Goal: Task Accomplishment & Management: Manage account settings

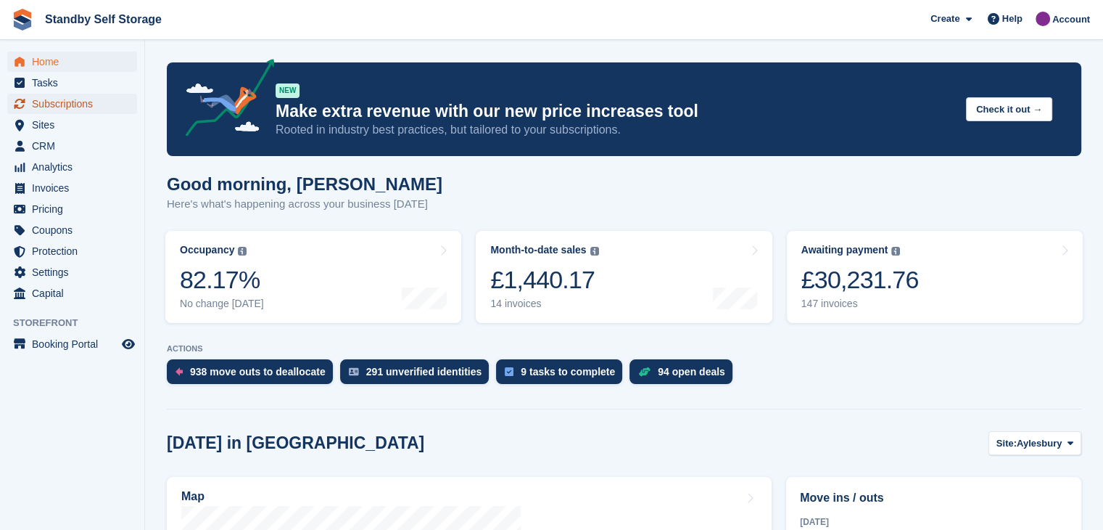
click at [70, 106] on span "Subscriptions" at bounding box center [75, 104] width 87 height 20
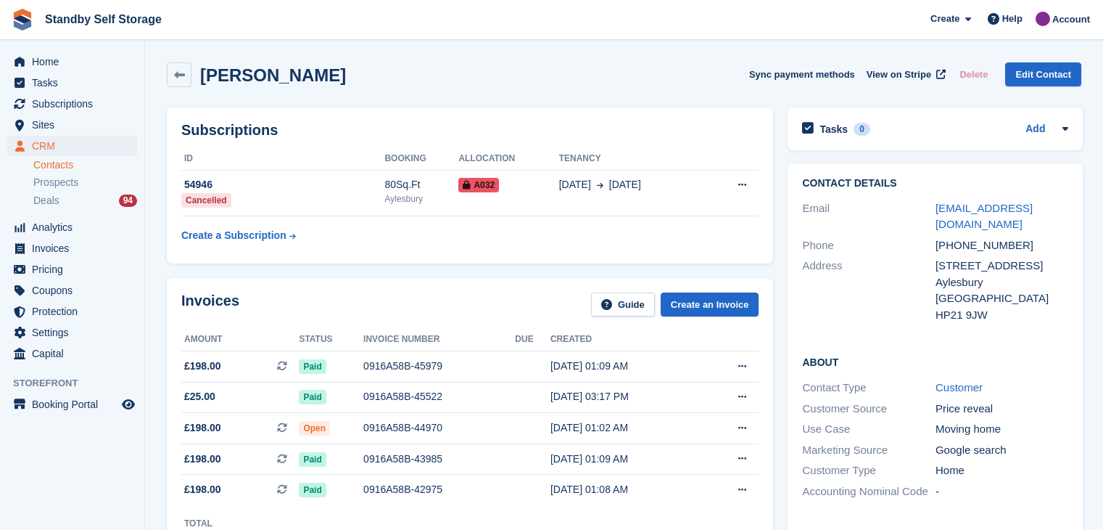
scroll to position [218, 0]
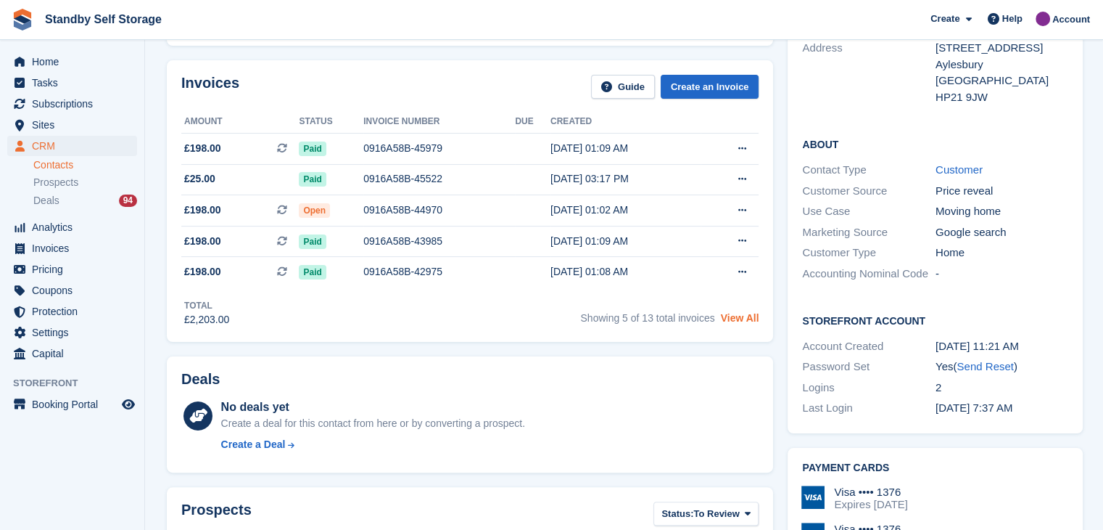
click at [746, 322] on link "View All" at bounding box center [740, 318] width 38 height 12
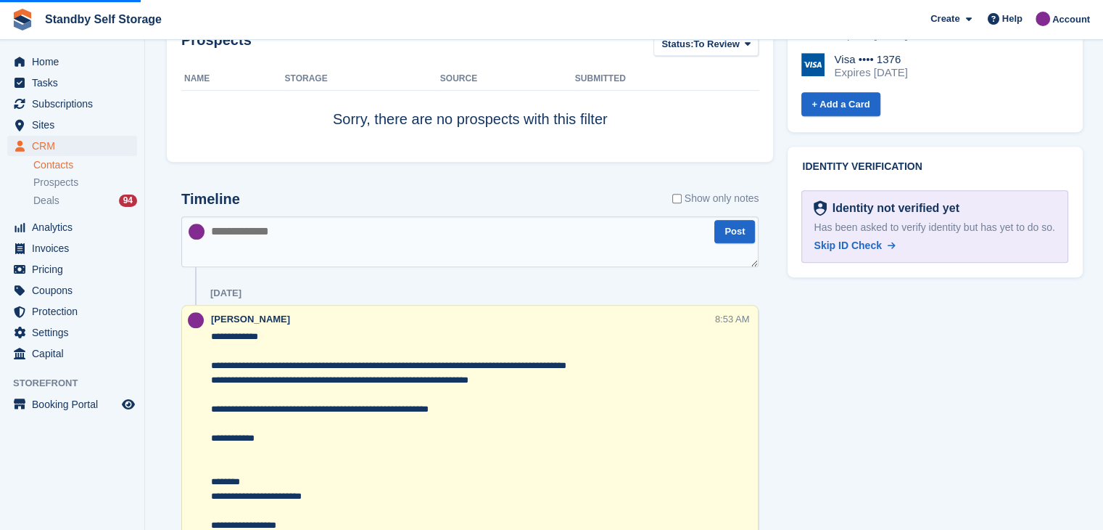
scroll to position [725, 0]
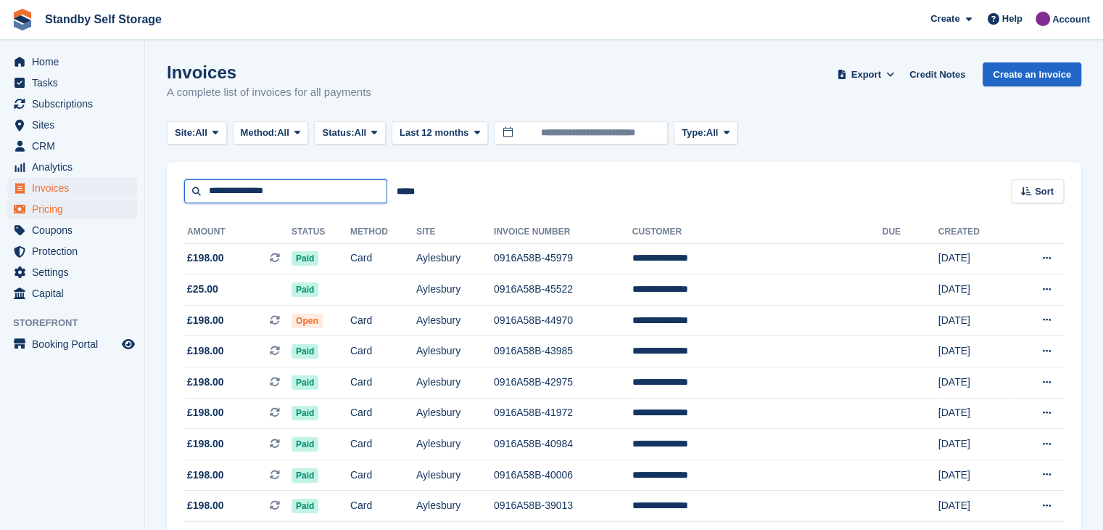
drag, startPoint x: 295, startPoint y: 186, endPoint x: 32, endPoint y: 209, distance: 263.6
click at [33, 208] on div "Home Tasks Subscriptions Subscriptions Subscriptions Contracts Price increases …" at bounding box center [551, 358] width 1103 height 717
type input "******"
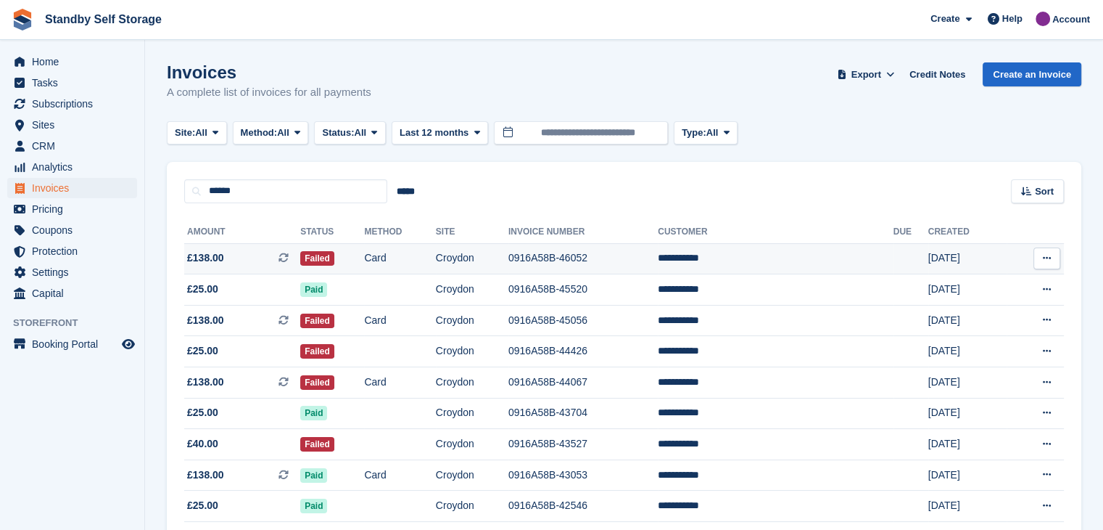
click at [731, 258] on td "**********" at bounding box center [775, 258] width 235 height 31
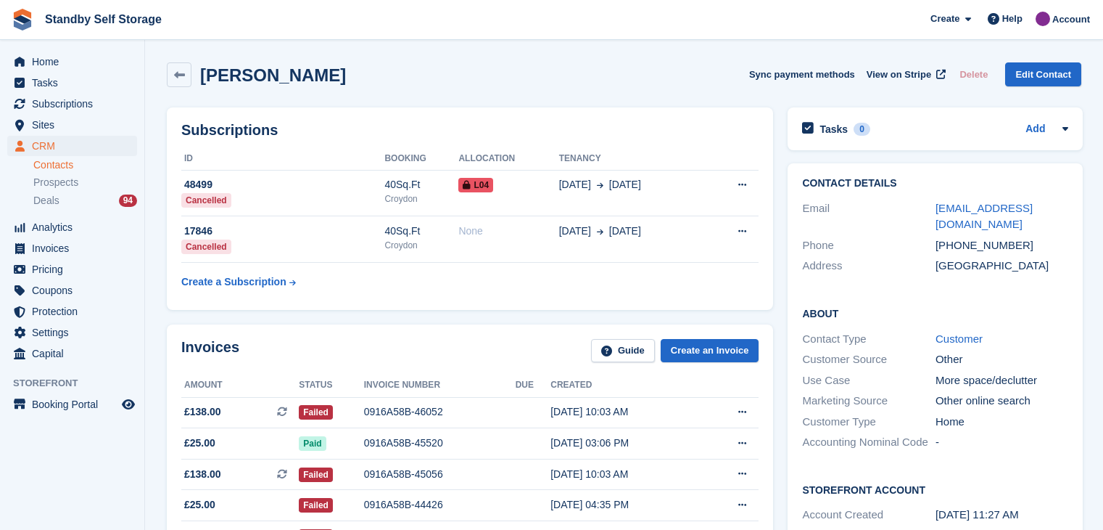
scroll to position [653, 0]
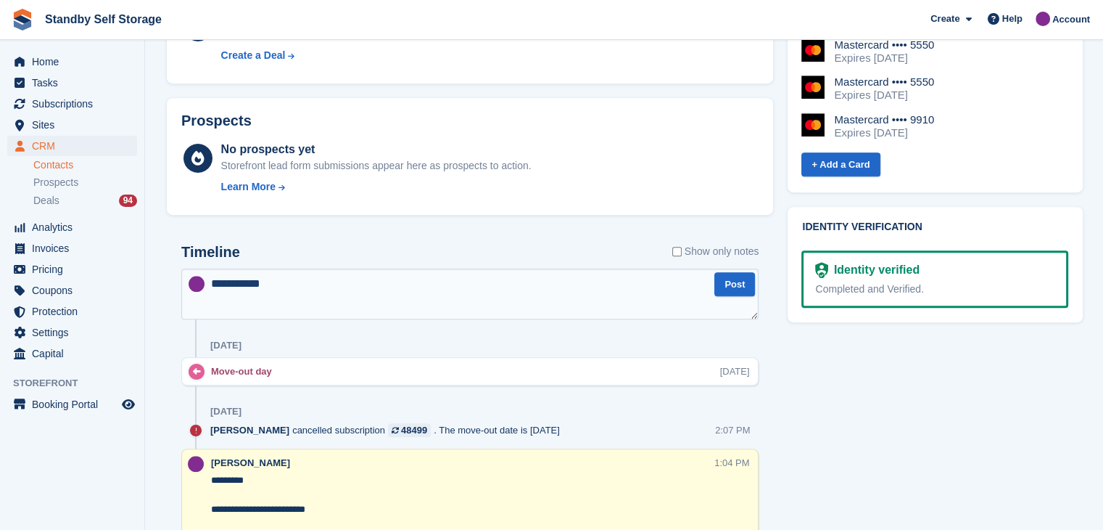
type textarea "**********"
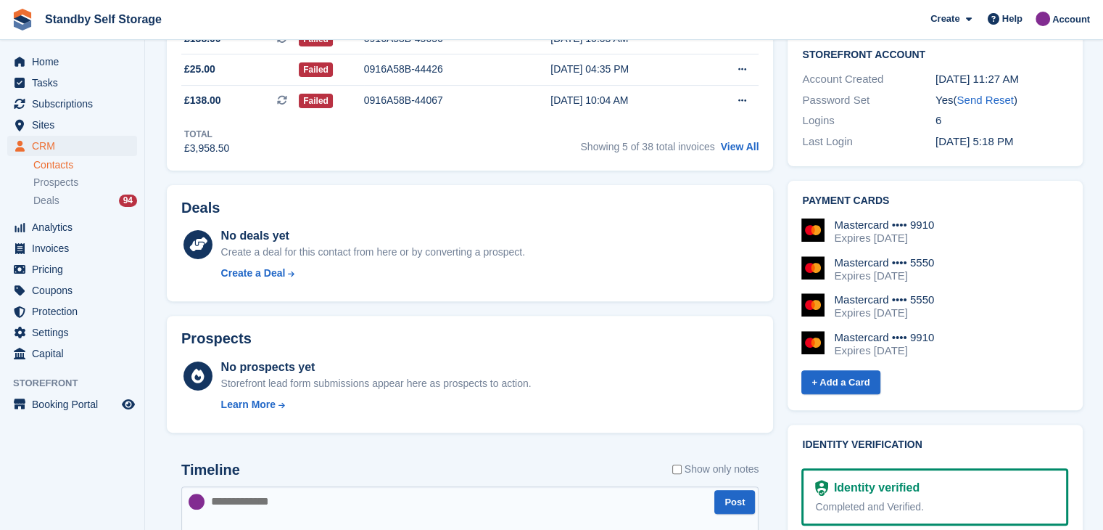
scroll to position [0, 0]
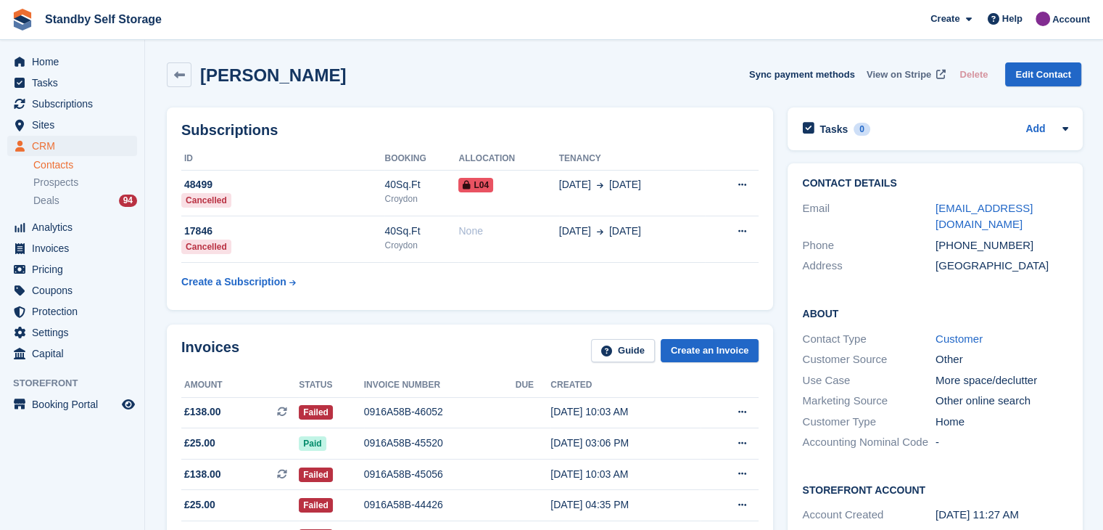
click at [905, 76] on span "View on Stripe" at bounding box center [899, 74] width 65 height 15
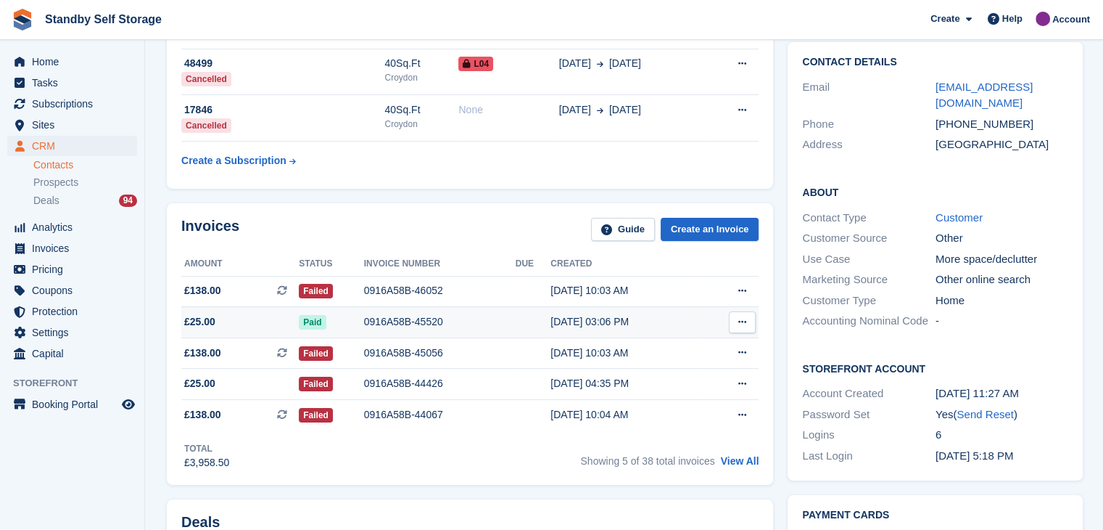
scroll to position [145, 0]
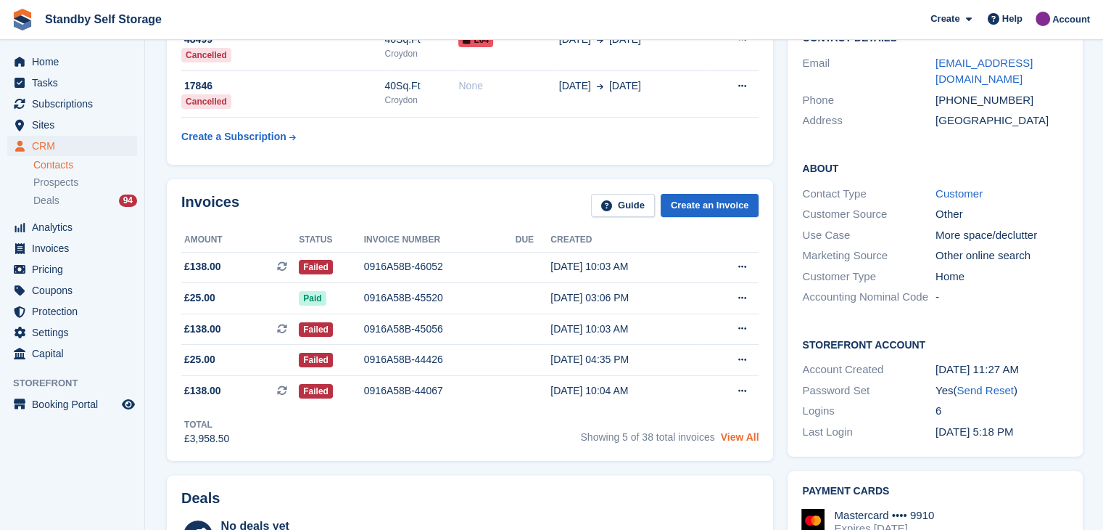
click at [743, 437] on link "View All" at bounding box center [740, 437] width 38 height 12
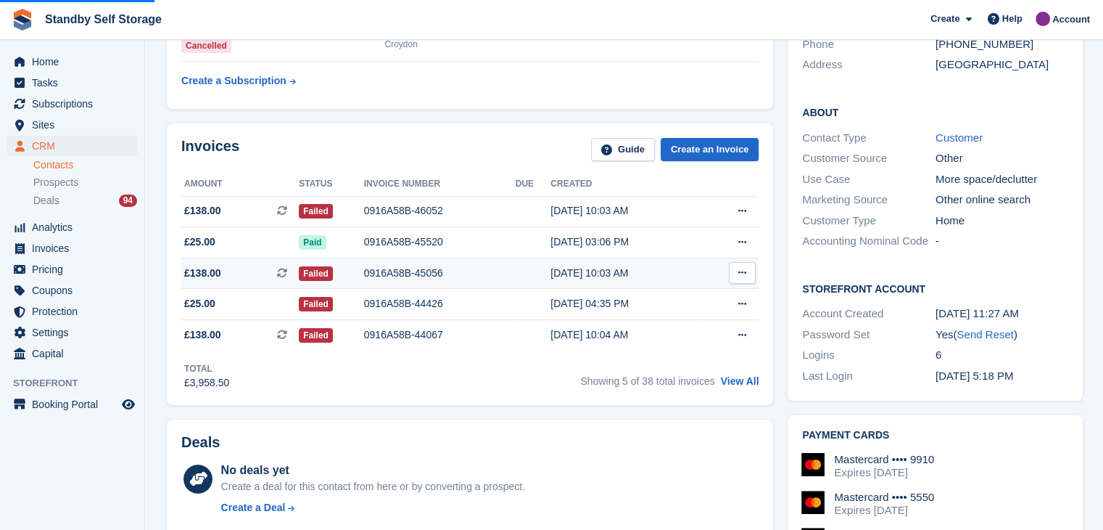
scroll to position [218, 0]
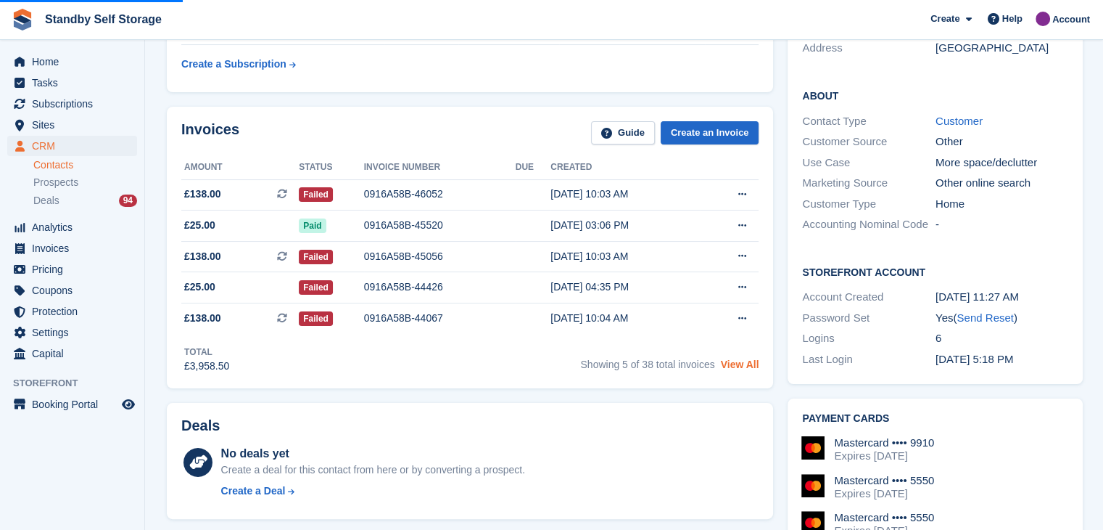
click at [734, 366] on link "View All" at bounding box center [740, 364] width 38 height 12
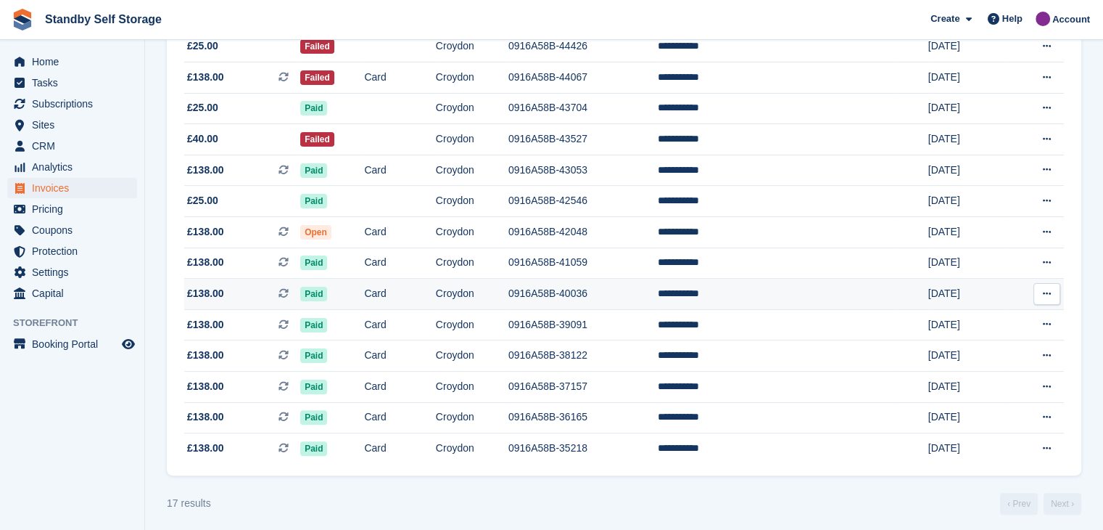
scroll to position [313, 0]
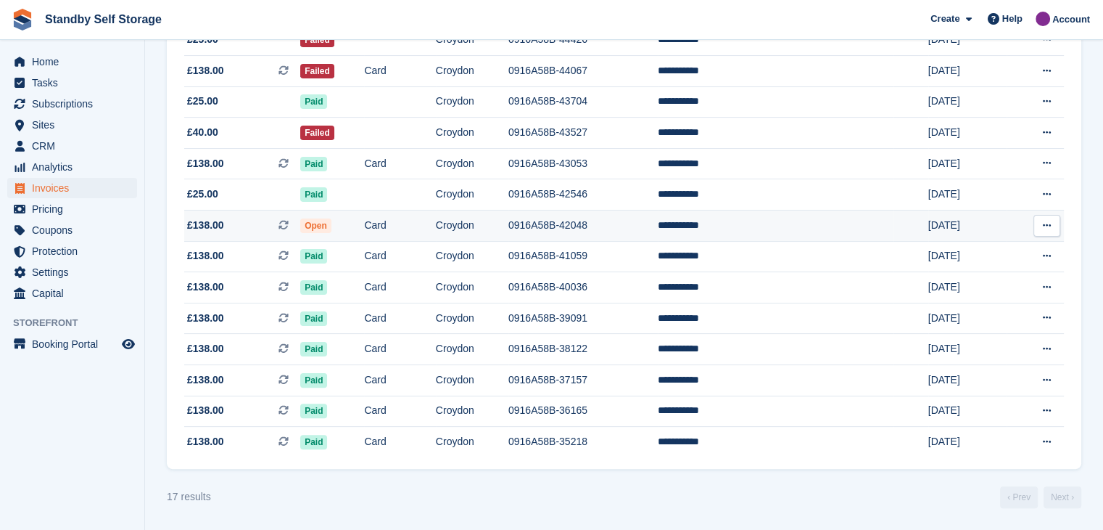
click at [1051, 224] on button at bounding box center [1047, 226] width 27 height 22
click at [963, 270] on p "View on Stripe" at bounding box center [991, 274] width 126 height 23
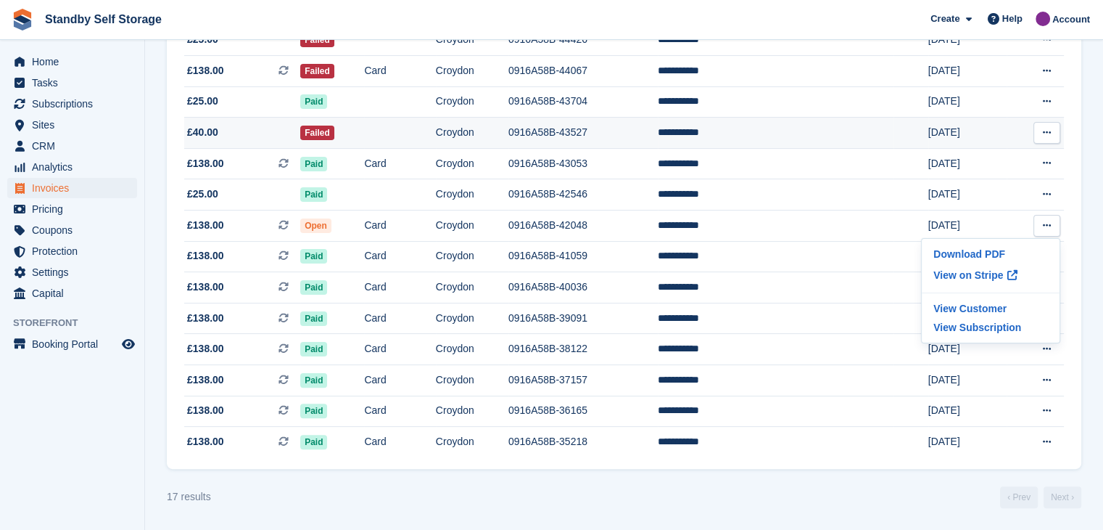
click at [1048, 132] on icon at bounding box center [1047, 132] width 8 height 9
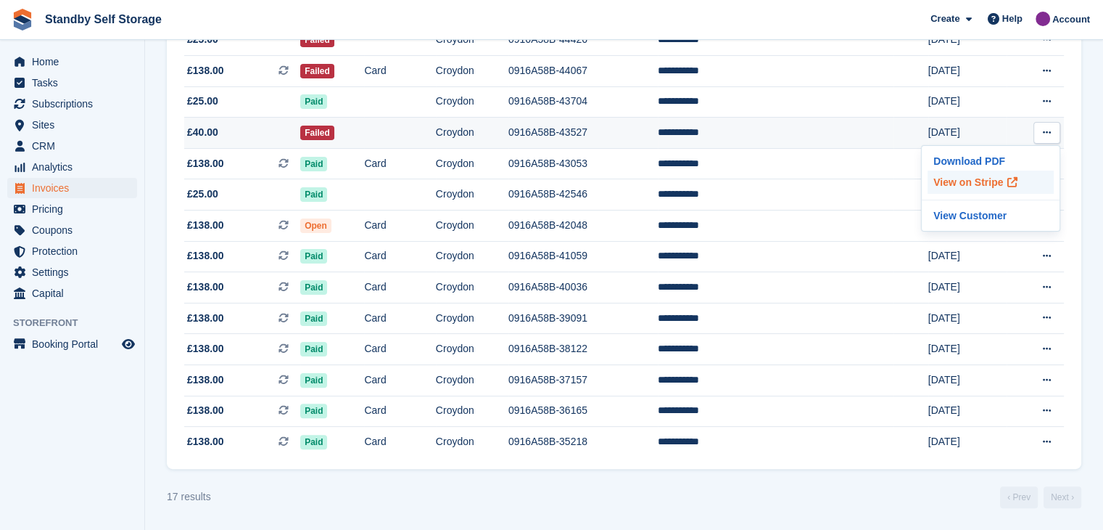
click at [982, 180] on p "View on Stripe" at bounding box center [991, 181] width 126 height 23
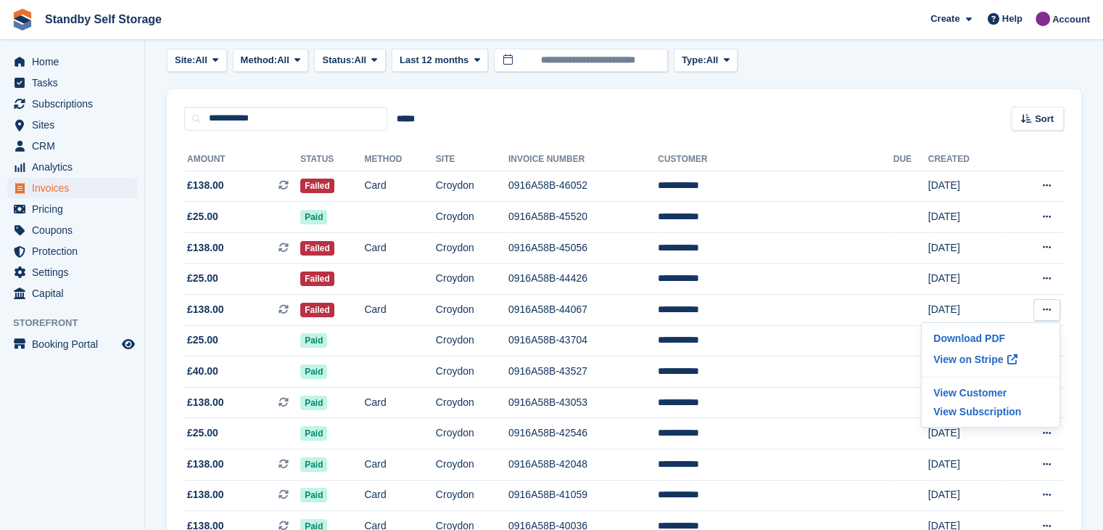
scroll to position [73, 0]
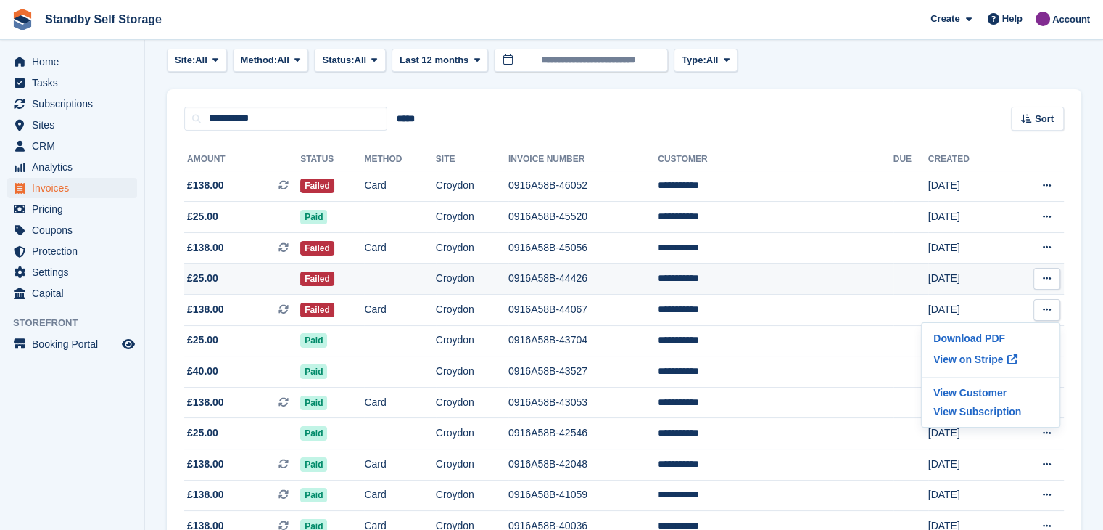
click at [1048, 279] on icon at bounding box center [1047, 278] width 8 height 9
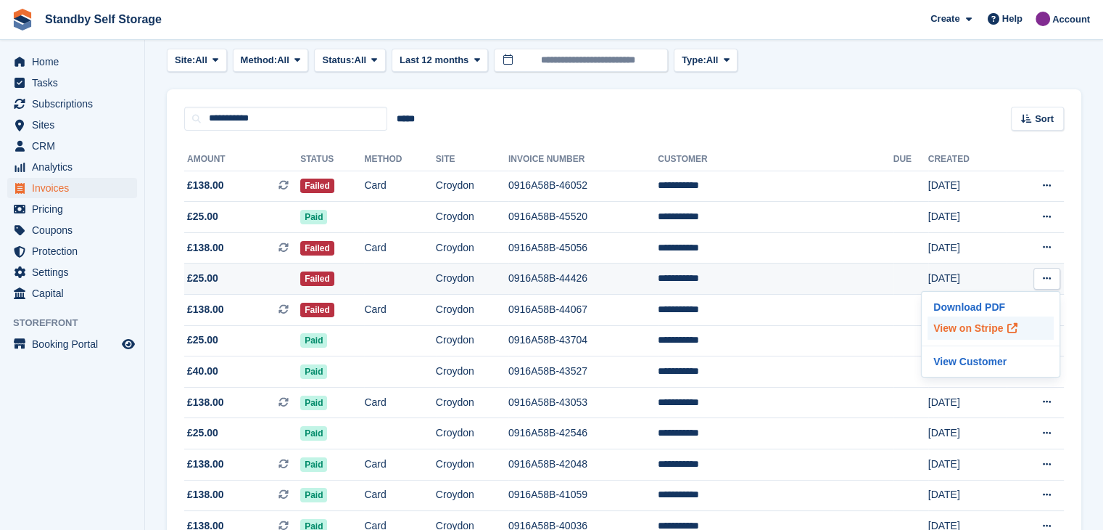
click at [960, 326] on p "View on Stripe" at bounding box center [991, 327] width 126 height 23
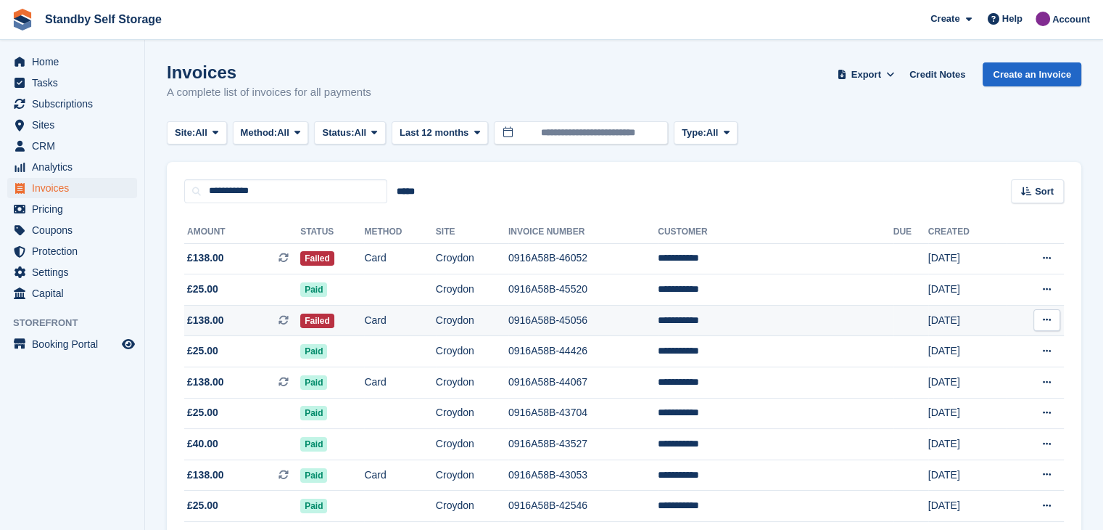
click at [1045, 318] on icon at bounding box center [1047, 319] width 8 height 9
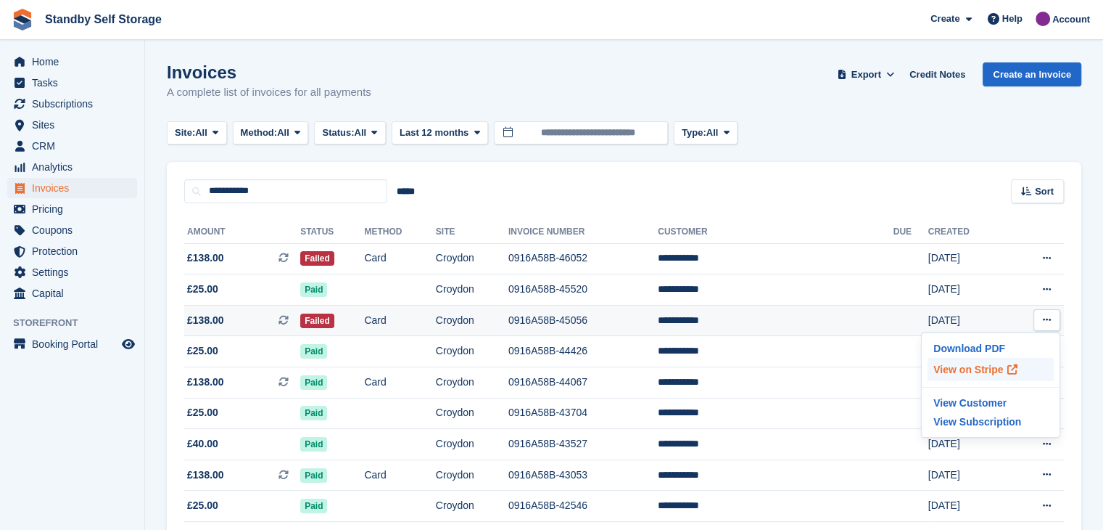
click at [939, 370] on p "View on Stripe" at bounding box center [991, 369] width 126 height 23
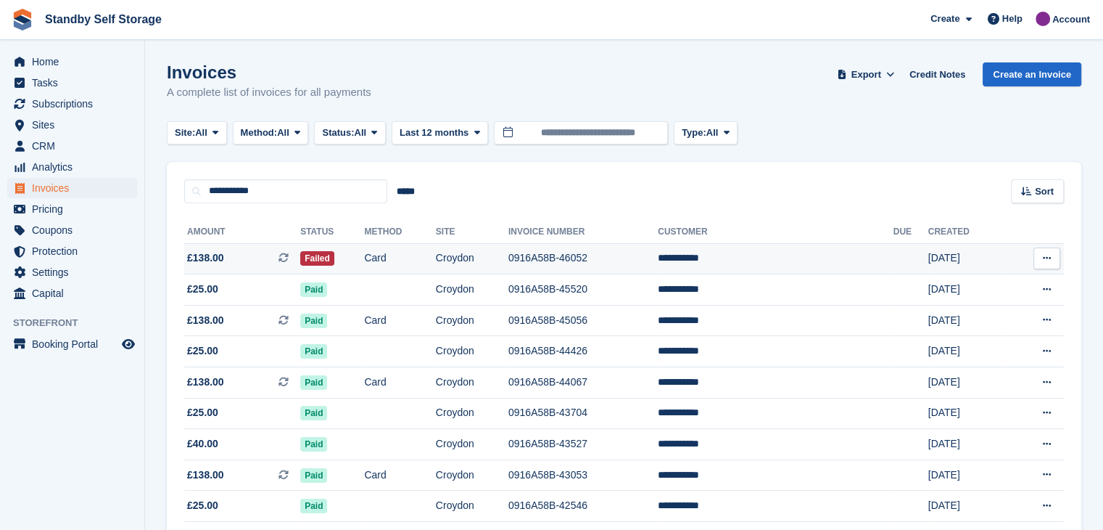
click at [1048, 259] on icon at bounding box center [1047, 257] width 8 height 9
click at [946, 310] on p "View on Stripe" at bounding box center [991, 307] width 126 height 23
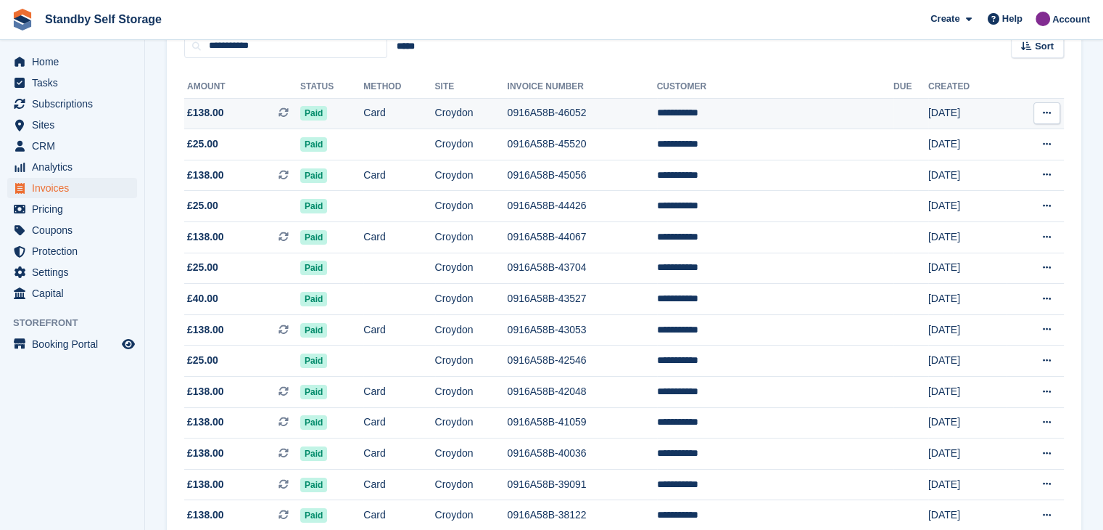
click at [728, 112] on td "**********" at bounding box center [775, 113] width 237 height 31
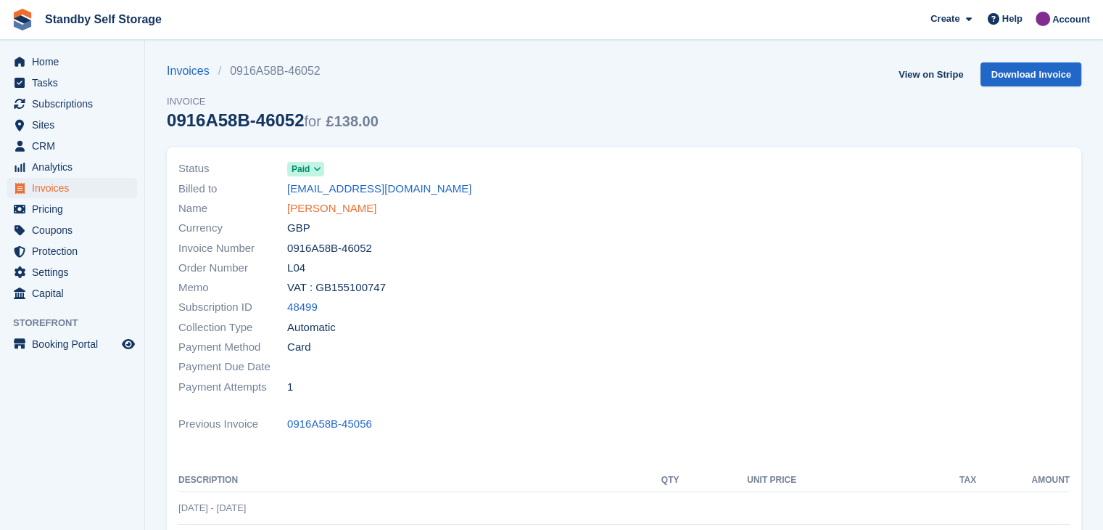
click at [316, 210] on link "Jade Cowans" at bounding box center [331, 208] width 89 height 17
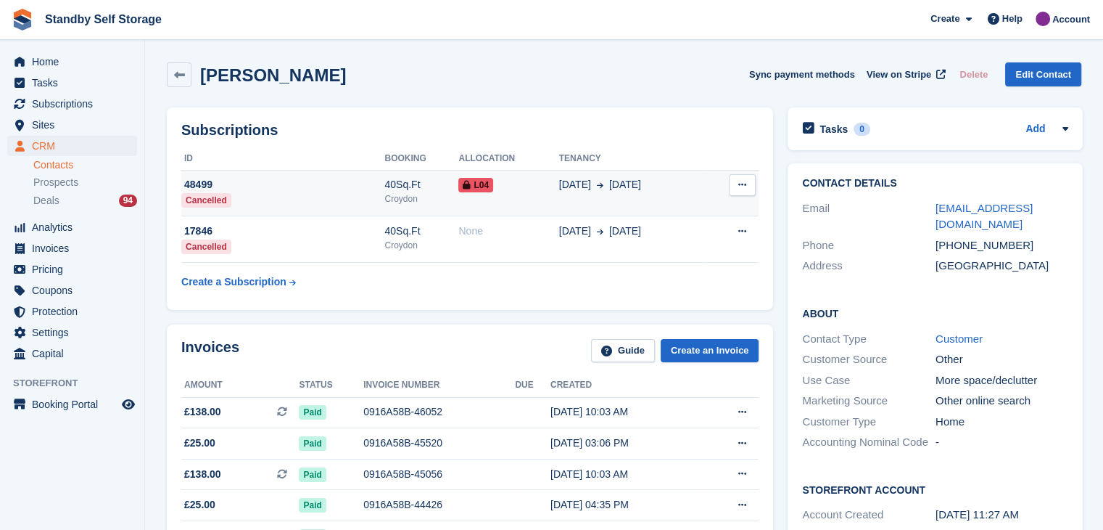
click at [747, 184] on button at bounding box center [742, 185] width 27 height 22
click at [665, 189] on div "30 Jul 1 Sep" at bounding box center [632, 184] width 146 height 15
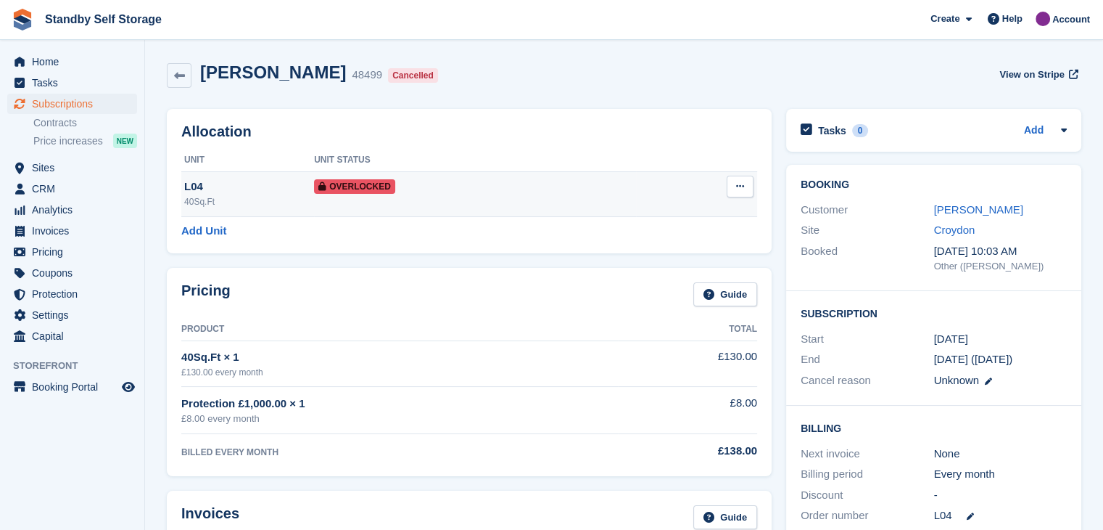
click at [736, 184] on icon at bounding box center [740, 185] width 8 height 9
click at [670, 216] on p "Remove Overlock" at bounding box center [684, 214] width 126 height 19
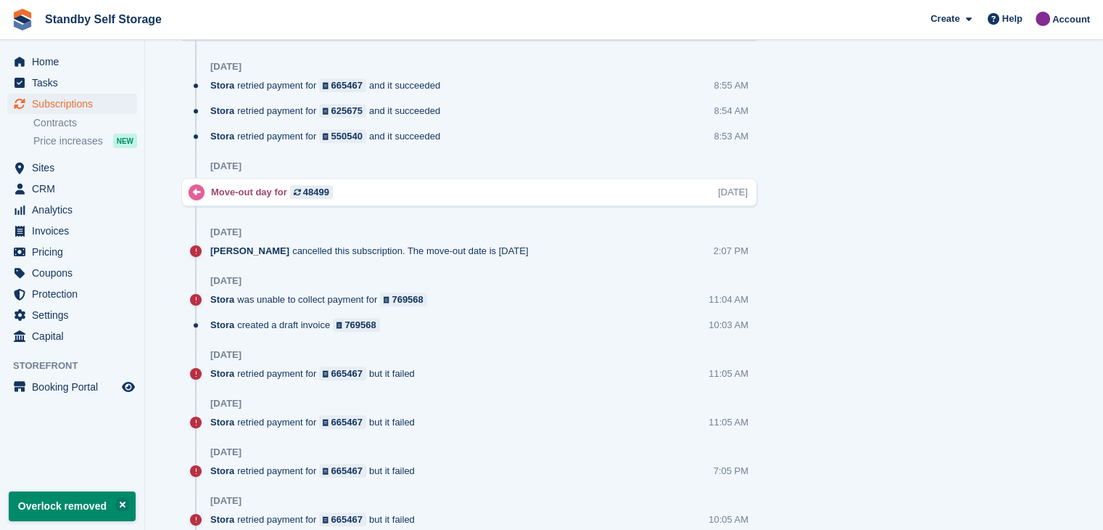
scroll to position [653, 0]
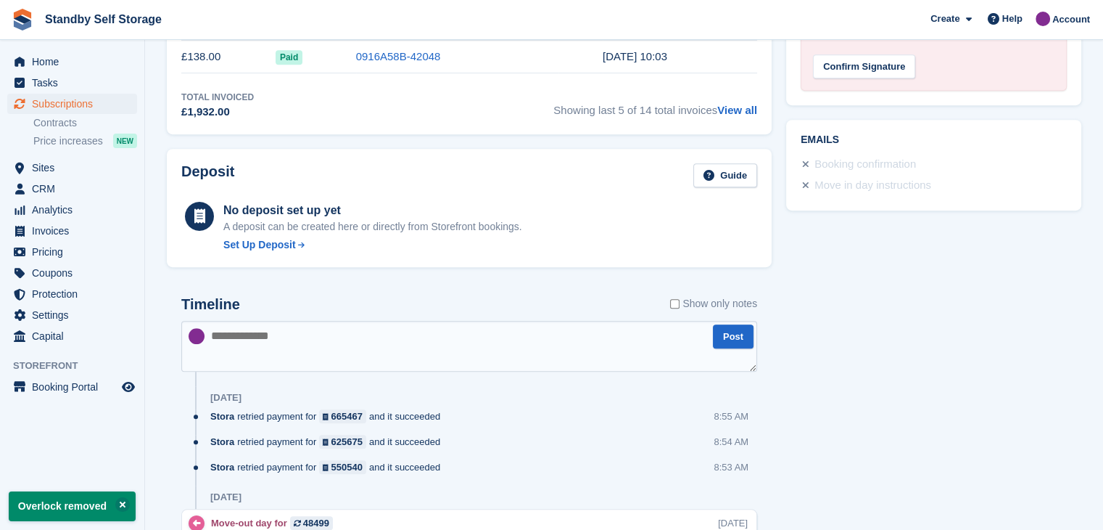
click at [300, 326] on textarea at bounding box center [469, 346] width 576 height 51
click at [299, 335] on textarea at bounding box center [469, 346] width 576 height 51
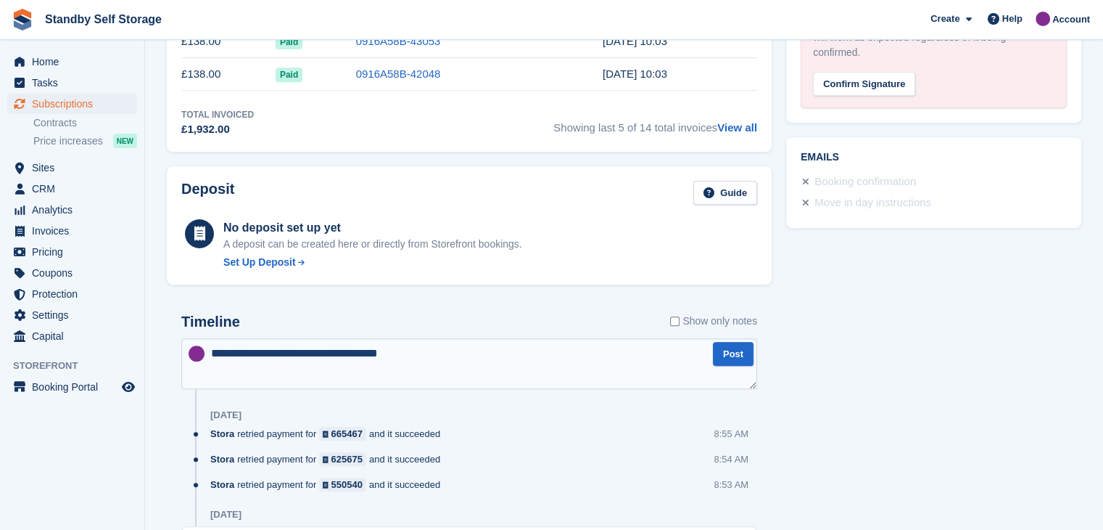
scroll to position [798, 0]
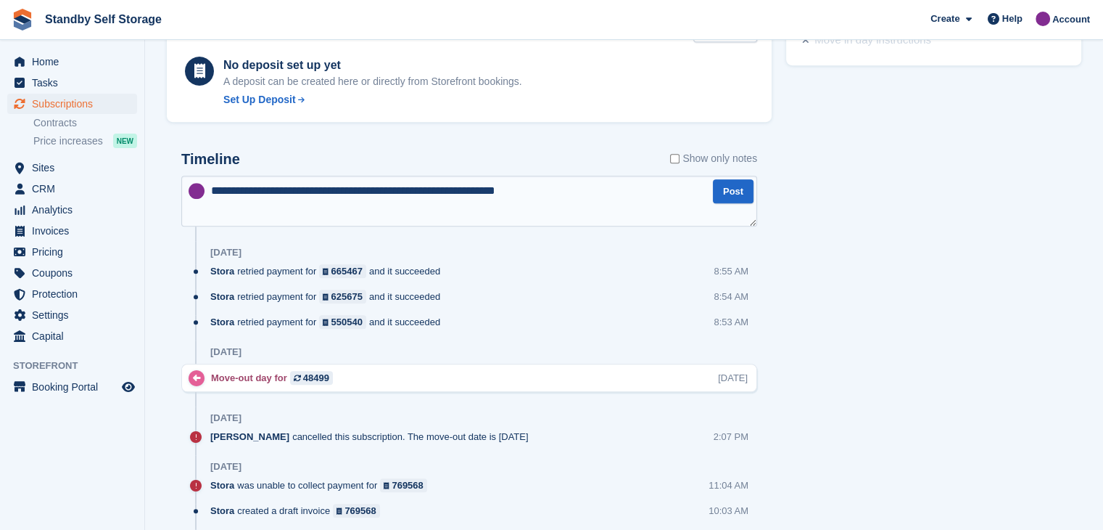
type textarea "**********"
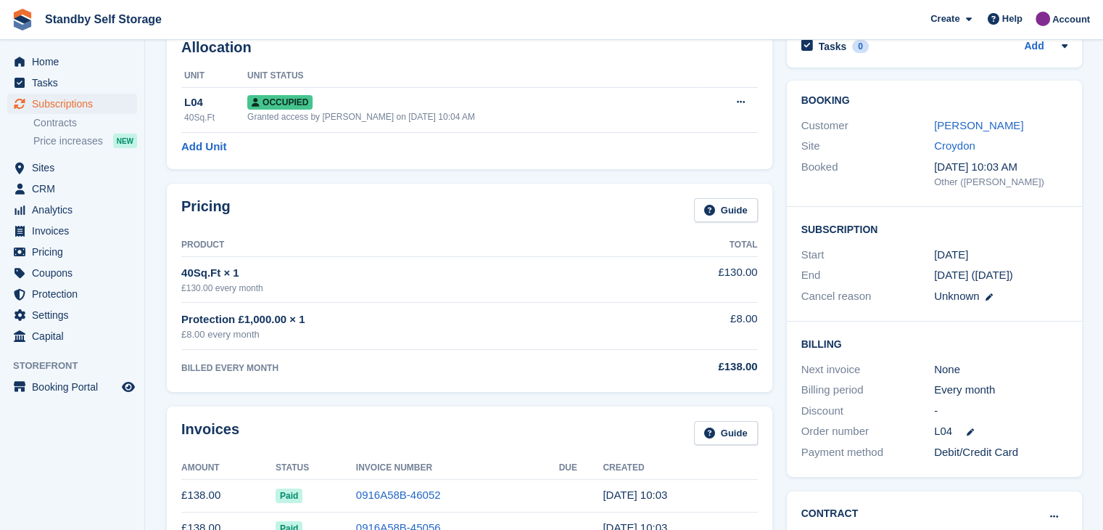
scroll to position [0, 0]
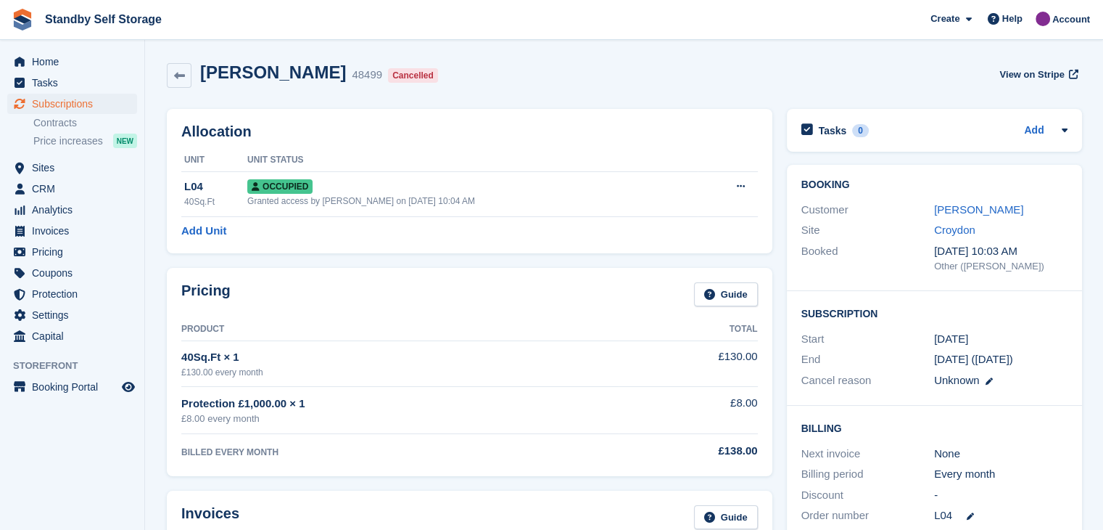
drag, startPoint x: 616, startPoint y: 206, endPoint x: 424, endPoint y: 223, distance: 193.0
click at [616, 205] on div "Granted access by Sue Ford on 30th Jul, 2024, 10:04 AM" at bounding box center [472, 200] width 451 height 13
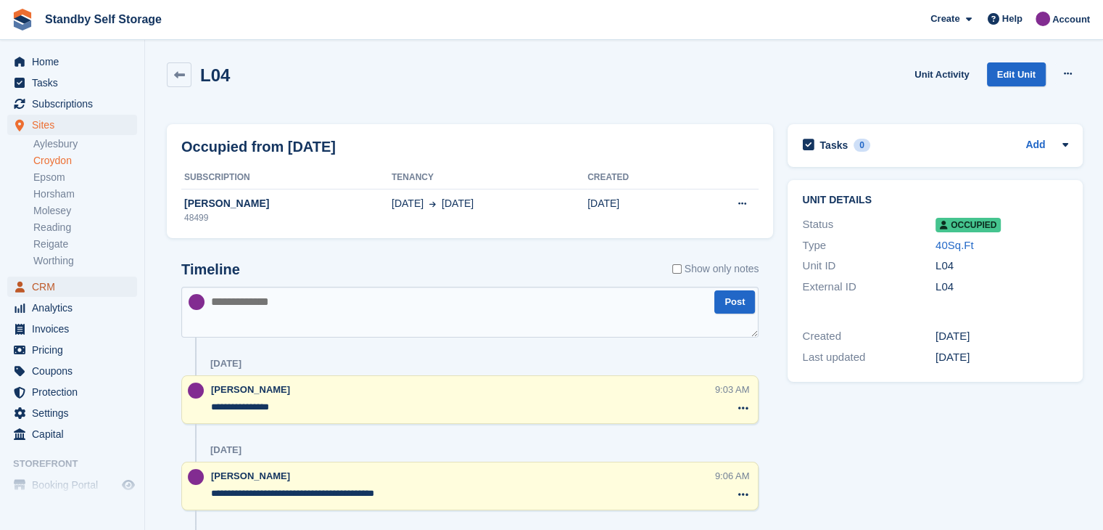
click at [46, 286] on span "CRM" at bounding box center [75, 286] width 87 height 20
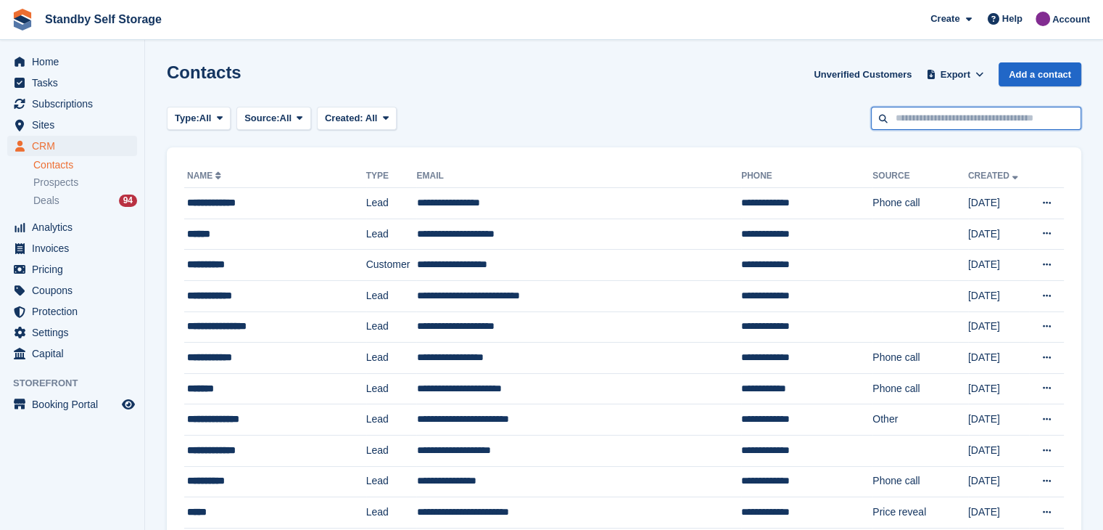
click at [912, 118] on input "text" at bounding box center [976, 119] width 210 height 24
type input "*******"
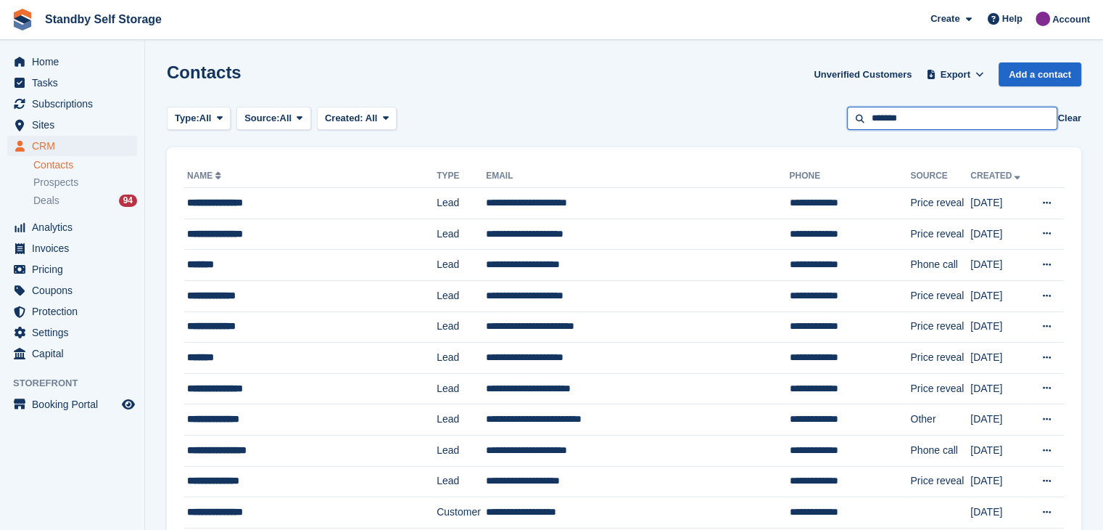
drag, startPoint x: 940, startPoint y: 112, endPoint x: 773, endPoint y: 133, distance: 168.1
type input "********"
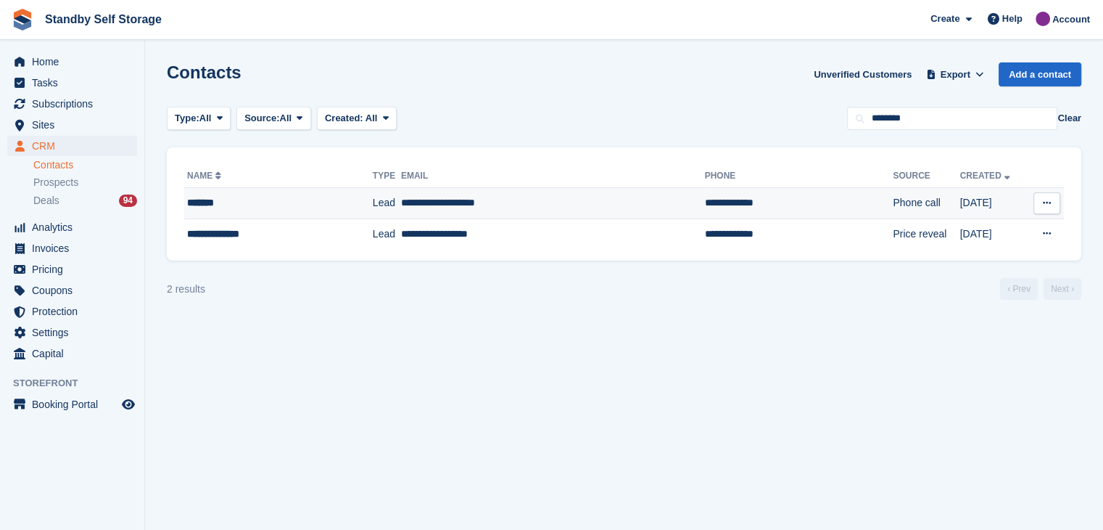
click at [204, 202] on div "*******" at bounding box center [261, 202] width 148 height 15
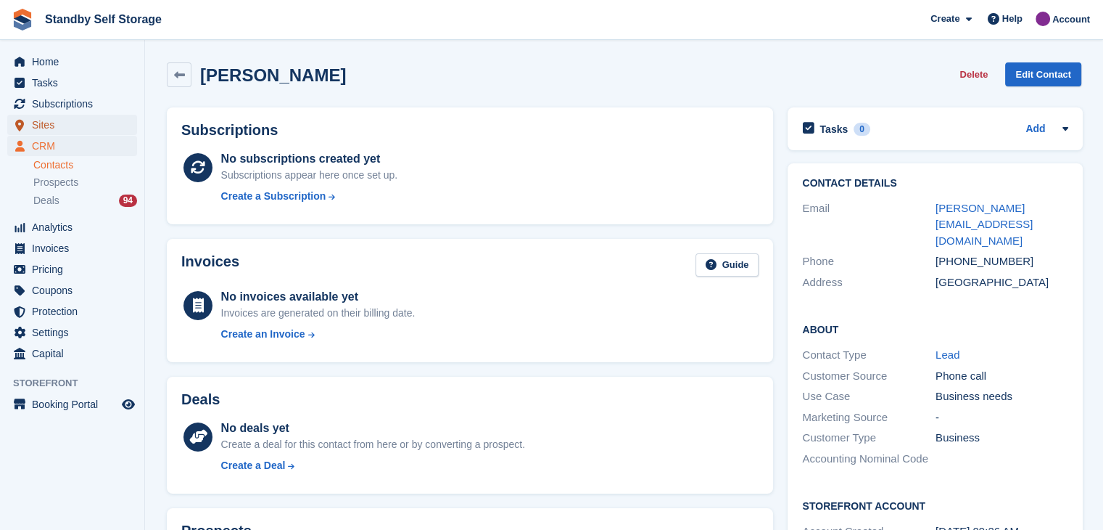
click at [44, 126] on span "Sites" at bounding box center [75, 125] width 87 height 20
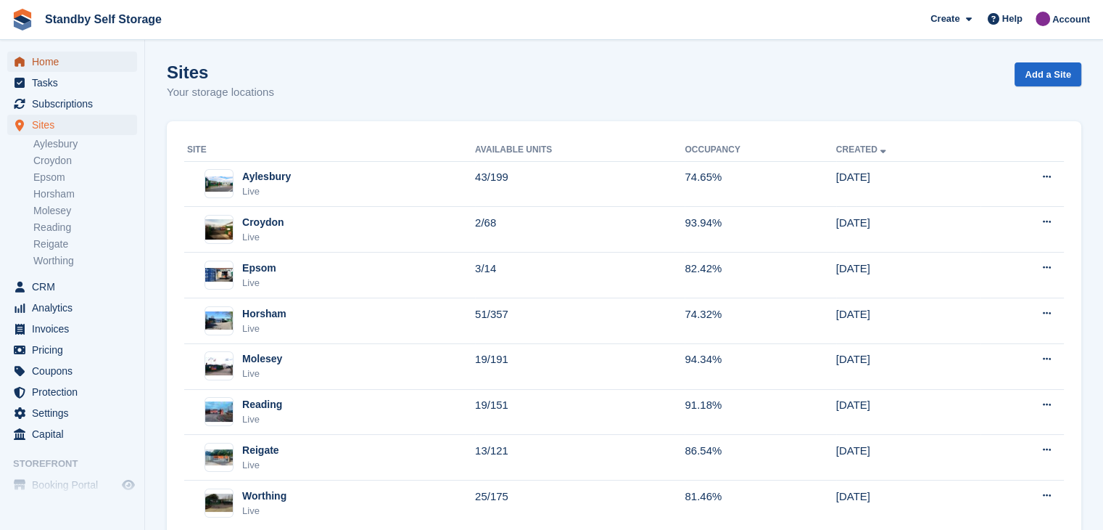
click at [41, 62] on span "Home" at bounding box center [75, 62] width 87 height 20
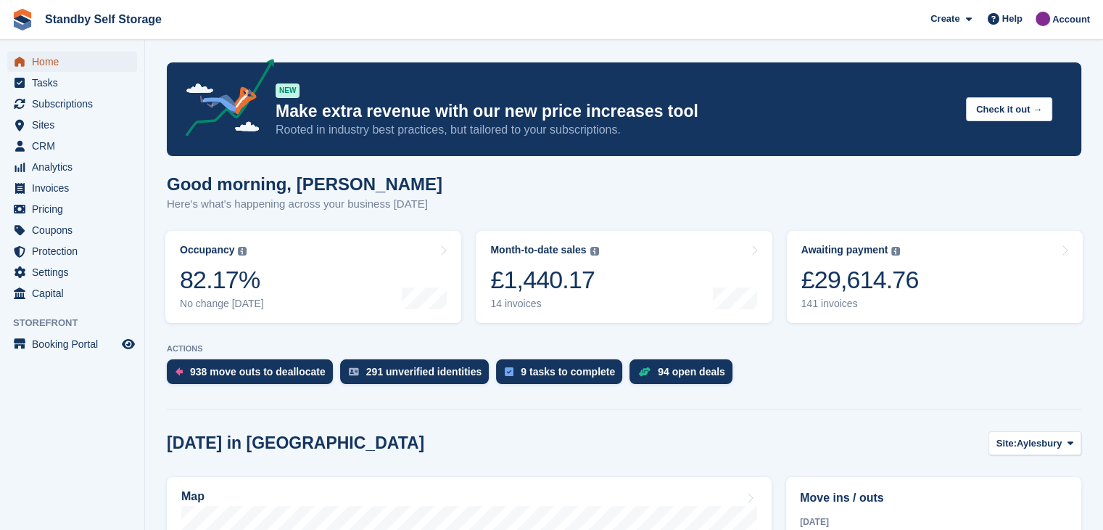
click at [41, 58] on span "Home" at bounding box center [75, 62] width 87 height 20
click at [55, 102] on span "Subscriptions" at bounding box center [75, 104] width 87 height 20
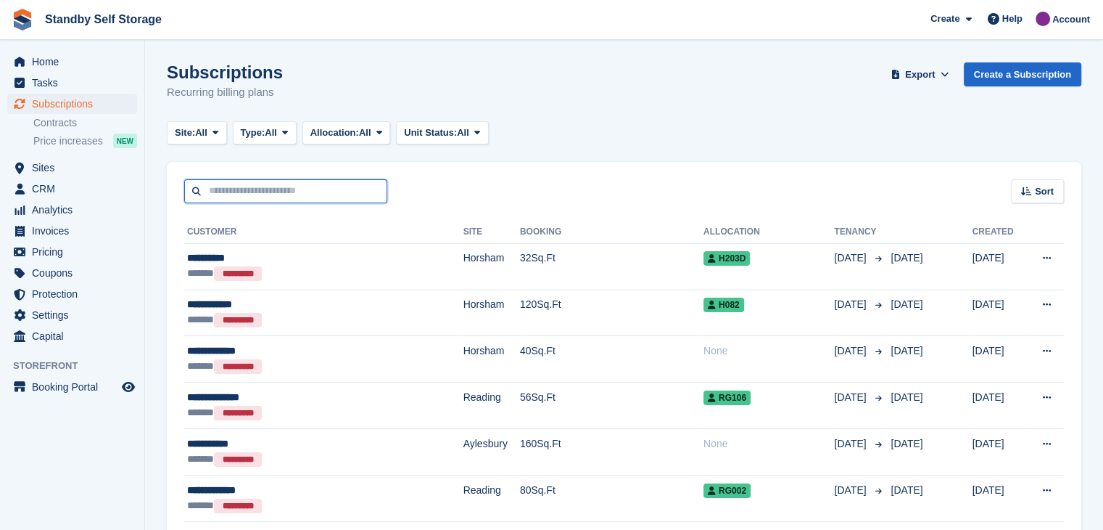
click at [264, 197] on input "text" at bounding box center [285, 191] width 203 height 24
type input "******"
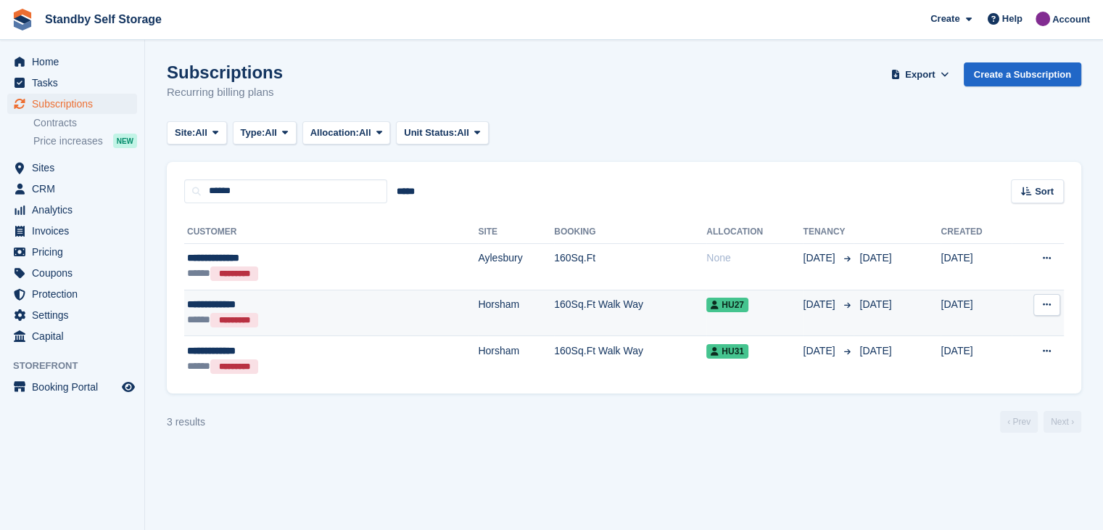
click at [222, 305] on div "**********" at bounding box center [271, 304] width 169 height 15
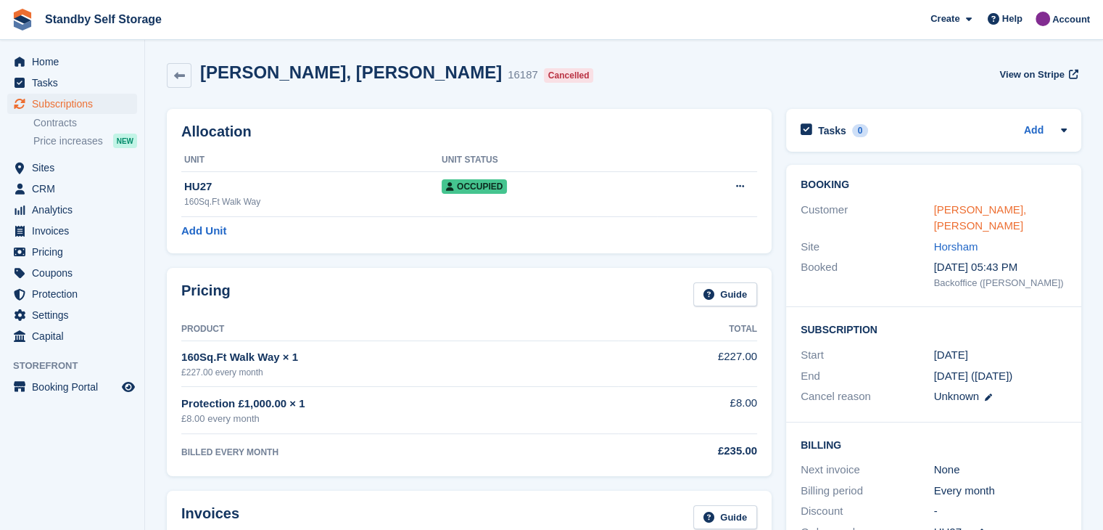
click at [979, 207] on link "[PERSON_NAME], [PERSON_NAME]" at bounding box center [980, 217] width 93 height 29
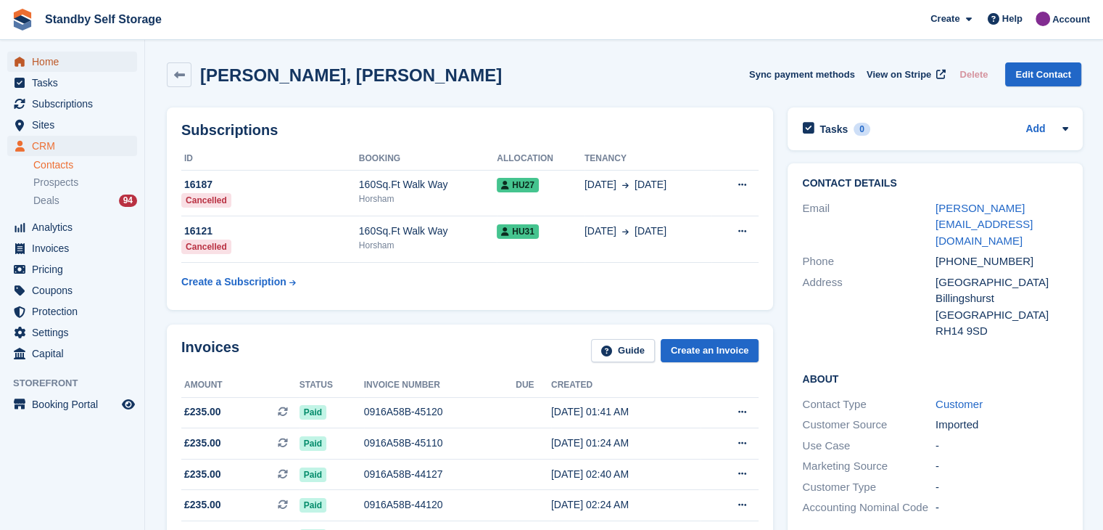
click at [50, 64] on span "Home" at bounding box center [75, 62] width 87 height 20
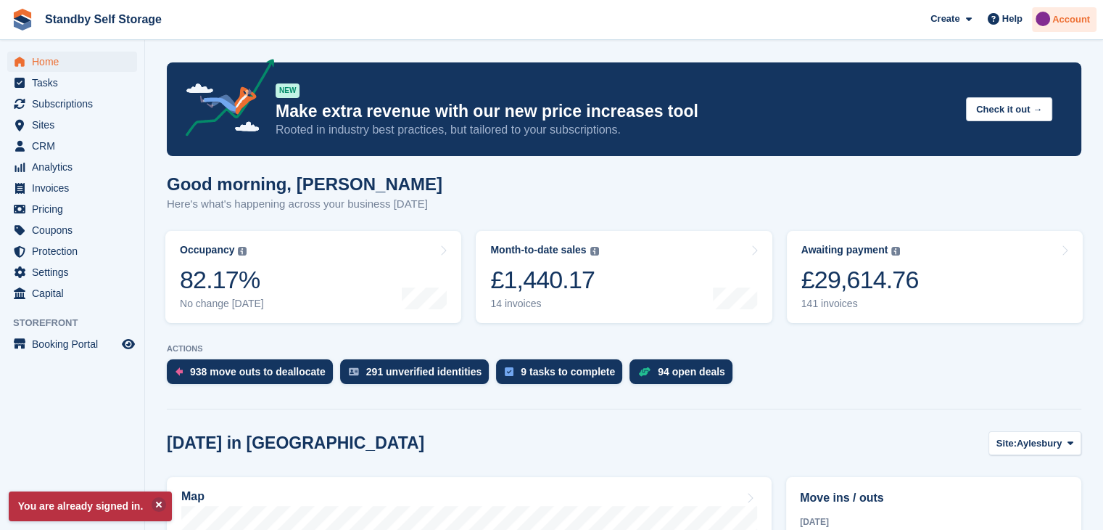
click at [1080, 18] on span "Account" at bounding box center [1072, 19] width 38 height 15
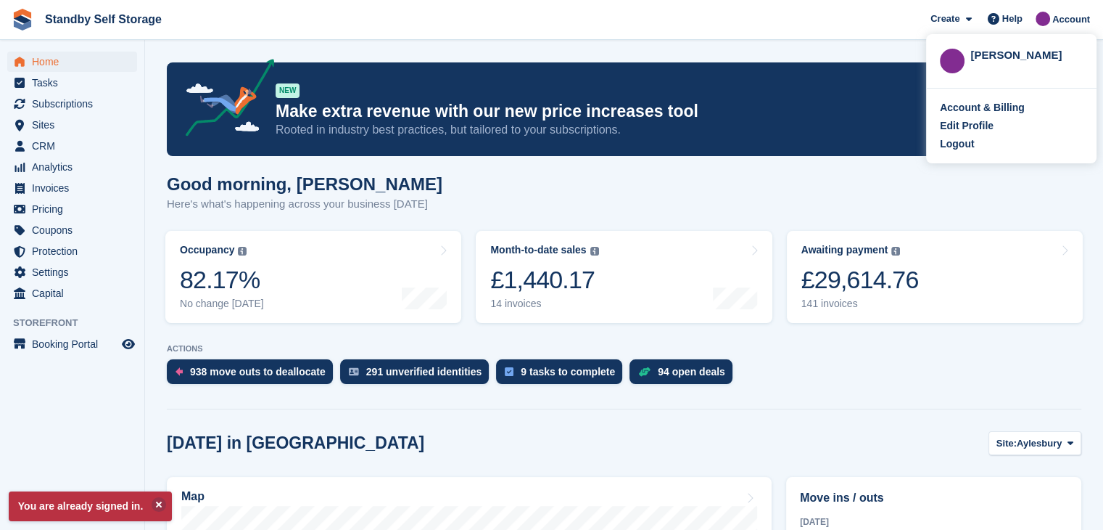
click at [989, 57] on div "[PERSON_NAME]" at bounding box center [1027, 53] width 112 height 13
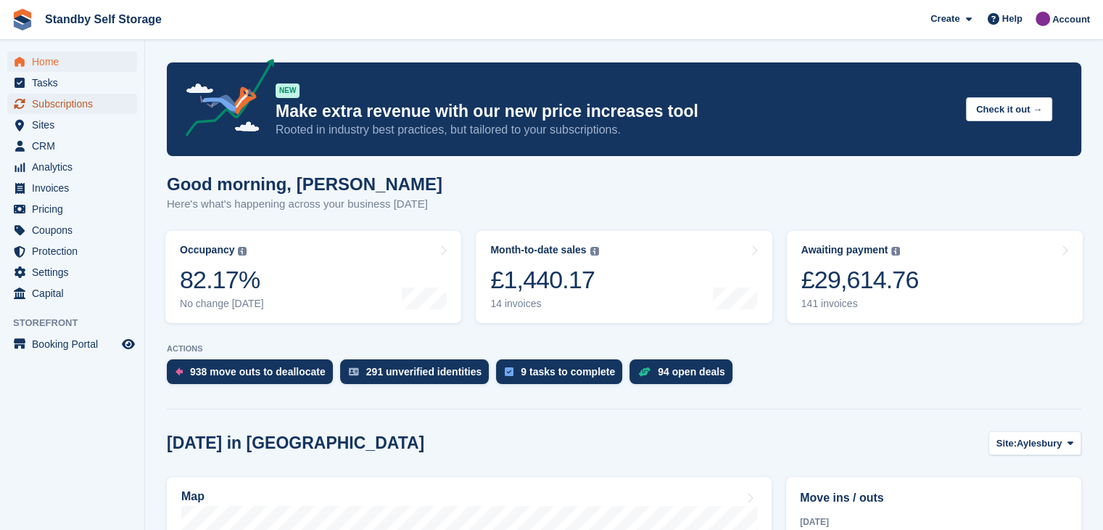
click at [43, 96] on span "Subscriptions" at bounding box center [75, 104] width 87 height 20
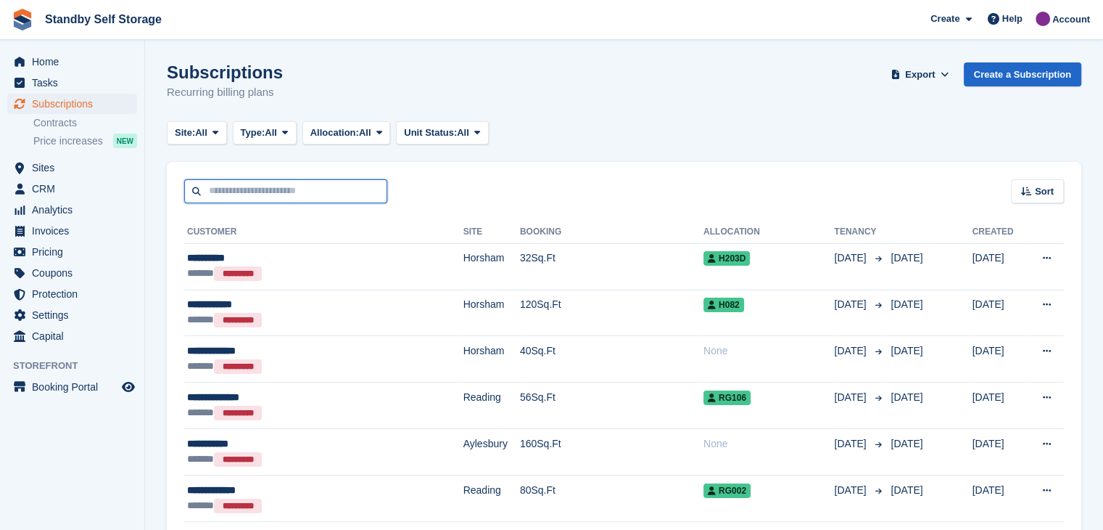
click at [260, 192] on input "text" at bounding box center [285, 191] width 203 height 24
type input "*****"
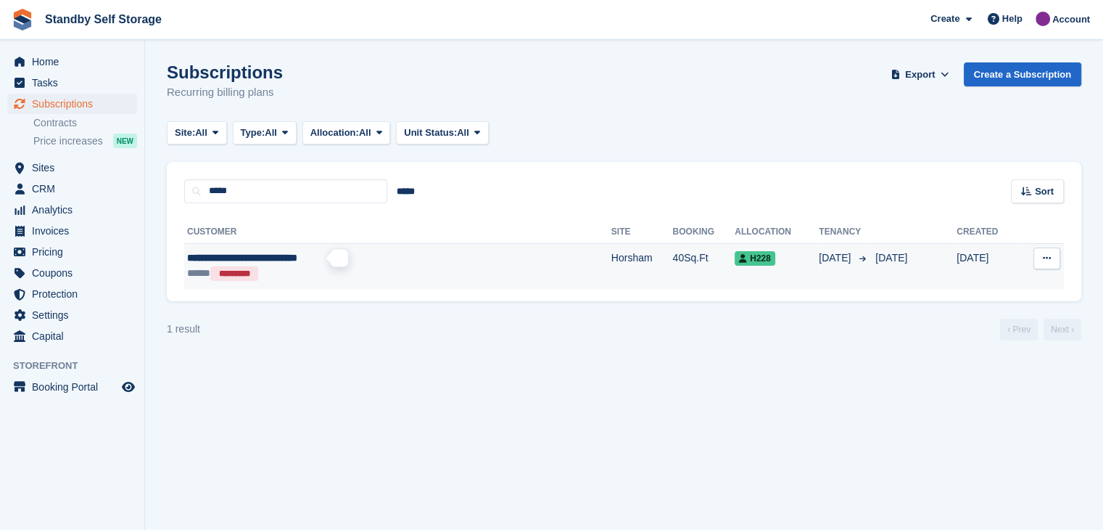
click at [295, 260] on span "**********" at bounding box center [242, 257] width 110 height 10
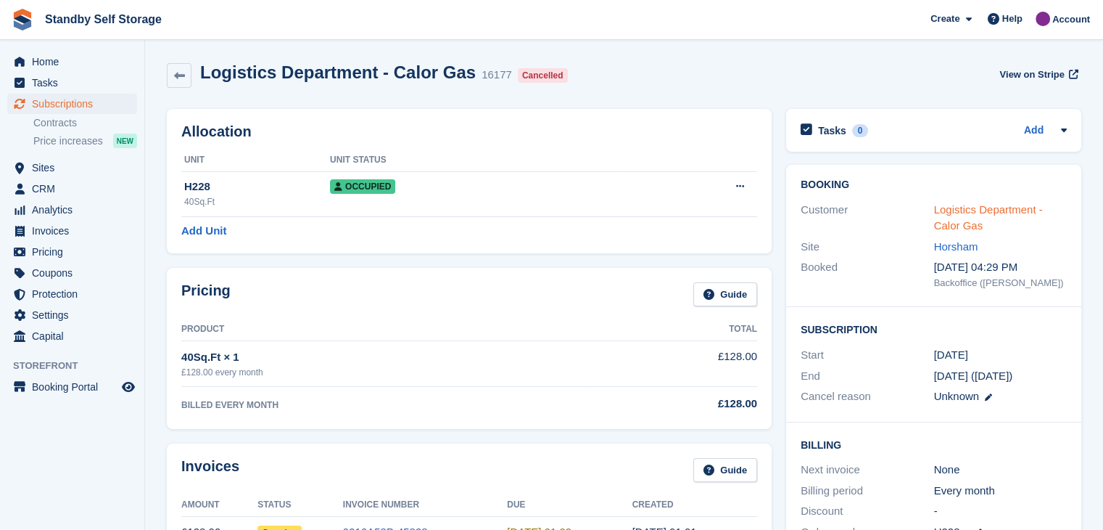
click at [956, 210] on link "Logistics Department - Calor Gas" at bounding box center [988, 217] width 109 height 29
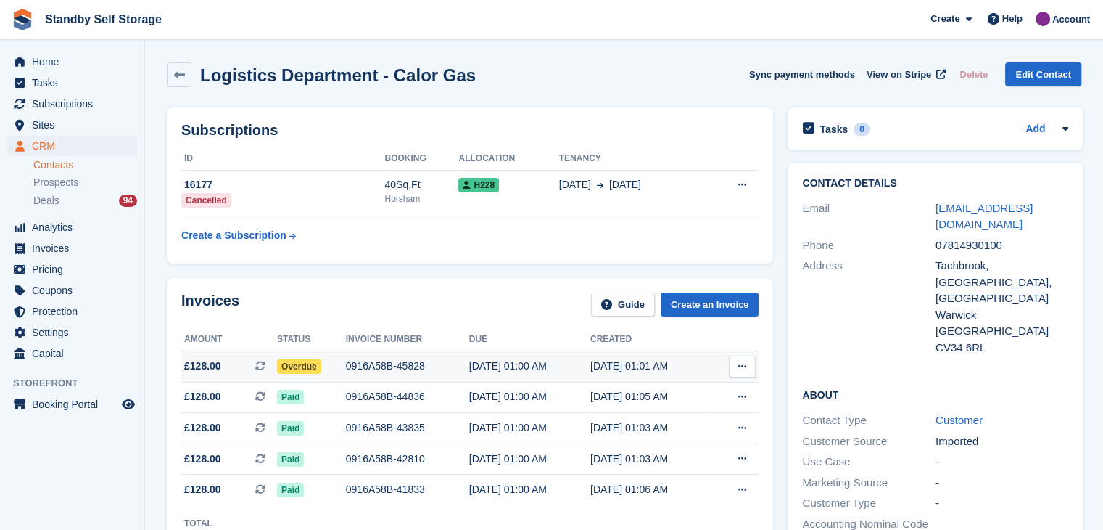
click at [739, 369] on icon at bounding box center [743, 365] width 8 height 9
click at [674, 410] on p "View on Stripe" at bounding box center [686, 415] width 126 height 23
click at [741, 367] on icon at bounding box center [743, 365] width 8 height 9
click at [739, 370] on icon at bounding box center [743, 365] width 8 height 9
click at [663, 415] on p "View on Stripe" at bounding box center [686, 415] width 126 height 23
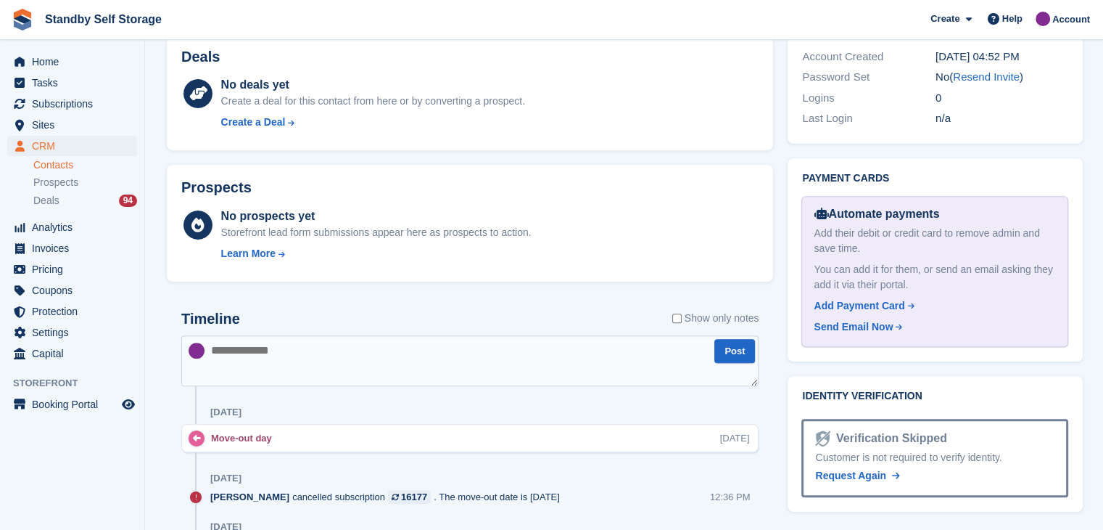
scroll to position [508, 0]
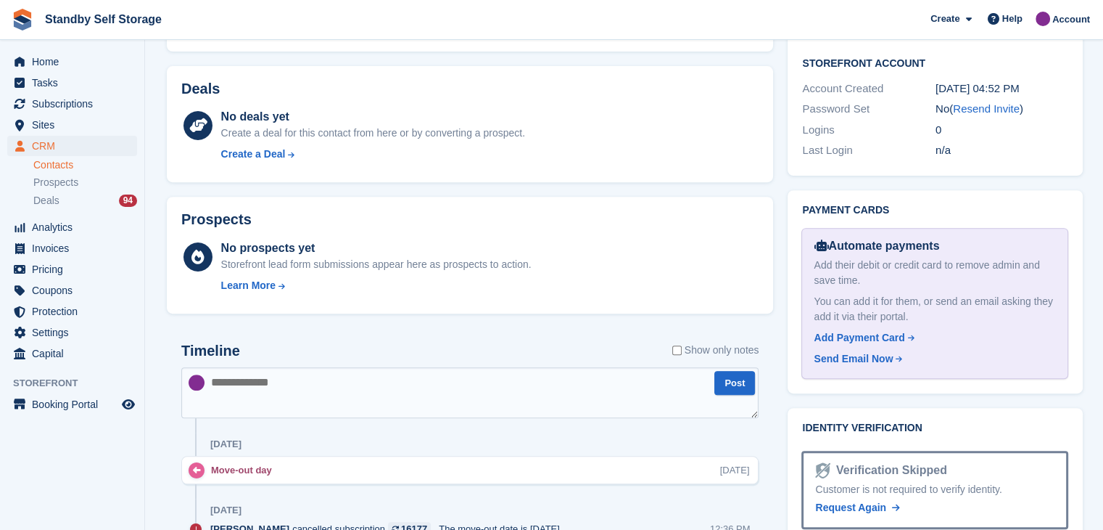
click at [359, 390] on textarea at bounding box center [469, 392] width 577 height 51
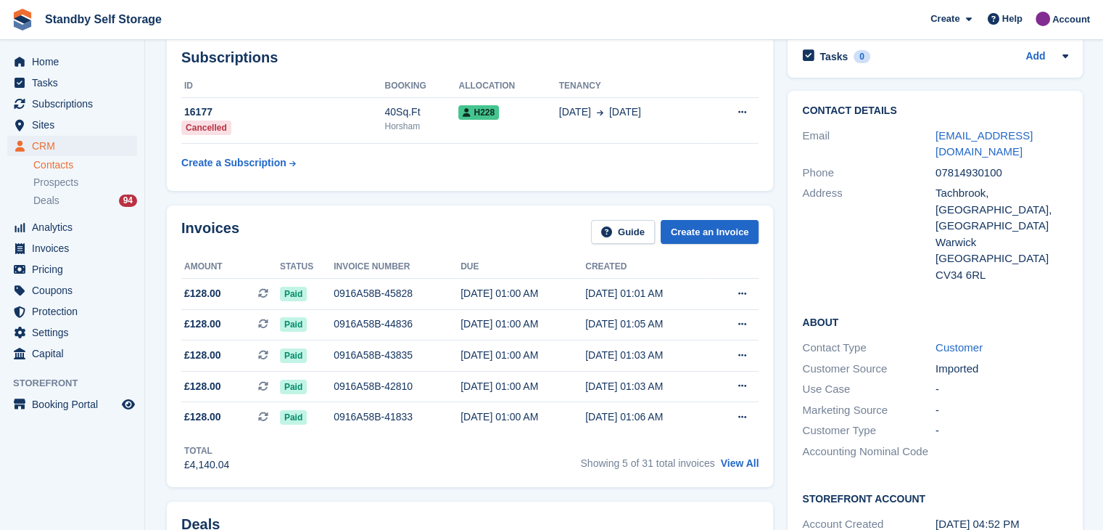
scroll to position [73, 0]
drag, startPoint x: 403, startPoint y: 297, endPoint x: 326, endPoint y: 303, distance: 77.8
click at [334, 303] on td "0916A58B-45828" at bounding box center [397, 293] width 127 height 31
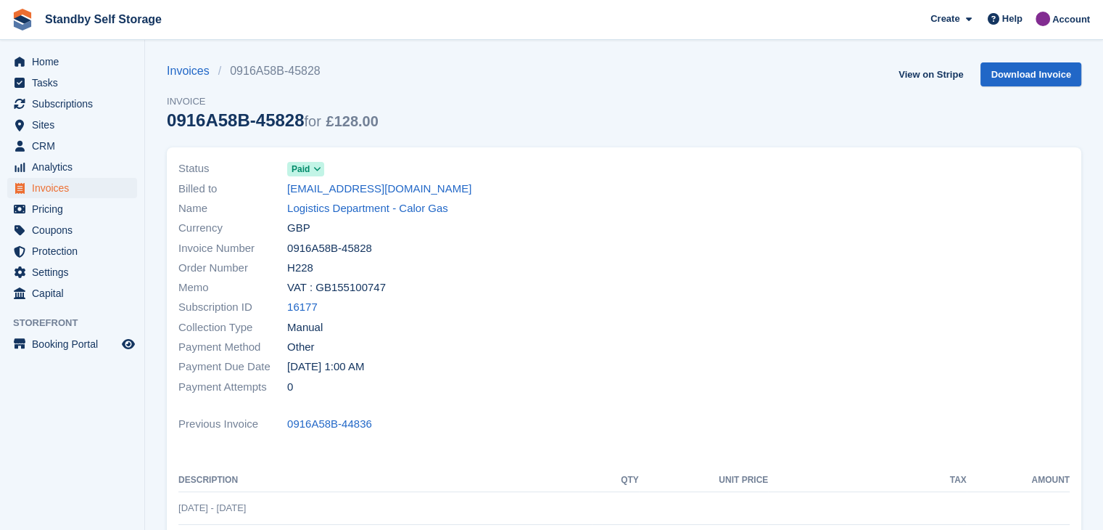
drag, startPoint x: 289, startPoint y: 250, endPoint x: 379, endPoint y: 245, distance: 90.8
click at [379, 245] on div "Invoice Number 0916A58B-45828" at bounding box center [396, 248] width 437 height 20
copy span "0916A58B-45828"
click at [313, 207] on link "Logistics Department - Calor Gas" at bounding box center [367, 208] width 161 height 17
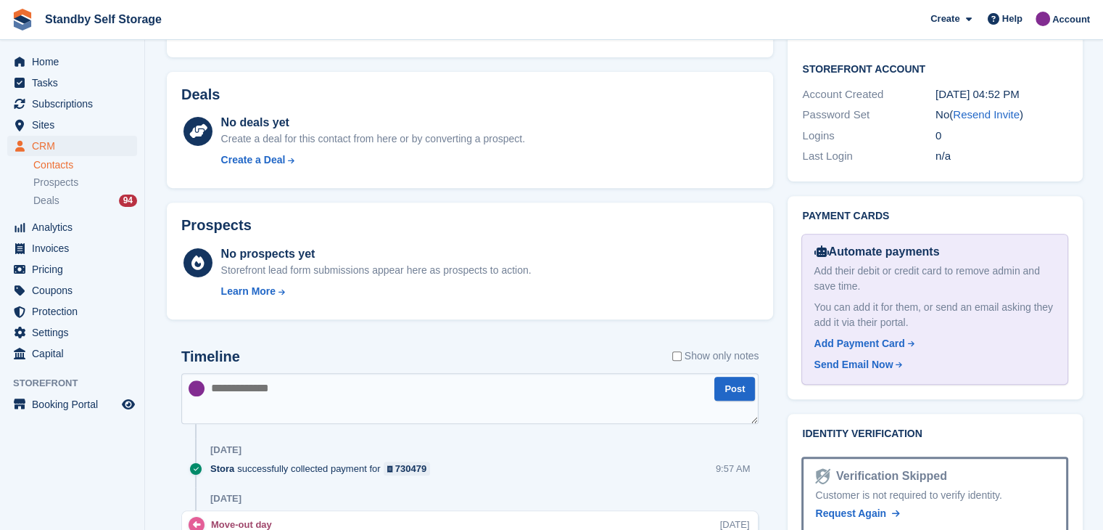
scroll to position [580, 0]
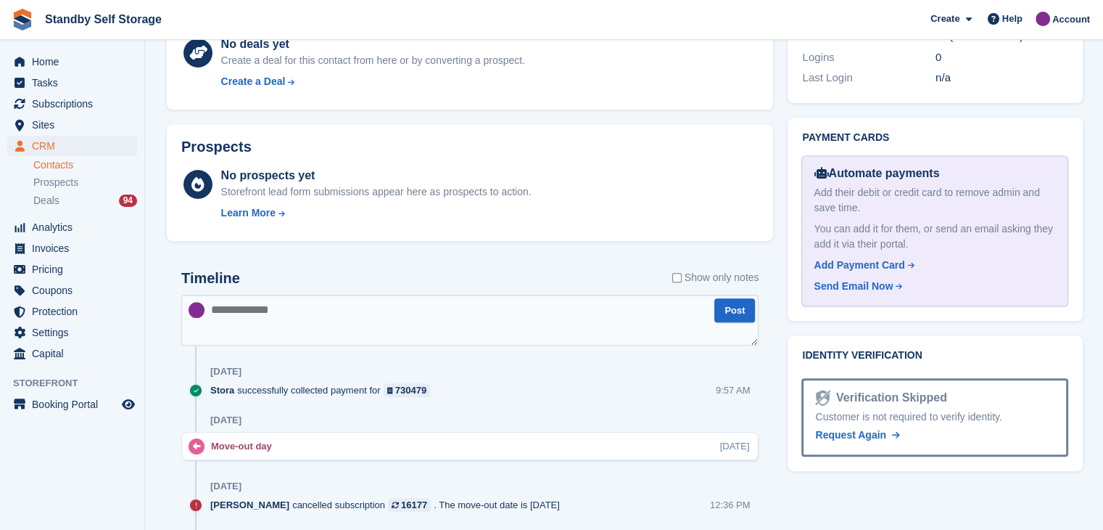
click at [347, 334] on textarea at bounding box center [469, 320] width 577 height 51
paste textarea "**********"
click at [366, 323] on textarea "**********" at bounding box center [469, 320] width 577 height 51
type textarea "**********"
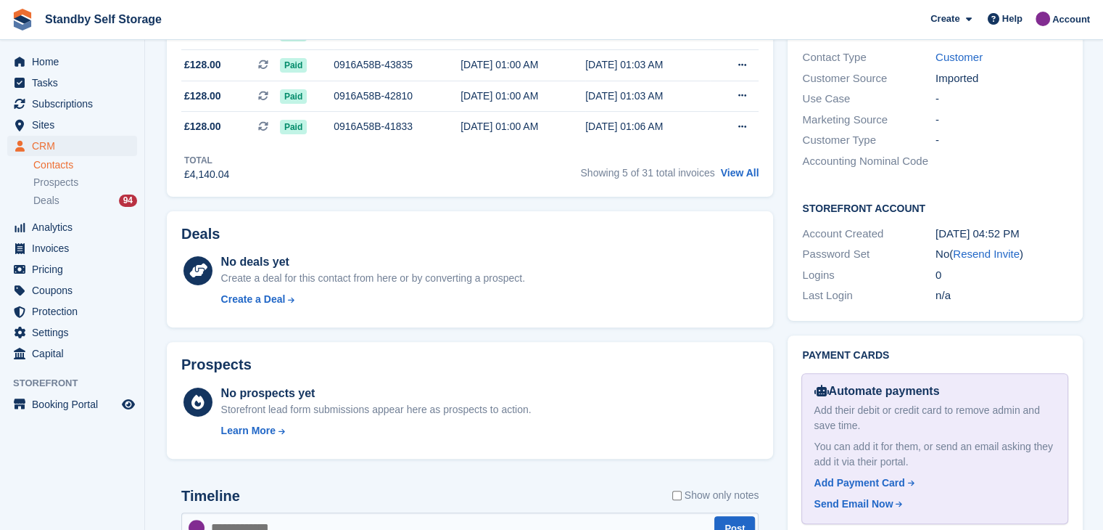
scroll to position [0, 0]
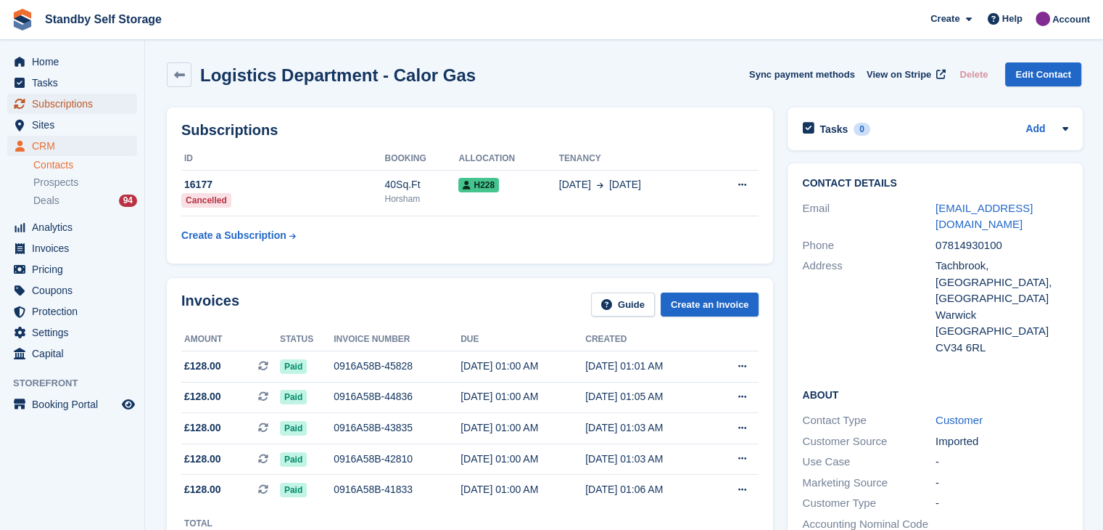
click at [72, 104] on span "Subscriptions" at bounding box center [75, 104] width 87 height 20
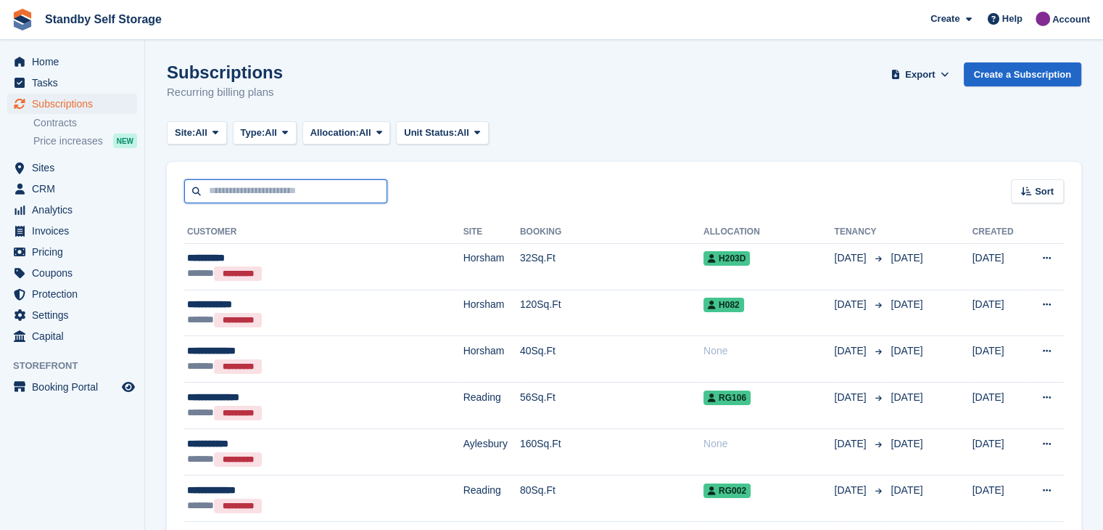
click at [287, 189] on input "text" at bounding box center [285, 191] width 203 height 24
type input "*****"
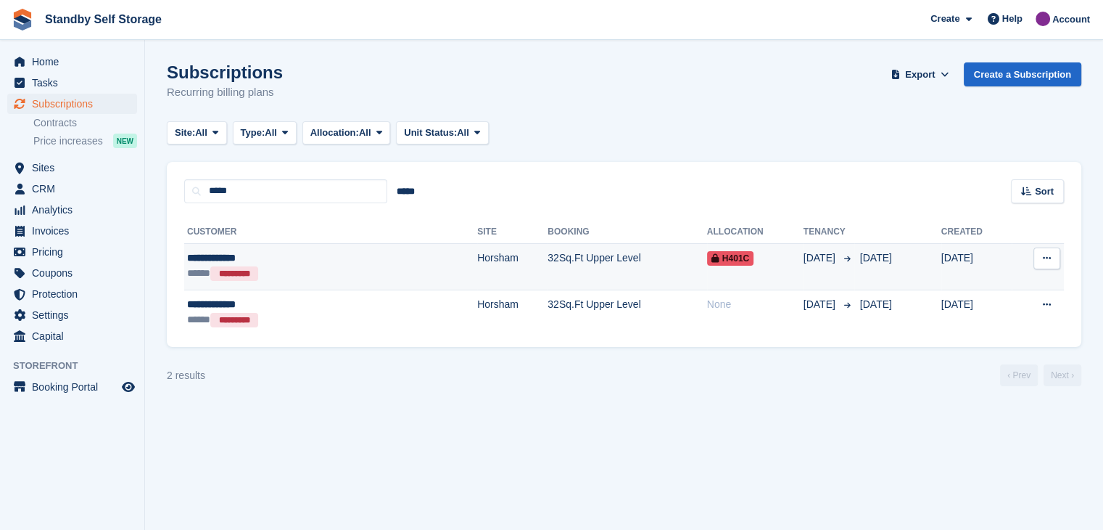
click at [319, 268] on div "***** *********" at bounding box center [271, 273] width 168 height 15
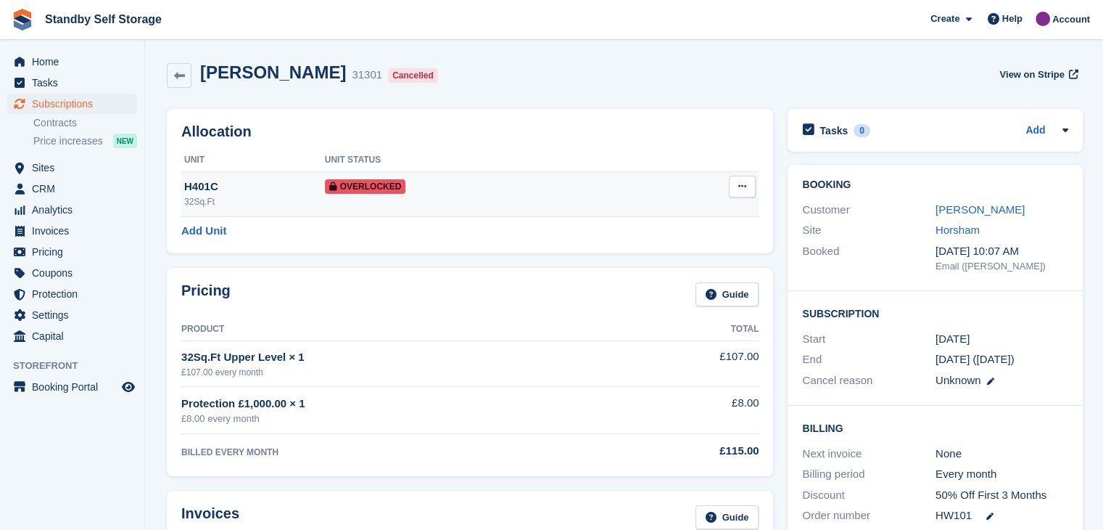
click at [734, 185] on button at bounding box center [742, 187] width 27 height 22
click at [657, 209] on p "Remove Overlock" at bounding box center [686, 214] width 126 height 19
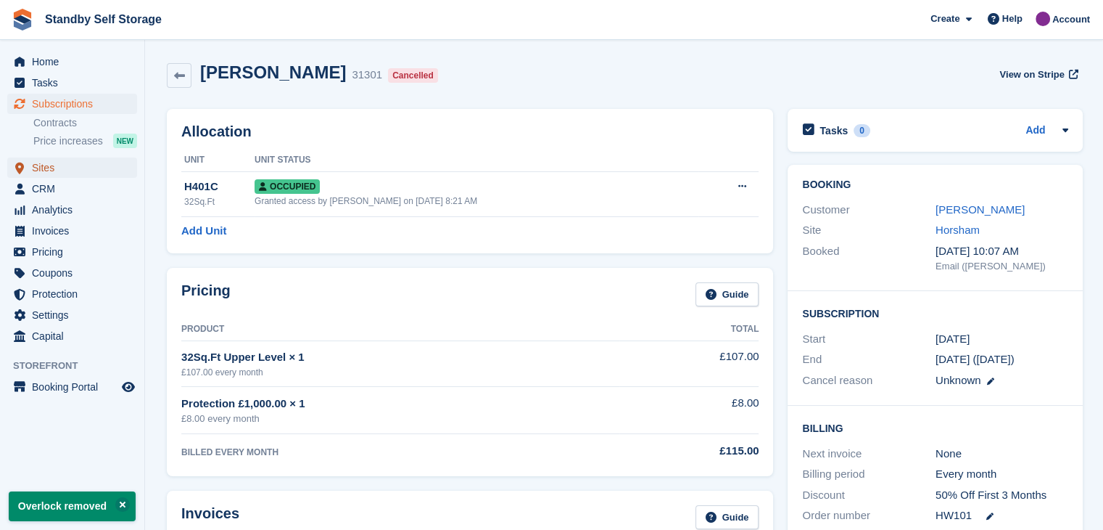
click at [41, 168] on span "Sites" at bounding box center [75, 167] width 87 height 20
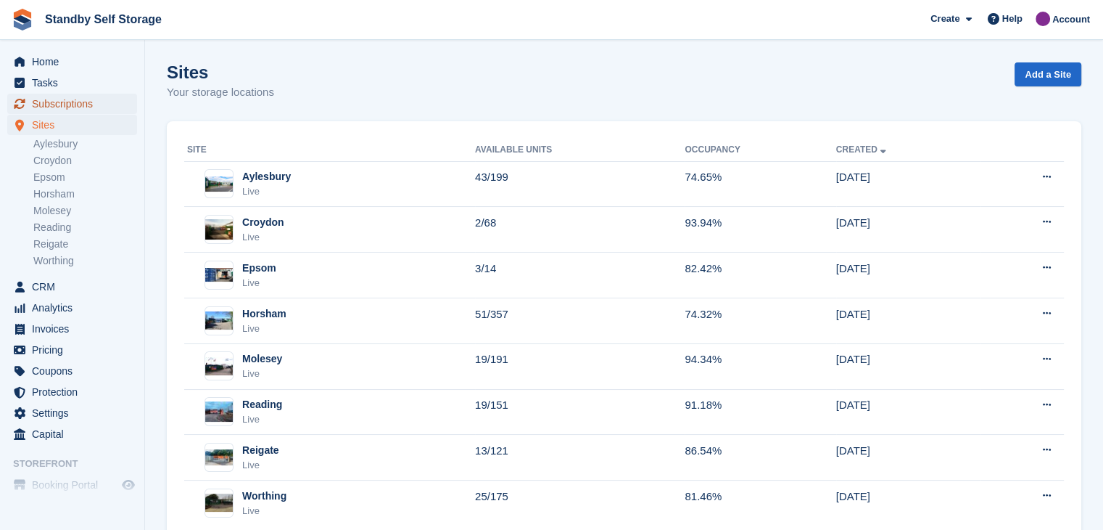
drag, startPoint x: 42, startPoint y: 98, endPoint x: 49, endPoint y: 99, distance: 7.4
click at [43, 98] on span "Subscriptions" at bounding box center [75, 104] width 87 height 20
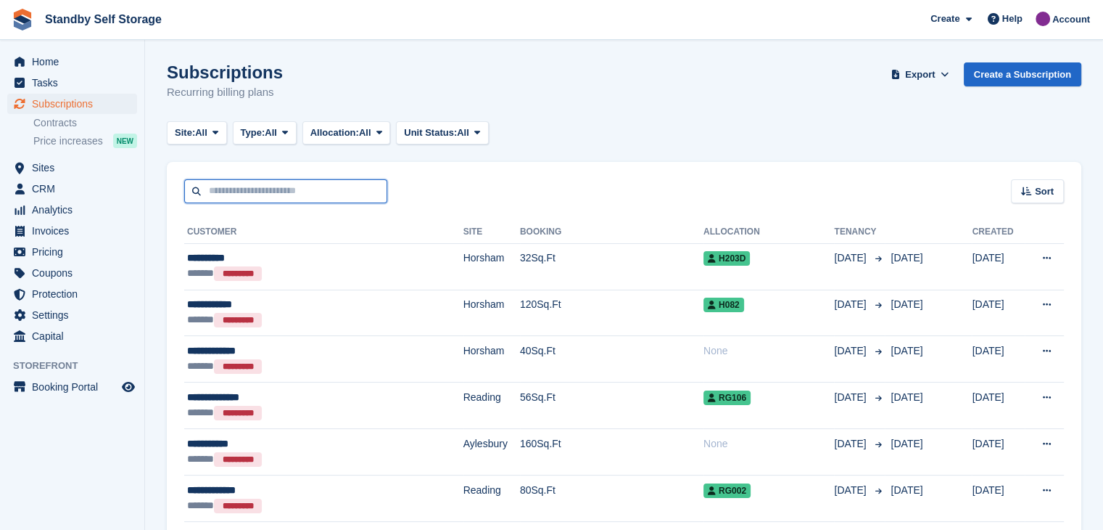
click at [252, 191] on input "text" at bounding box center [285, 191] width 203 height 24
type input "*****"
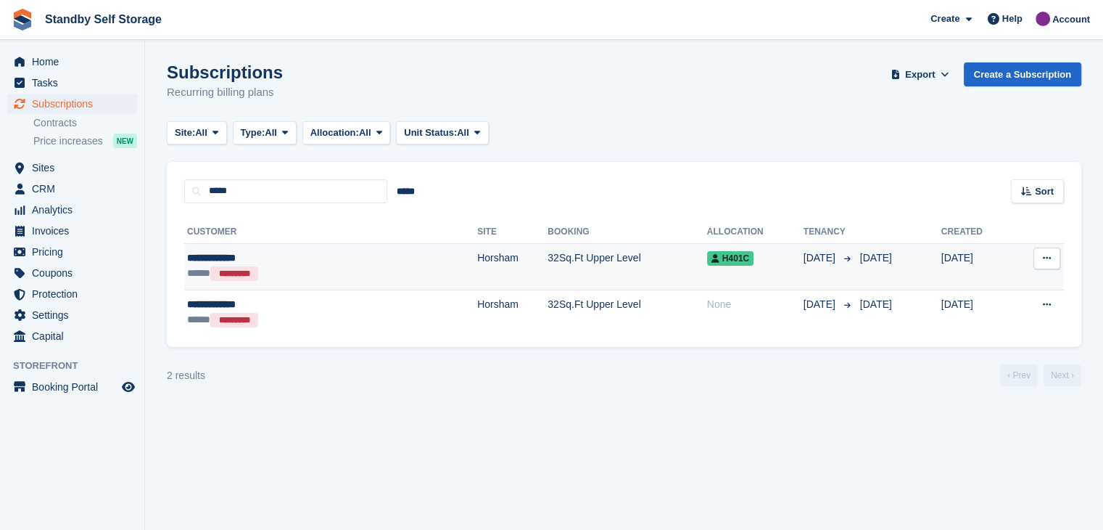
click at [201, 259] on div "**********" at bounding box center [271, 257] width 168 height 15
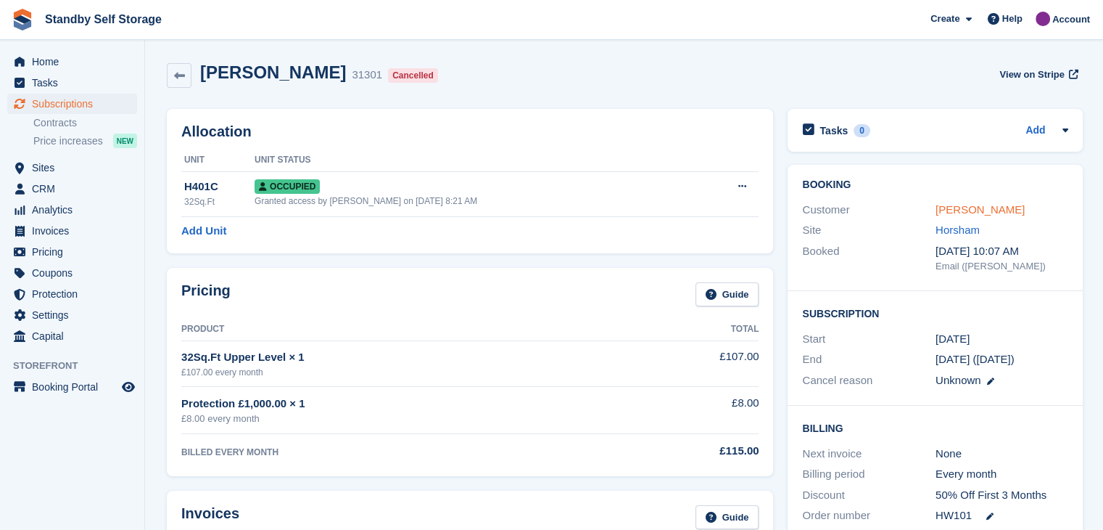
click at [967, 210] on link "[PERSON_NAME]" at bounding box center [980, 209] width 89 height 12
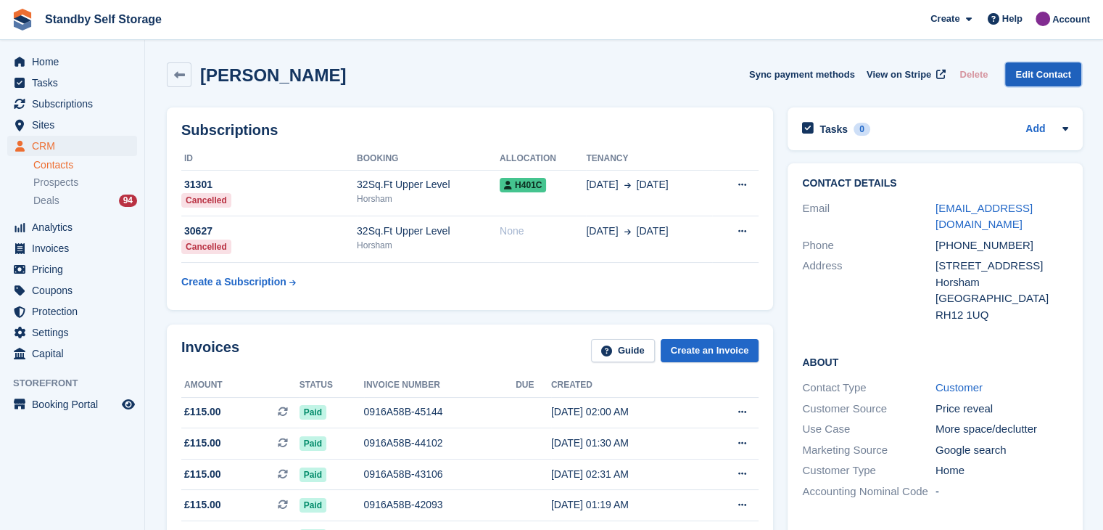
click at [1025, 75] on link "Edit Contact" at bounding box center [1044, 74] width 76 height 24
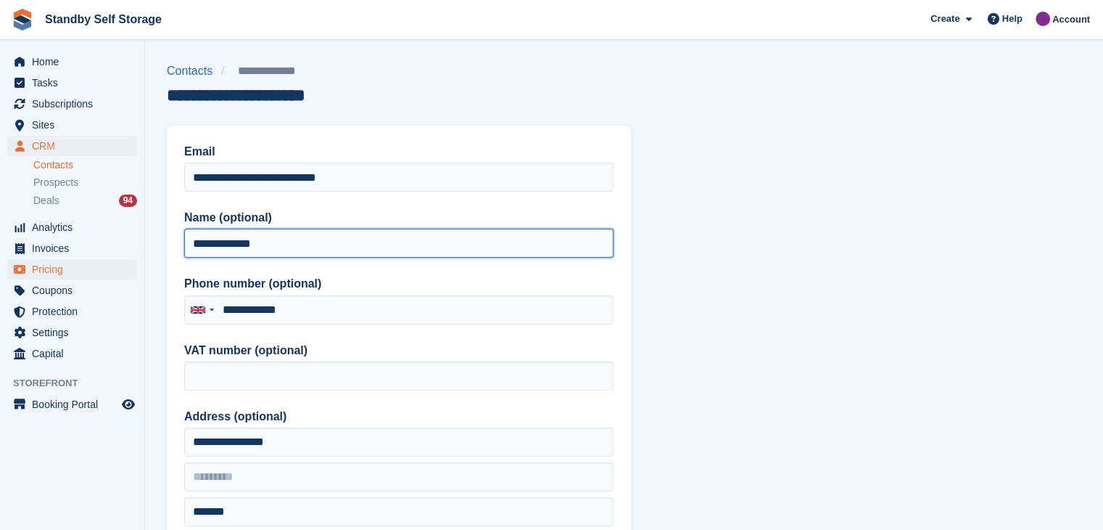
drag, startPoint x: 292, startPoint y: 250, endPoint x: 104, endPoint y: 259, distance: 188.1
type input "*********"
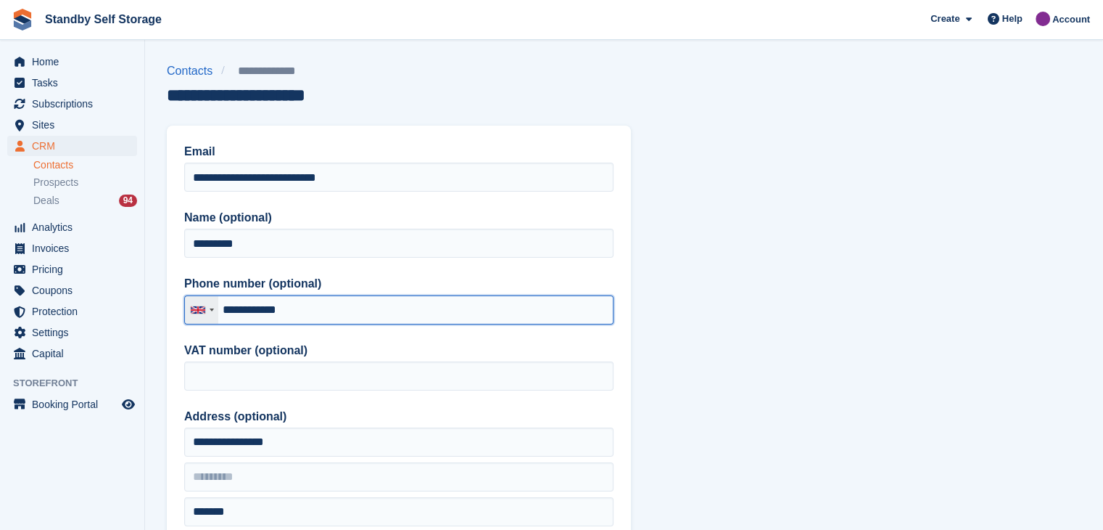
drag, startPoint x: 329, startPoint y: 309, endPoint x: 212, endPoint y: 305, distance: 116.9
click at [212, 305] on div "[GEOGRAPHIC_DATA] +44 [GEOGRAPHIC_DATA] (‫[GEOGRAPHIC_DATA]‬‎) +93 [GEOGRAPHIC_…" at bounding box center [398, 309] width 429 height 29
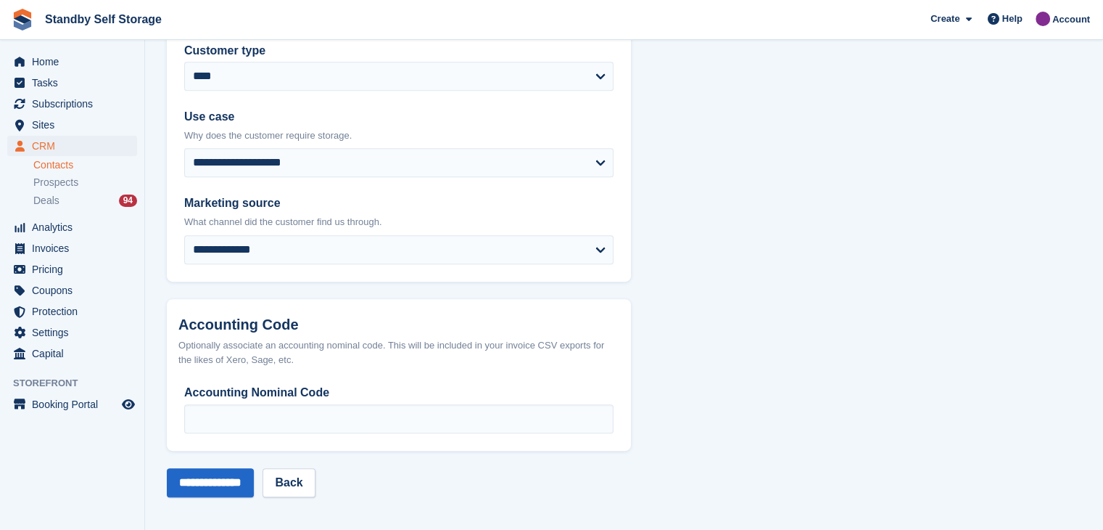
scroll to position [707, 0]
type input "**********"
click at [225, 485] on input "**********" at bounding box center [210, 481] width 87 height 29
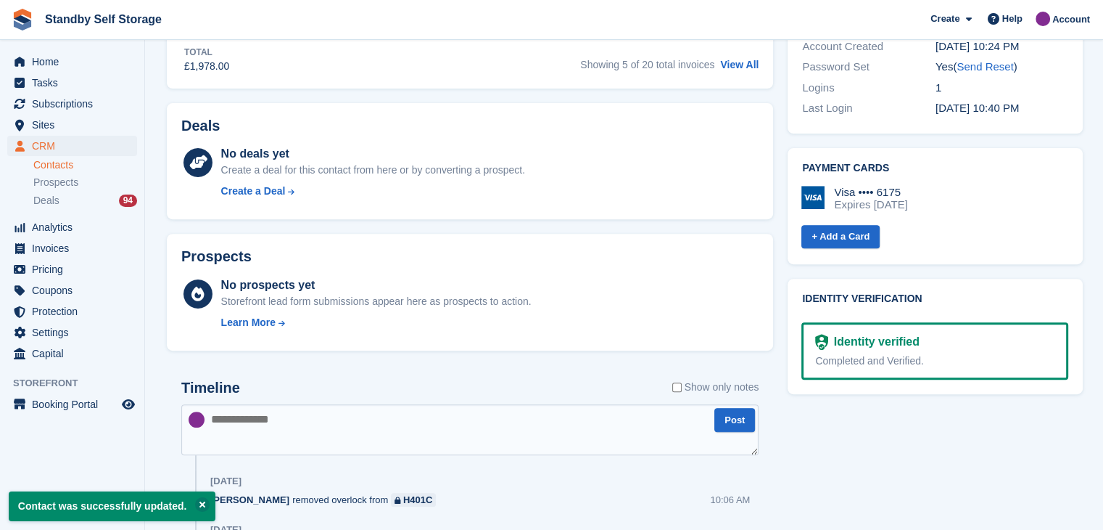
scroll to position [653, 0]
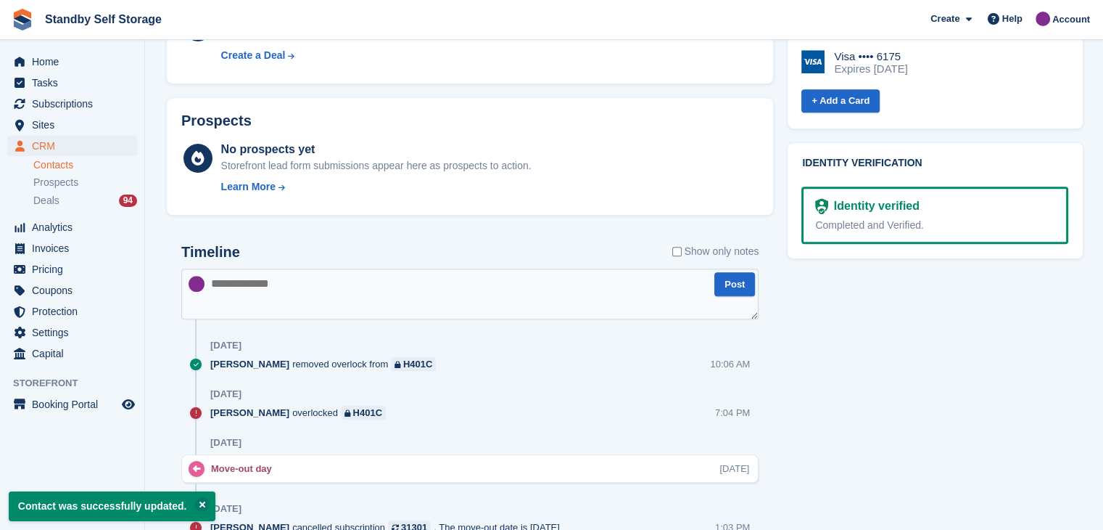
click at [268, 294] on textarea at bounding box center [469, 293] width 577 height 51
paste textarea "**********"
drag, startPoint x: 305, startPoint y: 284, endPoint x: 211, endPoint y: 290, distance: 94.5
click at [211, 290] on textarea "**********" at bounding box center [469, 293] width 577 height 51
click at [319, 286] on textarea "**********" at bounding box center [469, 293] width 577 height 51
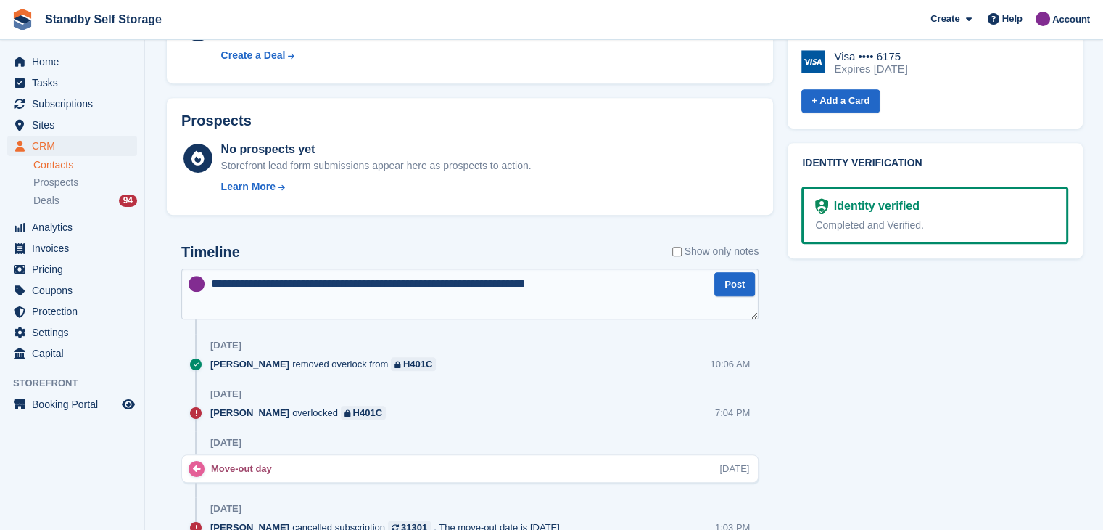
type textarea "**********"
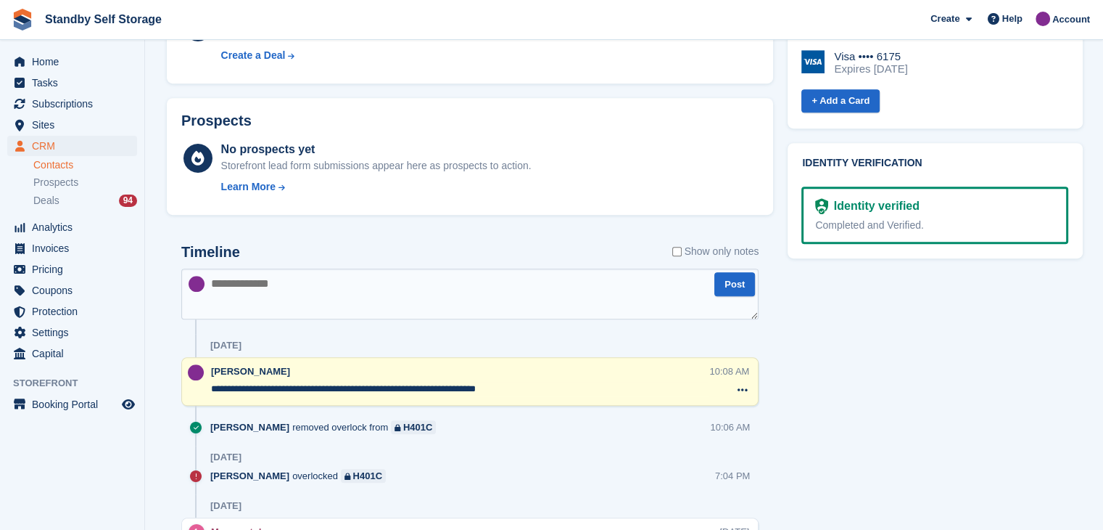
scroll to position [580, 0]
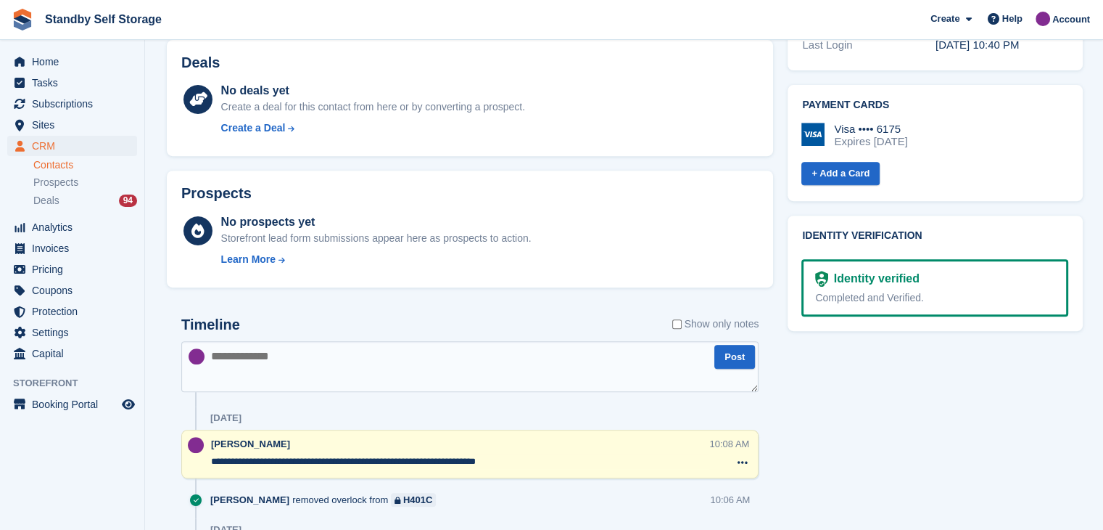
click at [535, 463] on textarea "**********" at bounding box center [460, 461] width 498 height 15
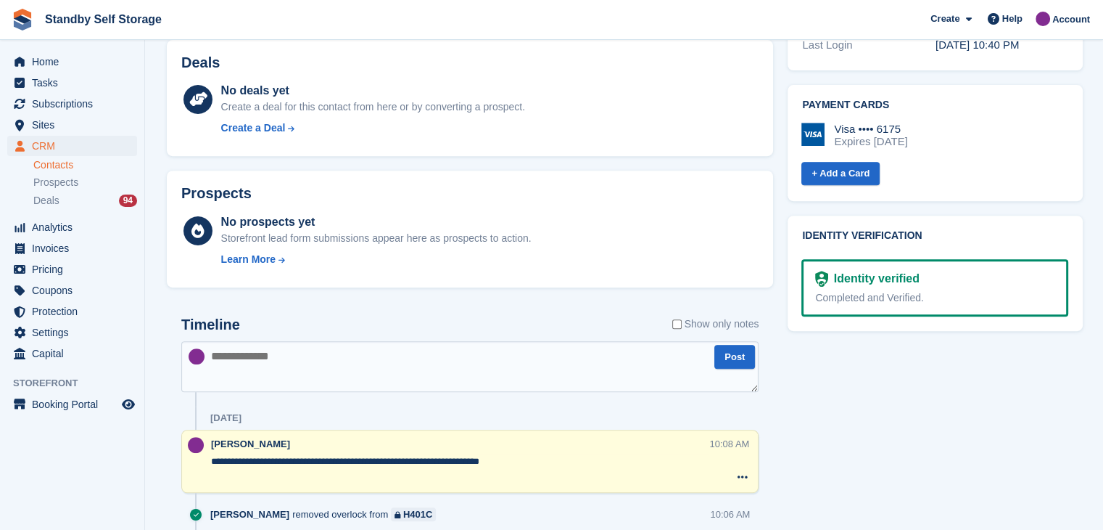
paste textarea "**********"
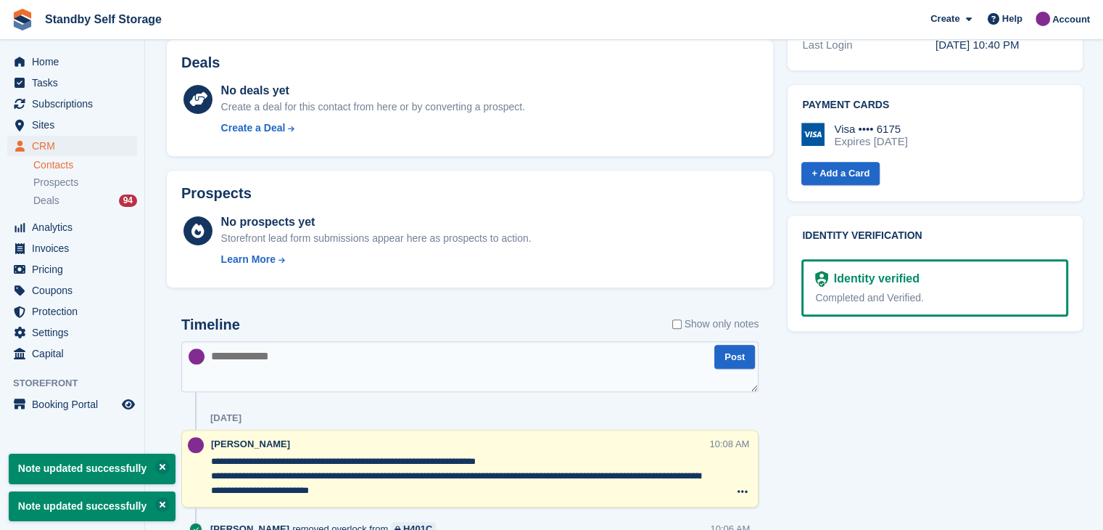
scroll to position [725, 0]
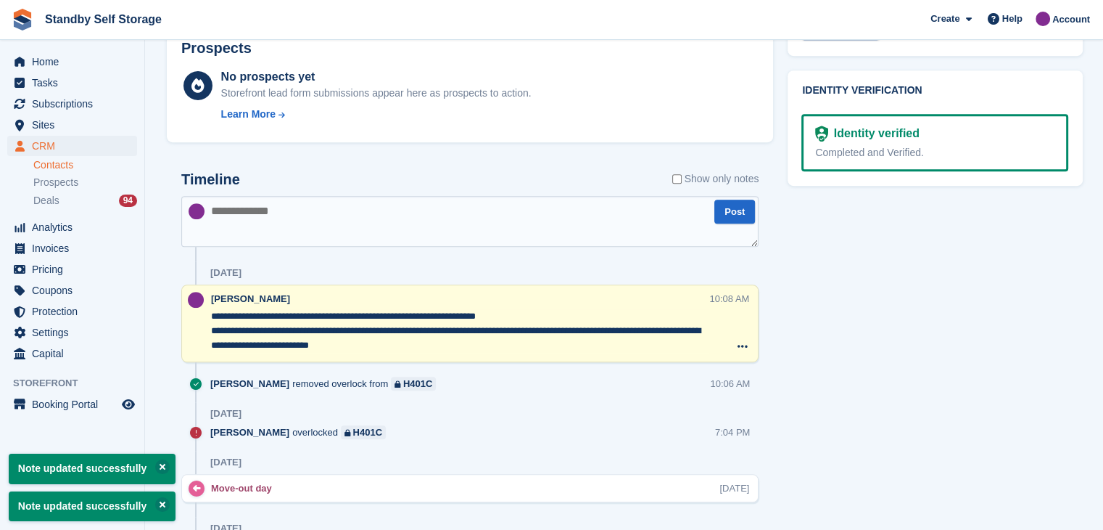
click at [249, 332] on textarea "**********" at bounding box center [460, 331] width 498 height 44
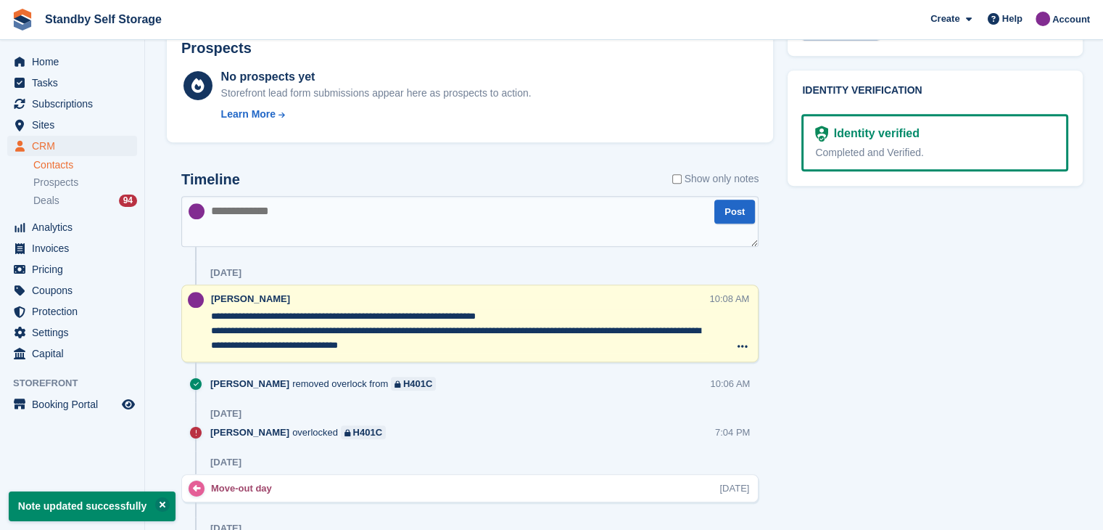
type textarea "**********"
click at [354, 234] on textarea at bounding box center [469, 221] width 577 height 51
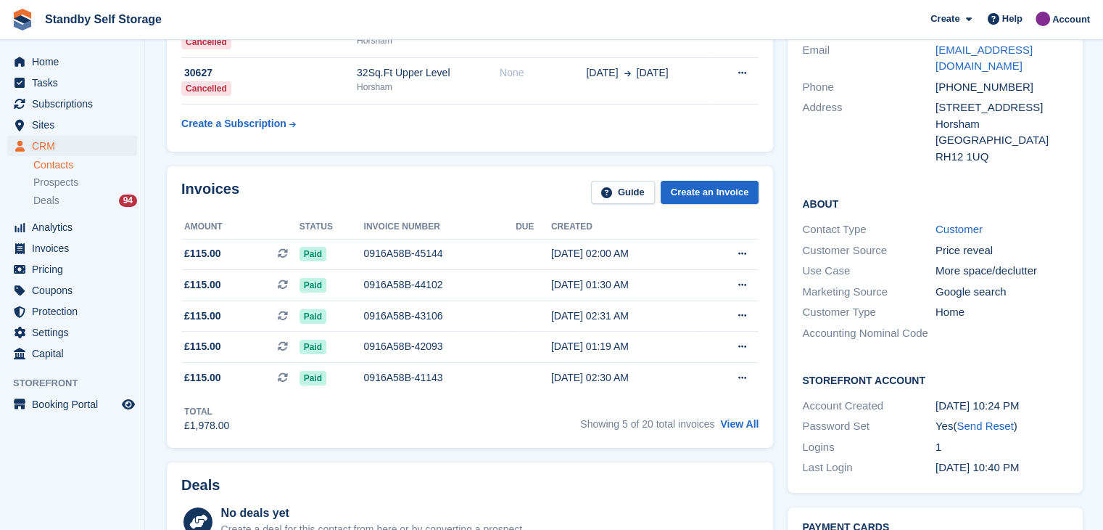
scroll to position [0, 0]
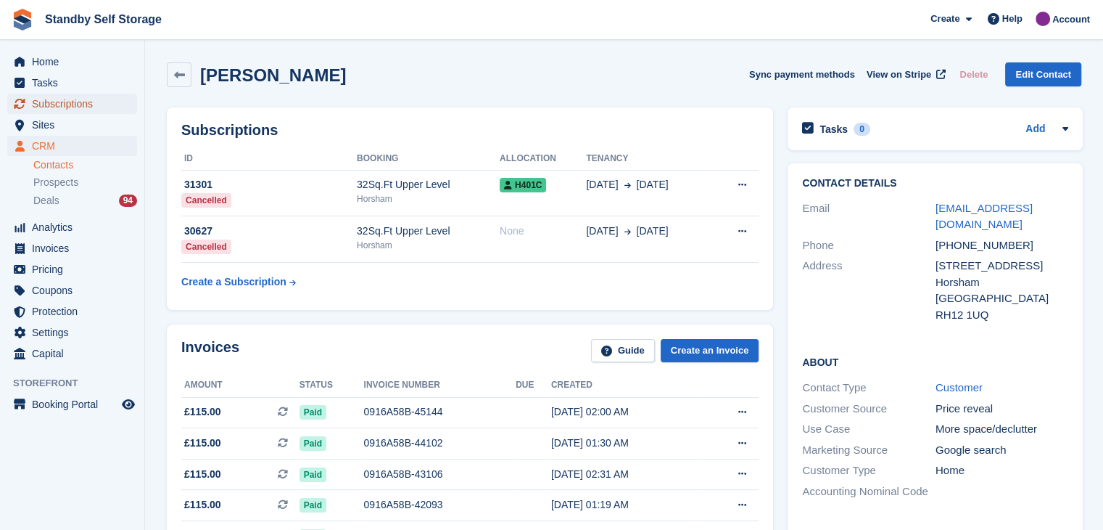
click at [52, 104] on span "Subscriptions" at bounding box center [75, 104] width 87 height 20
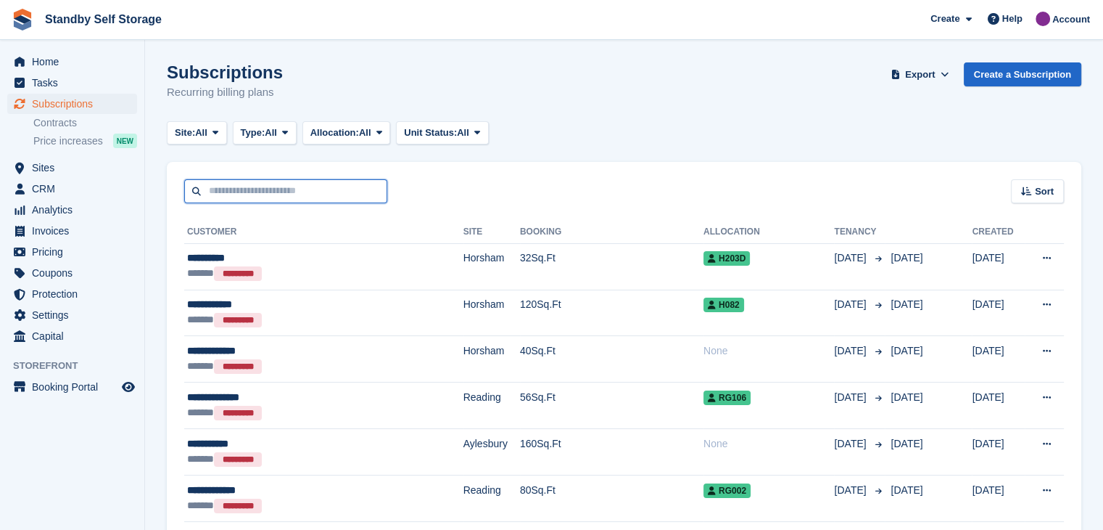
click at [250, 192] on input "text" at bounding box center [285, 191] width 203 height 24
type input "********"
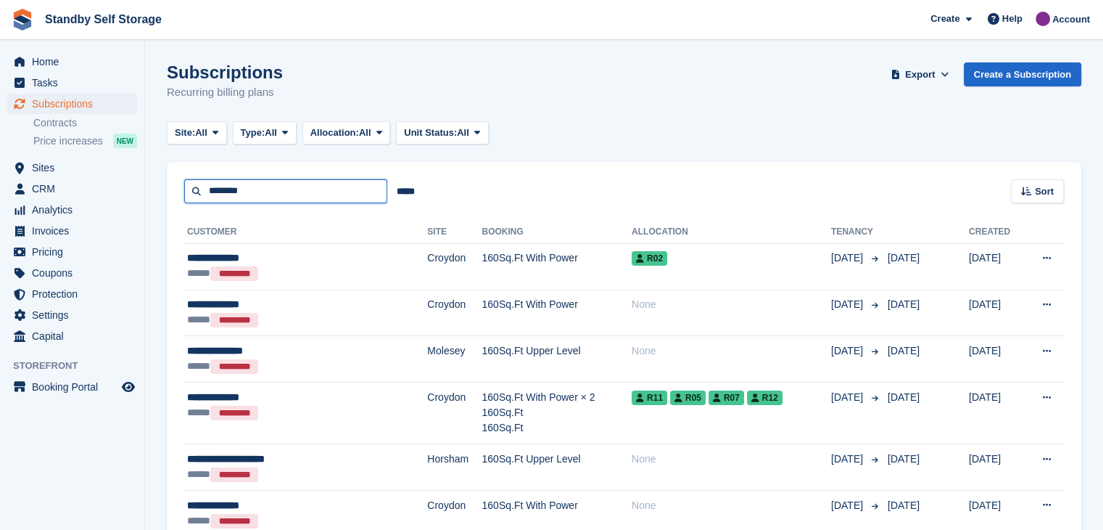
drag, startPoint x: 273, startPoint y: 189, endPoint x: 0, endPoint y: 176, distance: 273.1
click at [14, 184] on div "Home Tasks Subscriptions Subscriptions Subscriptions Contracts Price increases …" at bounding box center [551, 351] width 1103 height 702
type input "*****"
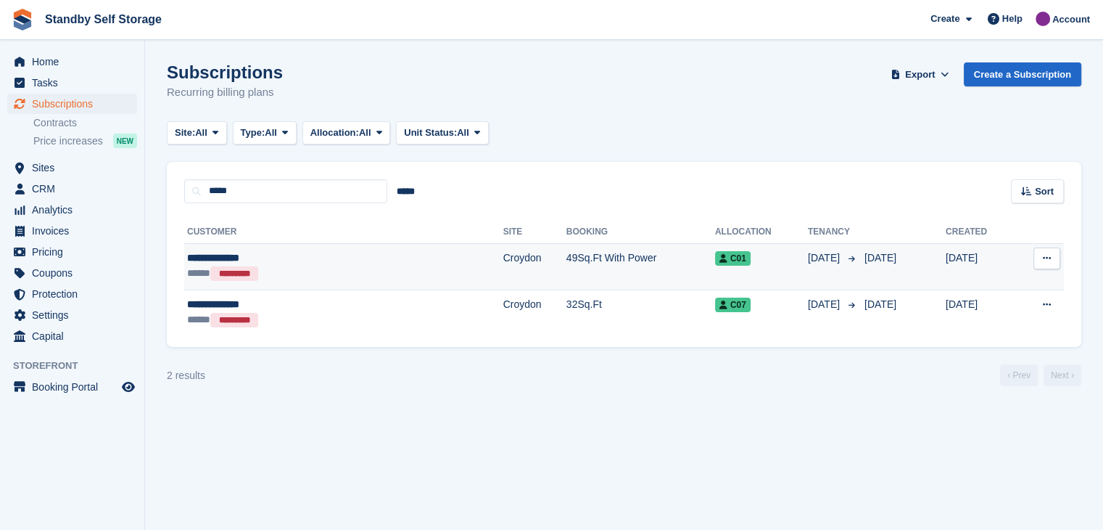
click at [213, 256] on div "**********" at bounding box center [282, 257] width 191 height 15
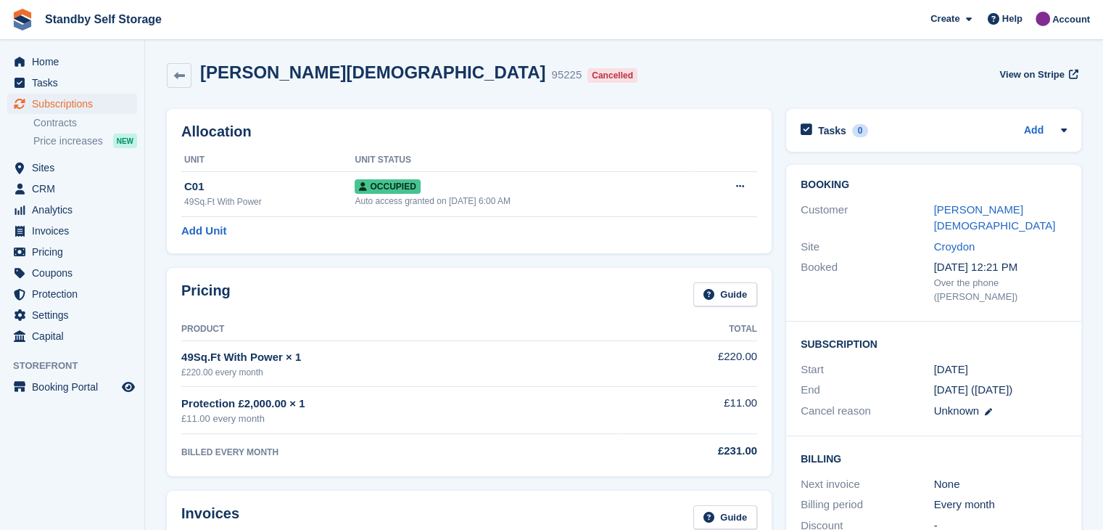
click at [961, 210] on link "[PERSON_NAME][DEMOGRAPHIC_DATA]" at bounding box center [995, 217] width 122 height 29
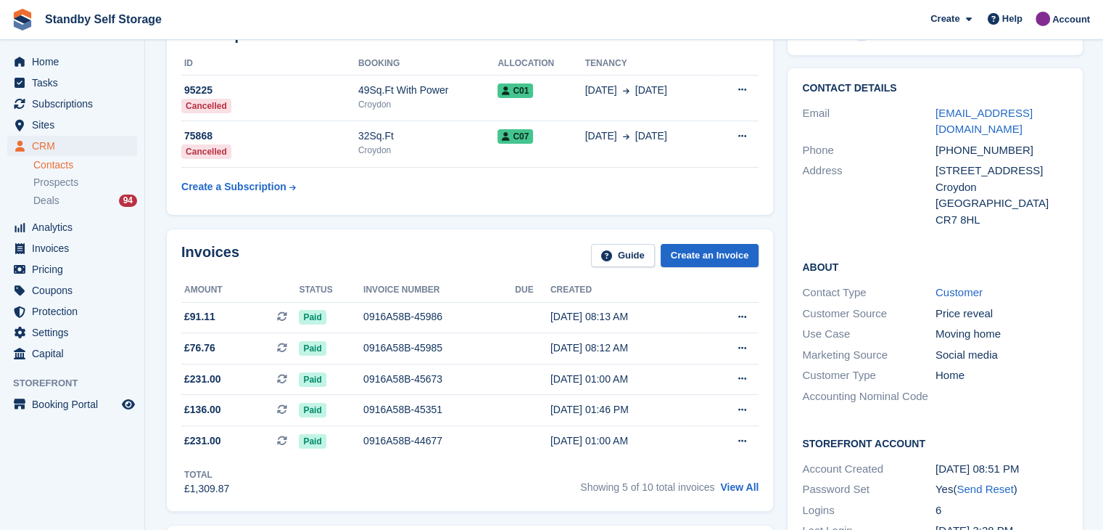
scroll to position [218, 0]
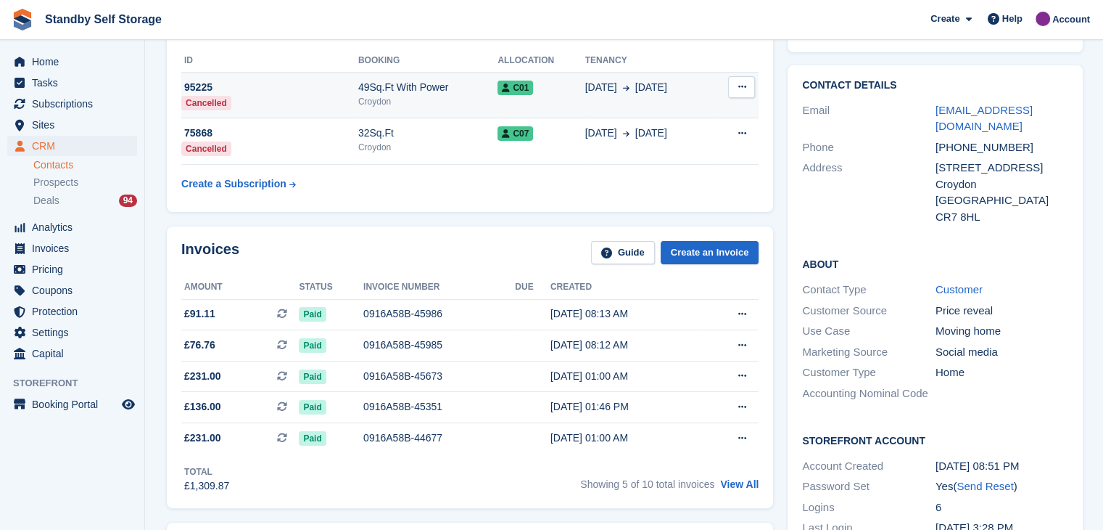
click at [463, 95] on div "Croydon" at bounding box center [428, 101] width 140 height 13
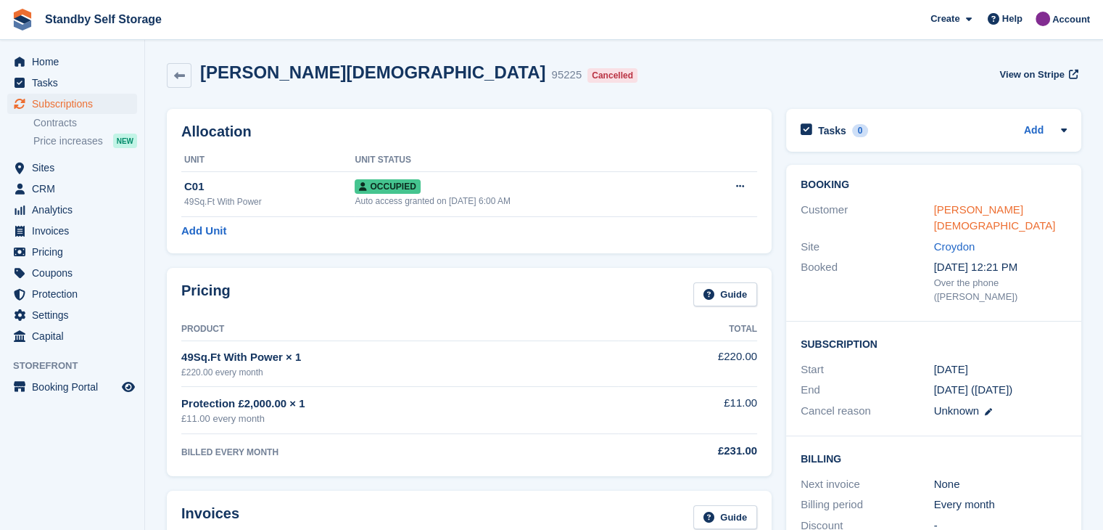
drag, startPoint x: 981, startPoint y: 208, endPoint x: 972, endPoint y: 210, distance: 8.8
click at [981, 208] on link "[PERSON_NAME][DEMOGRAPHIC_DATA]" at bounding box center [995, 217] width 122 height 29
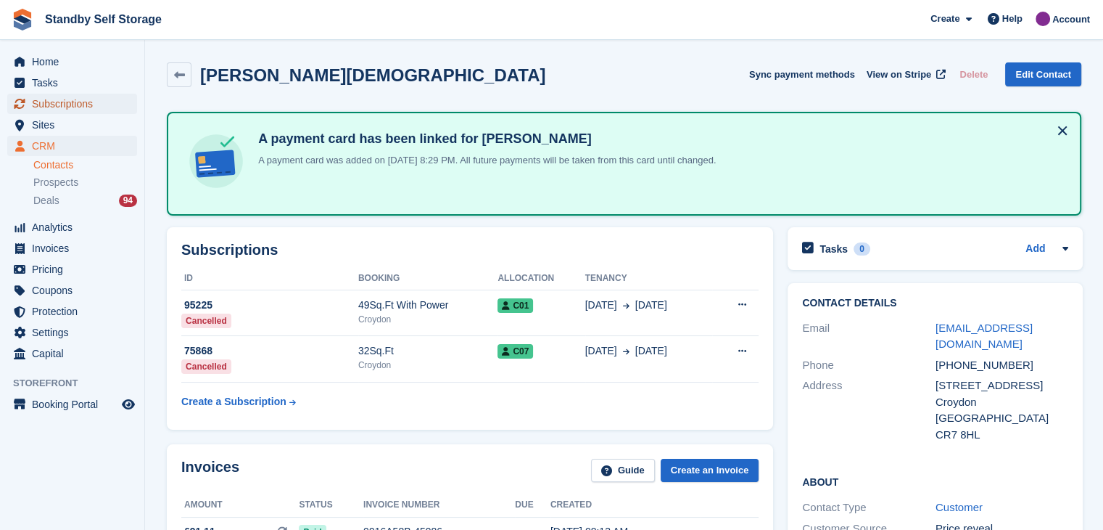
click at [69, 104] on span "Subscriptions" at bounding box center [75, 104] width 87 height 20
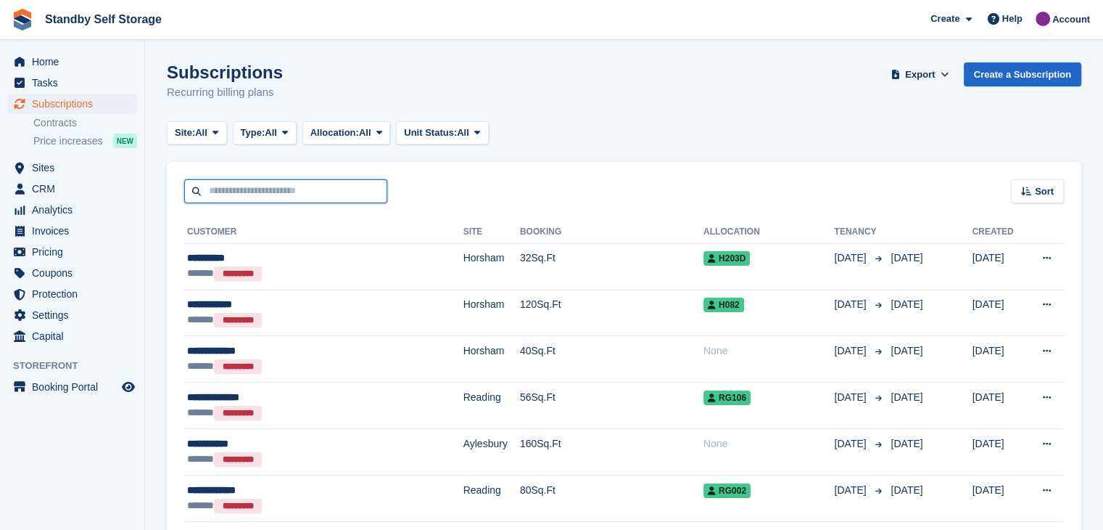
click at [292, 192] on input "text" at bounding box center [285, 191] width 203 height 24
type input "*****"
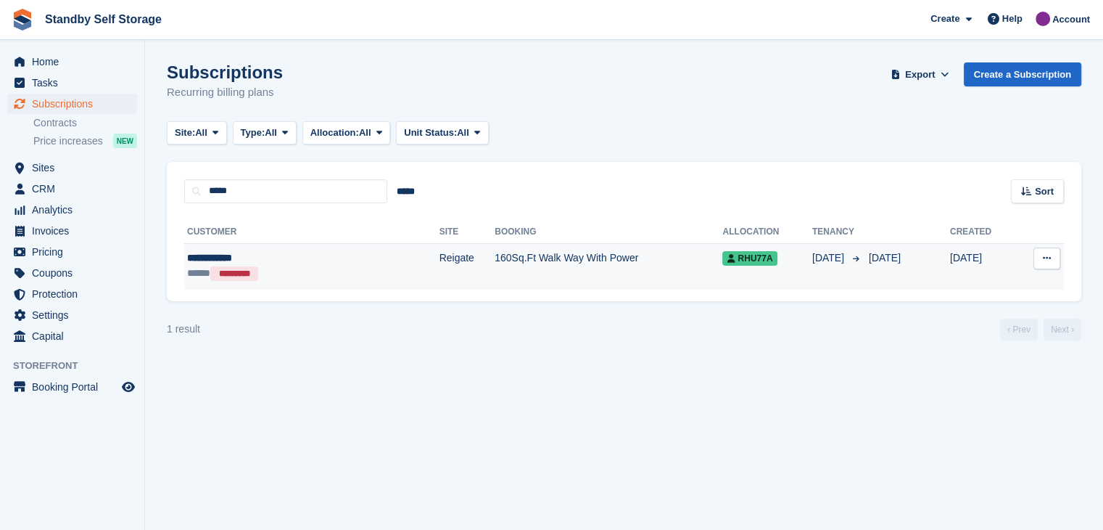
click at [195, 258] on div "**********" at bounding box center [266, 257] width 158 height 15
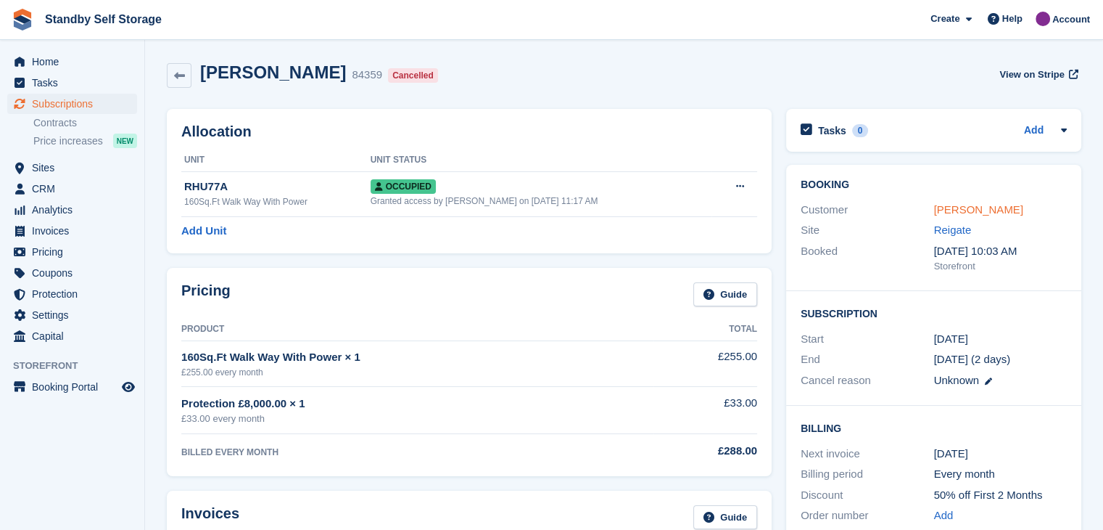
click at [969, 207] on link "[PERSON_NAME]" at bounding box center [978, 209] width 89 height 12
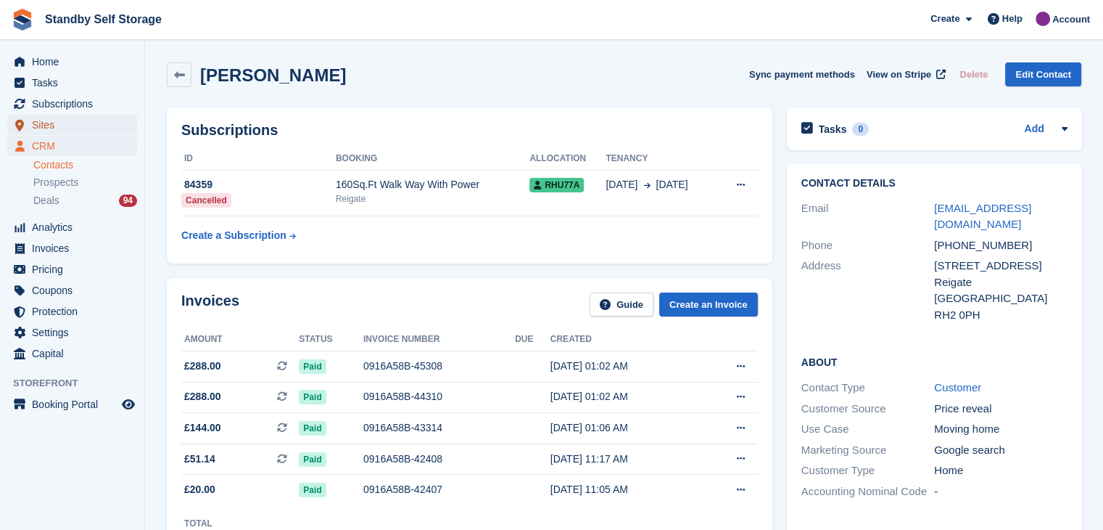
click at [40, 127] on span "Sites" at bounding box center [75, 125] width 87 height 20
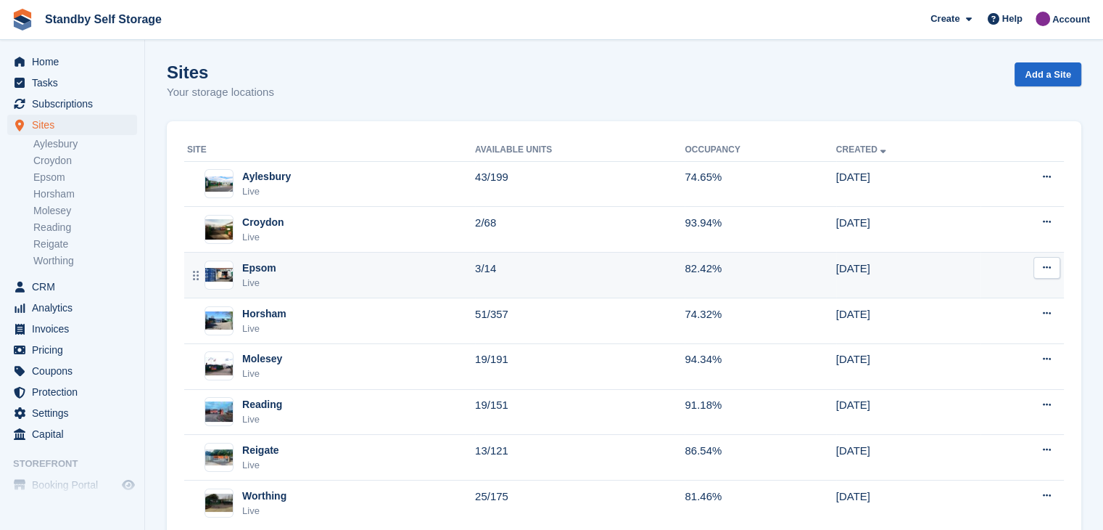
scroll to position [37, 0]
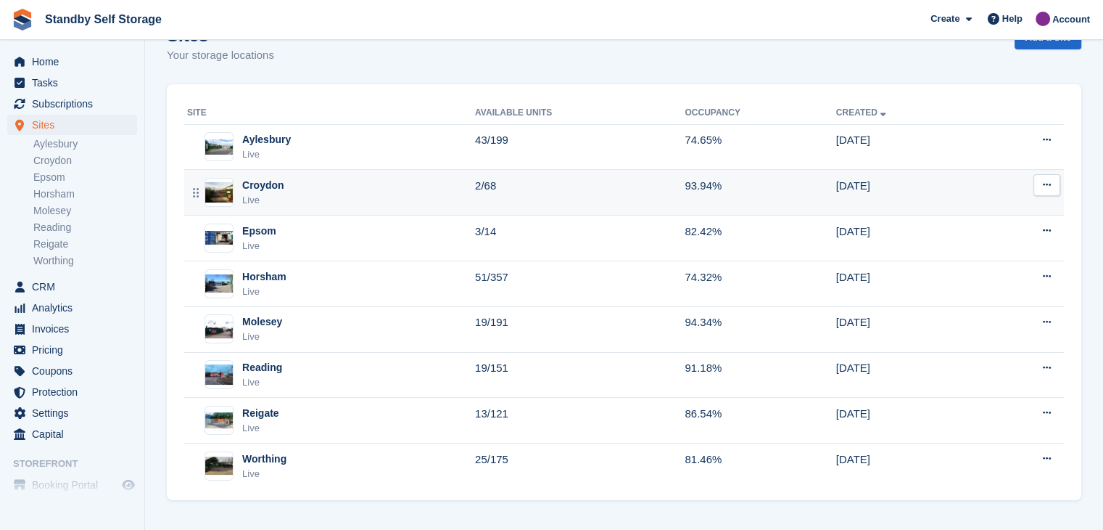
click at [250, 185] on div "Croydon" at bounding box center [263, 185] width 42 height 15
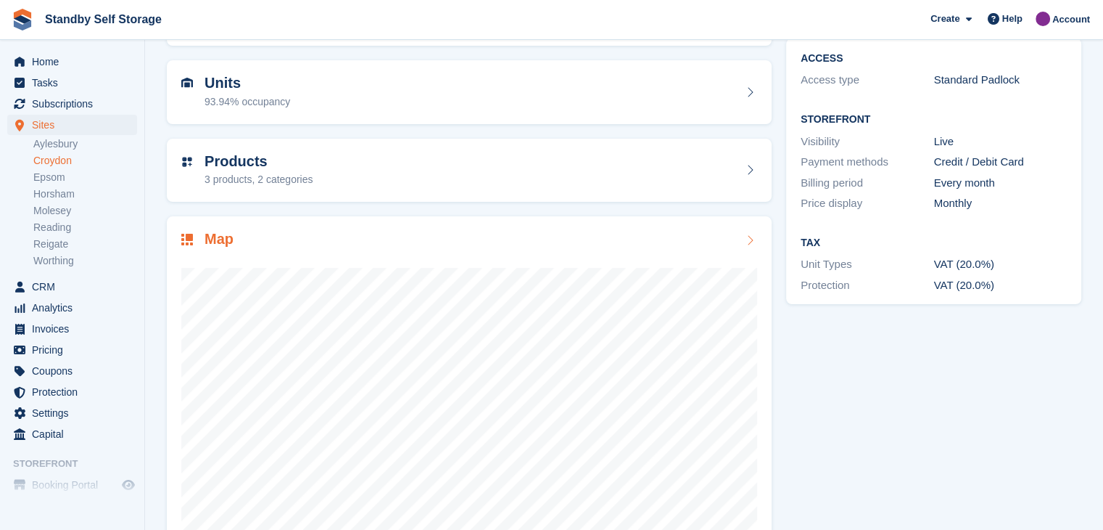
scroll to position [167, 0]
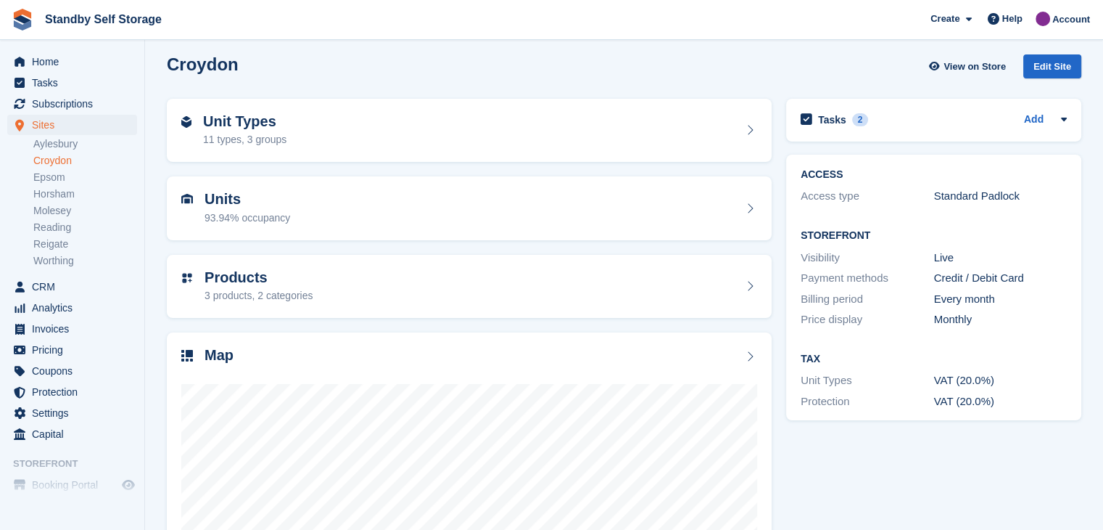
scroll to position [8, 0]
click at [56, 105] on span "Subscriptions" at bounding box center [75, 104] width 87 height 20
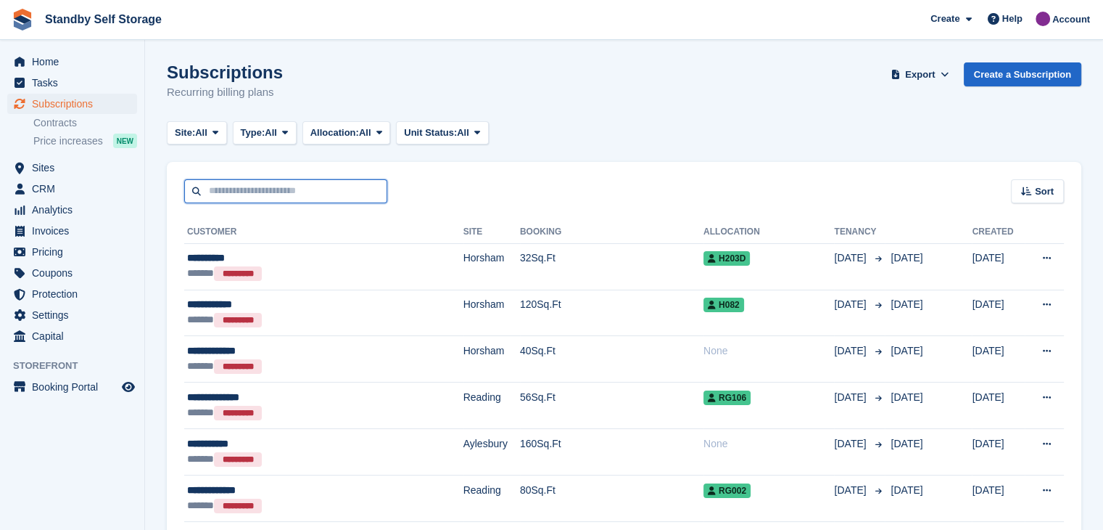
click at [252, 194] on input "text" at bounding box center [285, 191] width 203 height 24
type input "****"
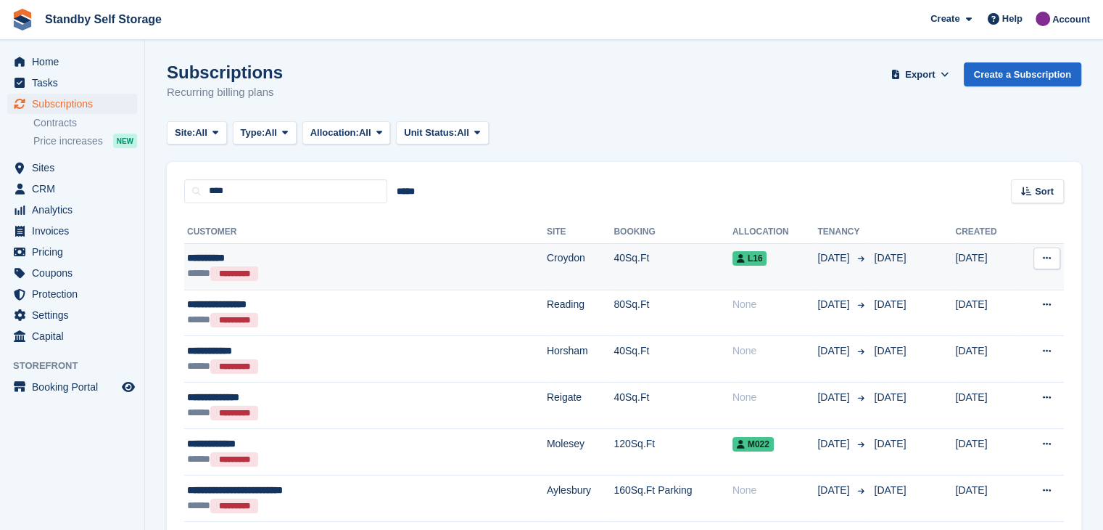
click at [200, 256] on div "**********" at bounding box center [305, 257] width 237 height 15
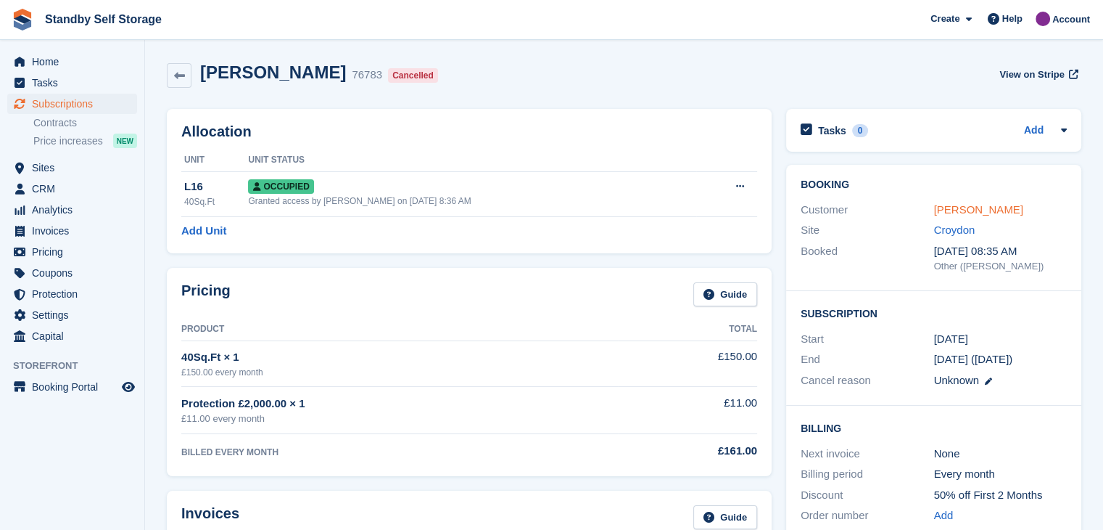
click at [942, 213] on link "Sofia Bell" at bounding box center [978, 209] width 89 height 12
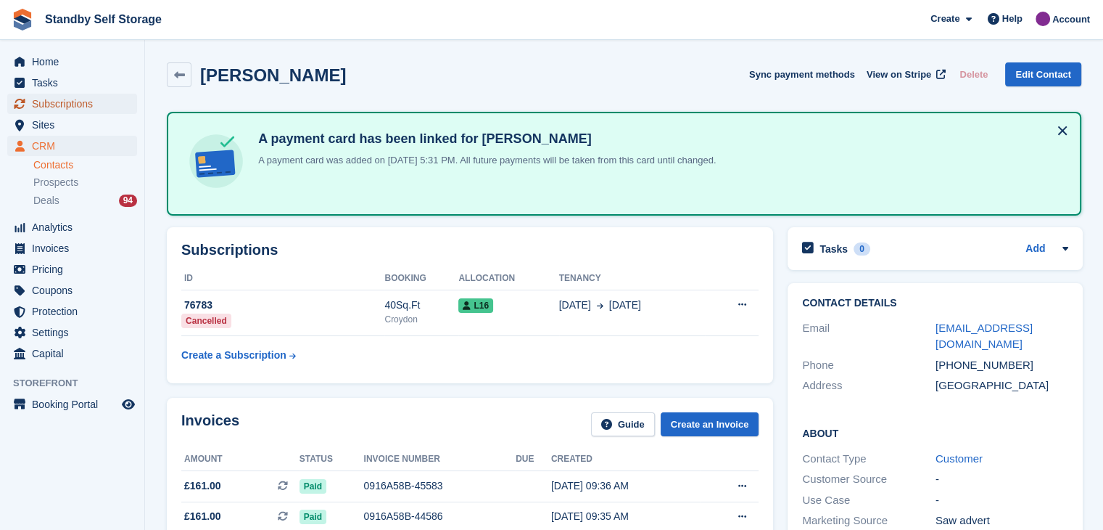
drag, startPoint x: 61, startPoint y: 102, endPoint x: 92, endPoint y: 112, distance: 32.6
click at [61, 102] on span "Subscriptions" at bounding box center [75, 104] width 87 height 20
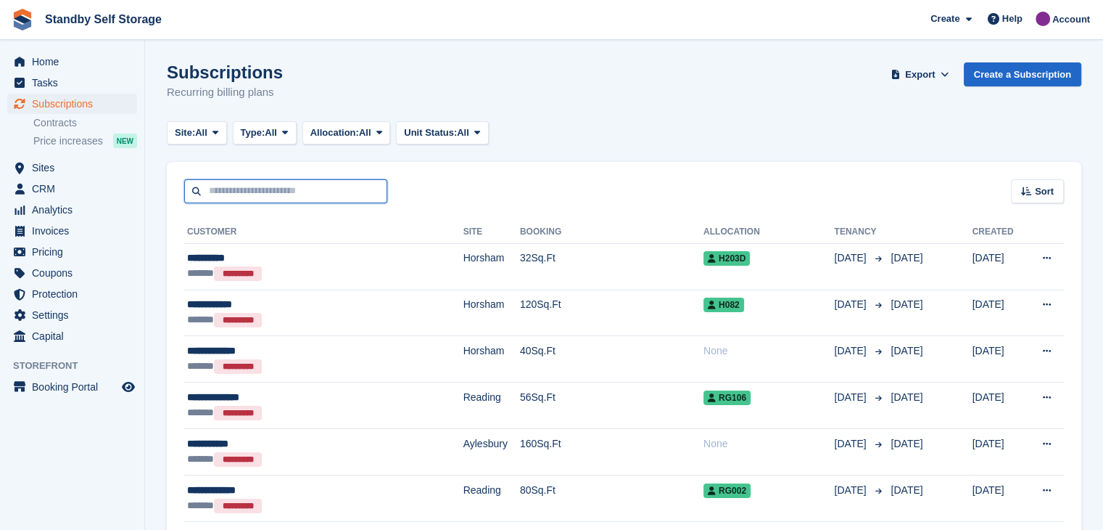
click at [222, 197] on input "text" at bounding box center [285, 191] width 203 height 24
type input "******"
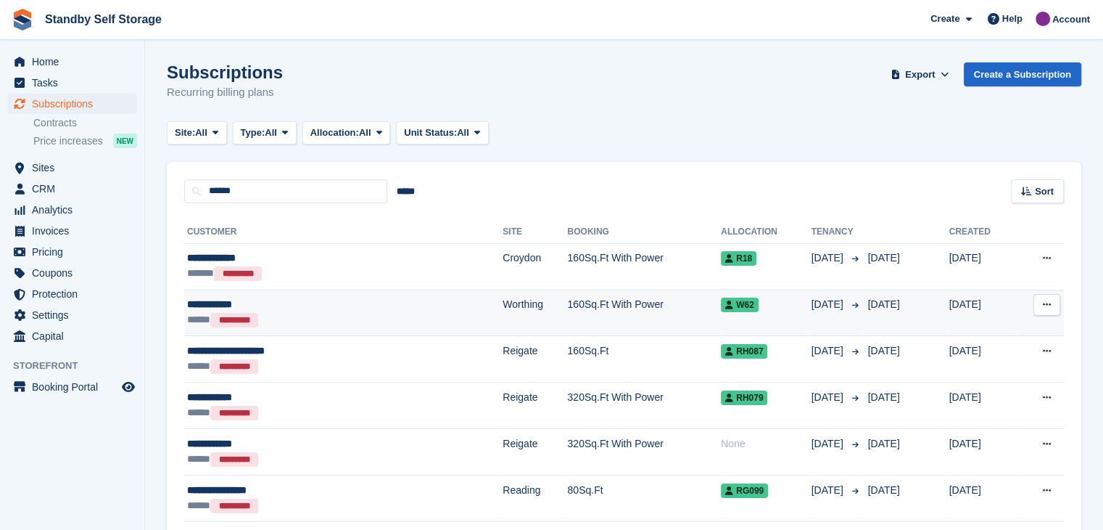
click at [227, 303] on div "**********" at bounding box center [285, 304] width 197 height 15
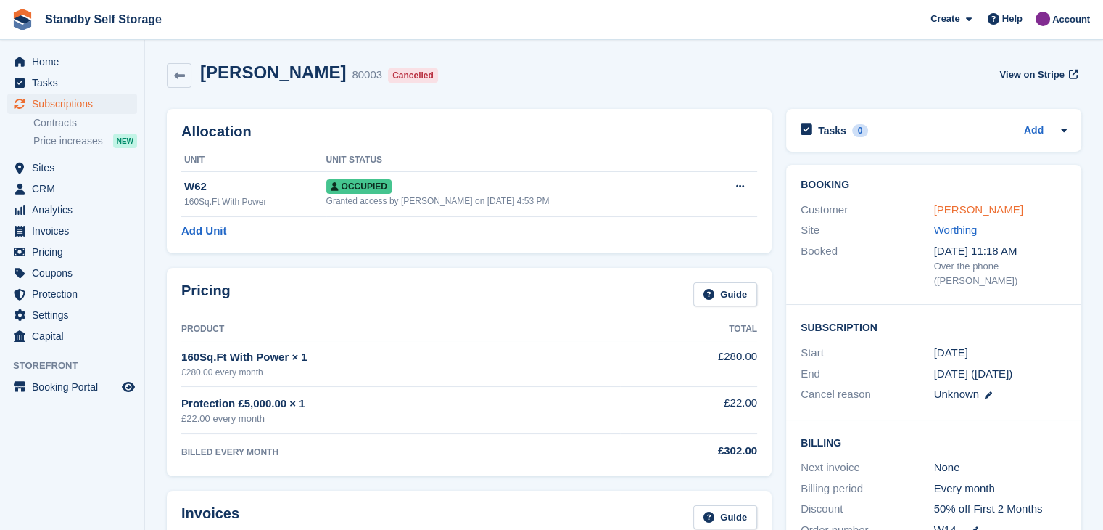
click at [978, 210] on link "Angela Seare" at bounding box center [978, 209] width 89 height 12
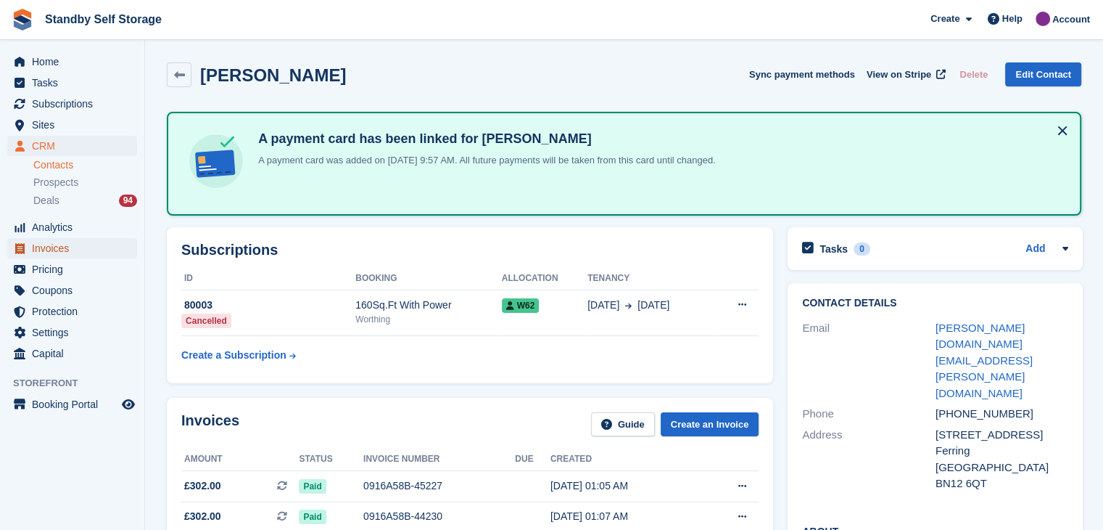
click at [39, 250] on span "Invoices" at bounding box center [75, 248] width 87 height 20
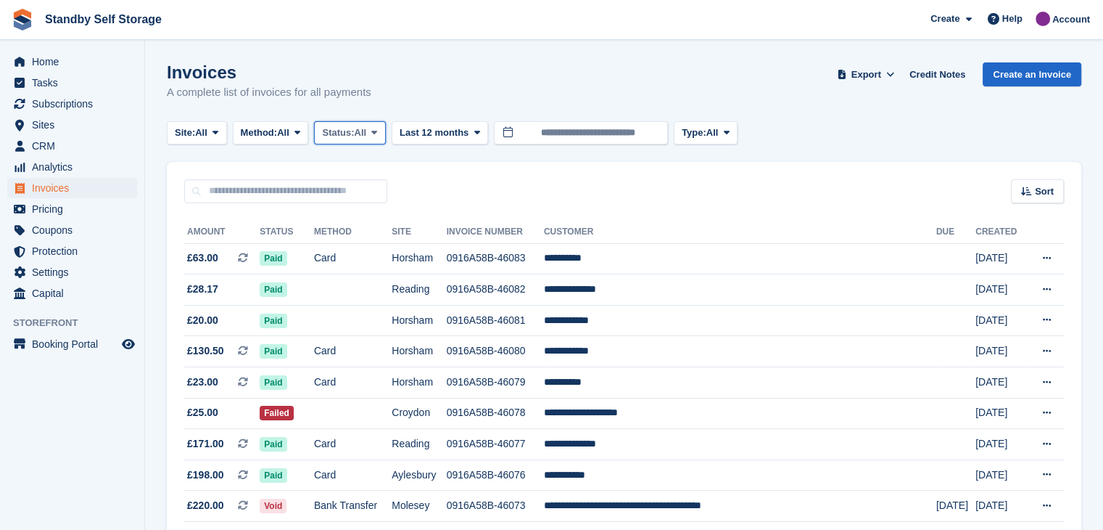
click at [380, 136] on span at bounding box center [375, 133] width 12 height 12
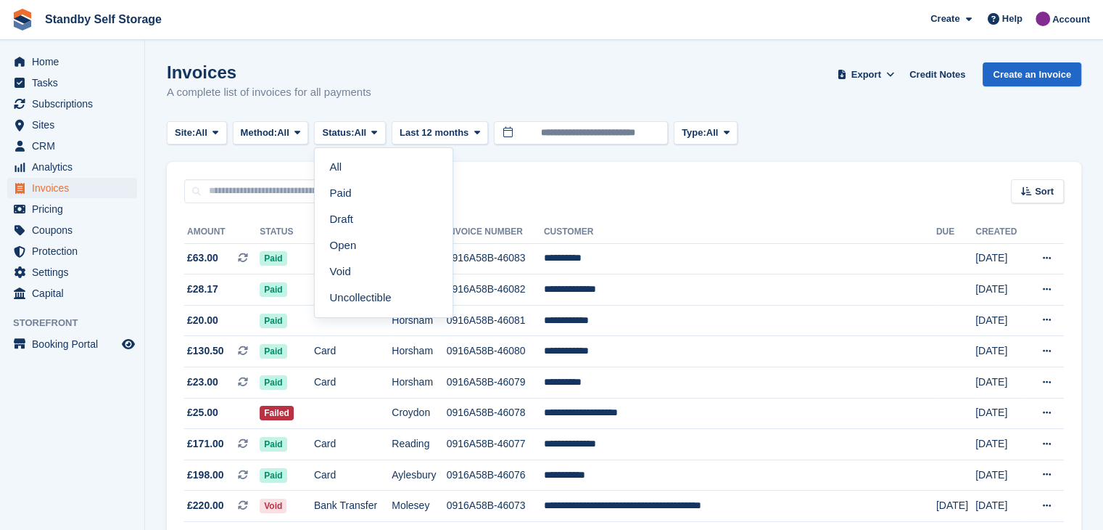
click at [366, 250] on link "Open" at bounding box center [384, 245] width 126 height 26
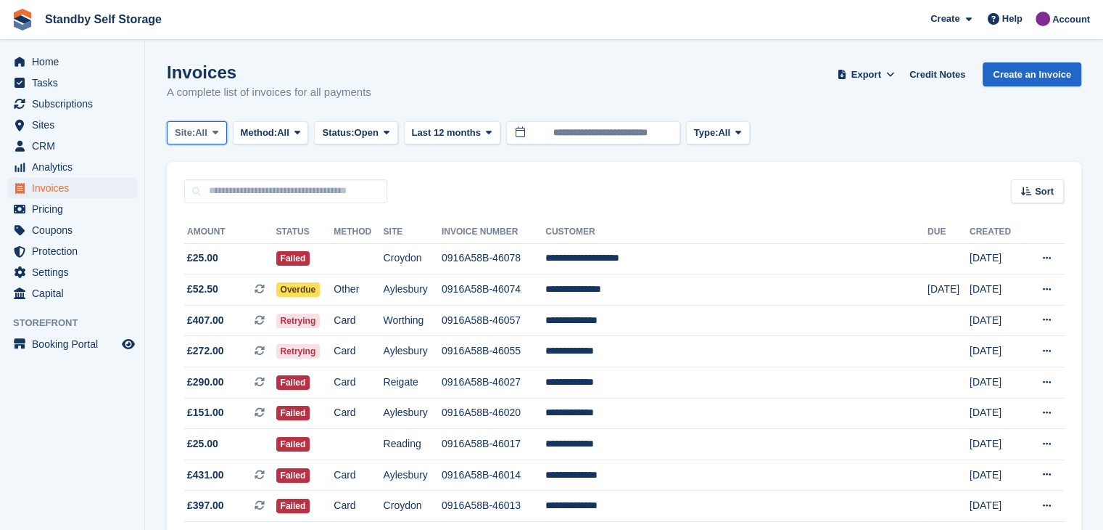
click at [218, 134] on icon at bounding box center [216, 132] width 6 height 9
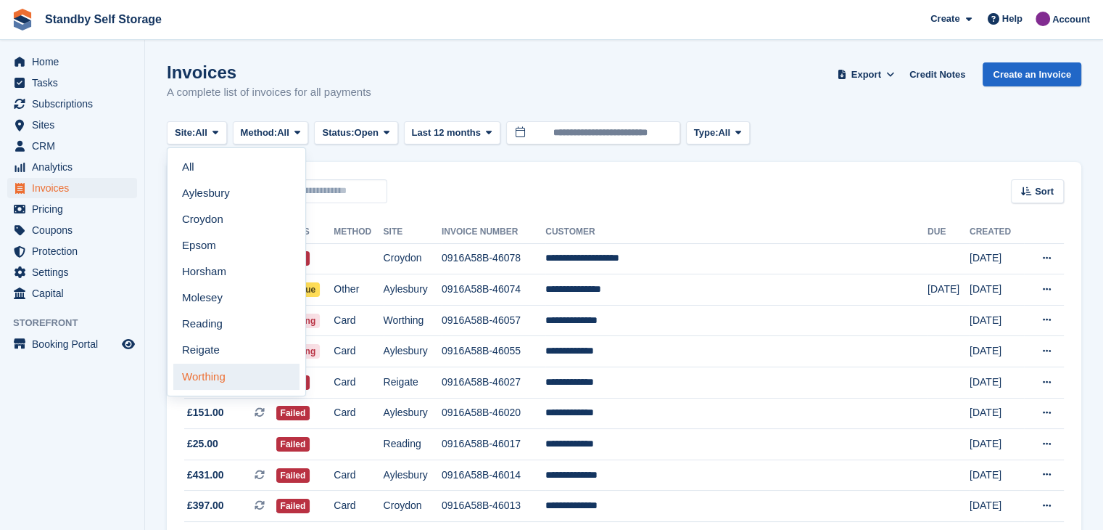
click at [205, 371] on link "Worthing" at bounding box center [236, 376] width 126 height 26
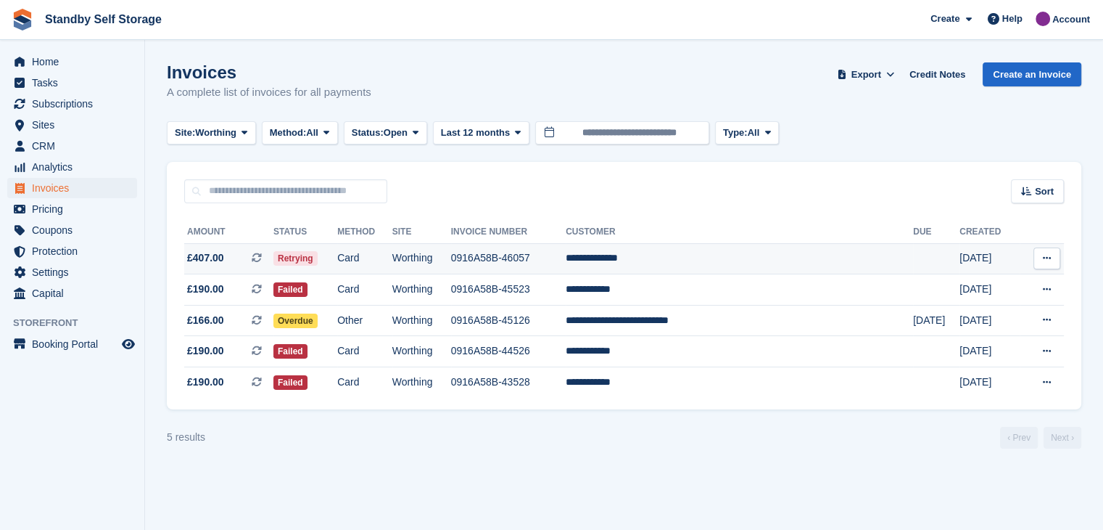
click at [559, 258] on td "0916A58B-46057" at bounding box center [508, 258] width 115 height 31
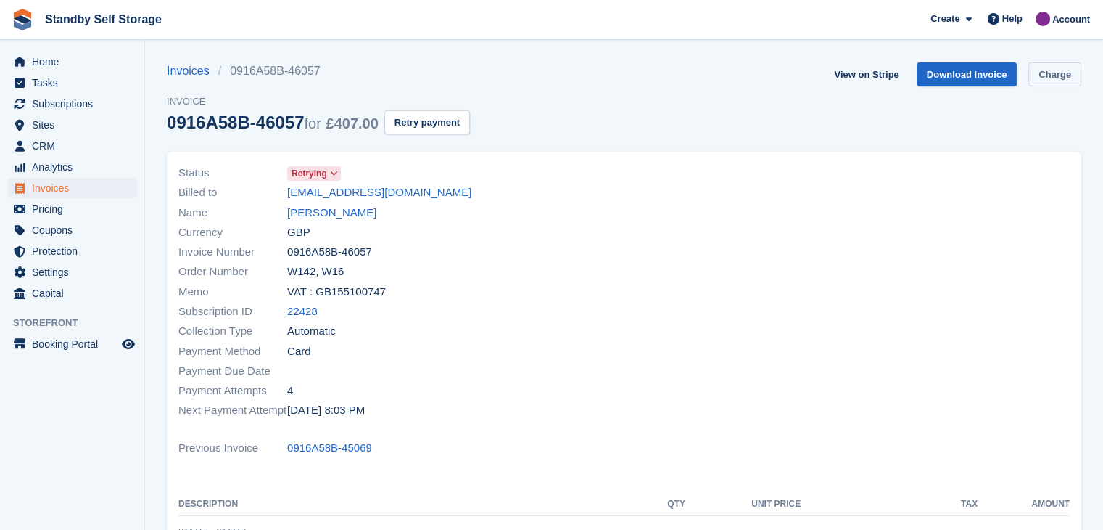
click at [1068, 70] on link "Charge" at bounding box center [1055, 74] width 53 height 24
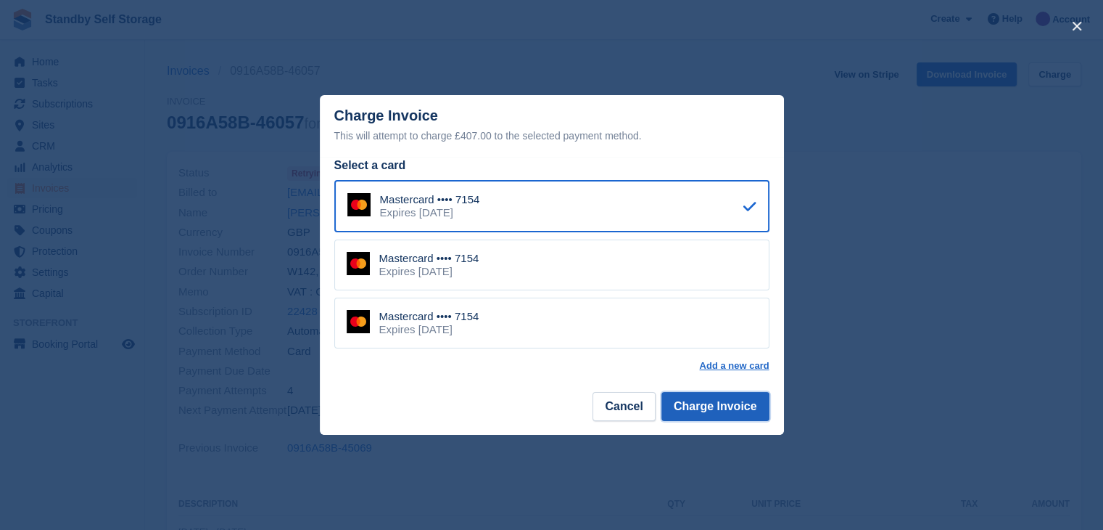
click at [725, 409] on button "Charge Invoice" at bounding box center [716, 406] width 108 height 29
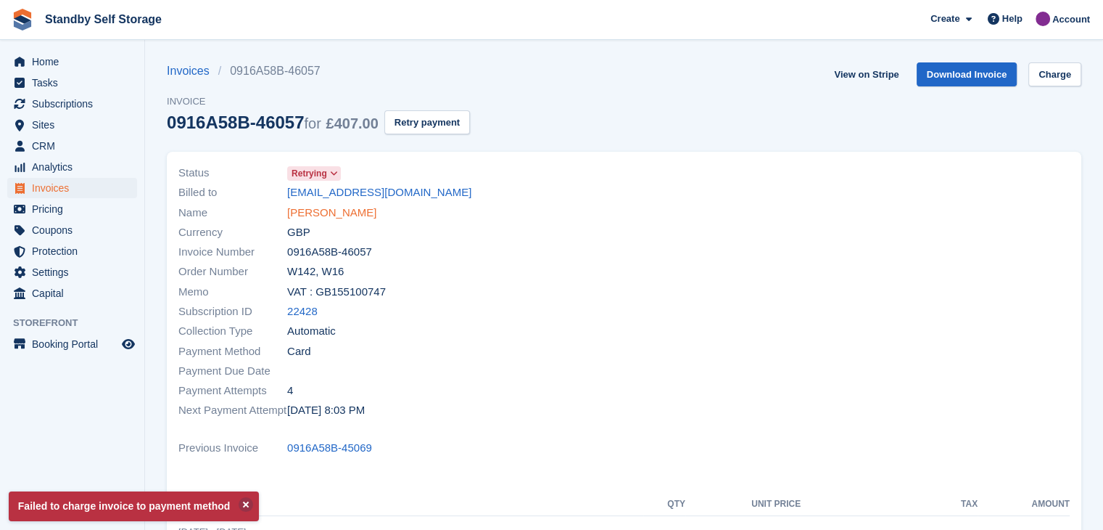
click at [325, 214] on link "[PERSON_NAME]" at bounding box center [331, 213] width 89 height 17
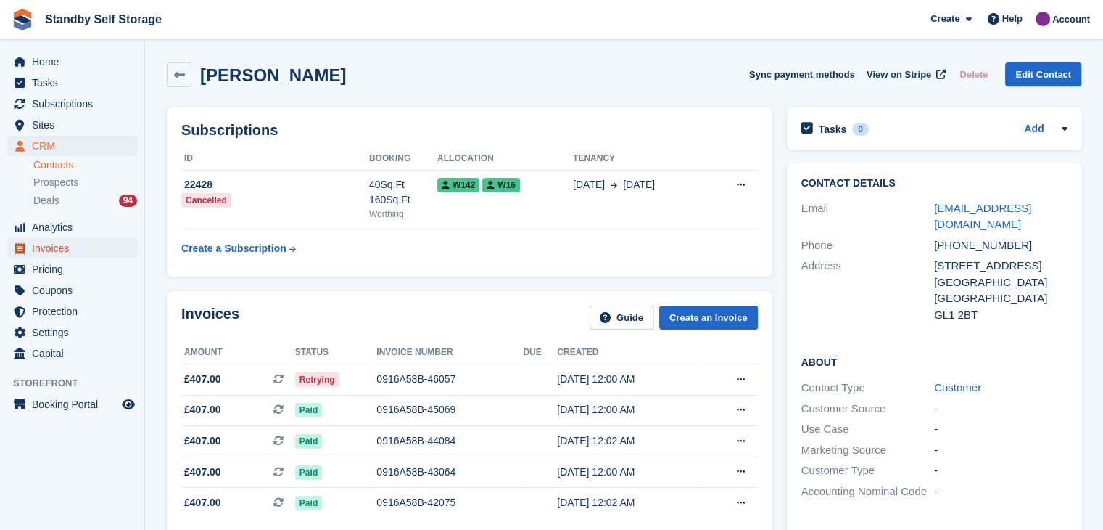
click at [58, 252] on span "Invoices" at bounding box center [75, 248] width 87 height 20
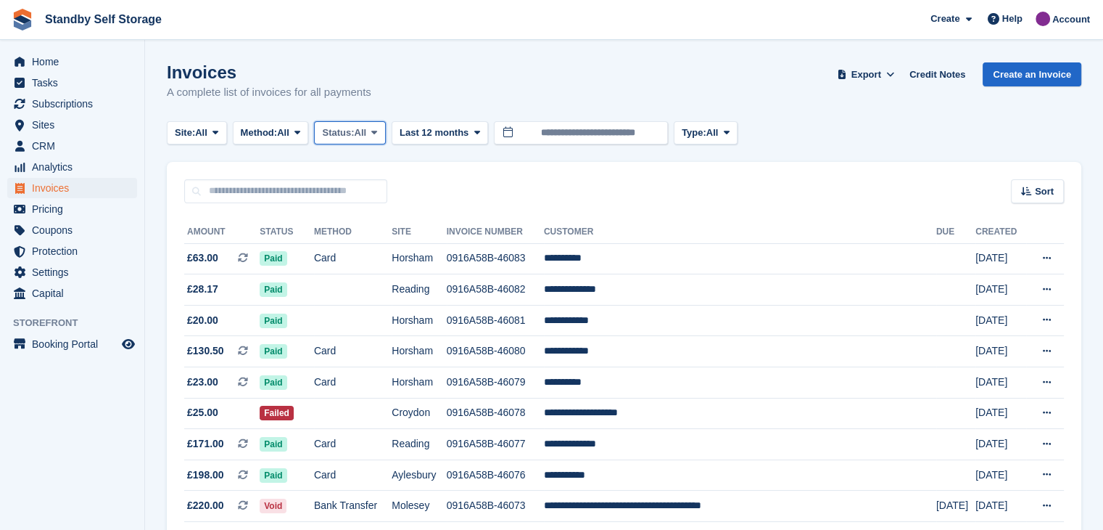
click at [377, 132] on icon at bounding box center [374, 132] width 6 height 9
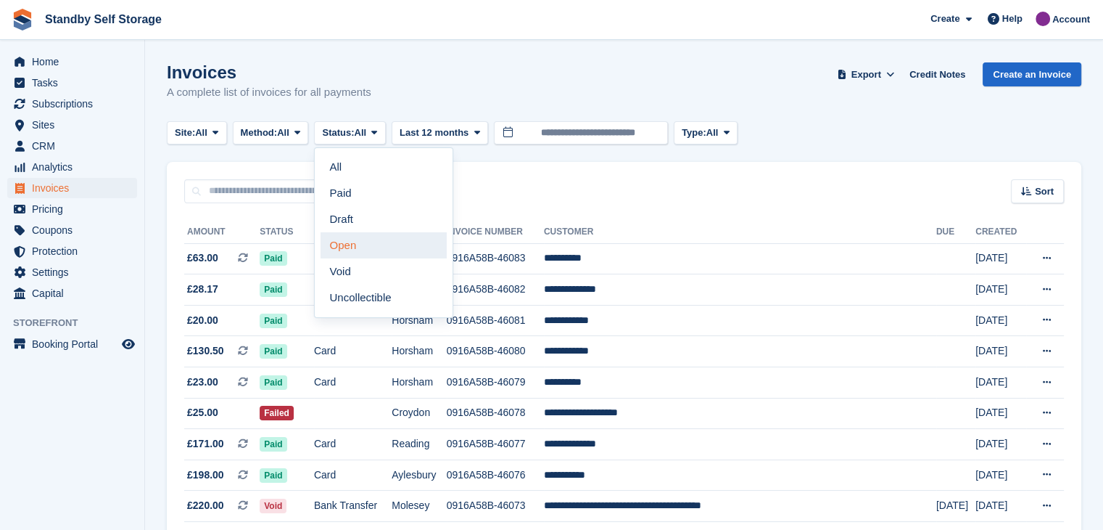
click at [341, 247] on link "Open" at bounding box center [384, 245] width 126 height 26
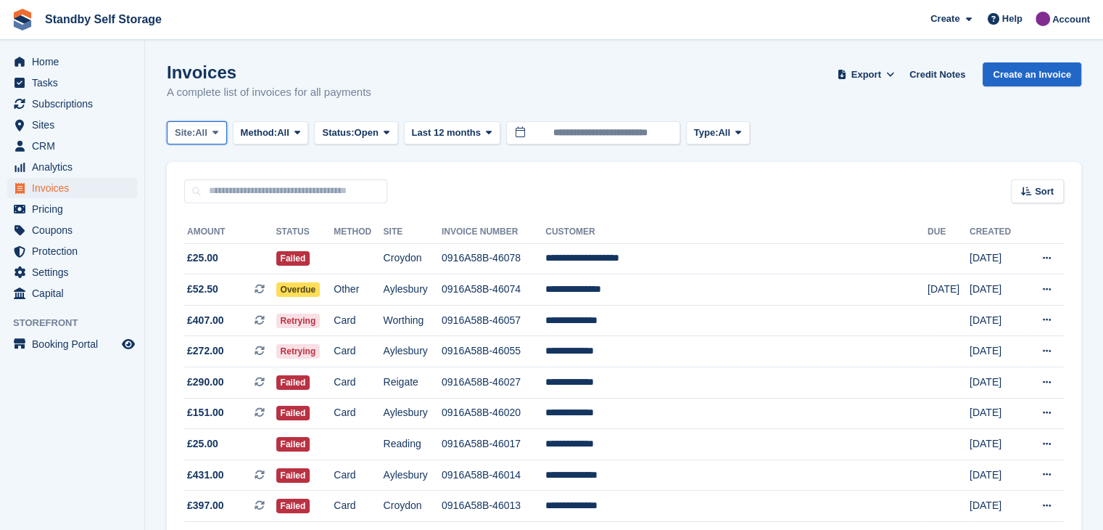
click at [218, 131] on icon at bounding box center [216, 132] width 6 height 9
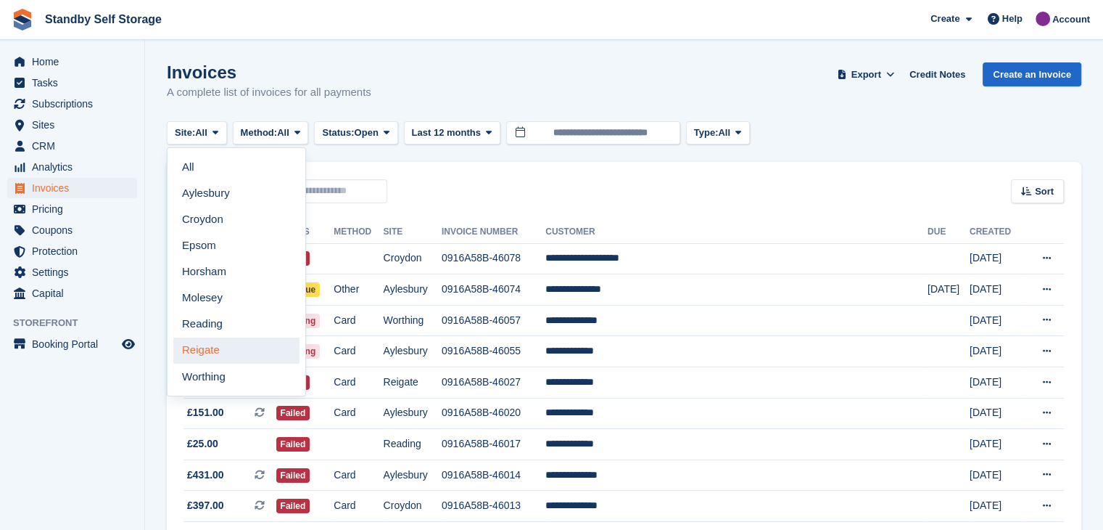
click at [200, 345] on link "Reigate" at bounding box center [236, 350] width 126 height 26
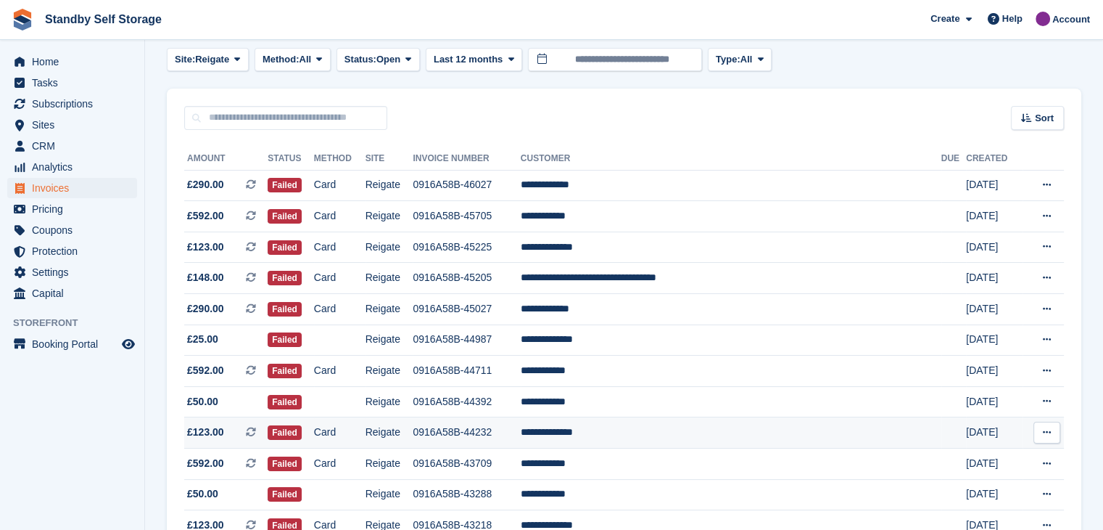
scroll to position [54, 0]
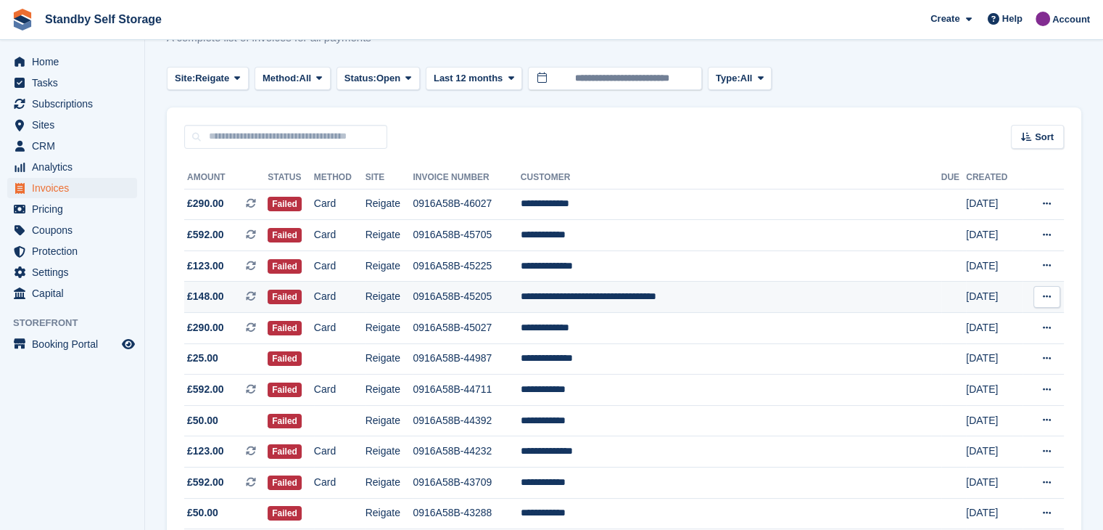
click at [628, 295] on td "**********" at bounding box center [731, 296] width 421 height 31
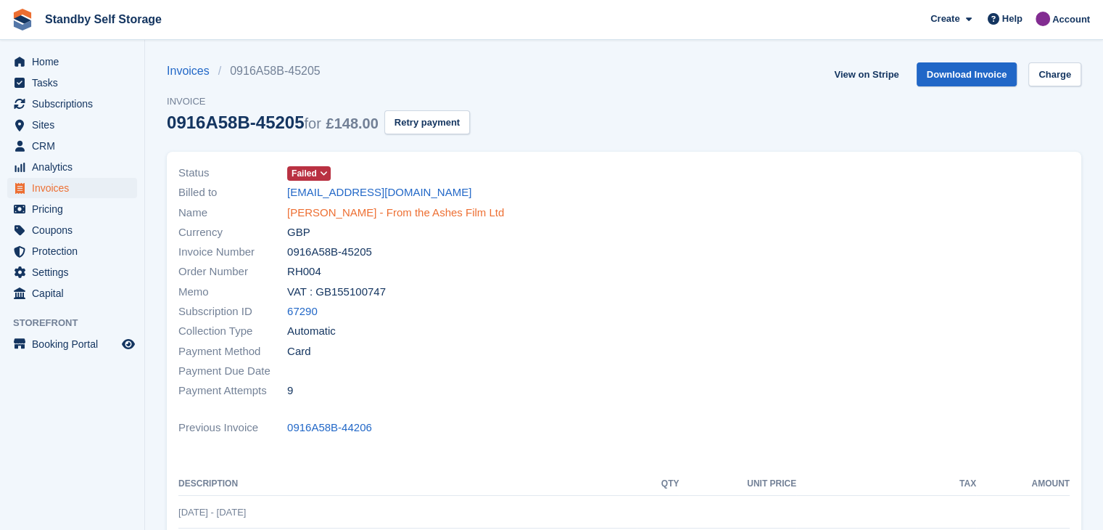
click at [322, 213] on link "[PERSON_NAME] - From the Ashes Film Ltd" at bounding box center [395, 213] width 217 height 17
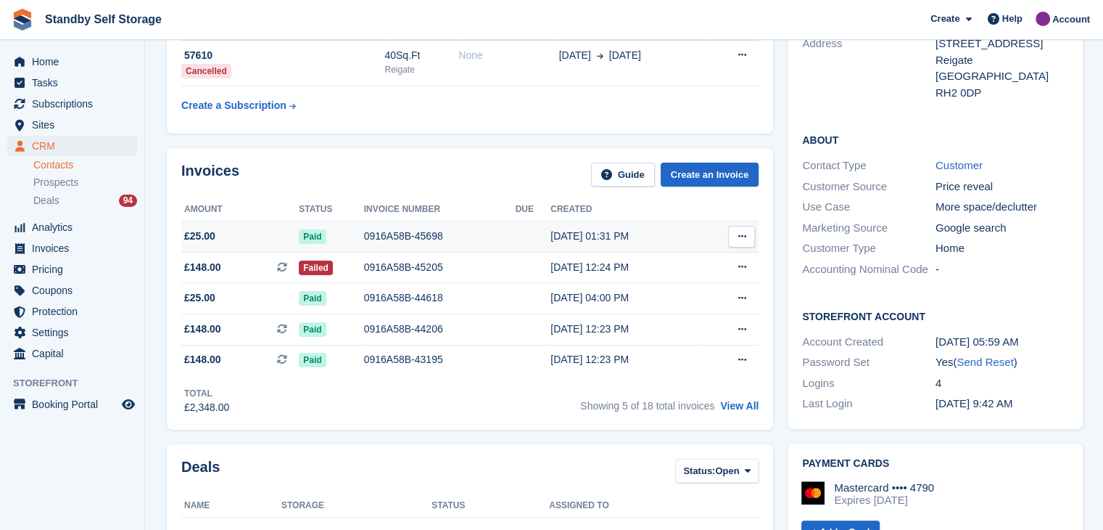
scroll to position [290, 0]
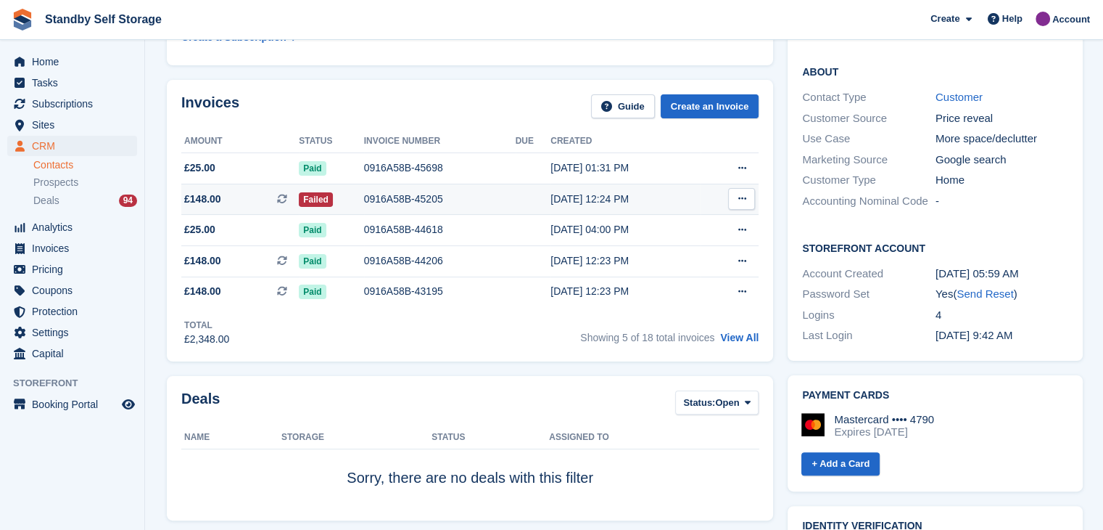
click at [388, 203] on div "0916A58B-45205" at bounding box center [440, 199] width 152 height 15
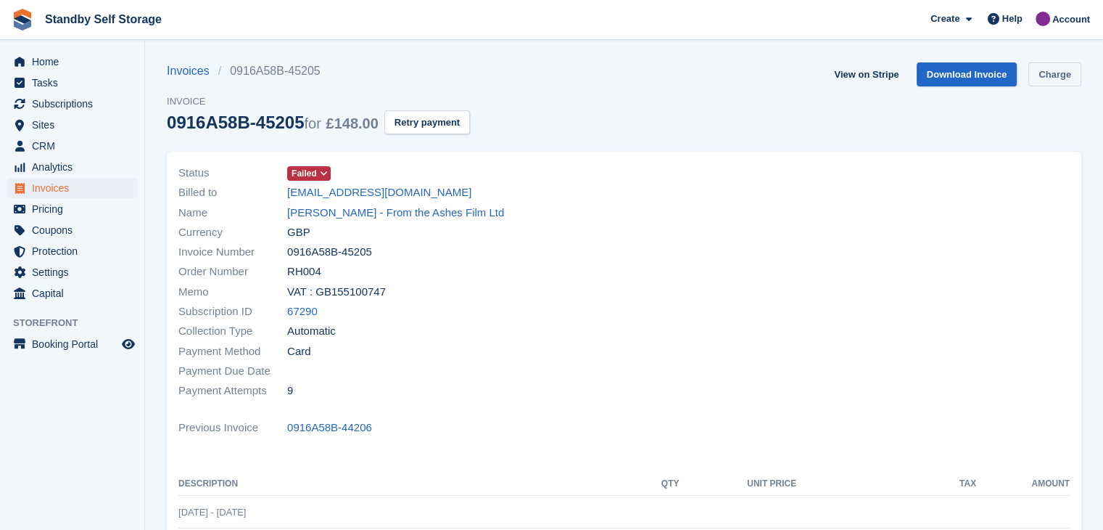
click at [1050, 75] on link "Charge" at bounding box center [1055, 74] width 53 height 24
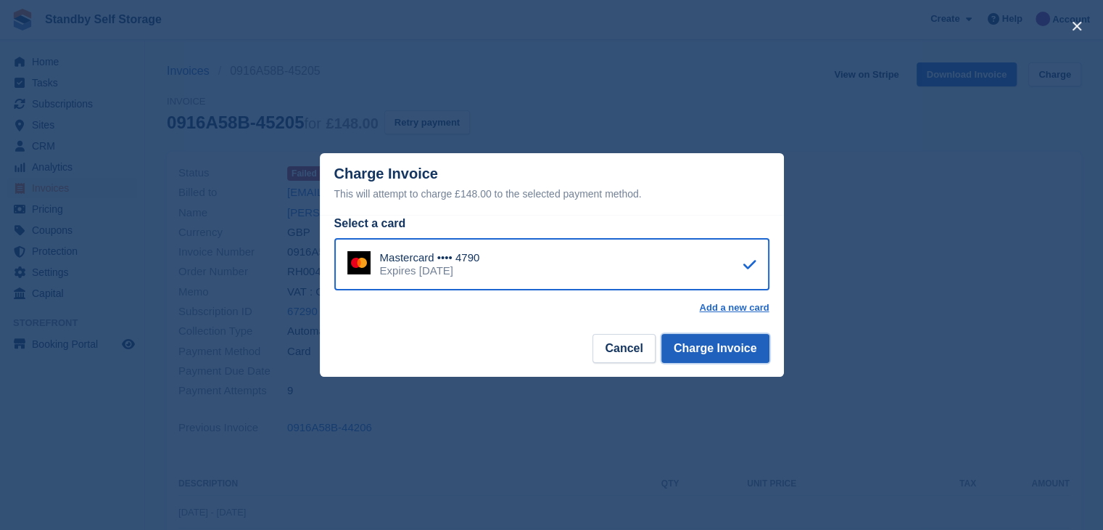
click at [718, 356] on button "Charge Invoice" at bounding box center [716, 348] width 108 height 29
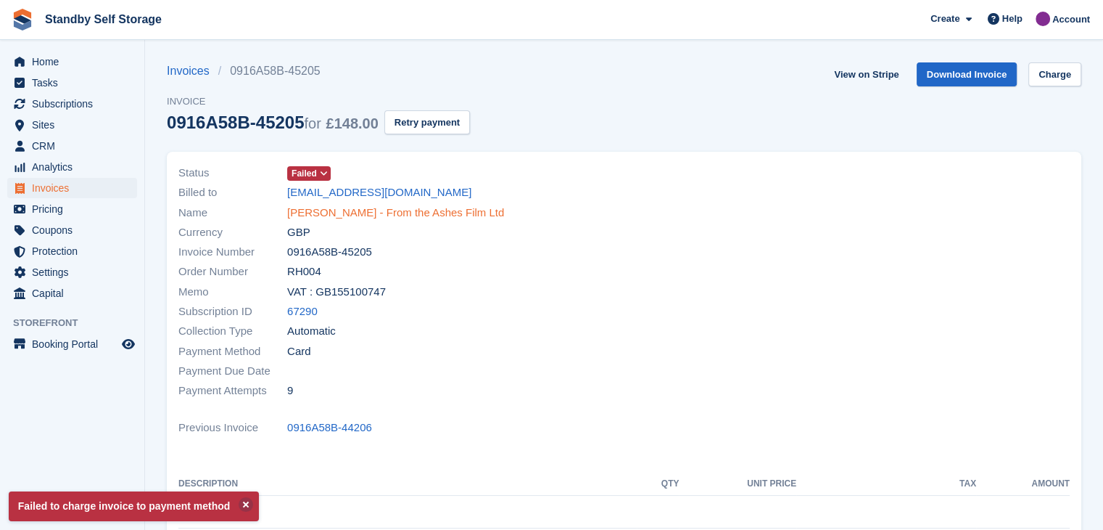
click at [324, 215] on link "Dan Johnson - From the Ashes Film Ltd" at bounding box center [395, 213] width 217 height 17
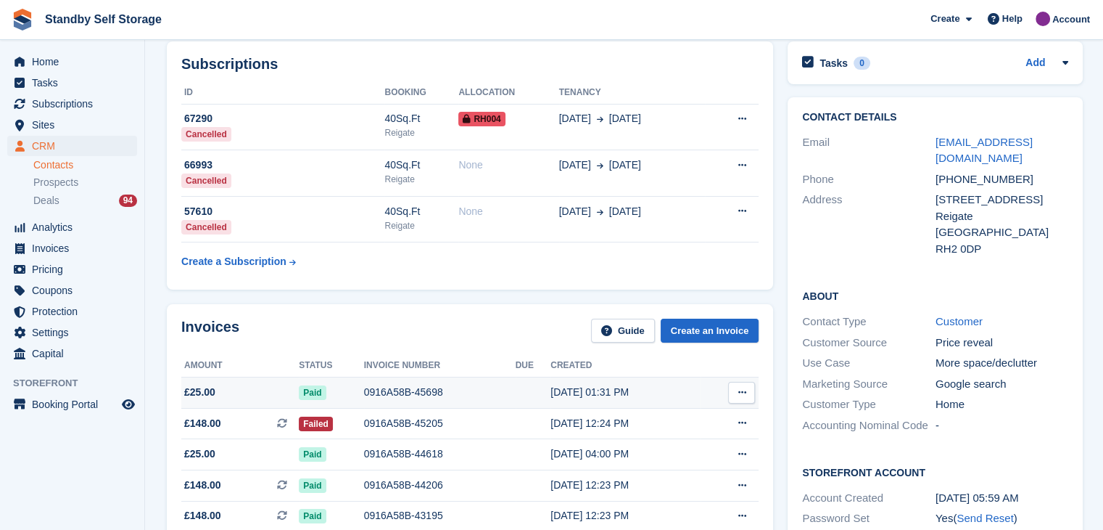
scroll to position [145, 0]
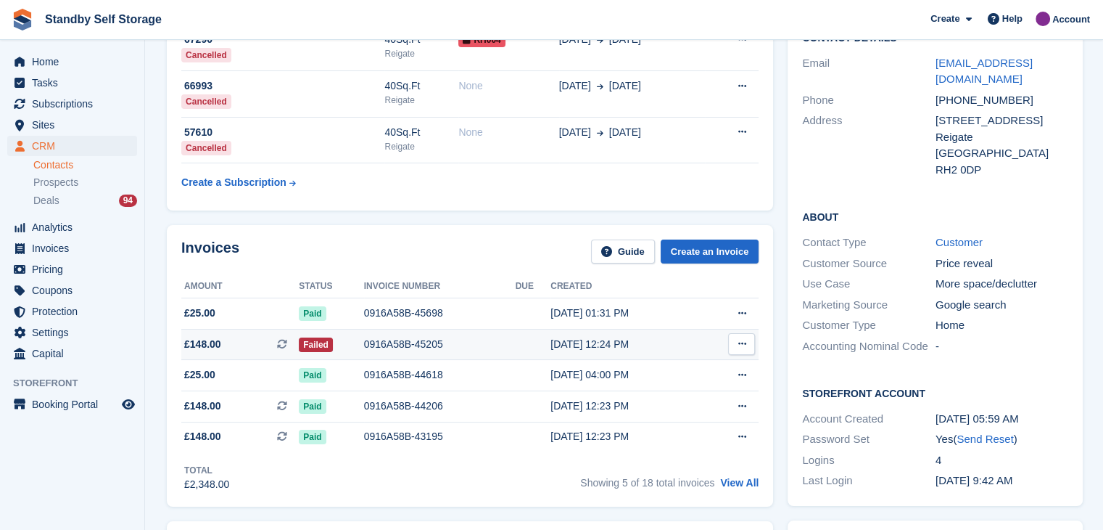
click at [241, 353] on td "£148.00 This is a recurring subscription invoice." at bounding box center [240, 344] width 118 height 31
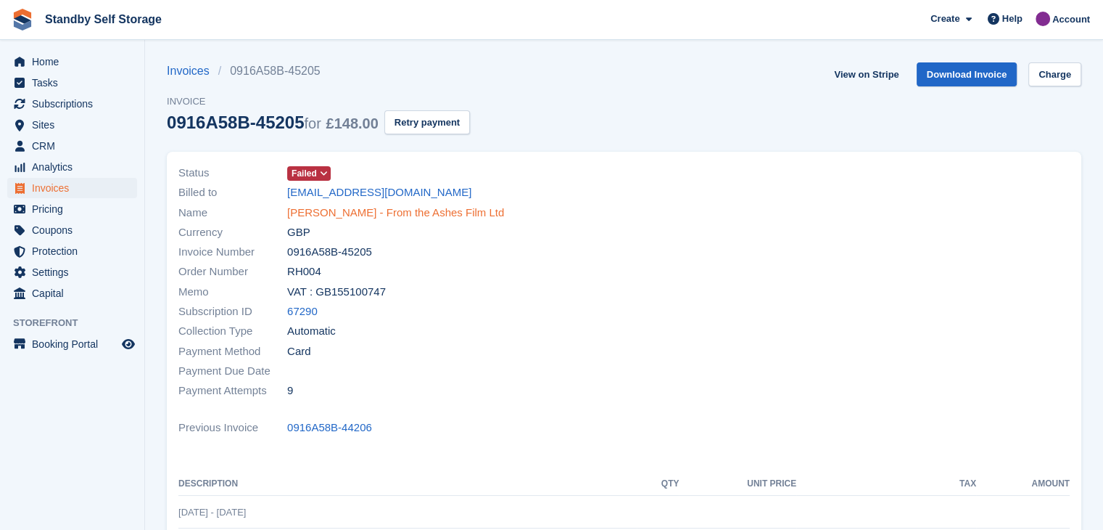
click at [329, 209] on link "[PERSON_NAME] - From the Ashes Film Ltd" at bounding box center [395, 213] width 217 height 17
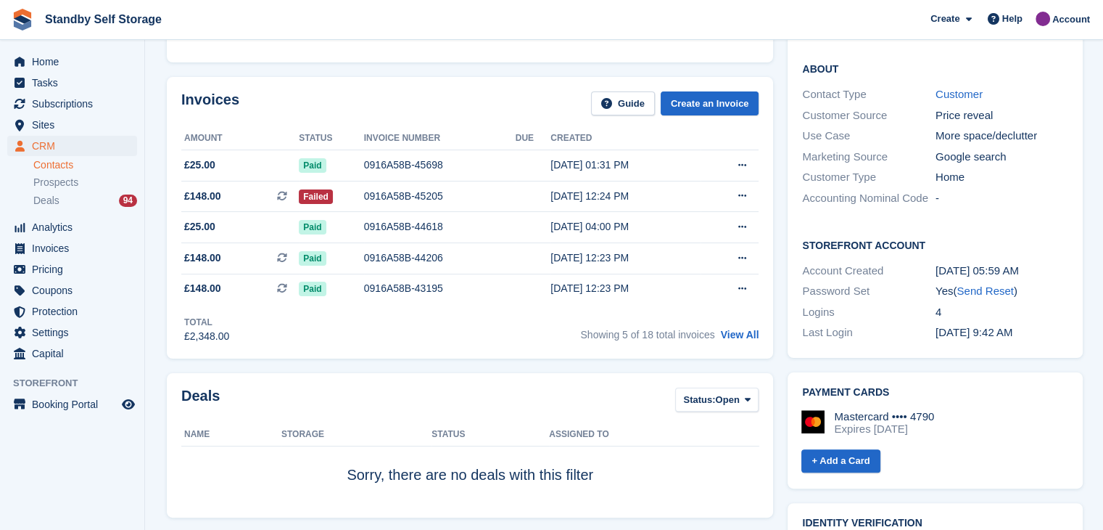
scroll to position [290, 0]
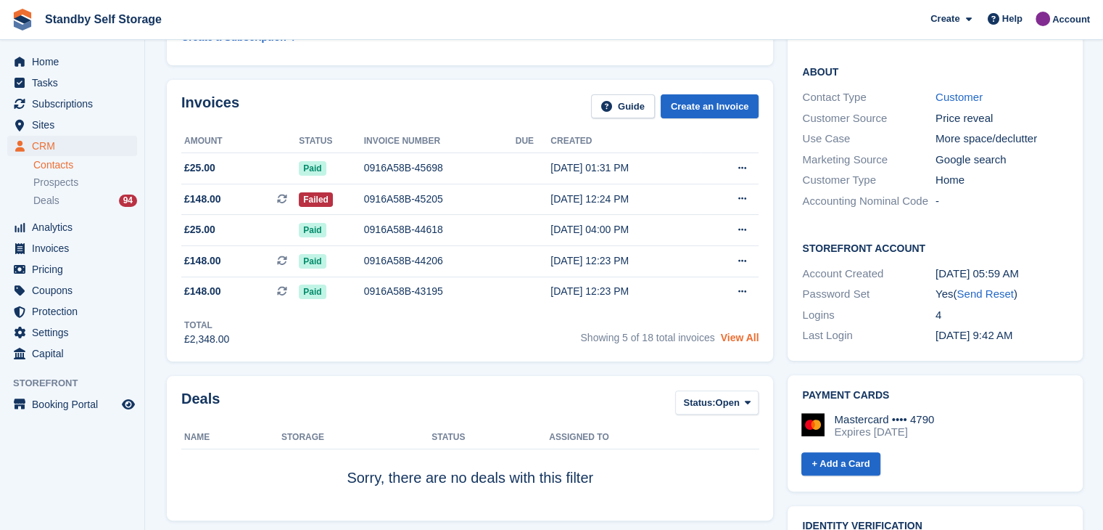
click at [733, 340] on link "View All" at bounding box center [740, 338] width 38 height 12
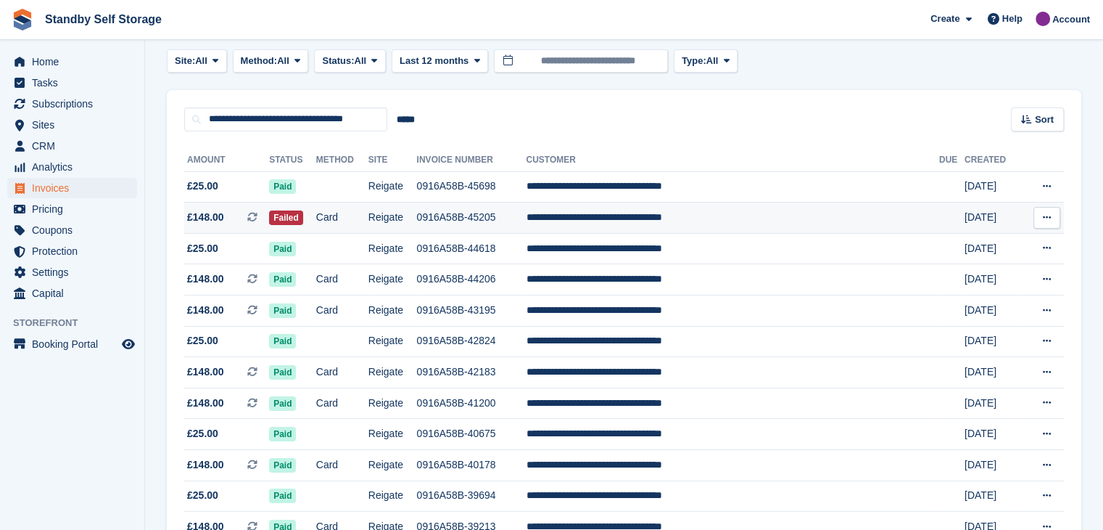
scroll to position [73, 0]
click at [615, 216] on td "**********" at bounding box center [732, 217] width 413 height 31
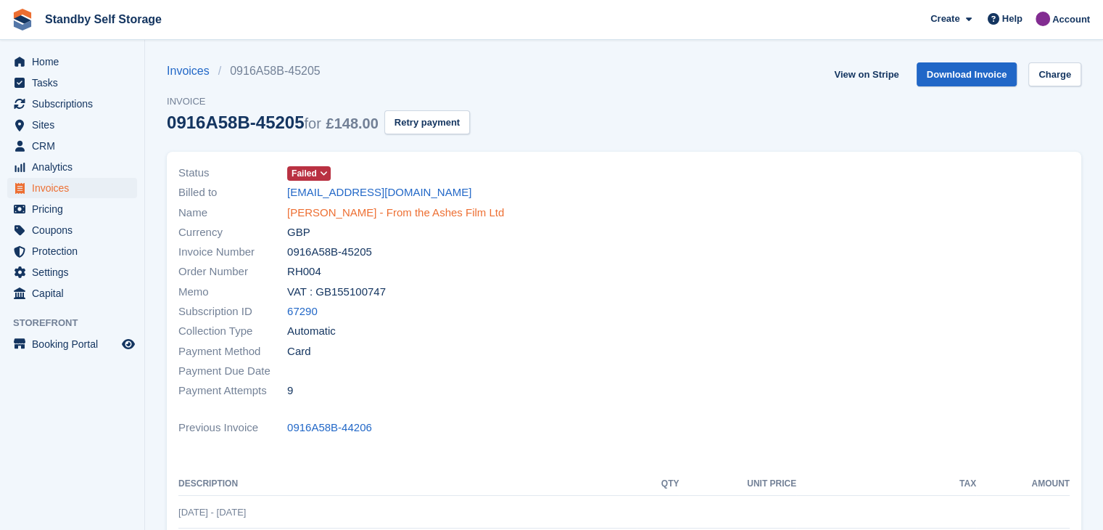
click at [372, 211] on link "[PERSON_NAME] - From the Ashes Film Ltd" at bounding box center [395, 213] width 217 height 17
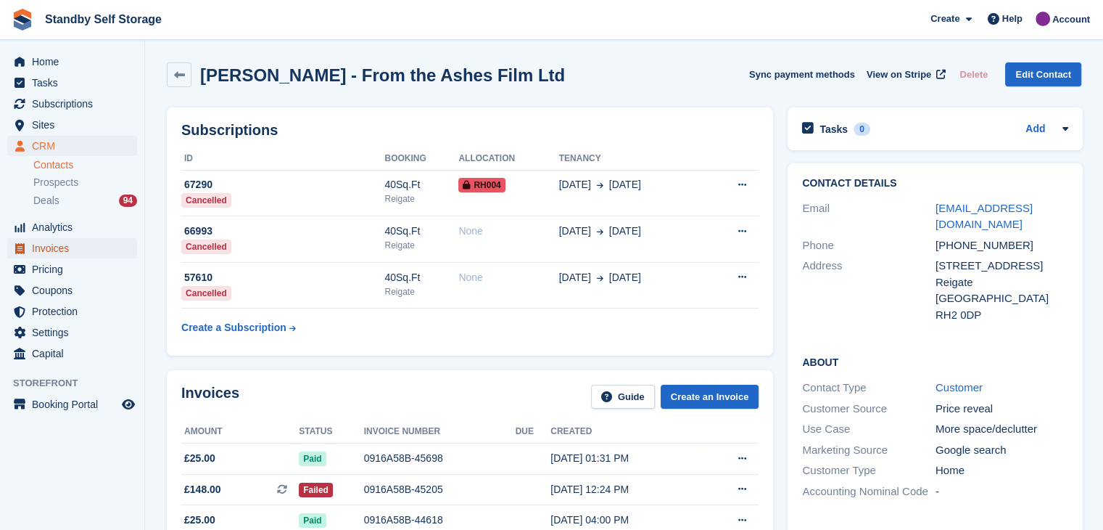
click at [41, 249] on span "Invoices" at bounding box center [75, 248] width 87 height 20
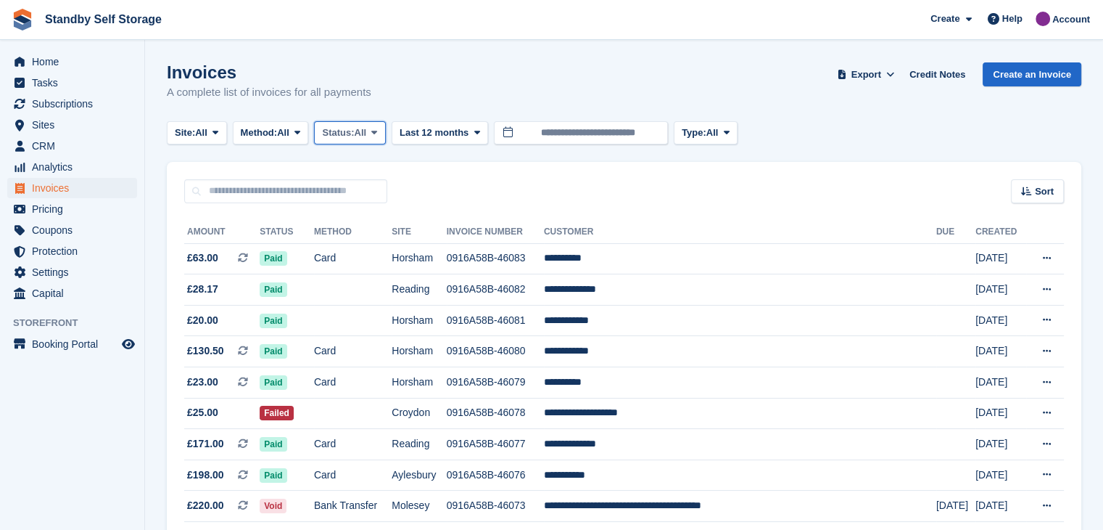
click at [385, 126] on button "Status: All" at bounding box center [349, 133] width 71 height 24
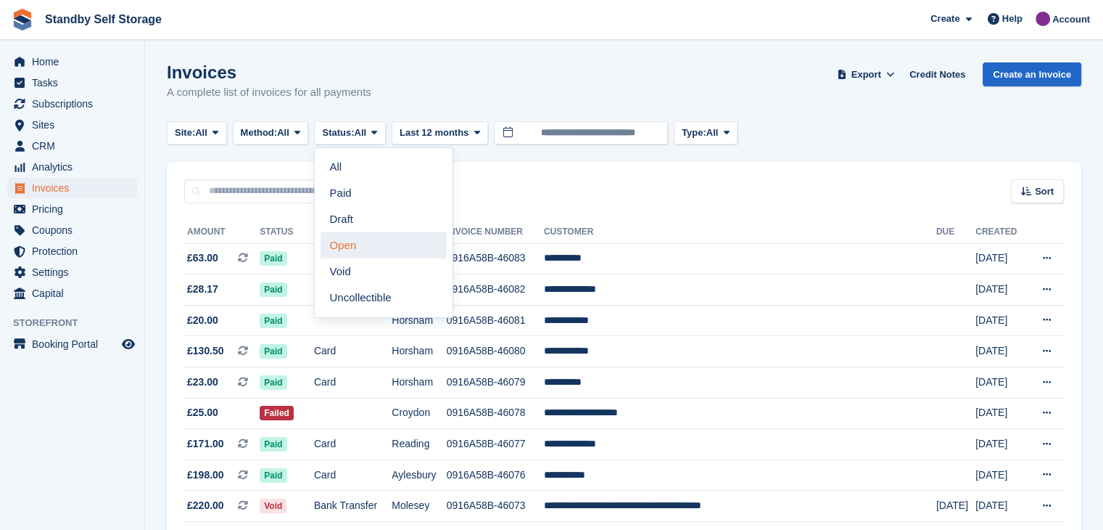
click at [345, 245] on link "Open" at bounding box center [384, 245] width 126 height 26
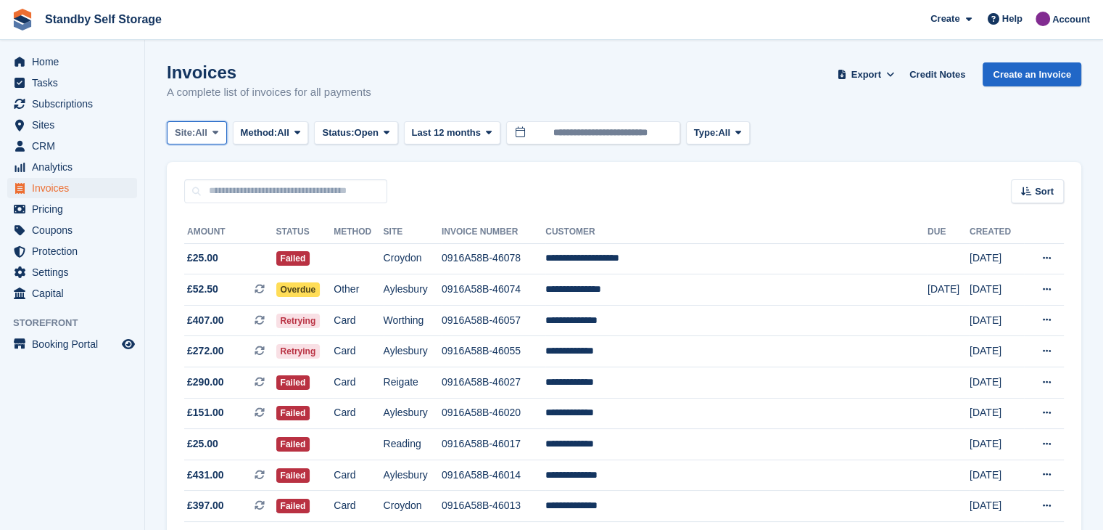
click at [218, 131] on icon at bounding box center [216, 132] width 6 height 9
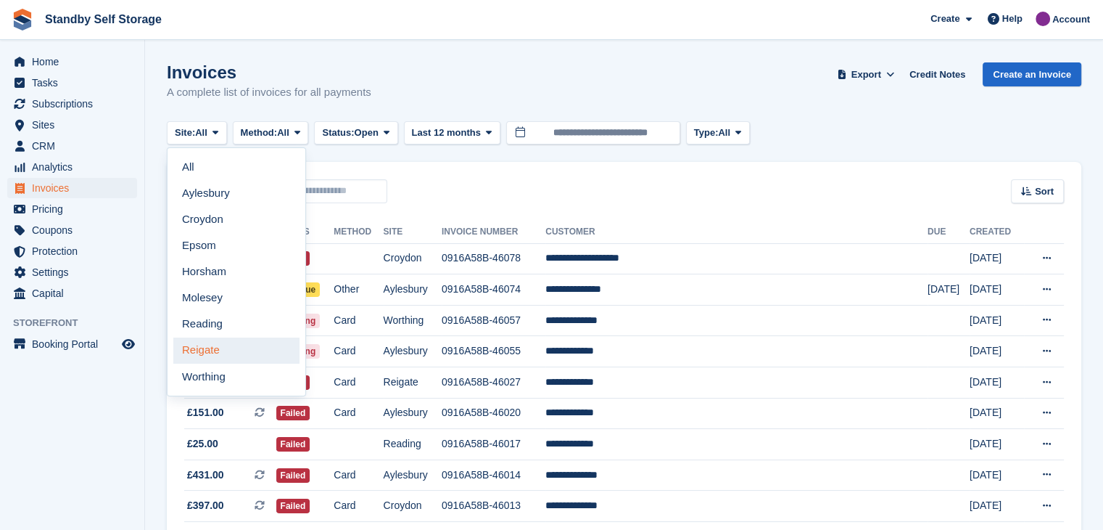
click at [208, 348] on link "Reigate" at bounding box center [236, 350] width 126 height 26
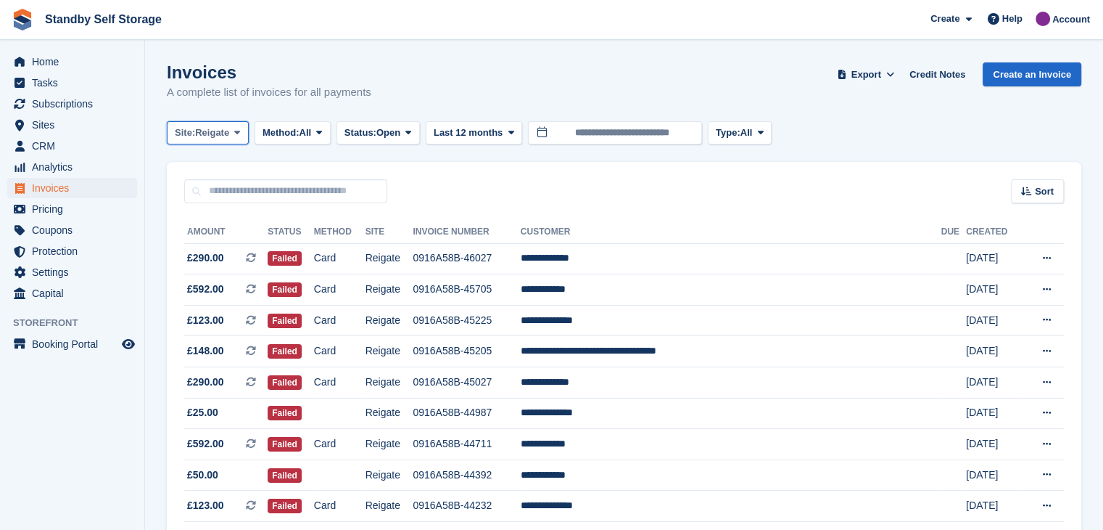
click at [235, 134] on icon at bounding box center [237, 132] width 6 height 9
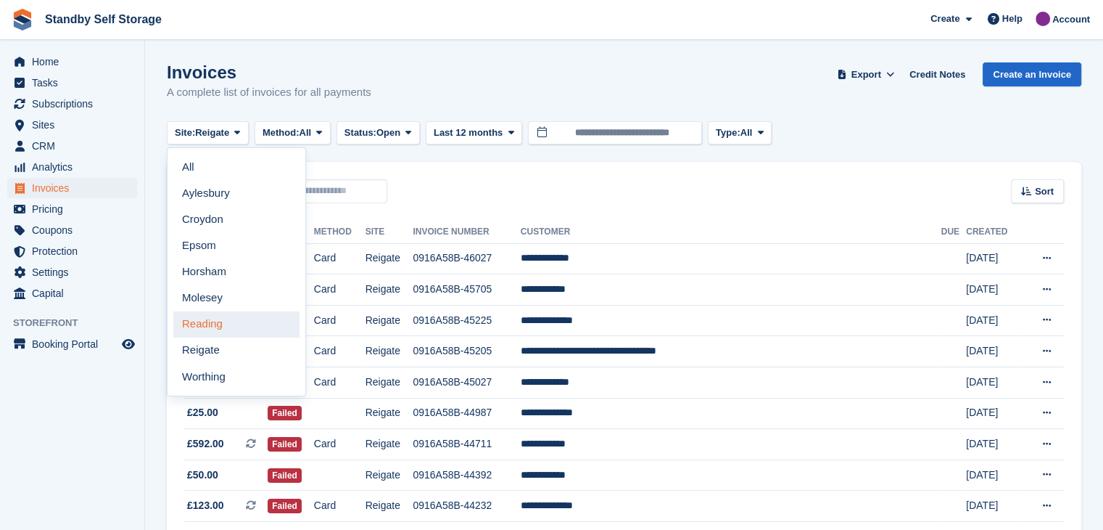
click at [215, 326] on link "Reading" at bounding box center [236, 324] width 126 height 26
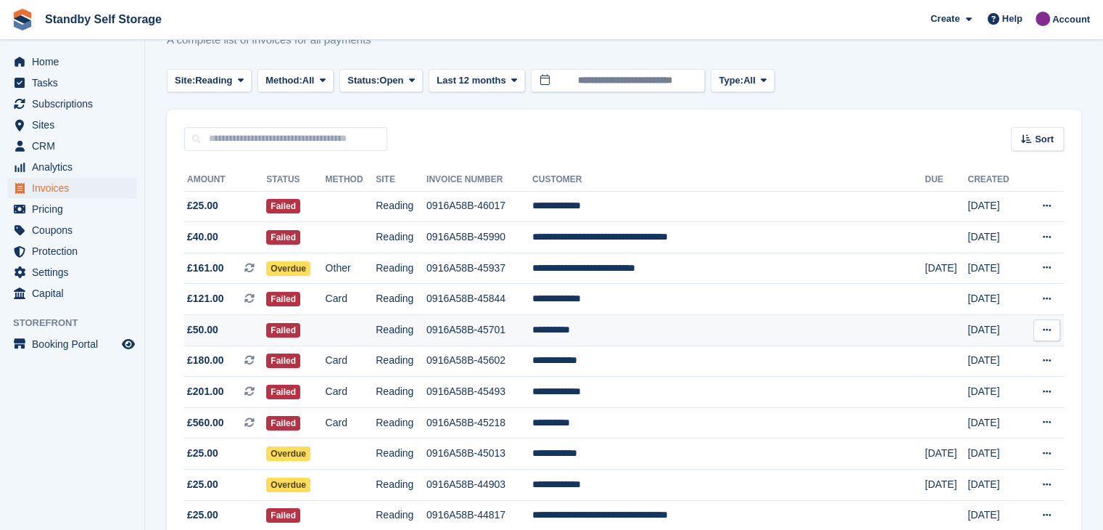
scroll to position [345, 0]
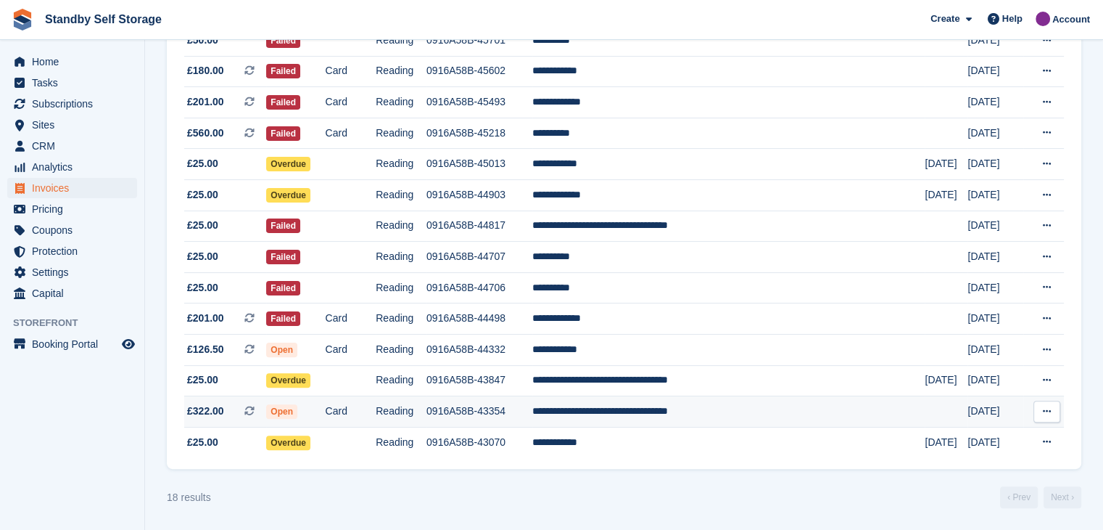
click at [622, 408] on td "**********" at bounding box center [729, 411] width 392 height 31
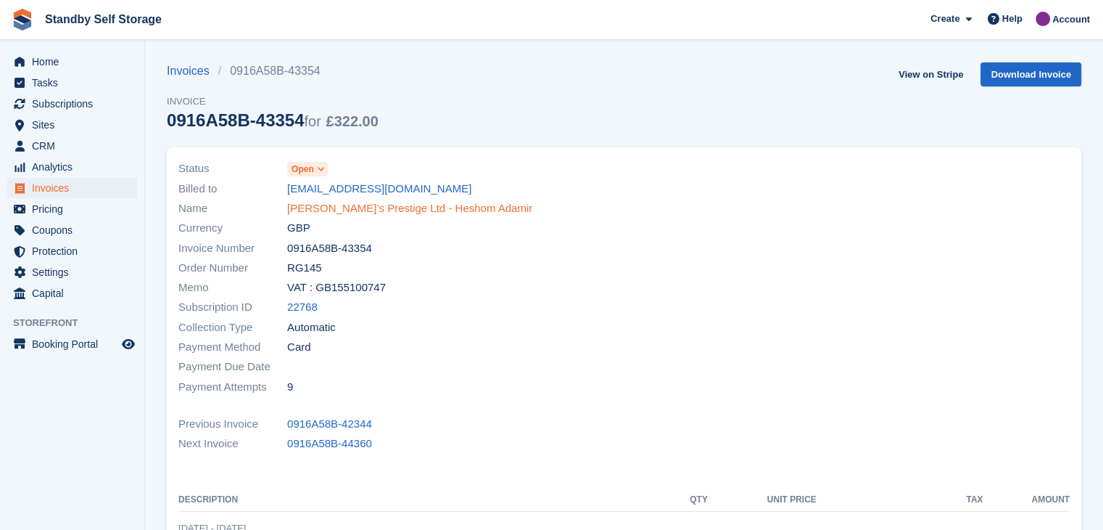
click at [304, 205] on link "[PERSON_NAME]’s Prestige Ltd - Heshom Adamir" at bounding box center [409, 208] width 245 height 17
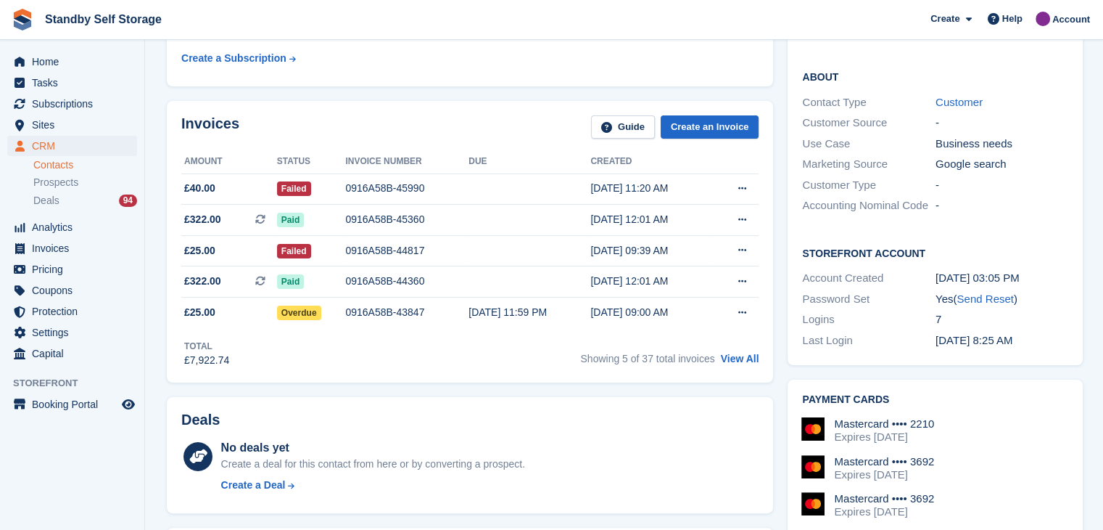
scroll to position [363, 0]
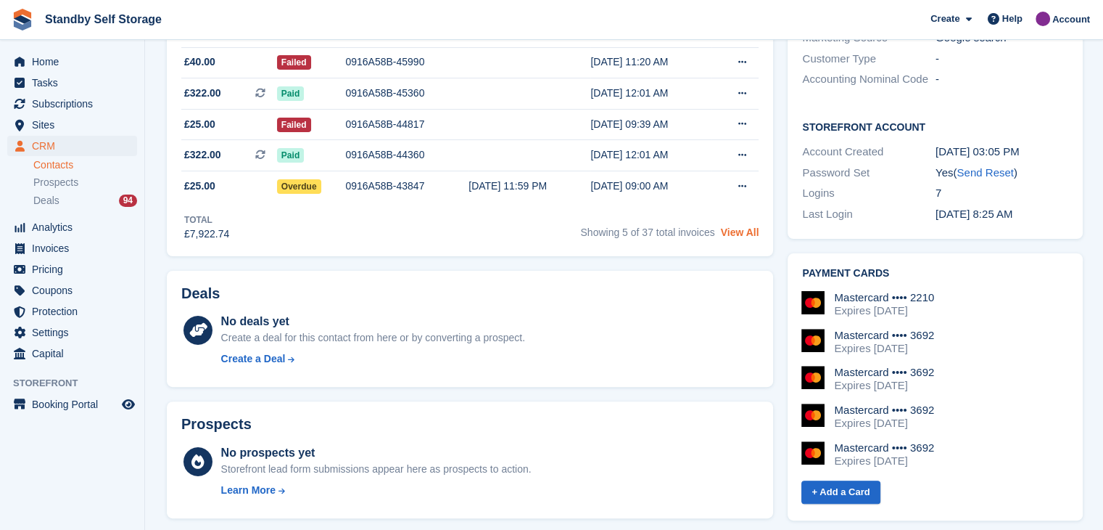
click at [741, 234] on link "View All" at bounding box center [740, 232] width 38 height 12
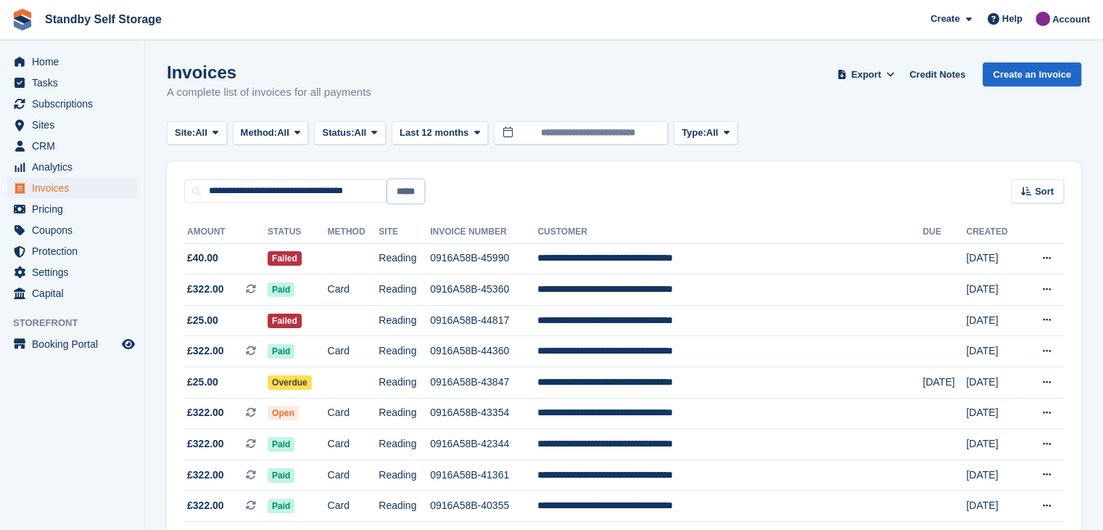
click at [421, 192] on input "*****" at bounding box center [405, 191] width 37 height 24
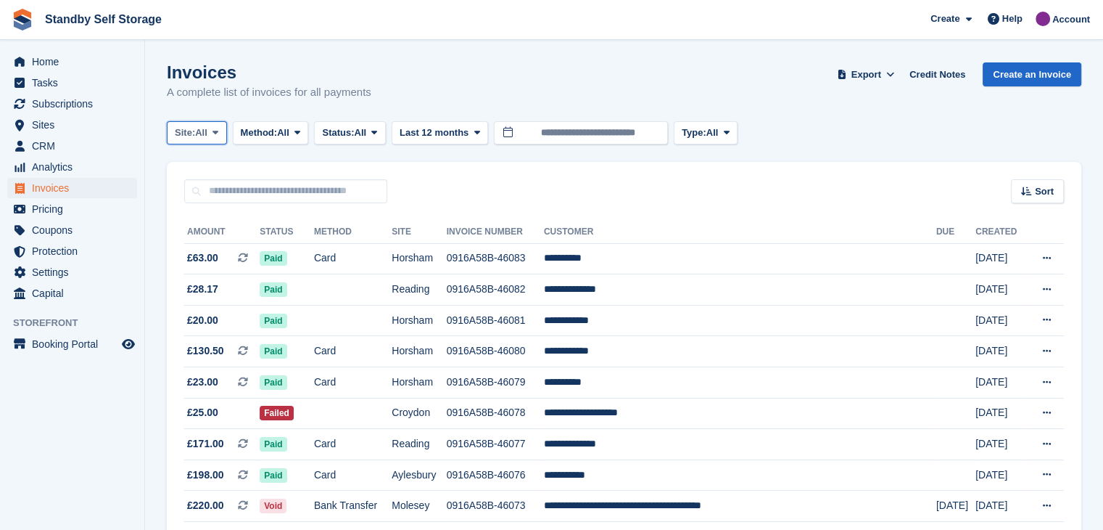
click at [223, 128] on button "Site: All" at bounding box center [197, 133] width 60 height 24
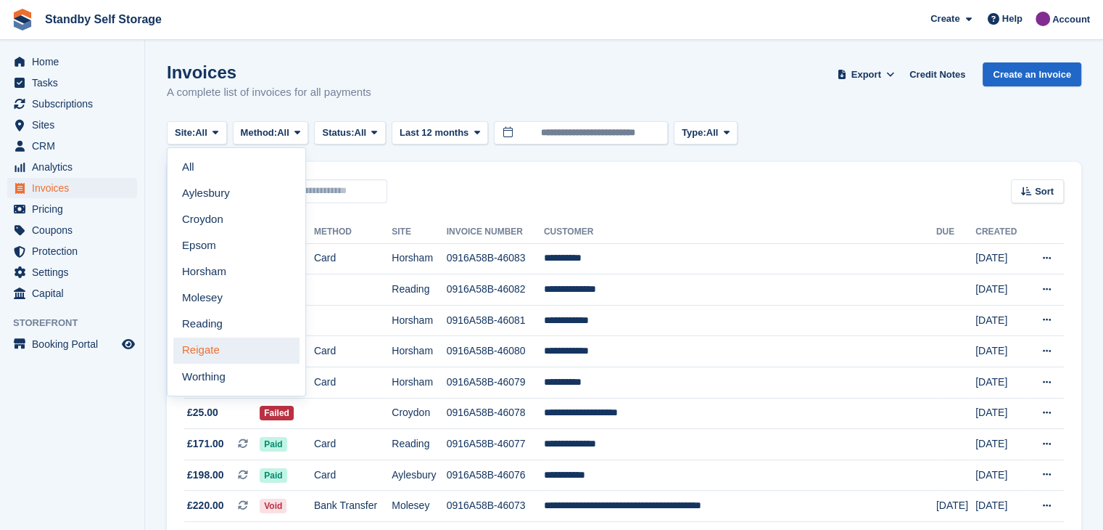
click at [205, 348] on link "Reigate" at bounding box center [236, 350] width 126 height 26
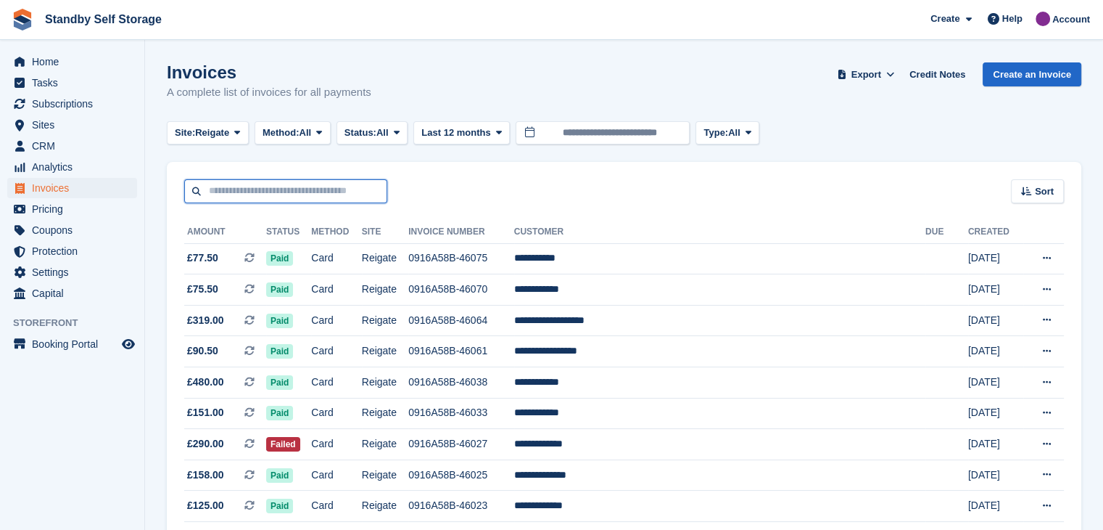
click at [253, 192] on input "text" at bounding box center [285, 191] width 203 height 24
type input "***"
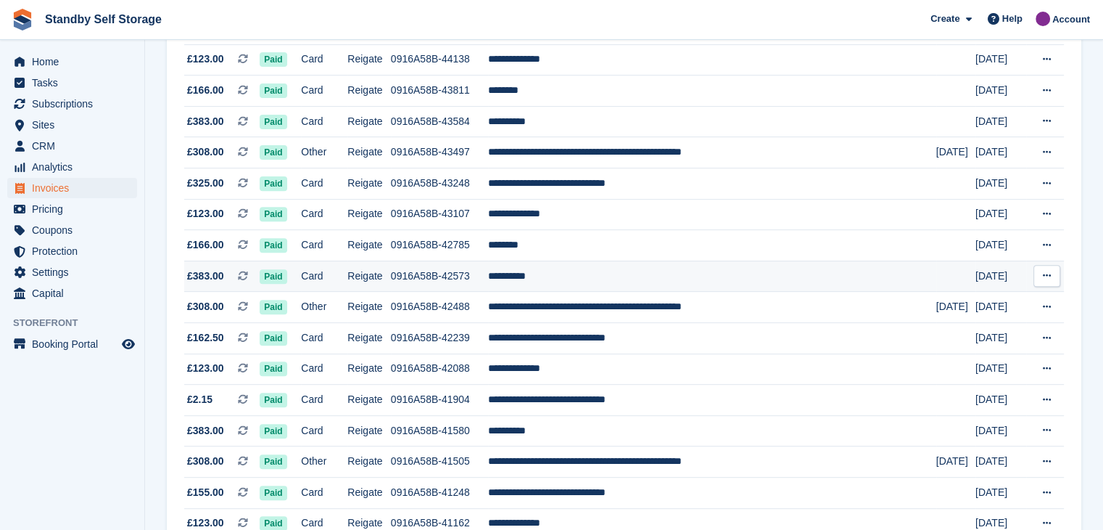
scroll to position [73, 0]
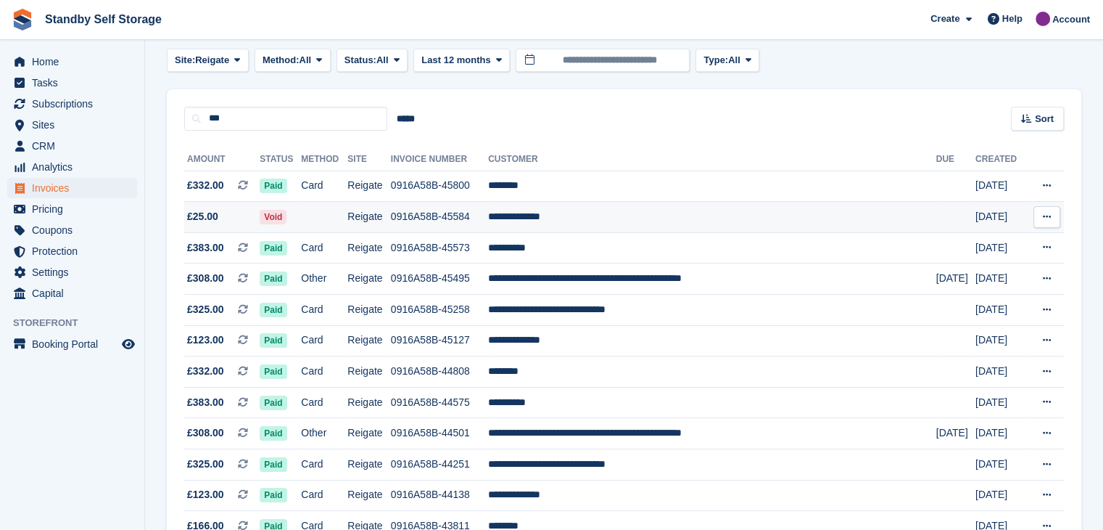
click at [565, 215] on td "**********" at bounding box center [712, 217] width 448 height 31
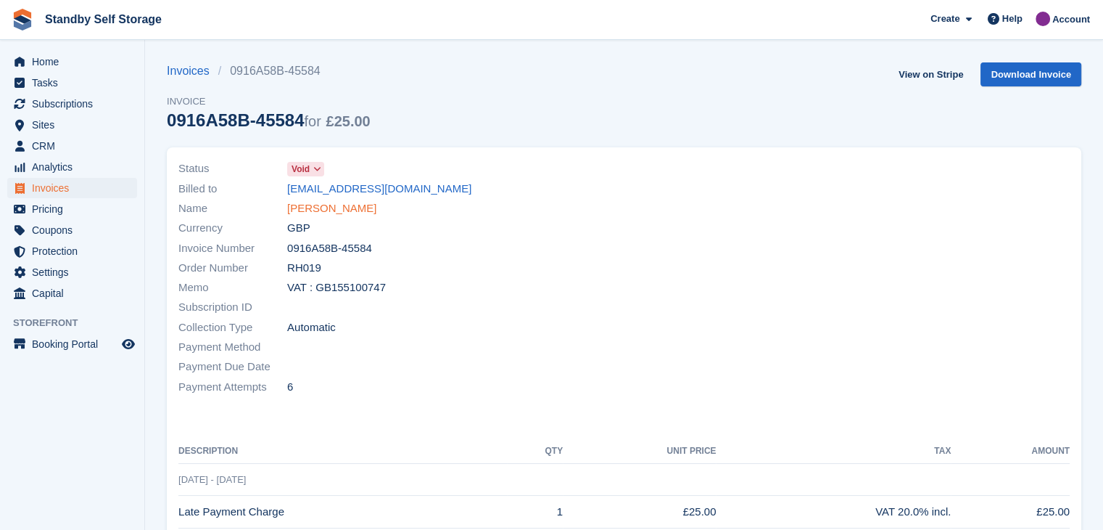
click at [302, 213] on link "[PERSON_NAME]" at bounding box center [331, 208] width 89 height 17
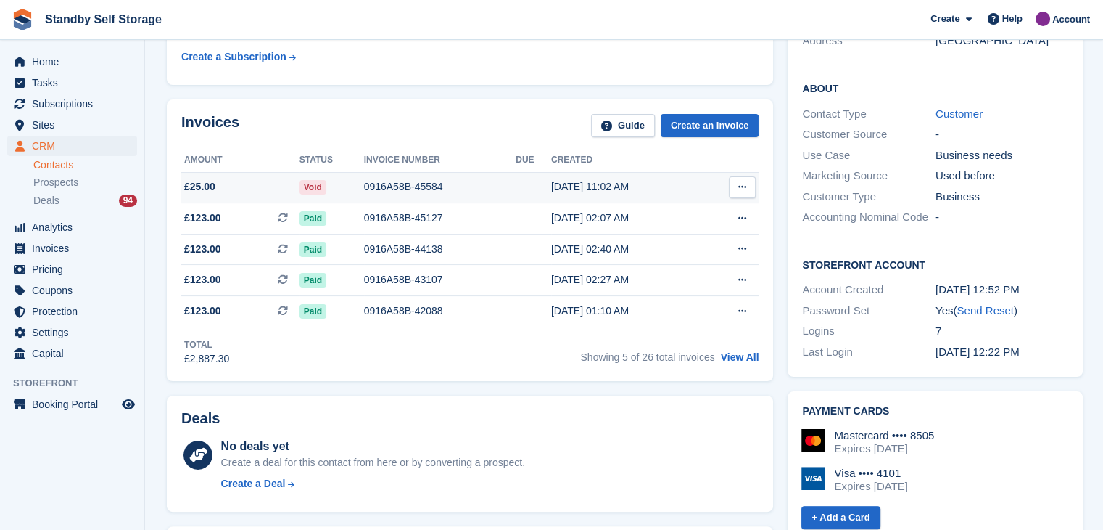
scroll to position [218, 0]
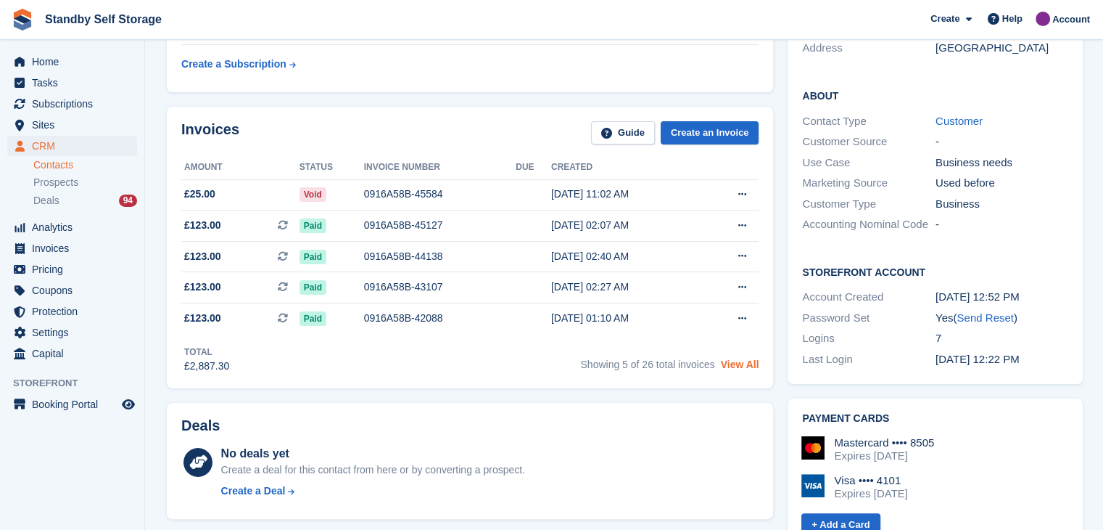
click at [741, 362] on link "View All" at bounding box center [740, 364] width 38 height 12
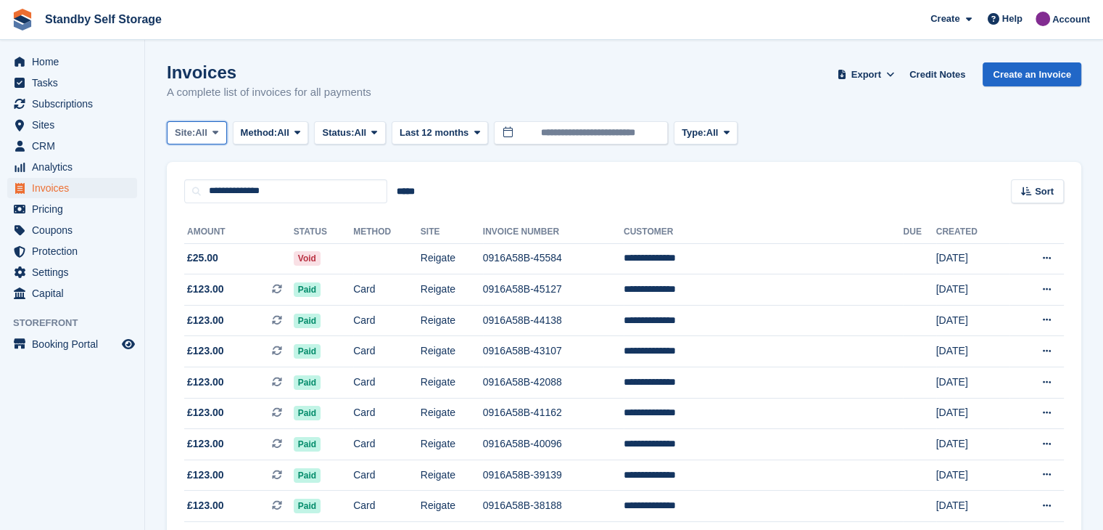
click at [218, 135] on icon at bounding box center [216, 132] width 6 height 9
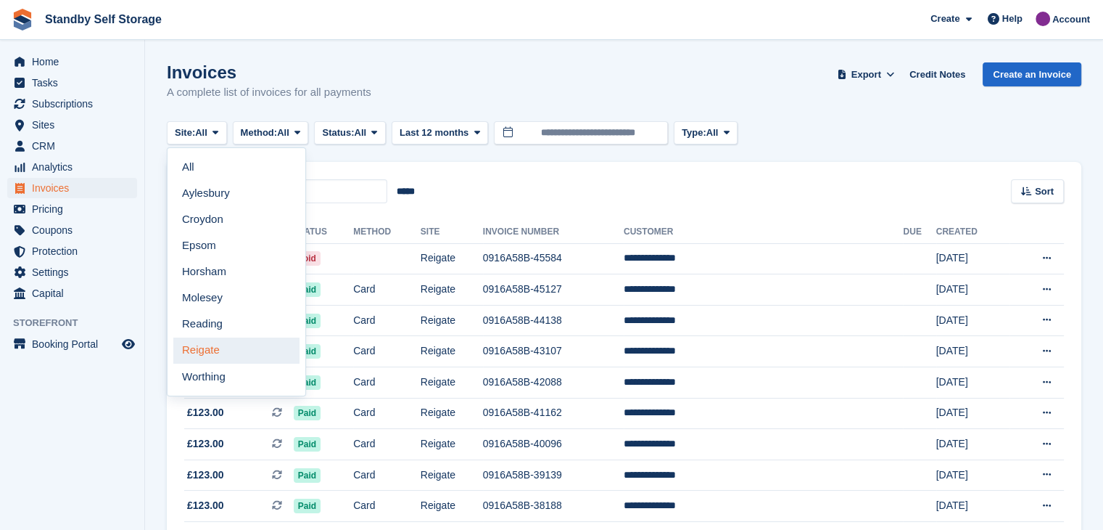
click at [206, 345] on link "Reigate" at bounding box center [236, 350] width 126 height 26
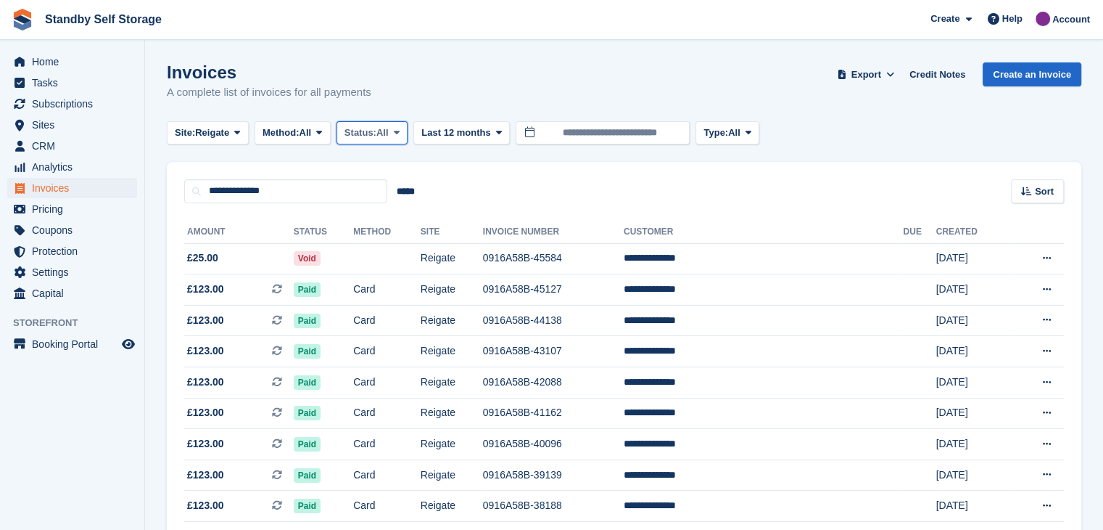
click at [400, 128] on icon at bounding box center [397, 132] width 6 height 9
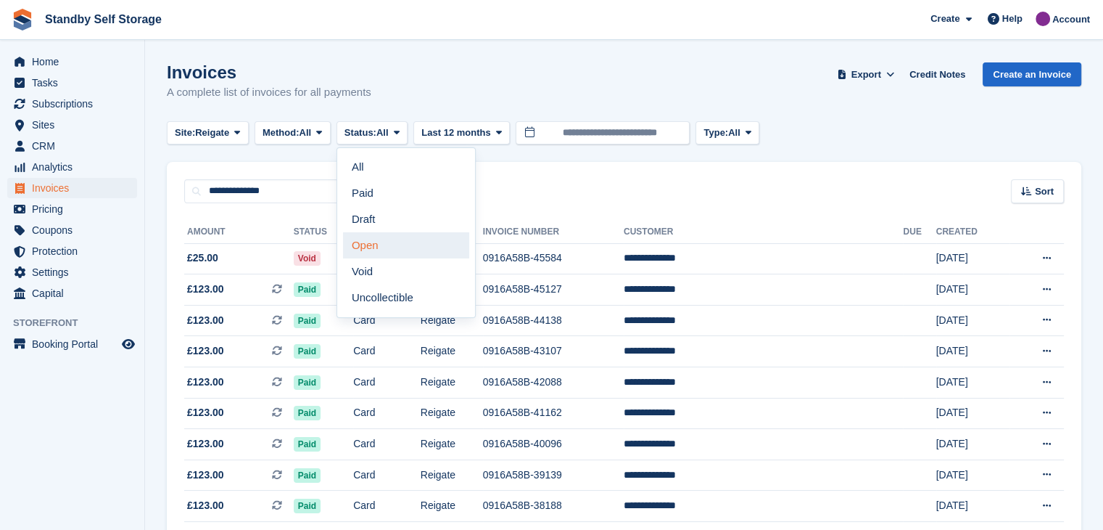
click at [380, 251] on link "Open" at bounding box center [406, 245] width 126 height 26
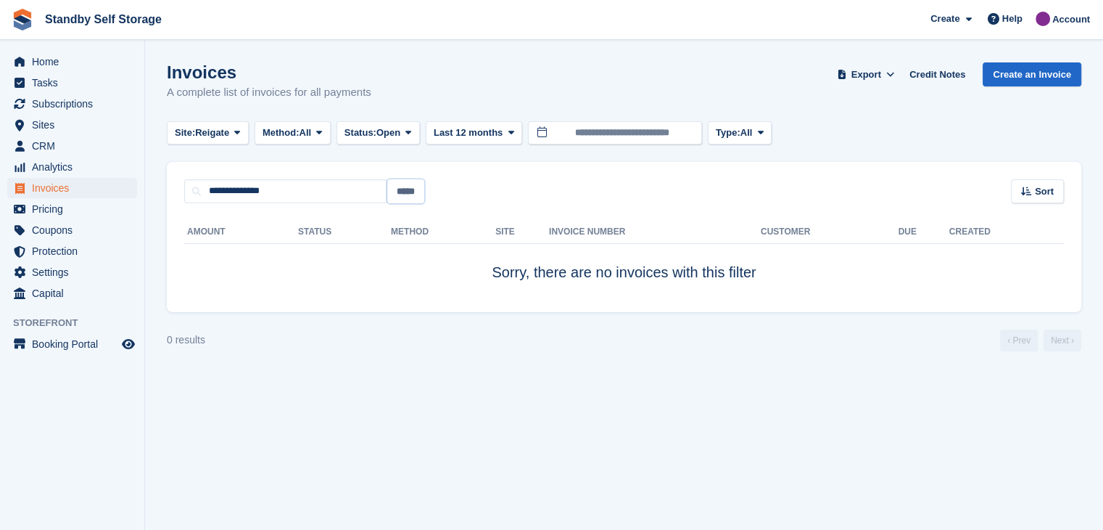
click at [392, 193] on input "*****" at bounding box center [405, 191] width 37 height 24
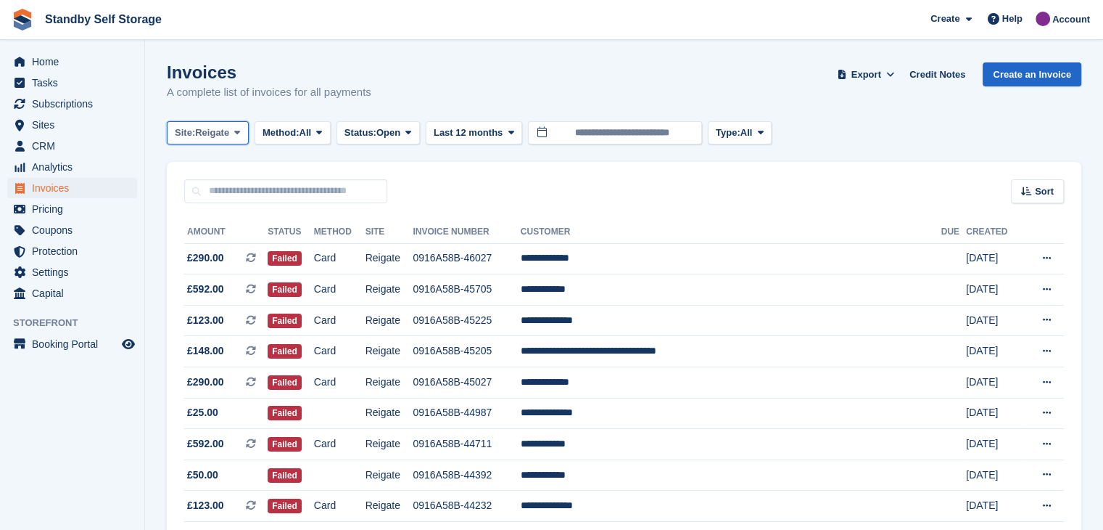
click at [238, 133] on icon at bounding box center [237, 132] width 6 height 9
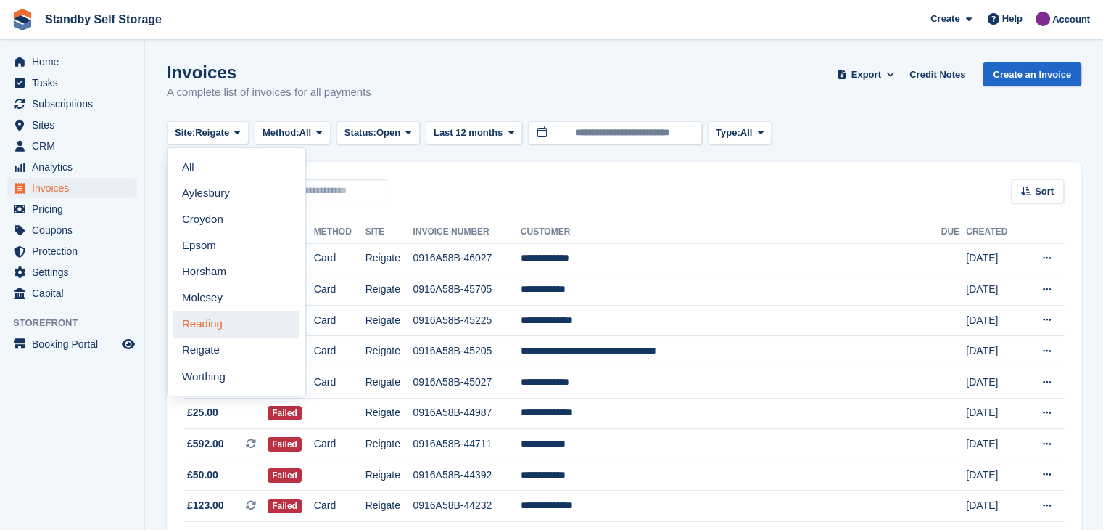
click at [192, 329] on link "Reading" at bounding box center [236, 324] width 126 height 26
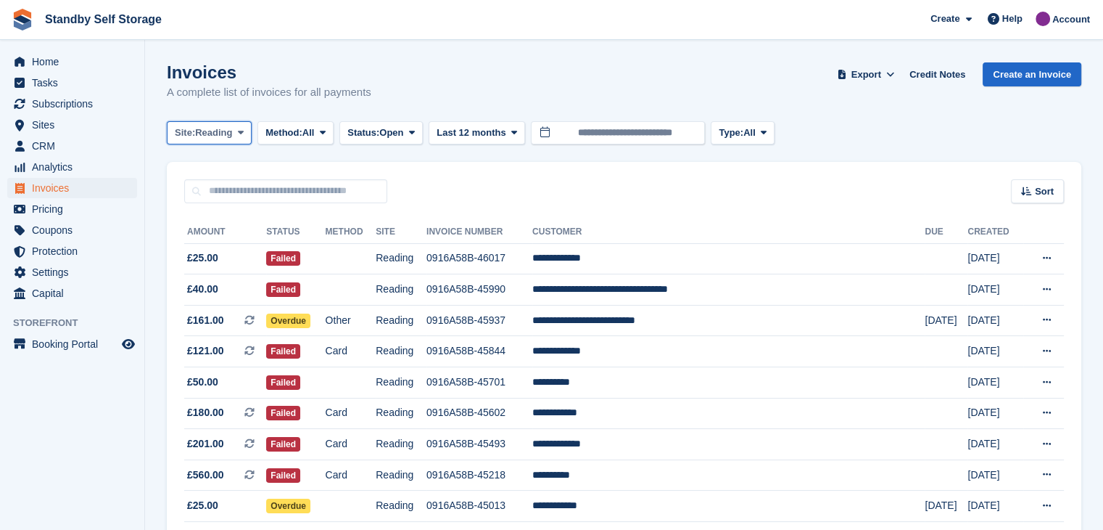
click at [242, 134] on icon at bounding box center [241, 132] width 6 height 9
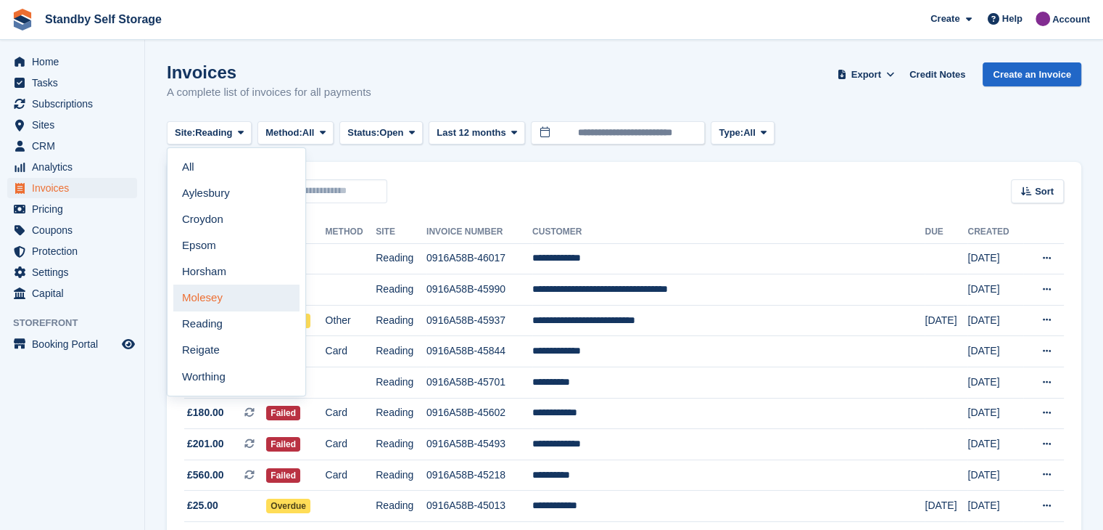
click at [213, 308] on link "Molesey" at bounding box center [236, 297] width 126 height 26
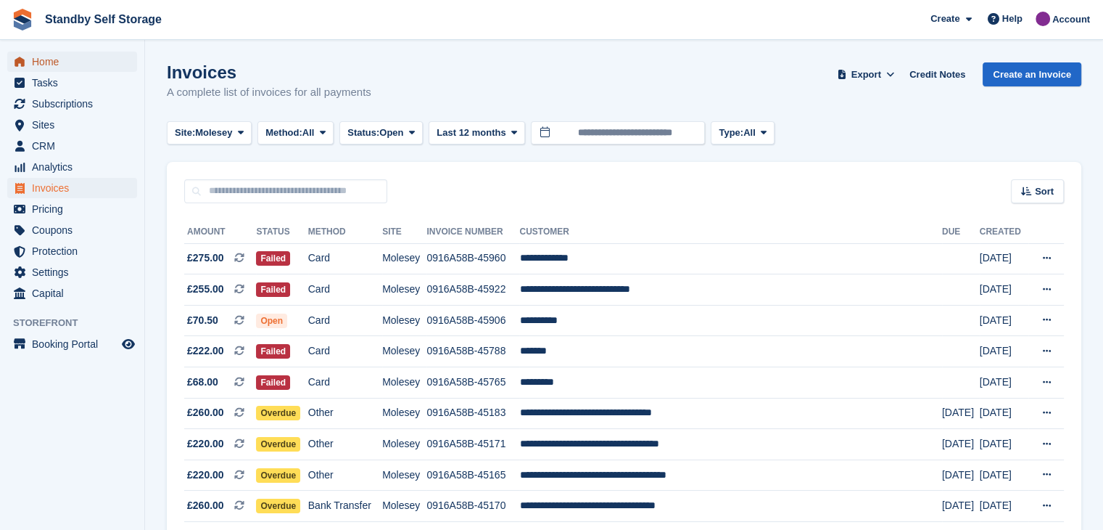
click at [39, 59] on span "Home" at bounding box center [75, 62] width 87 height 20
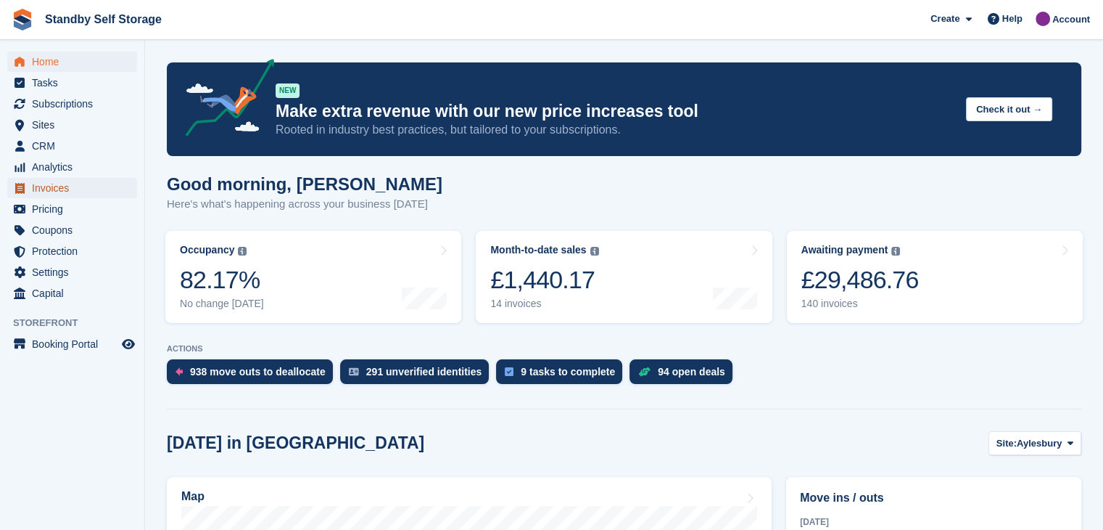
click at [58, 186] on span "Invoices" at bounding box center [75, 188] width 87 height 20
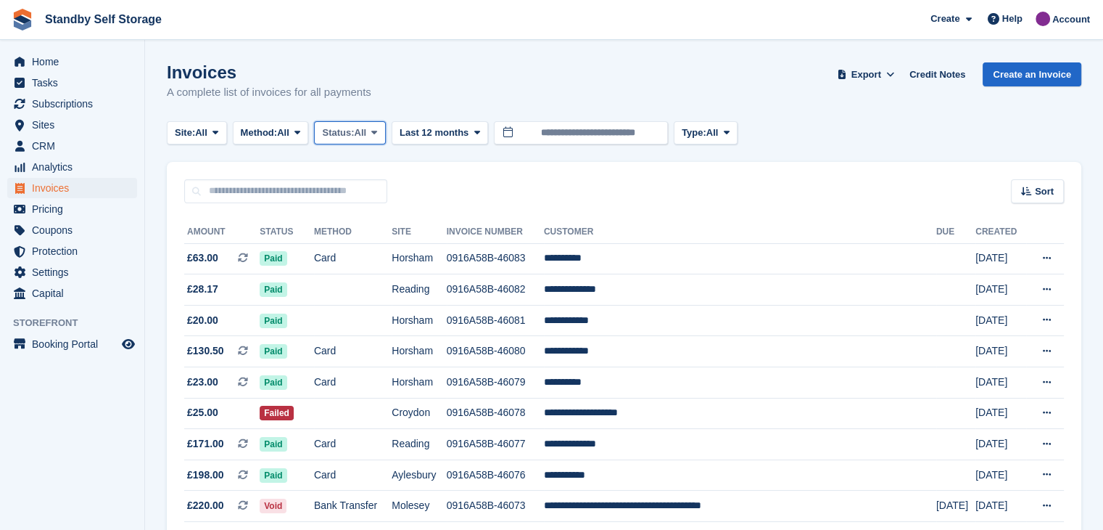
click at [380, 132] on span at bounding box center [375, 133] width 12 height 12
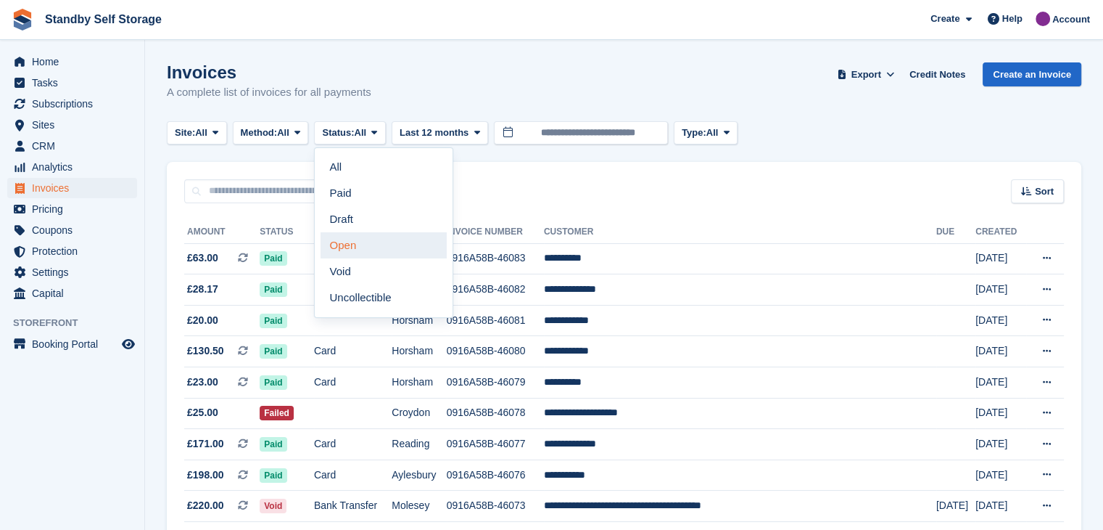
click at [337, 244] on link "Open" at bounding box center [384, 245] width 126 height 26
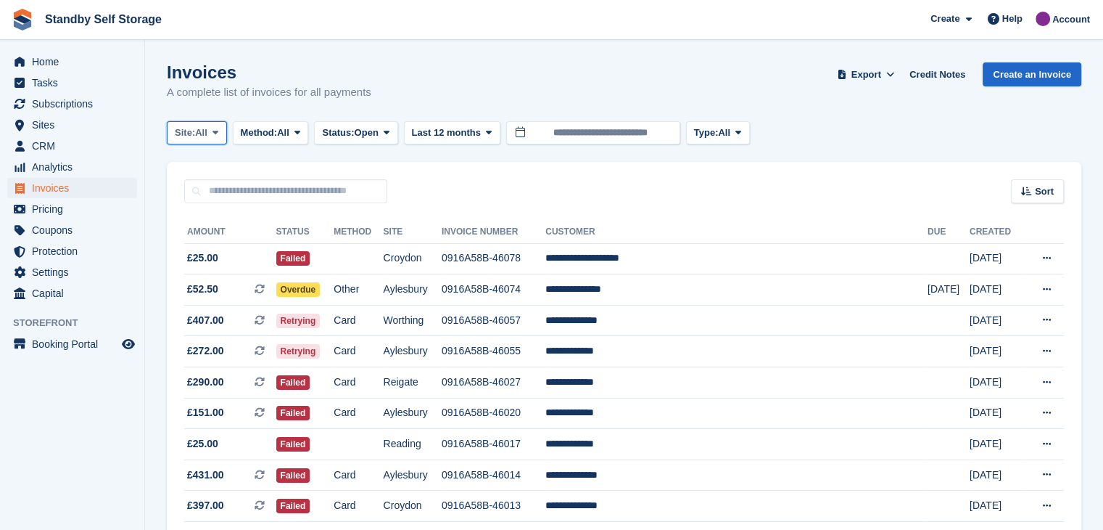
click at [218, 135] on icon at bounding box center [216, 132] width 6 height 9
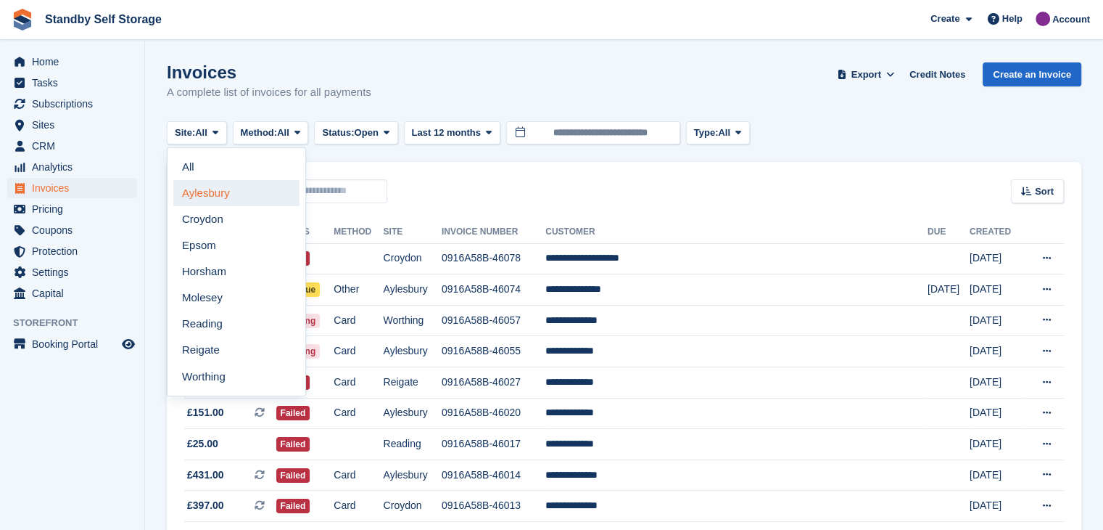
click at [210, 198] on link "Aylesbury" at bounding box center [236, 193] width 126 height 26
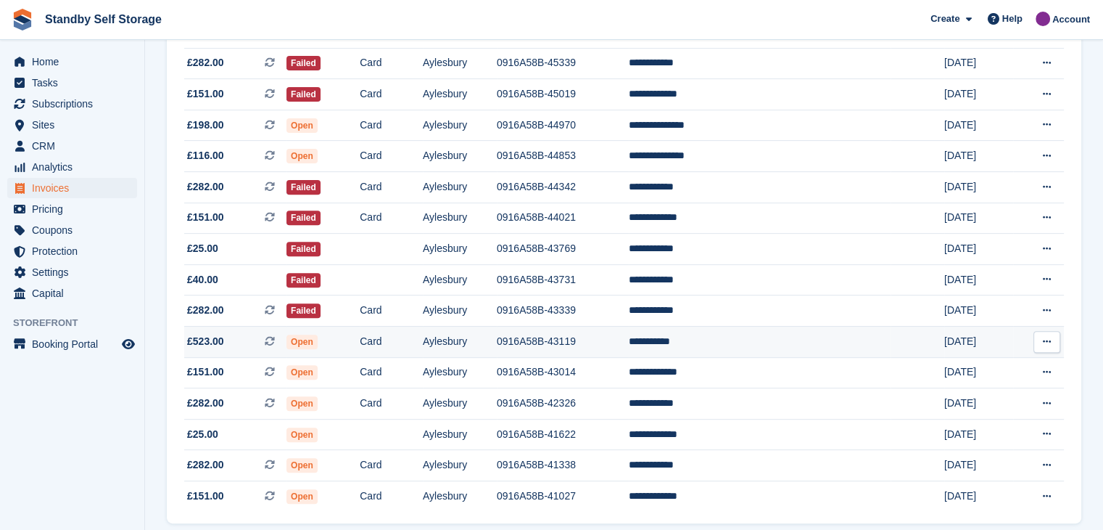
scroll to position [562, 0]
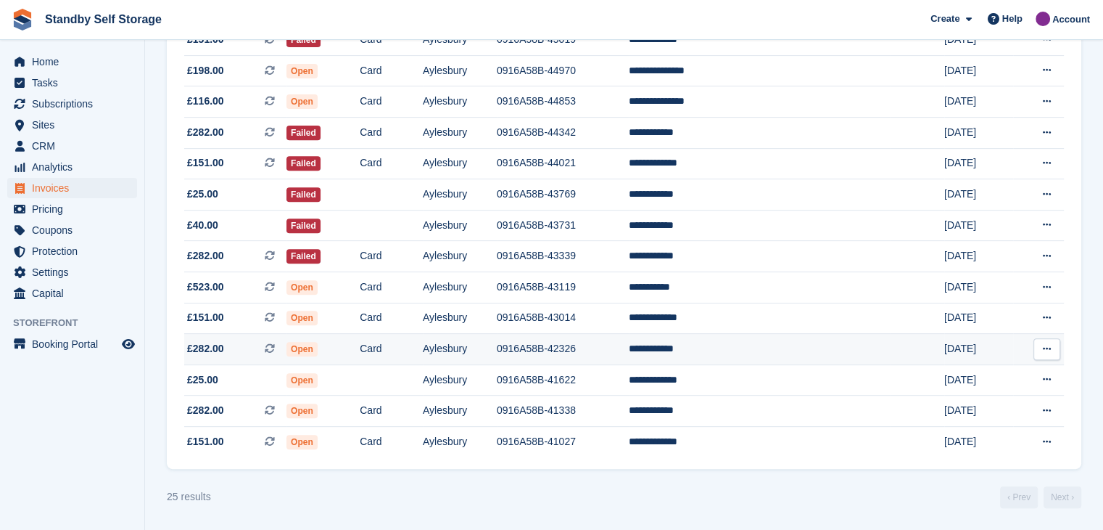
click at [744, 343] on td "**********" at bounding box center [760, 349] width 263 height 31
click at [727, 350] on td "**********" at bounding box center [760, 349] width 263 height 31
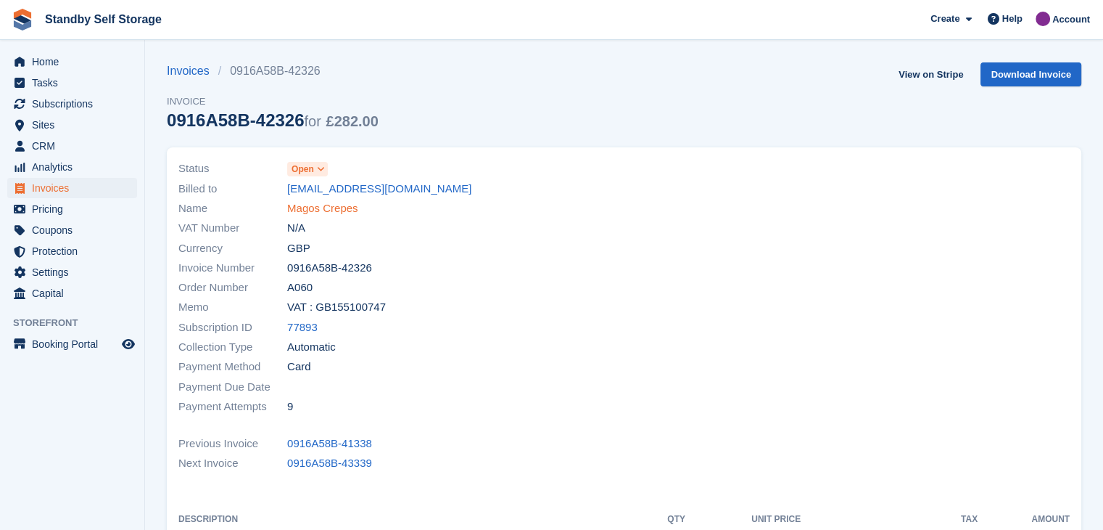
click at [329, 207] on link "Magos Crepes" at bounding box center [322, 208] width 71 height 17
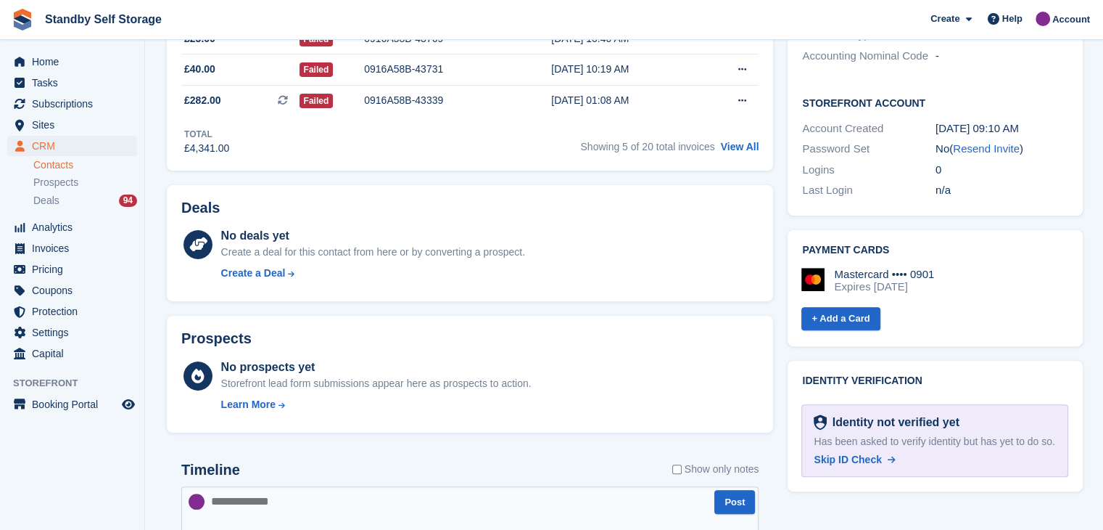
scroll to position [73, 0]
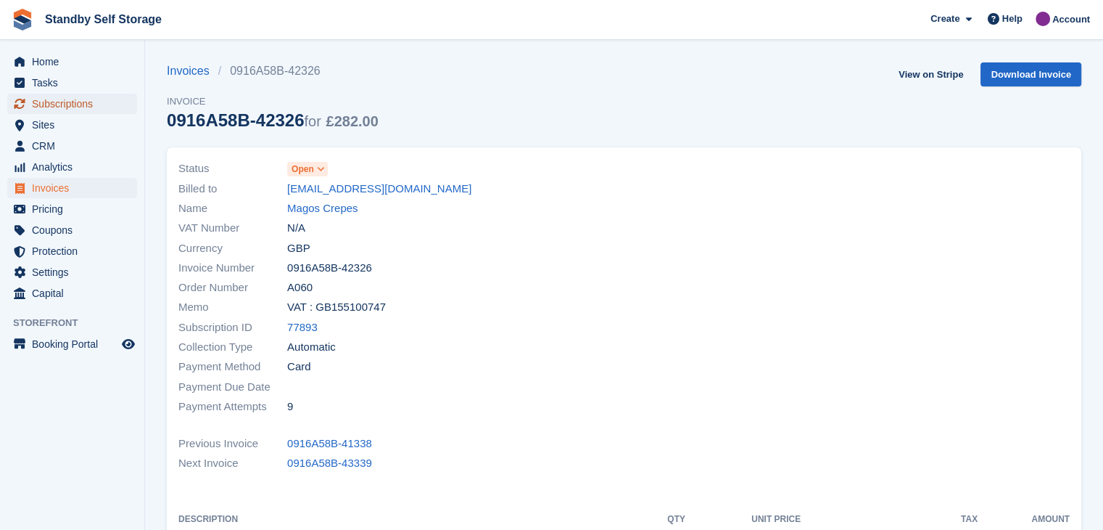
click at [57, 103] on span "Subscriptions" at bounding box center [75, 104] width 87 height 20
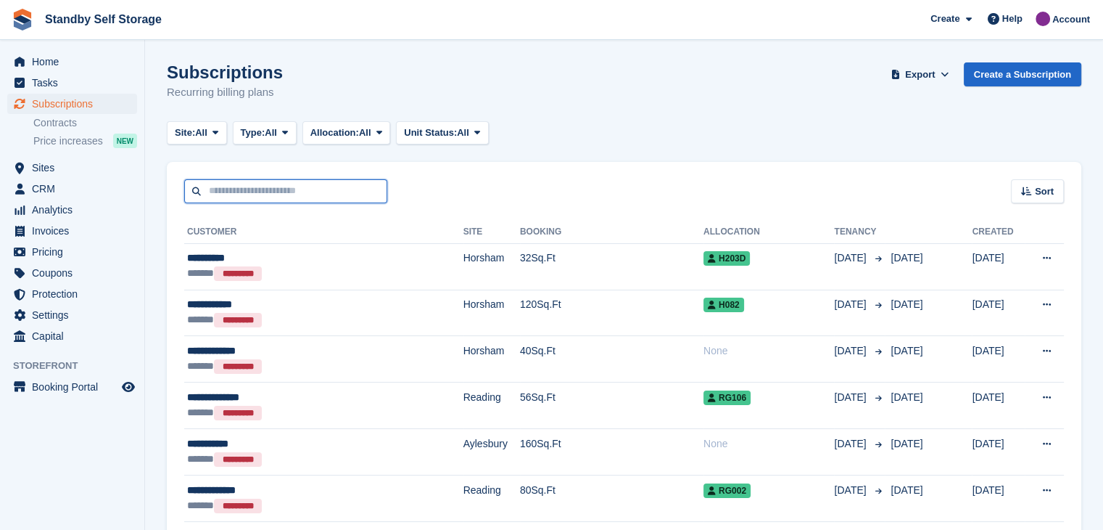
click at [276, 189] on input "text" at bounding box center [285, 191] width 203 height 24
type input "******"
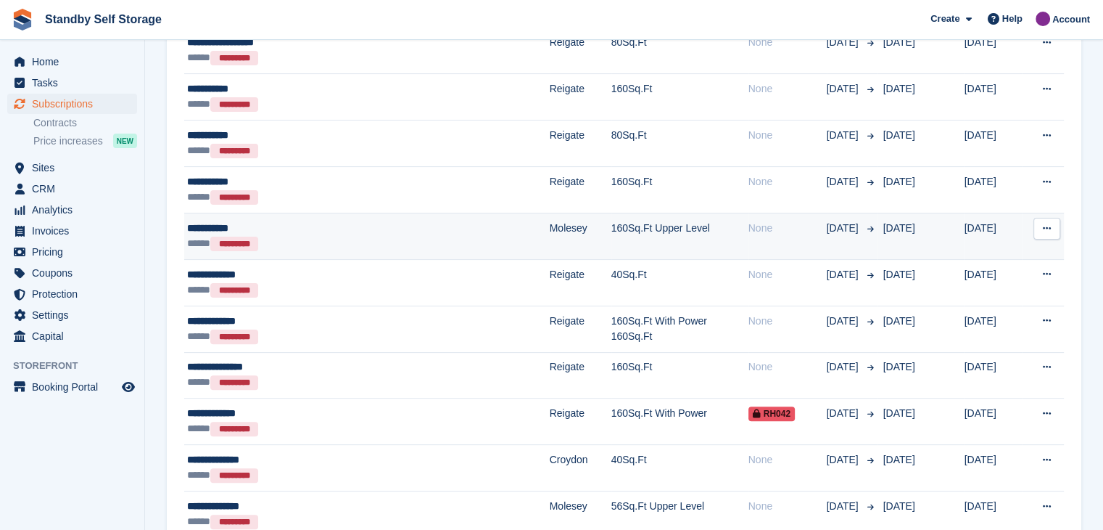
scroll to position [363, 0]
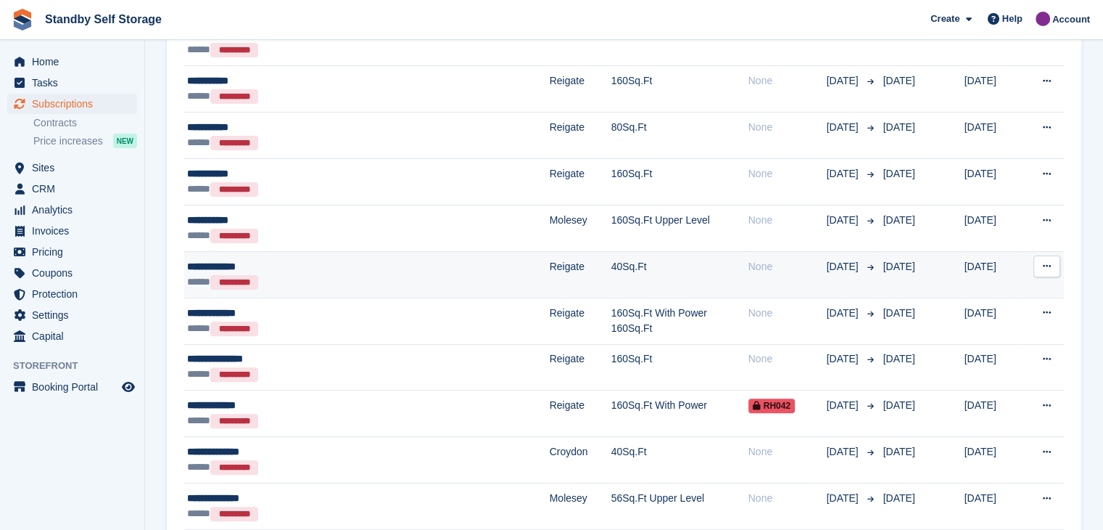
drag, startPoint x: 203, startPoint y: 268, endPoint x: 226, endPoint y: 266, distance: 22.5
click at [202, 268] on div "**********" at bounding box center [317, 266] width 260 height 15
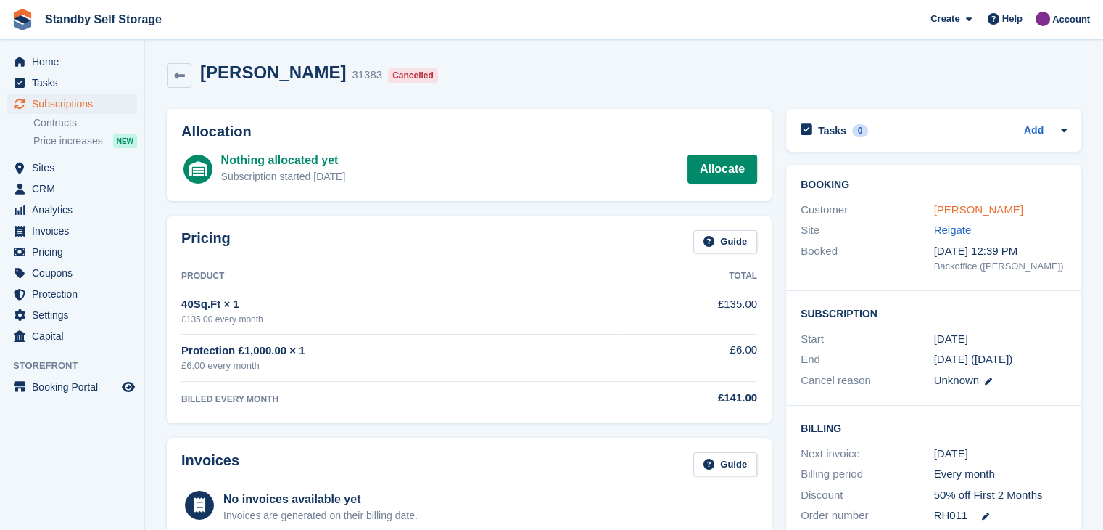
click at [950, 210] on link "[PERSON_NAME]" at bounding box center [978, 209] width 89 height 12
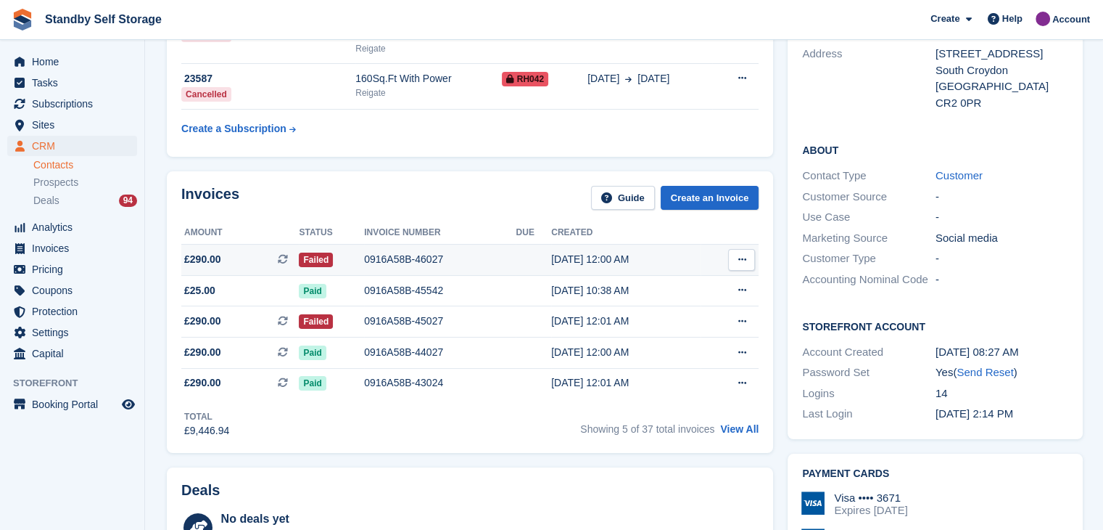
scroll to position [218, 0]
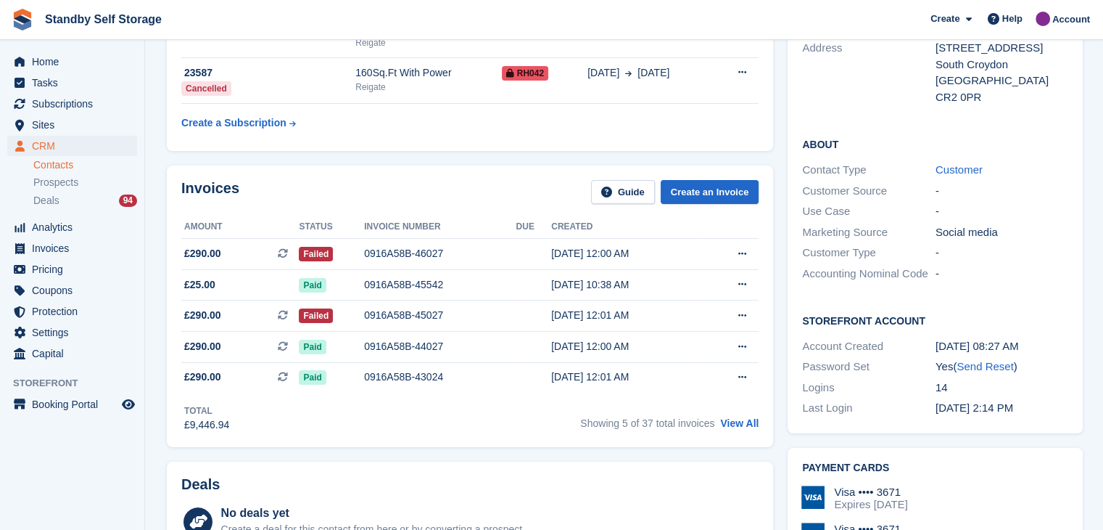
drag, startPoint x: 731, startPoint y: 424, endPoint x: 470, endPoint y: 413, distance: 260.7
click at [731, 424] on link "View All" at bounding box center [739, 423] width 38 height 12
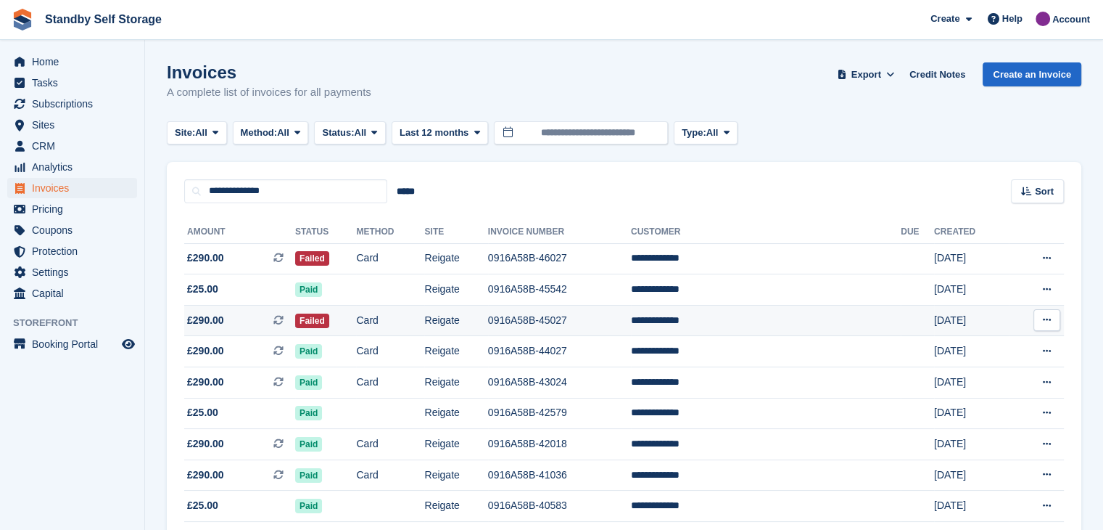
click at [1044, 323] on icon at bounding box center [1047, 319] width 8 height 9
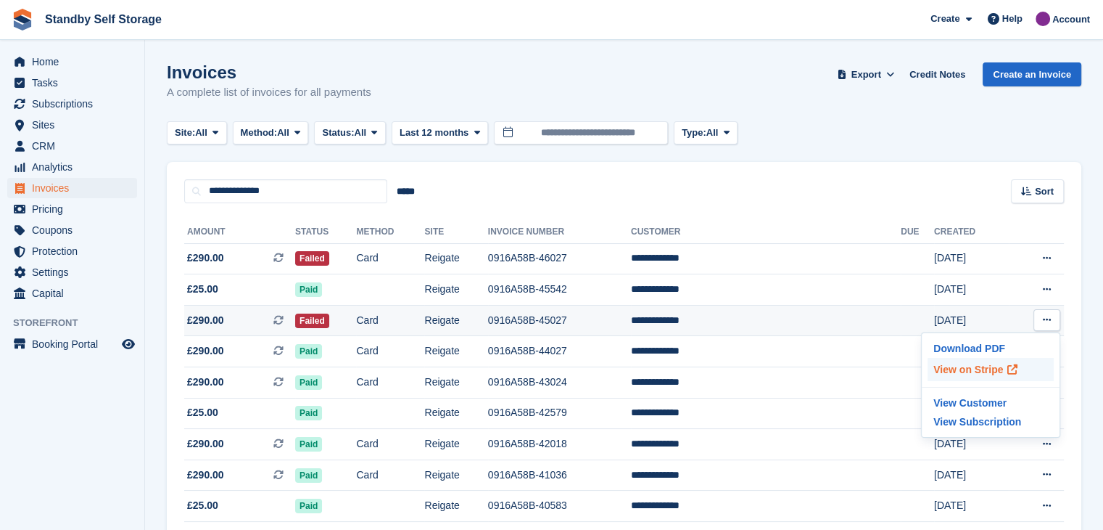
click at [963, 369] on p "View on Stripe" at bounding box center [991, 369] width 126 height 23
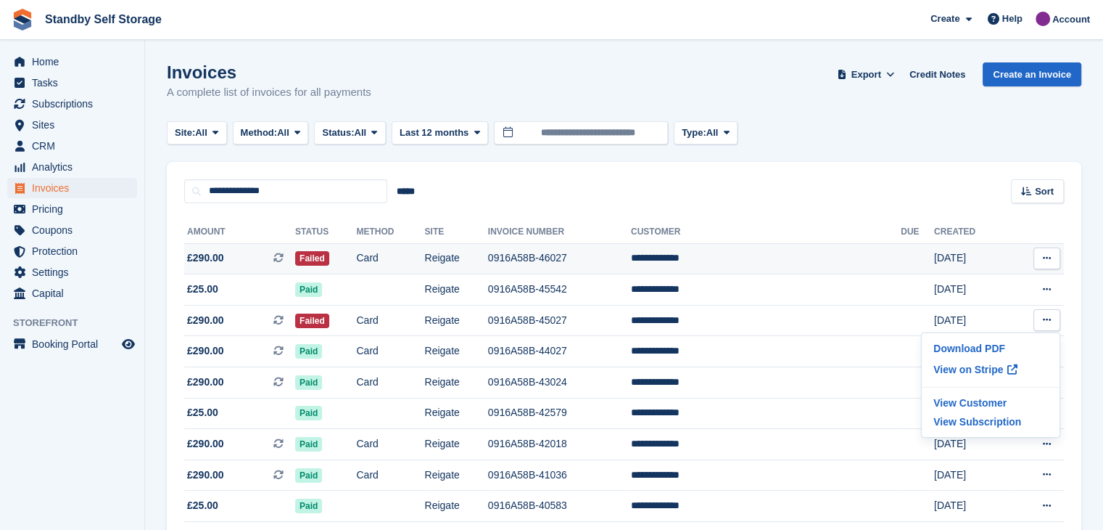
click at [740, 258] on td "**********" at bounding box center [766, 258] width 270 height 31
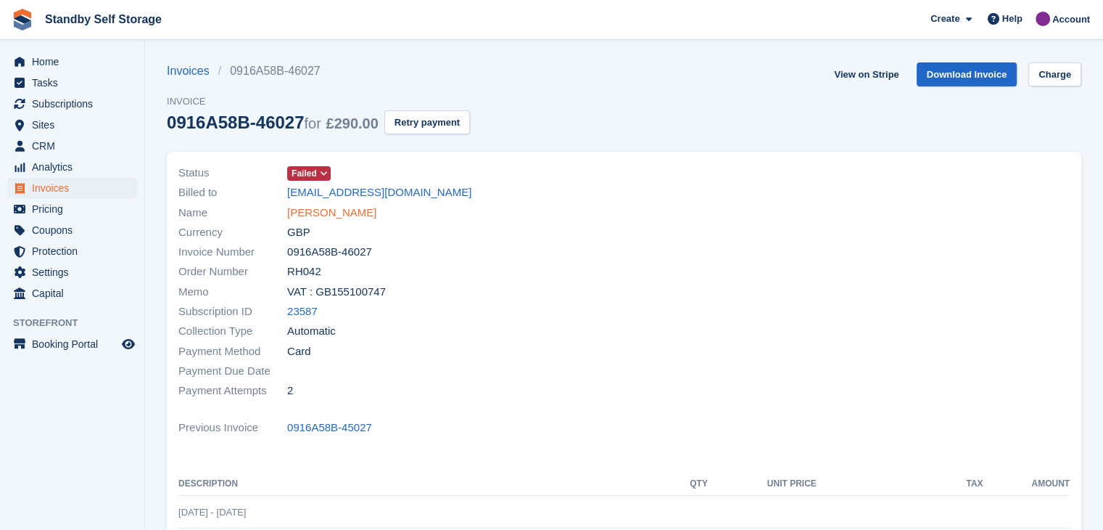
click at [326, 213] on link "Thomas Yeboah" at bounding box center [331, 213] width 89 height 17
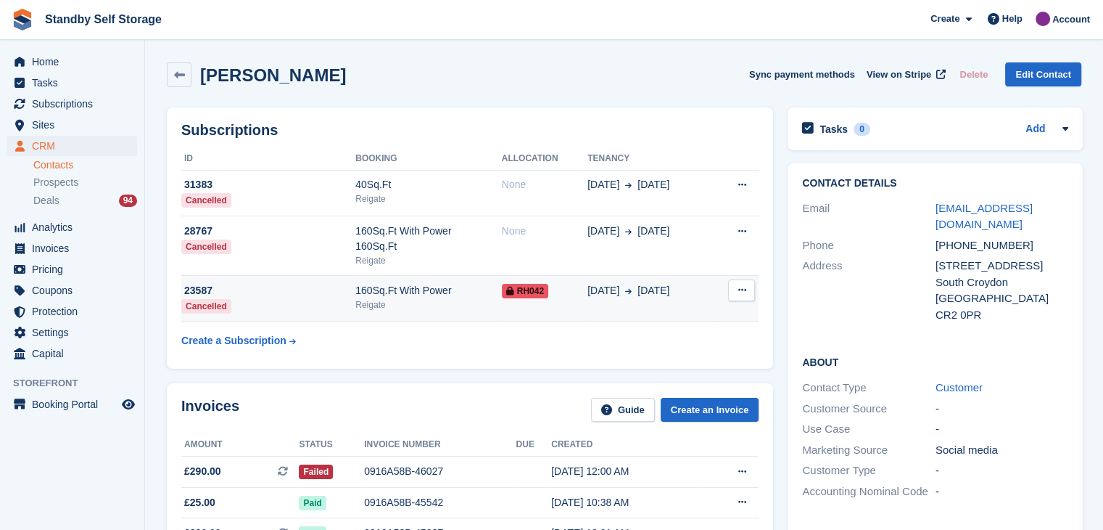
click at [699, 295] on div "30 Aug 2 Sep" at bounding box center [650, 290] width 125 height 15
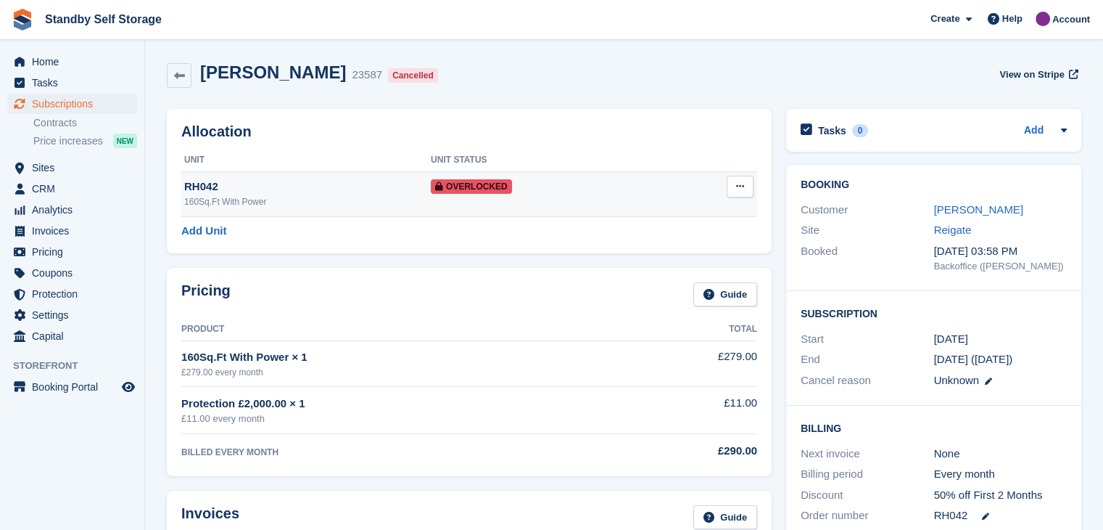
drag, startPoint x: 743, startPoint y: 188, endPoint x: 732, endPoint y: 188, distance: 10.9
click at [743, 188] on icon at bounding box center [740, 185] width 8 height 9
click at [654, 213] on p "Remove Overlock" at bounding box center [684, 214] width 126 height 19
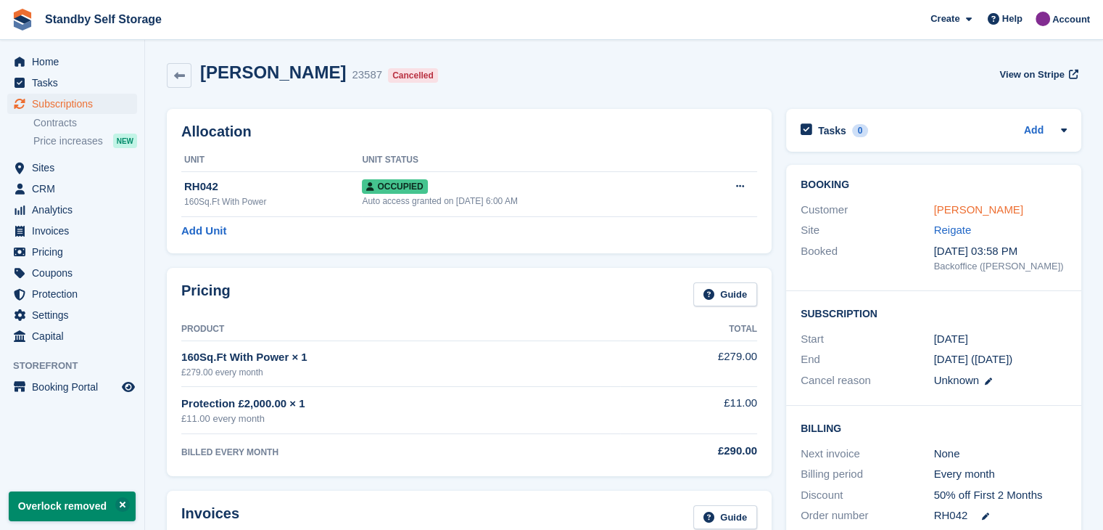
click at [961, 207] on link "Thomas Yeboah" at bounding box center [978, 209] width 89 height 12
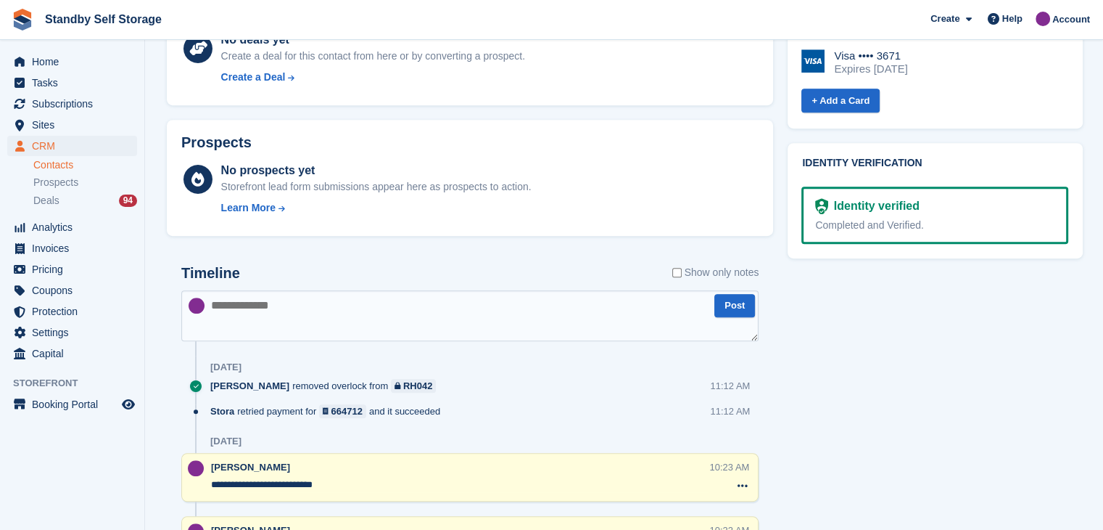
scroll to position [653, 0]
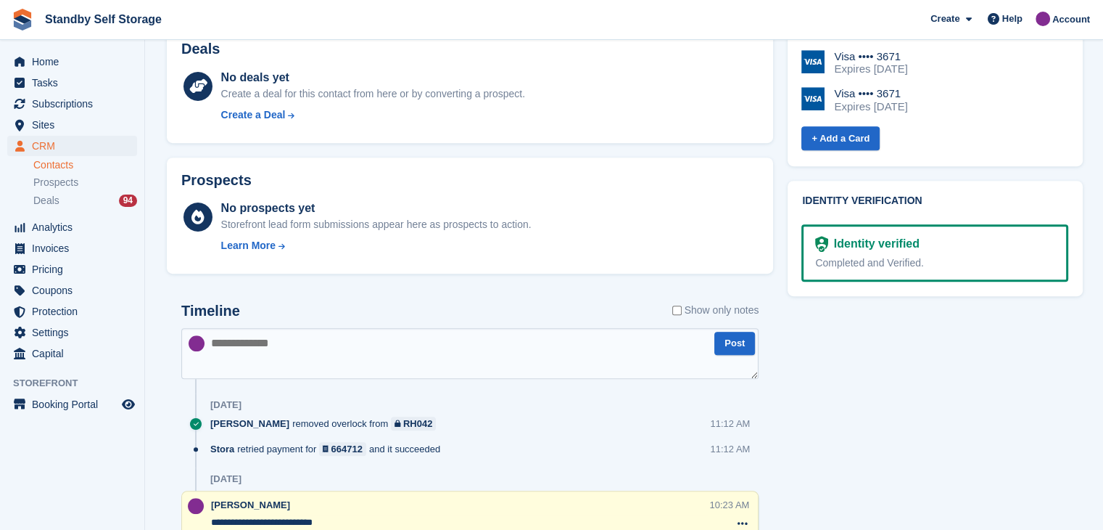
click at [293, 345] on textarea at bounding box center [469, 353] width 577 height 51
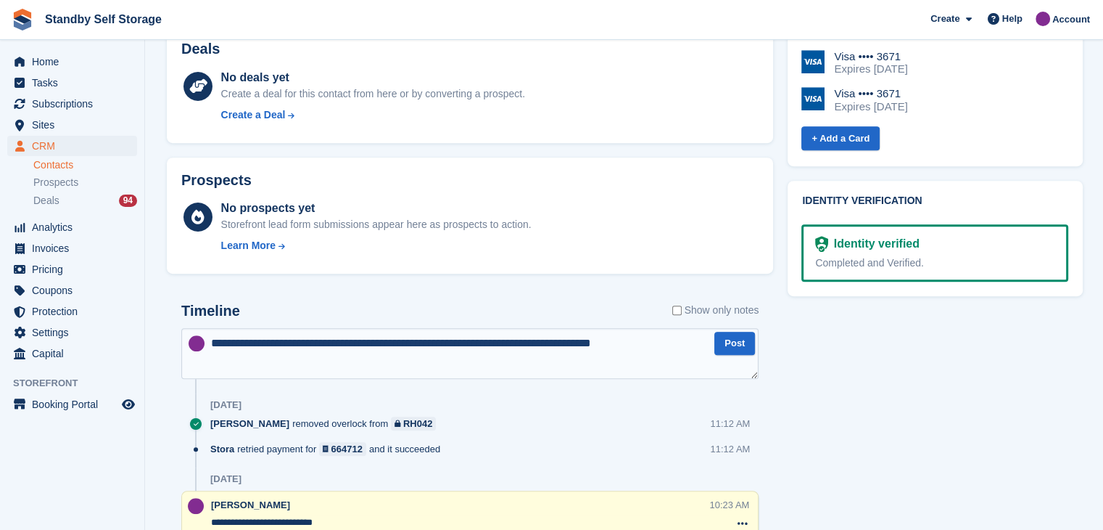
type textarea "**********"
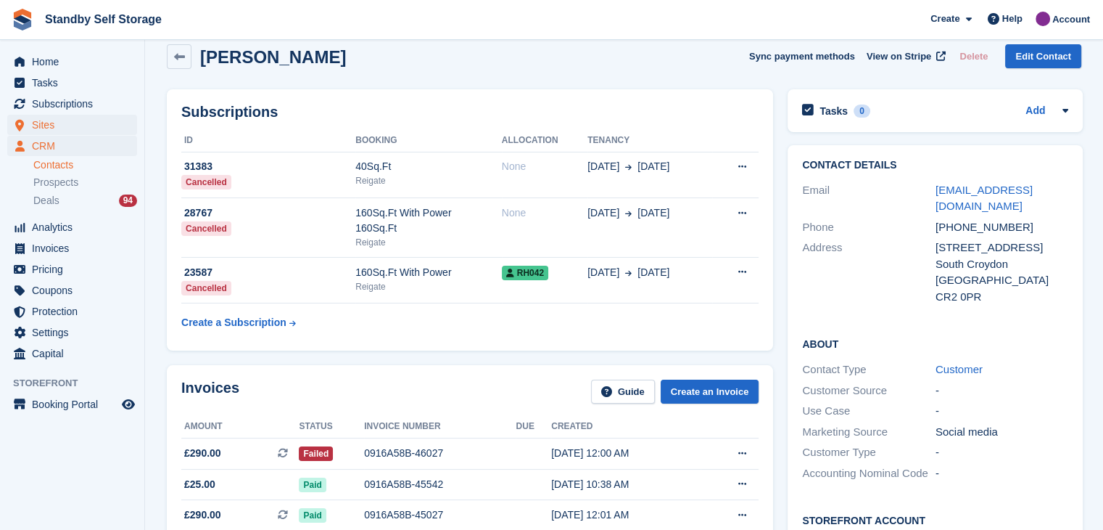
scroll to position [0, 0]
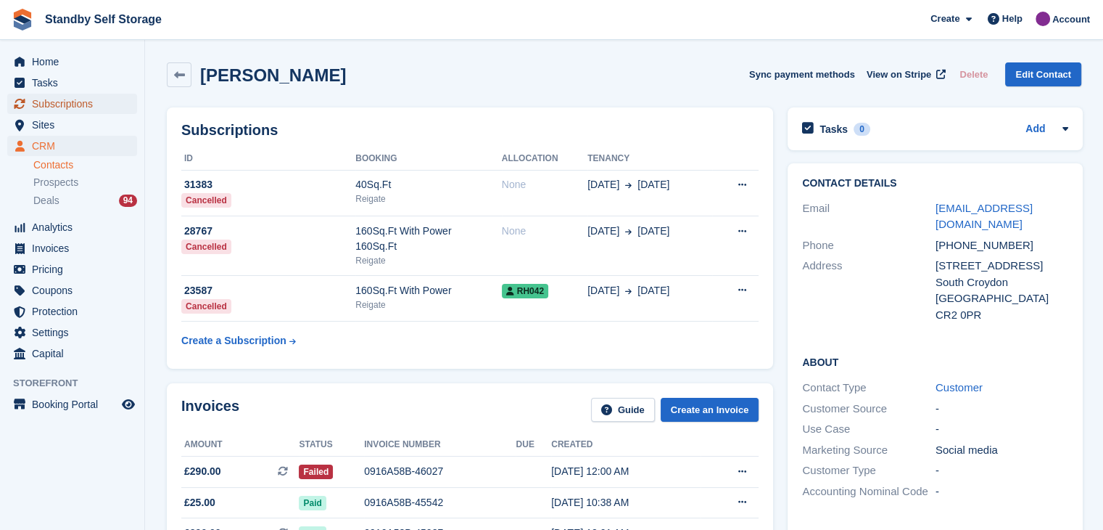
drag, startPoint x: 62, startPoint y: 107, endPoint x: 161, endPoint y: 117, distance: 99.2
click at [63, 107] on span "Subscriptions" at bounding box center [75, 104] width 87 height 20
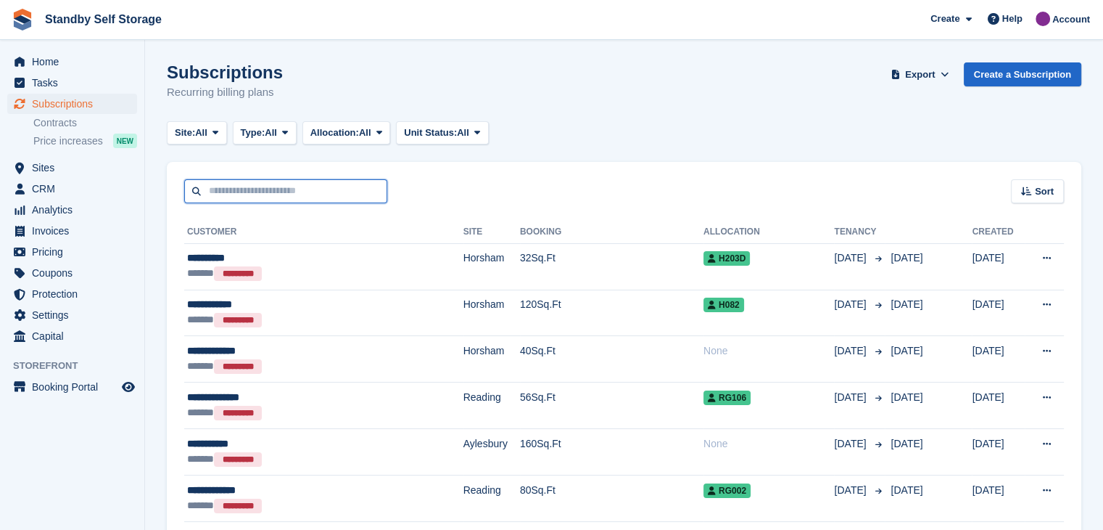
click at [244, 193] on input "text" at bounding box center [285, 191] width 203 height 24
type input "******"
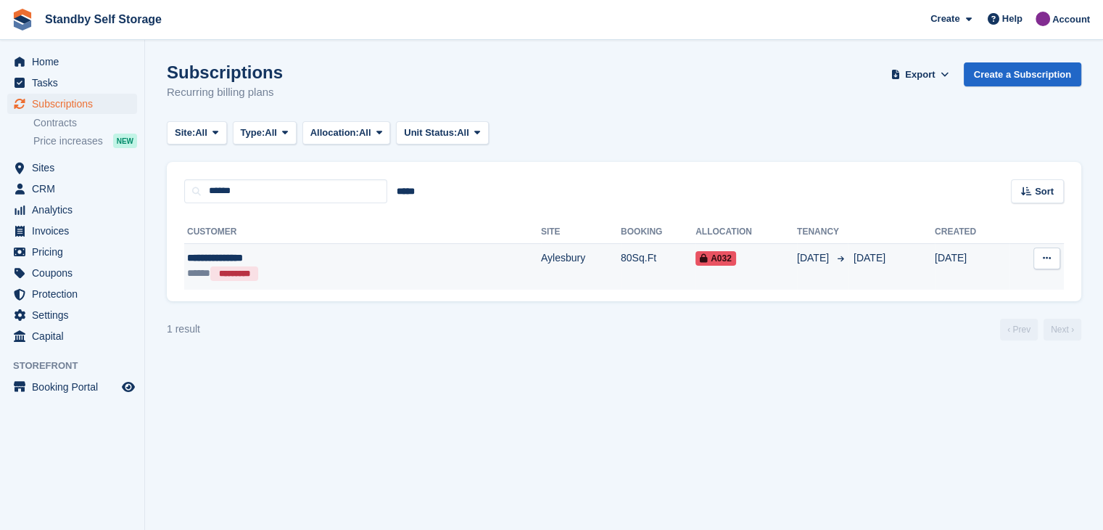
click at [222, 258] on div "**********" at bounding box center [285, 257] width 196 height 15
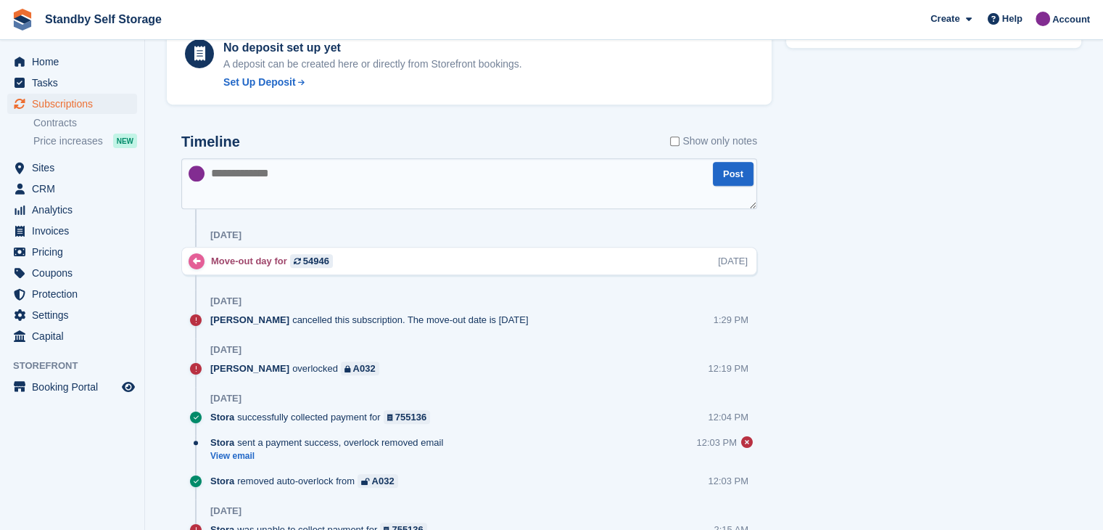
scroll to position [508, 0]
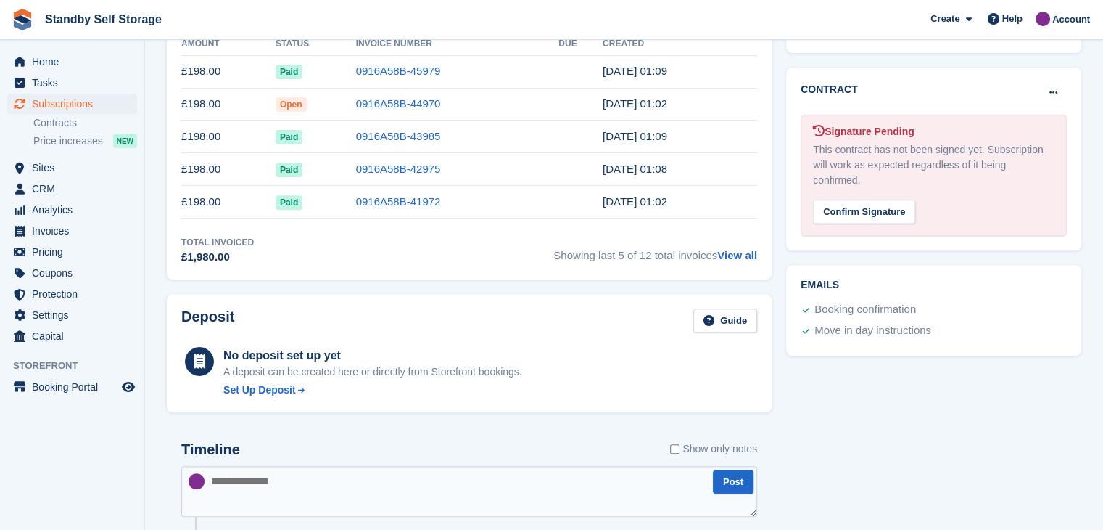
click at [670, 443] on div "Timeline Show only notes" at bounding box center [469, 453] width 576 height 25
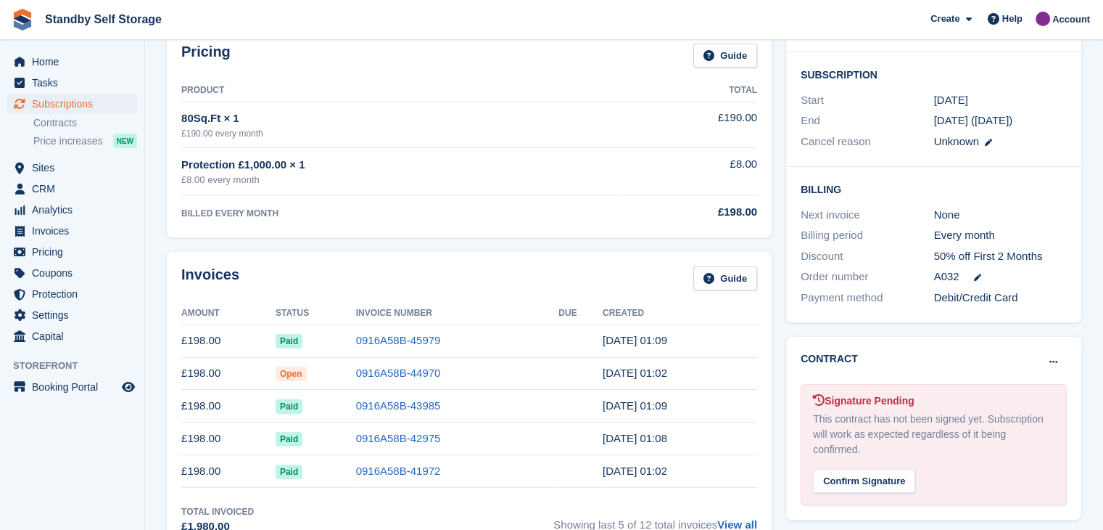
scroll to position [0, 0]
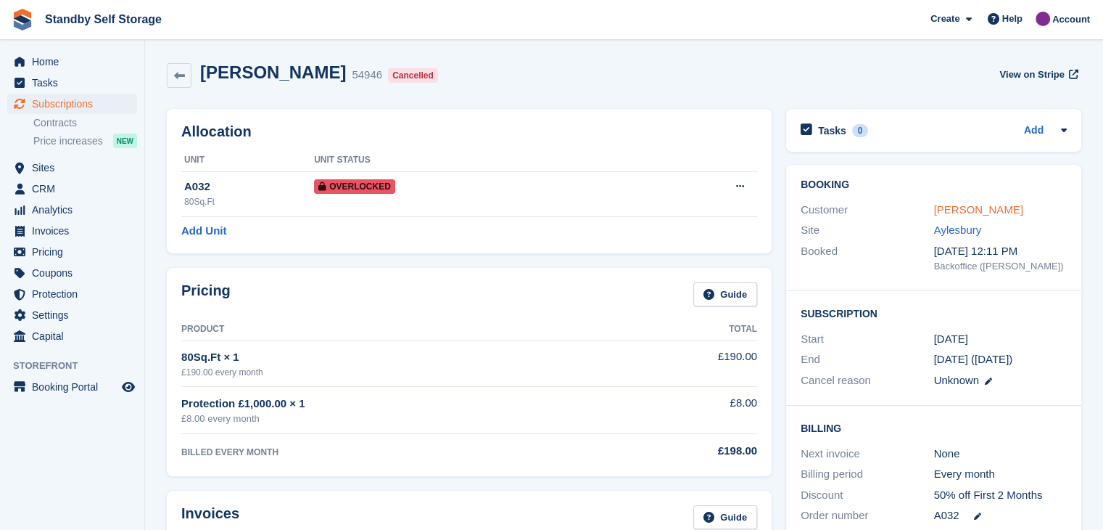
click at [952, 204] on link "[PERSON_NAME]" at bounding box center [978, 209] width 89 height 12
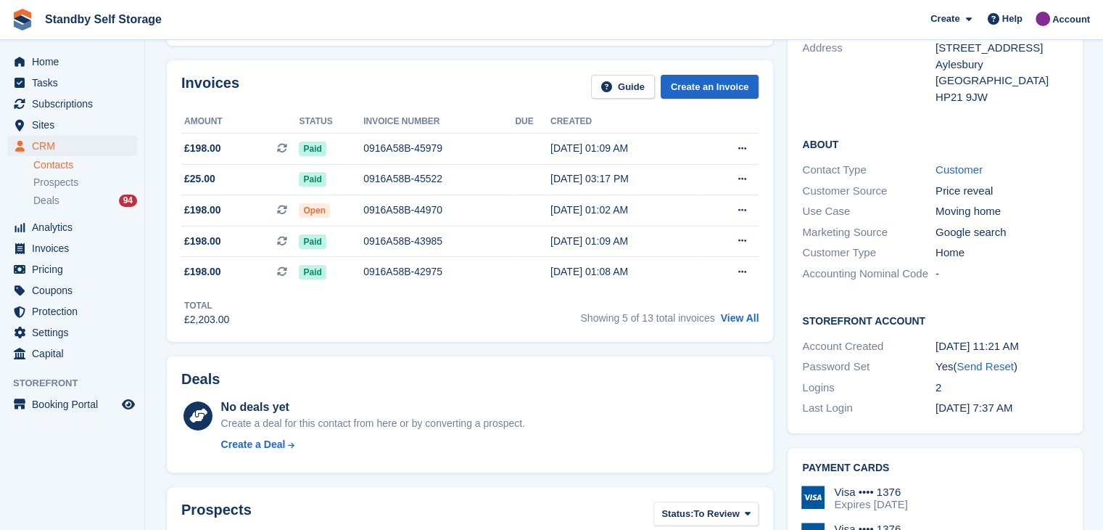
scroll to position [145, 0]
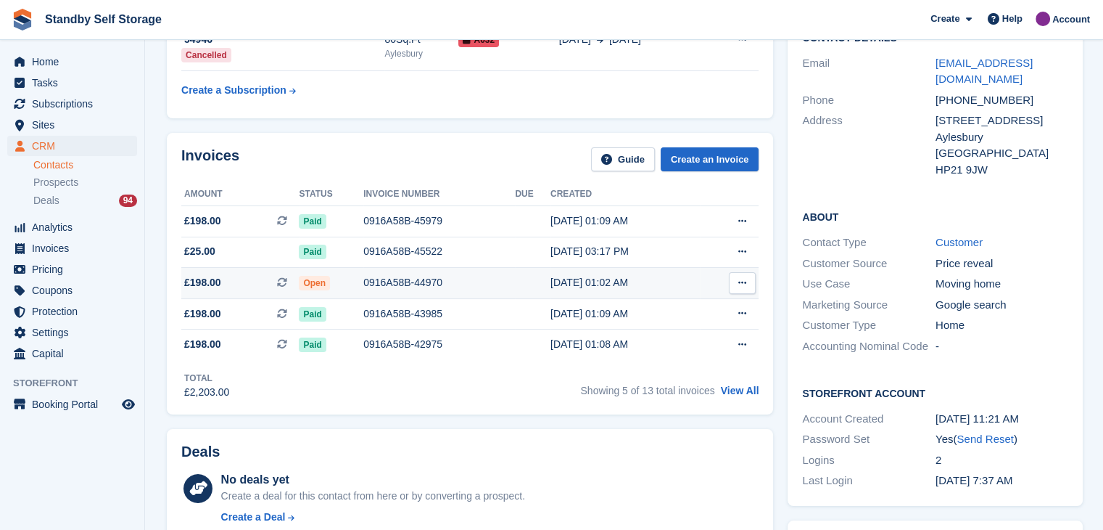
click at [395, 283] on div "0916A58B-44970" at bounding box center [439, 282] width 152 height 15
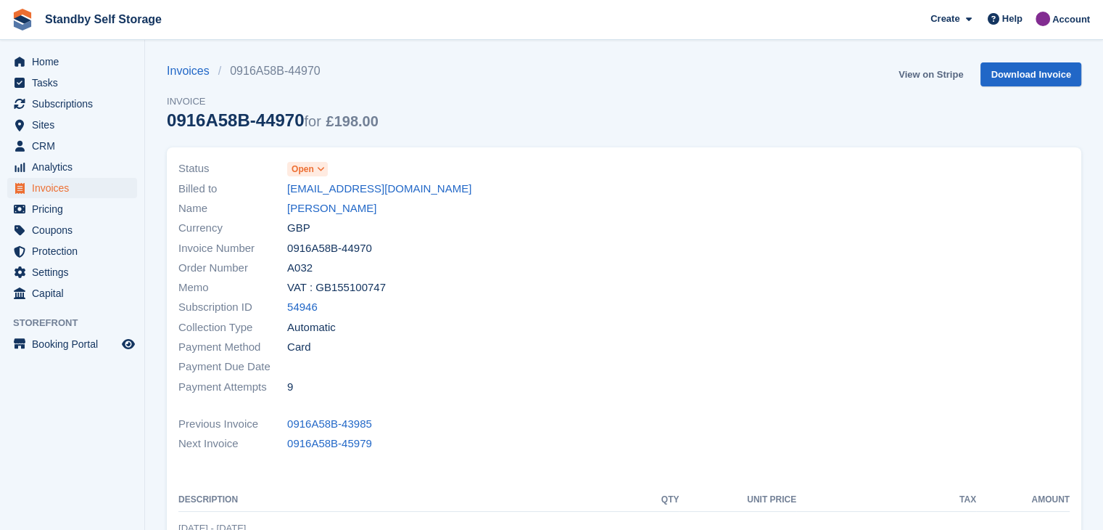
click at [918, 75] on link "View on Stripe" at bounding box center [931, 74] width 76 height 24
click at [308, 210] on link "Lawrence Wiffin" at bounding box center [331, 208] width 89 height 17
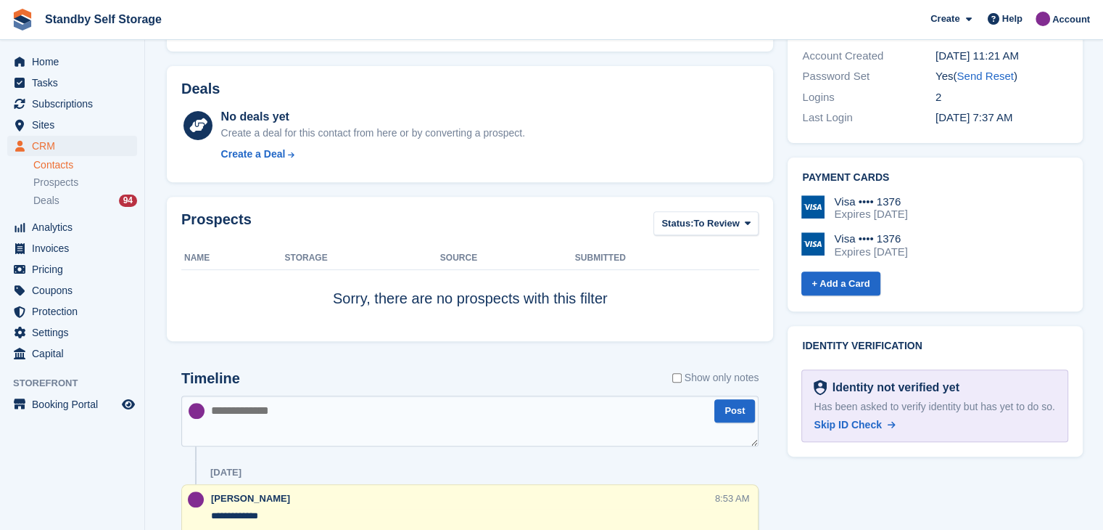
scroll to position [653, 0]
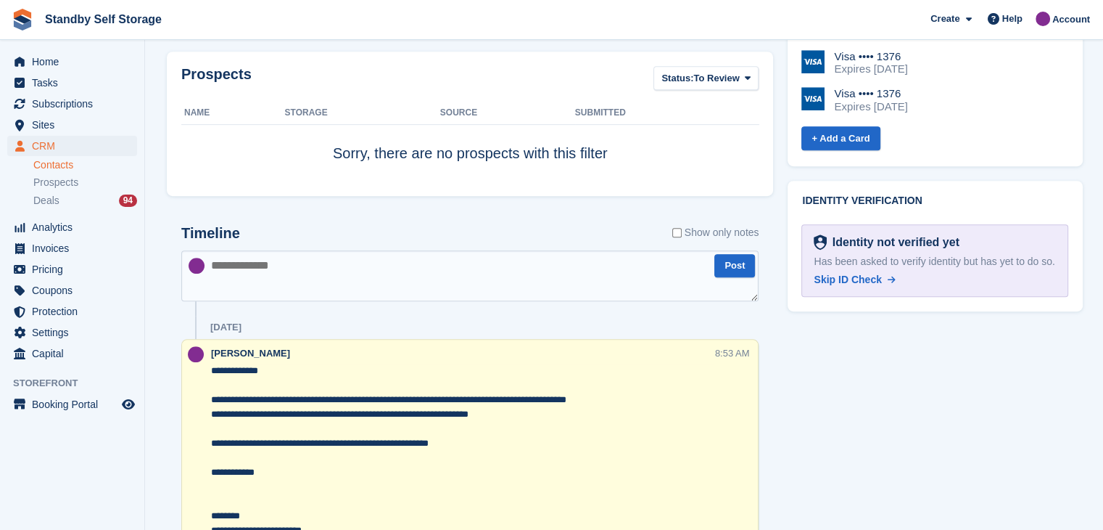
click at [306, 276] on textarea at bounding box center [469, 275] width 577 height 51
click at [294, 263] on textarea at bounding box center [469, 275] width 577 height 51
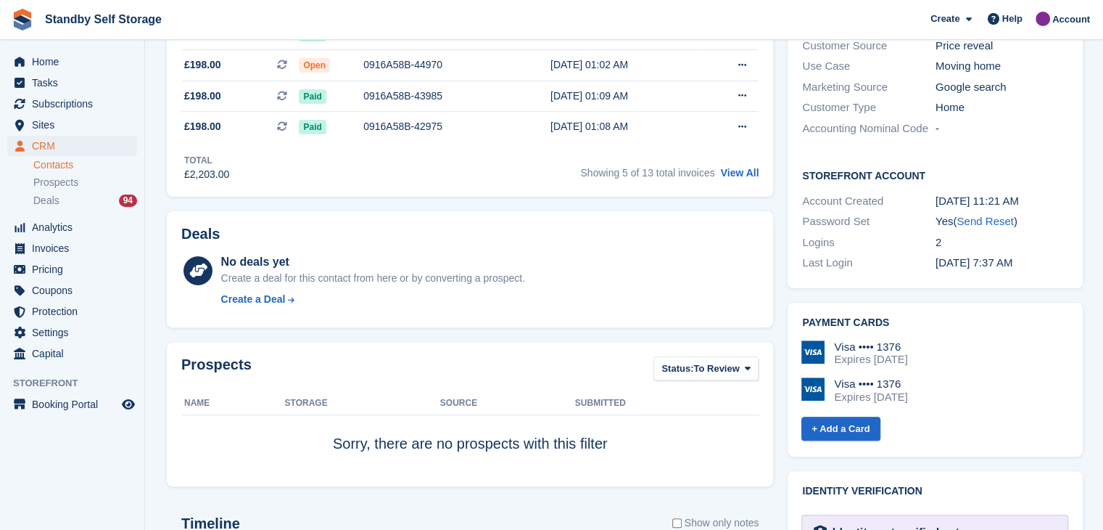
scroll to position [0, 0]
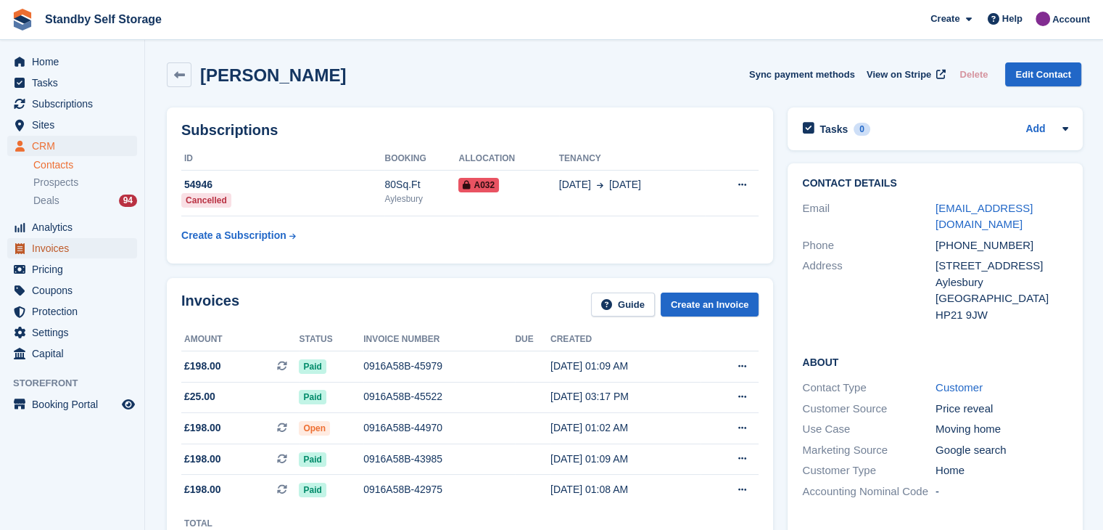
click at [49, 250] on span "Invoices" at bounding box center [75, 248] width 87 height 20
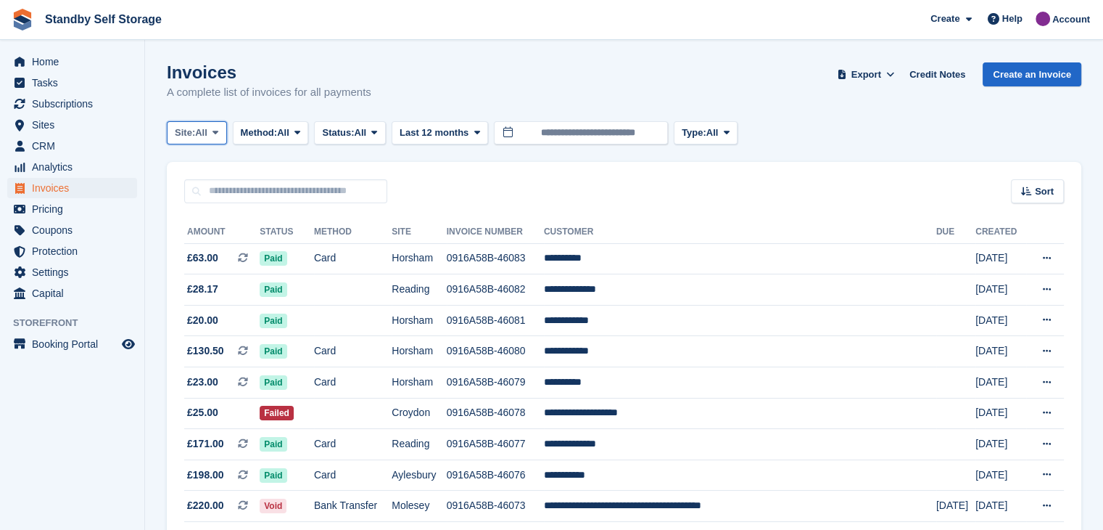
click at [214, 134] on icon at bounding box center [216, 132] width 6 height 9
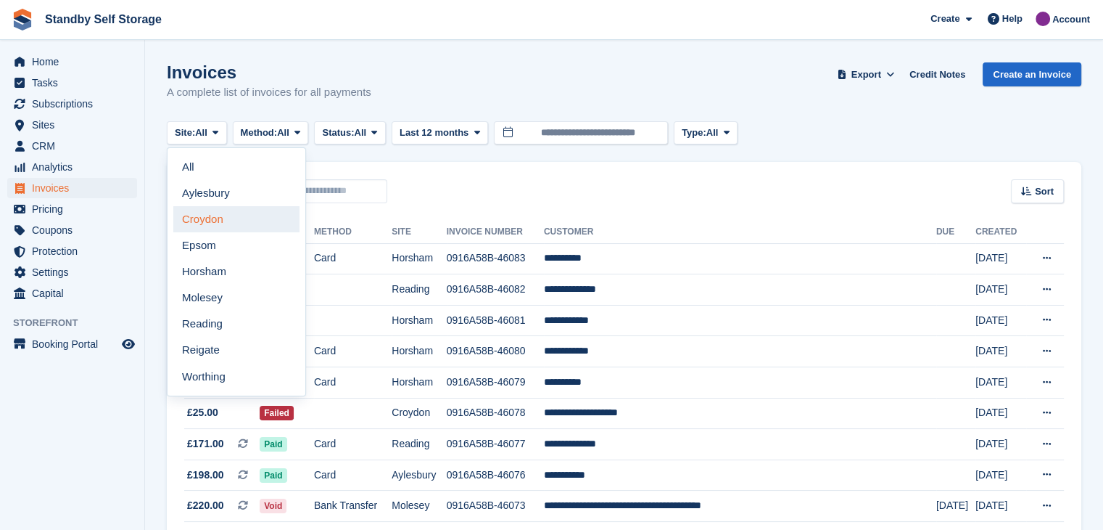
click at [212, 224] on link "Croydon" at bounding box center [236, 219] width 126 height 26
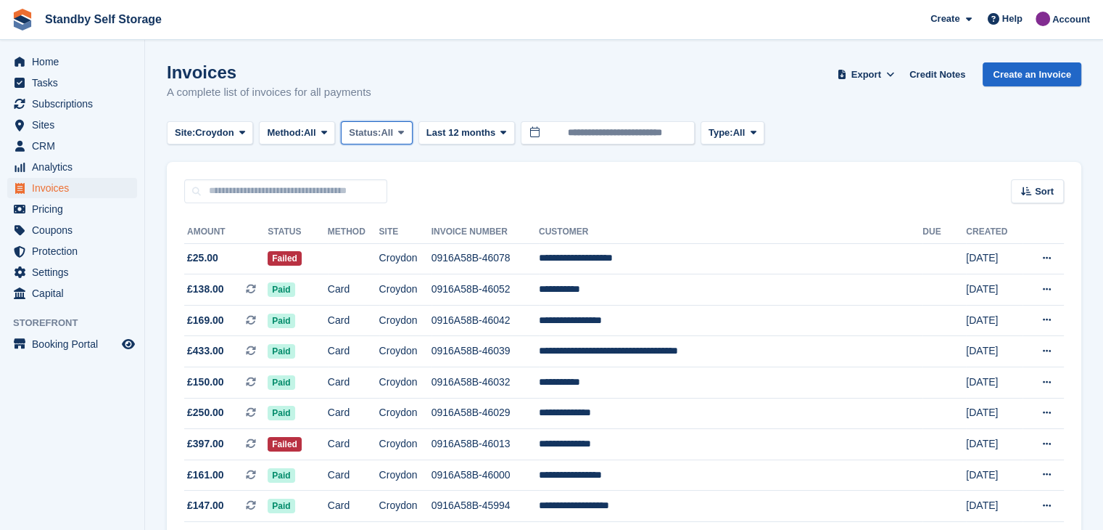
click at [407, 135] on span at bounding box center [401, 133] width 12 height 12
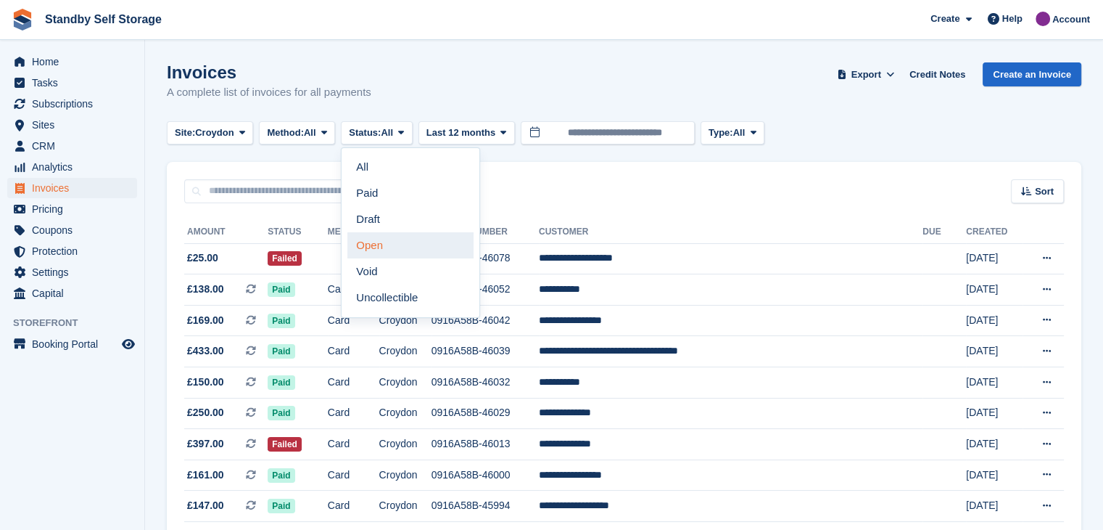
click at [395, 252] on link "Open" at bounding box center [411, 245] width 126 height 26
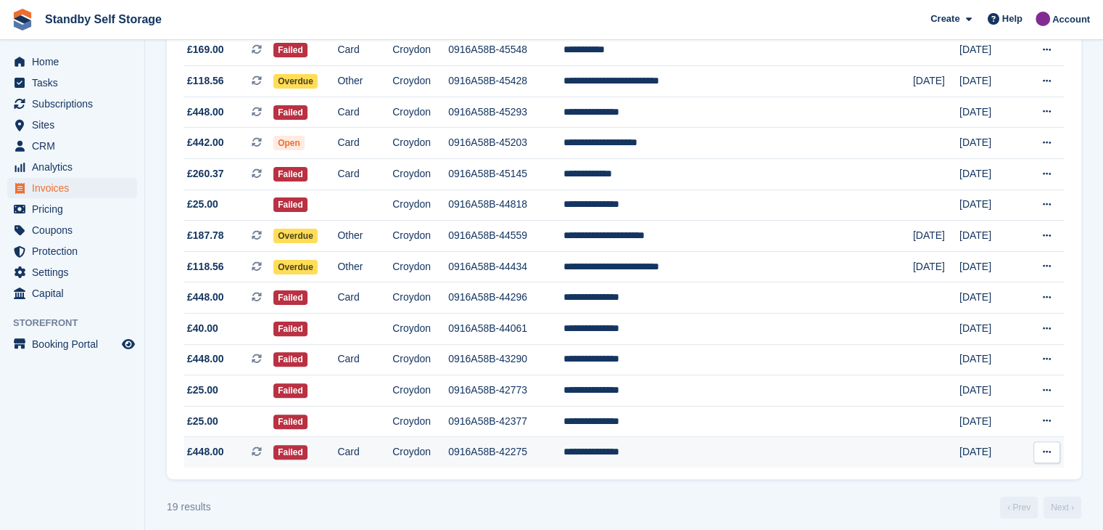
scroll to position [376, 0]
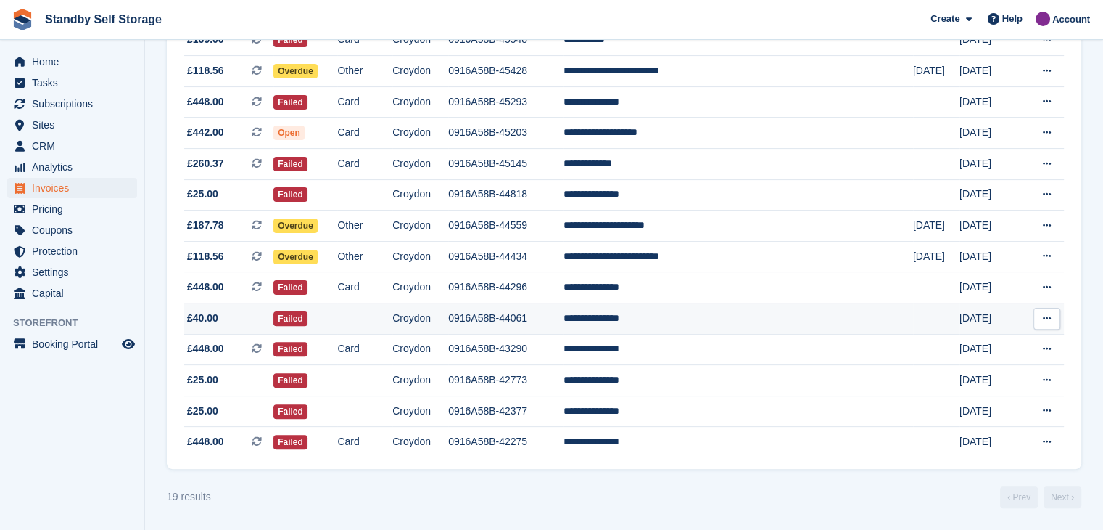
click at [659, 314] on td "**********" at bounding box center [739, 318] width 350 height 31
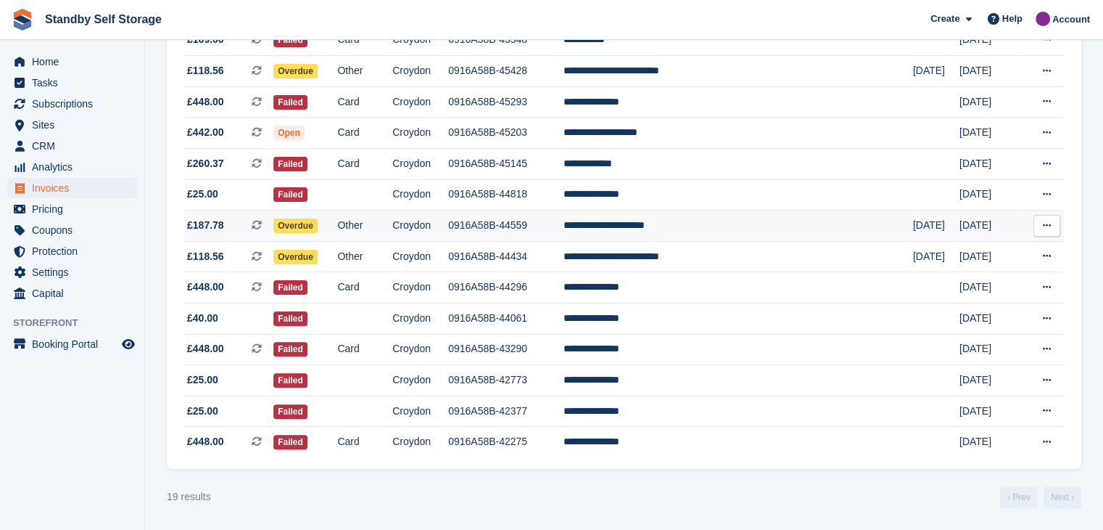
scroll to position [303, 0]
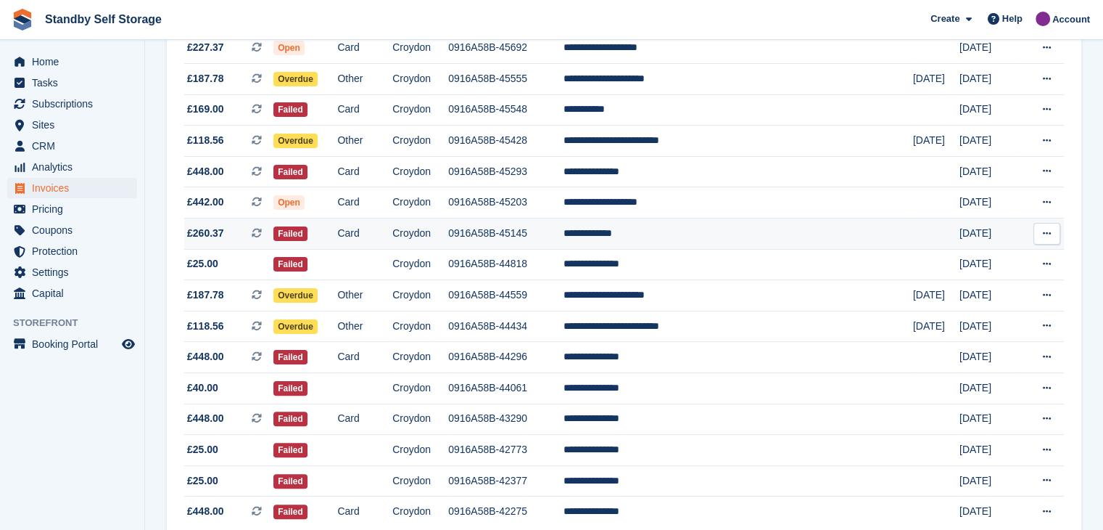
click at [659, 233] on td "**********" at bounding box center [739, 233] width 350 height 31
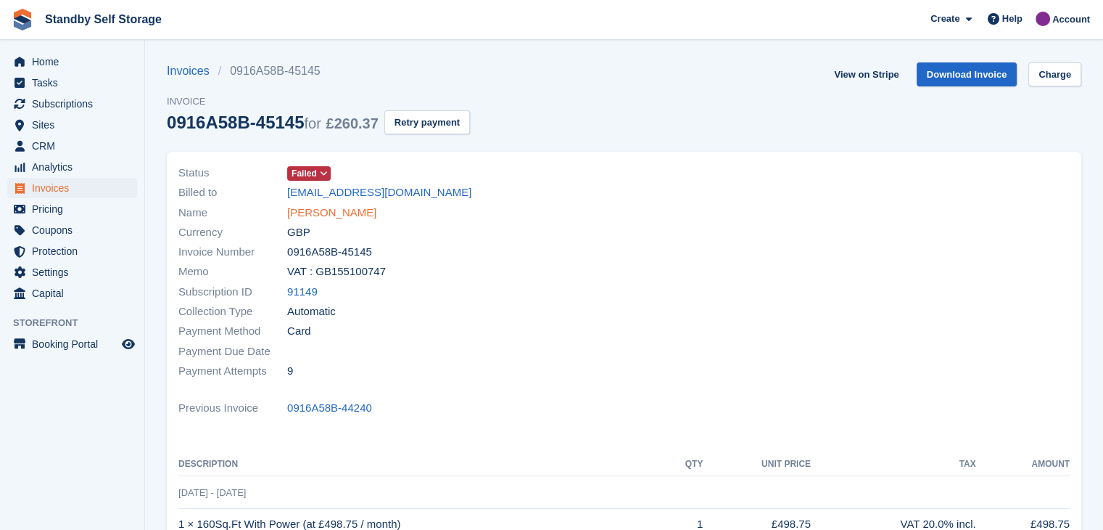
drag, startPoint x: 318, startPoint y: 213, endPoint x: 335, endPoint y: 214, distance: 16.7
click at [318, 213] on link "Michael Atiba" at bounding box center [331, 213] width 89 height 17
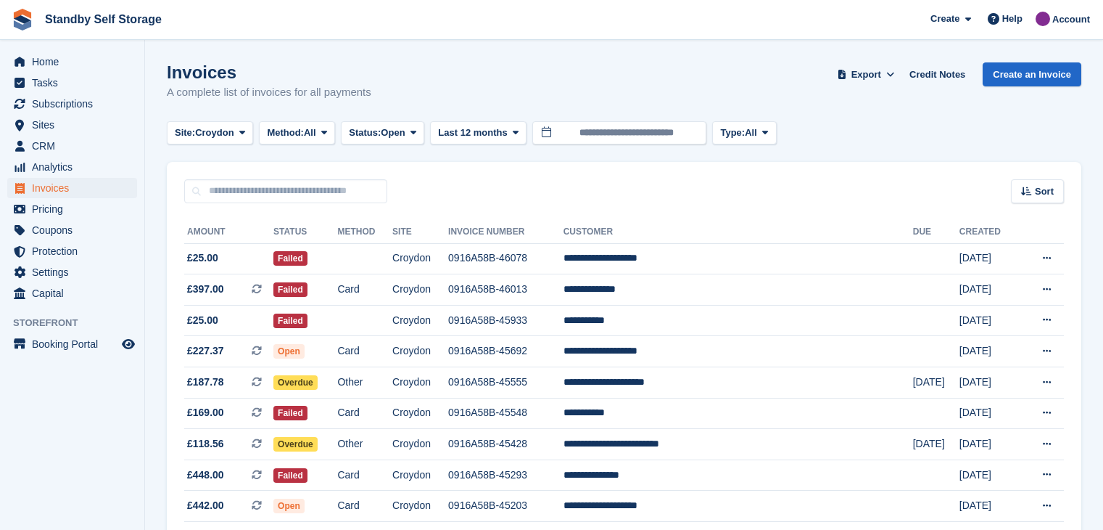
scroll to position [303, 0]
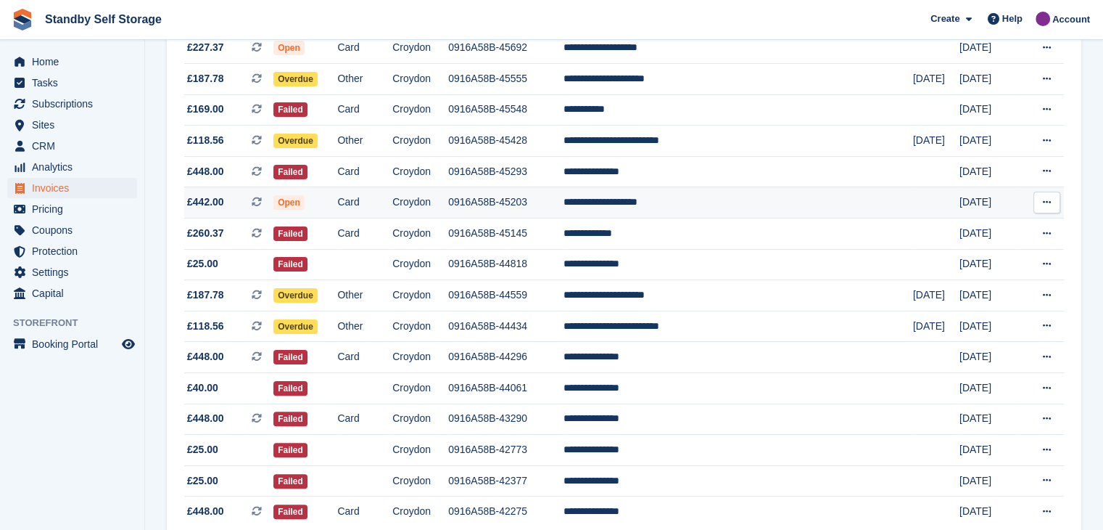
click at [669, 205] on td "**********" at bounding box center [739, 202] width 350 height 31
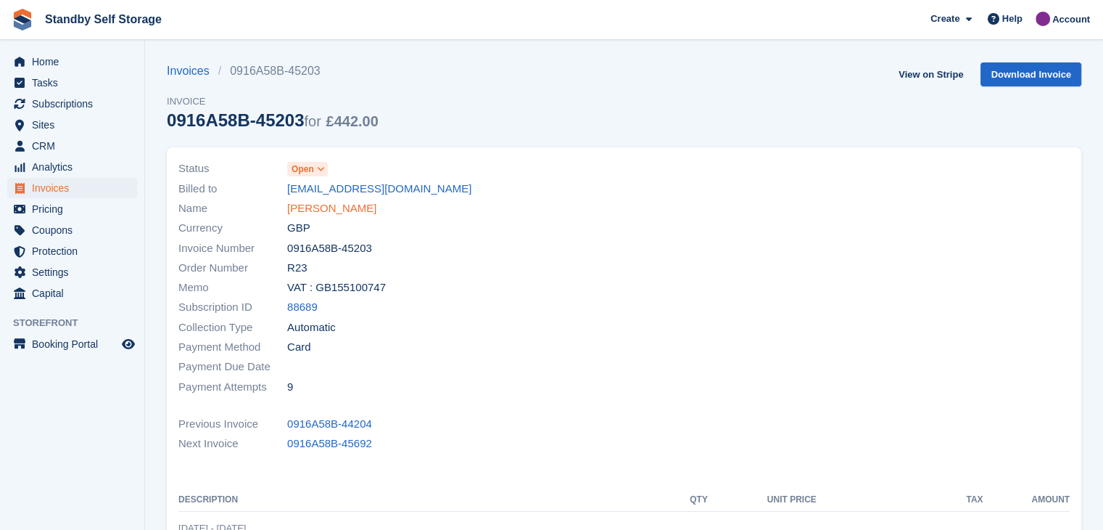
click at [310, 207] on link "[PERSON_NAME]" at bounding box center [331, 208] width 89 height 17
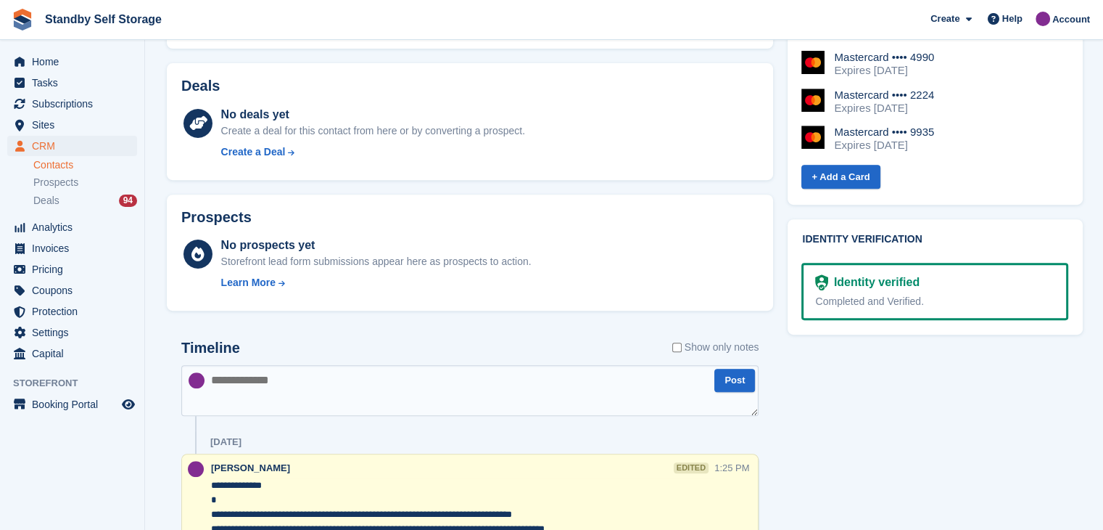
scroll to position [290, 0]
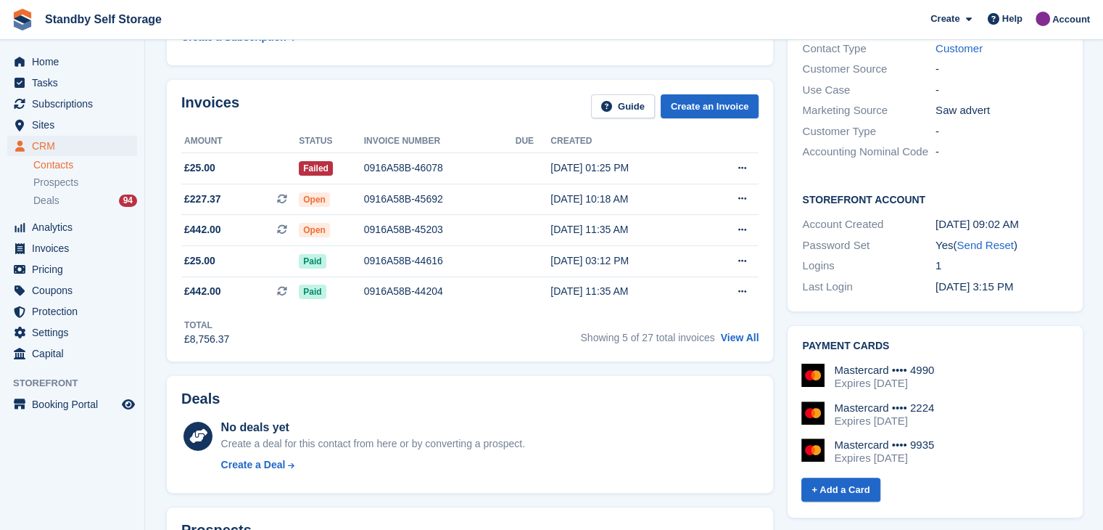
drag, startPoint x: 739, startPoint y: 339, endPoint x: 688, endPoint y: 377, distance: 63.7
click at [739, 339] on link "View All" at bounding box center [740, 338] width 38 height 12
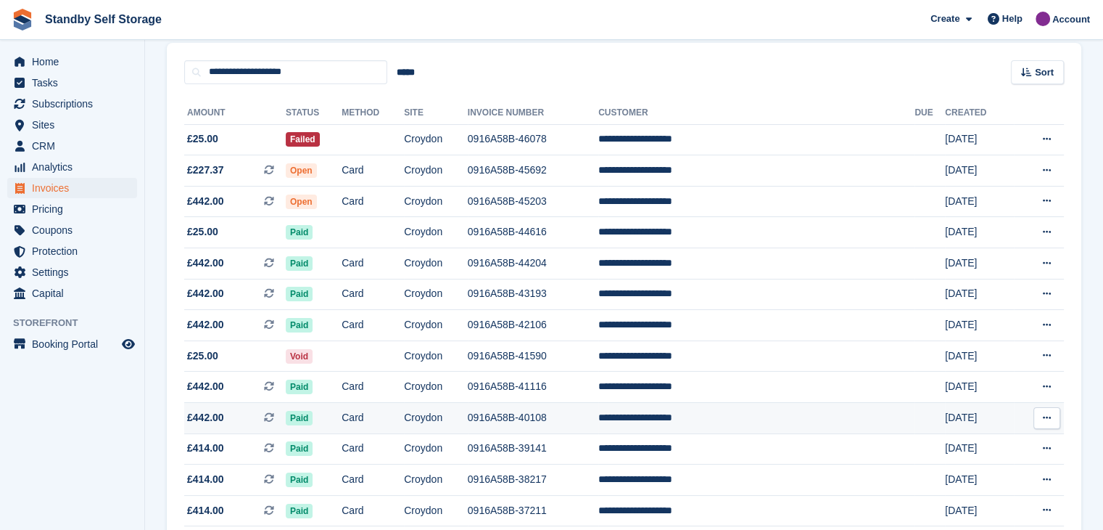
scroll to position [145, 0]
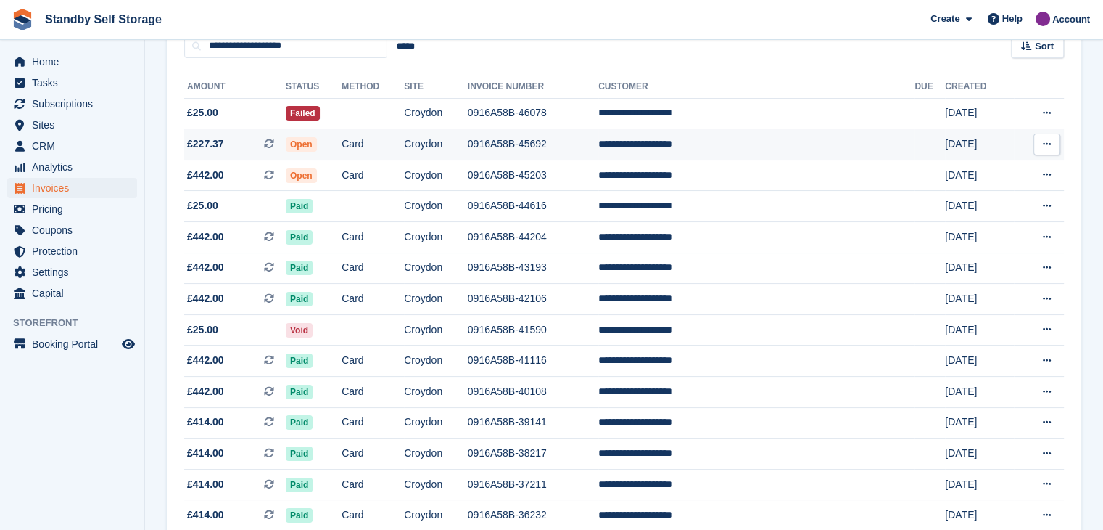
click at [698, 145] on td "**********" at bounding box center [757, 144] width 316 height 31
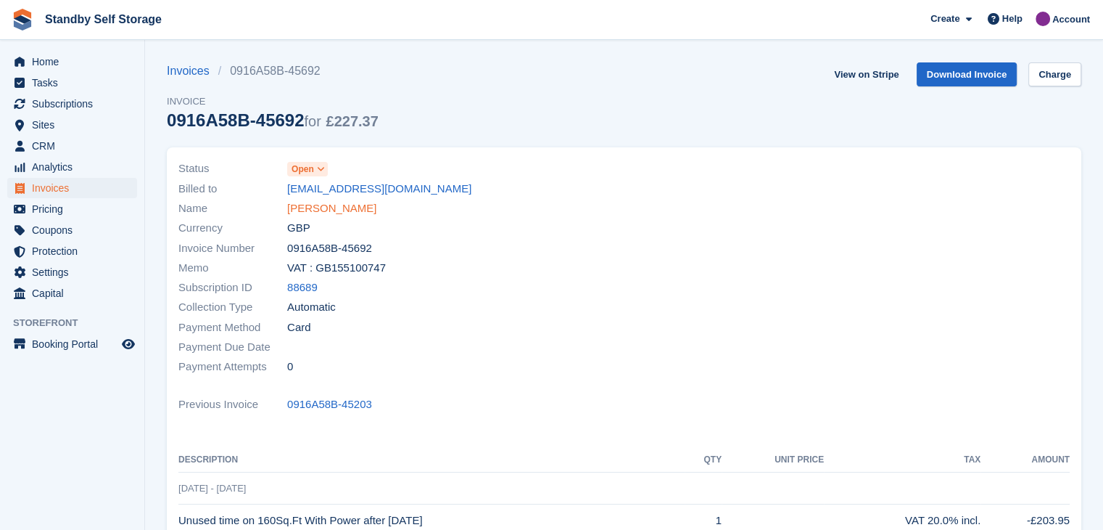
click at [322, 208] on link "[PERSON_NAME]" at bounding box center [331, 208] width 89 height 17
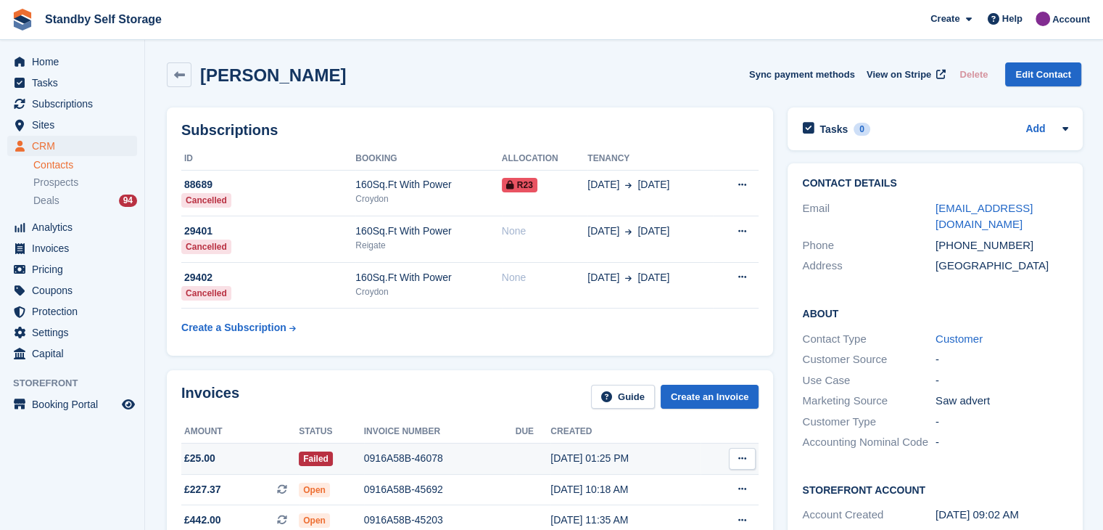
click at [747, 457] on button at bounding box center [742, 459] width 27 height 22
click at [369, 461] on div "0916A58B-46078" at bounding box center [440, 458] width 152 height 15
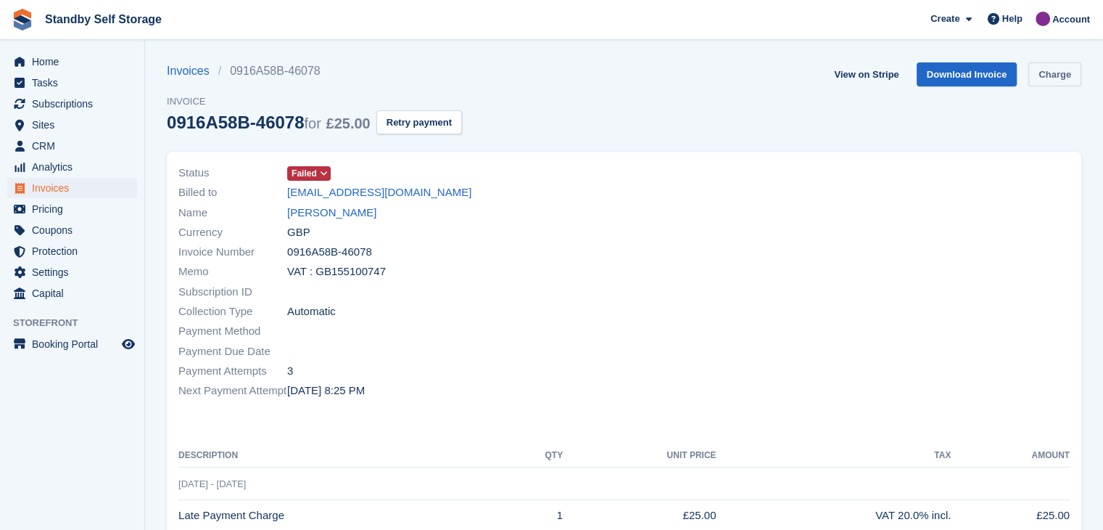
click at [1041, 76] on link "Charge" at bounding box center [1055, 74] width 53 height 24
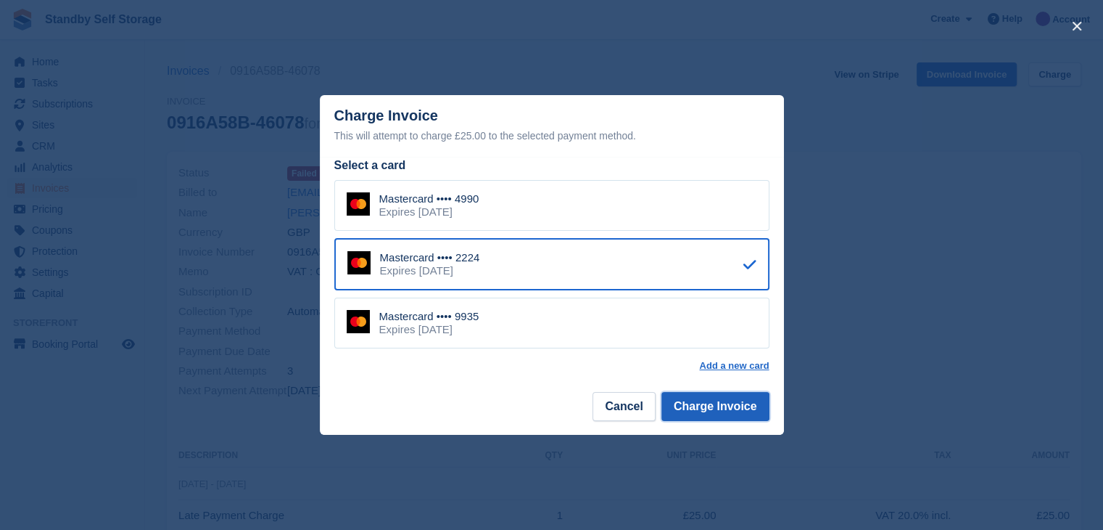
click at [687, 400] on button "Charge Invoice" at bounding box center [716, 406] width 108 height 29
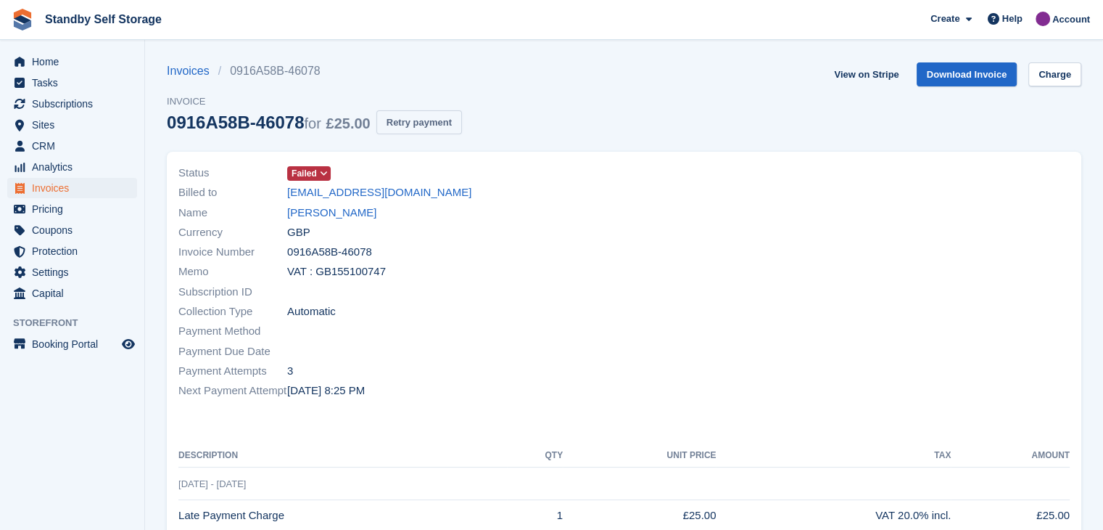
click at [411, 123] on button "Retry payment" at bounding box center [420, 122] width 86 height 24
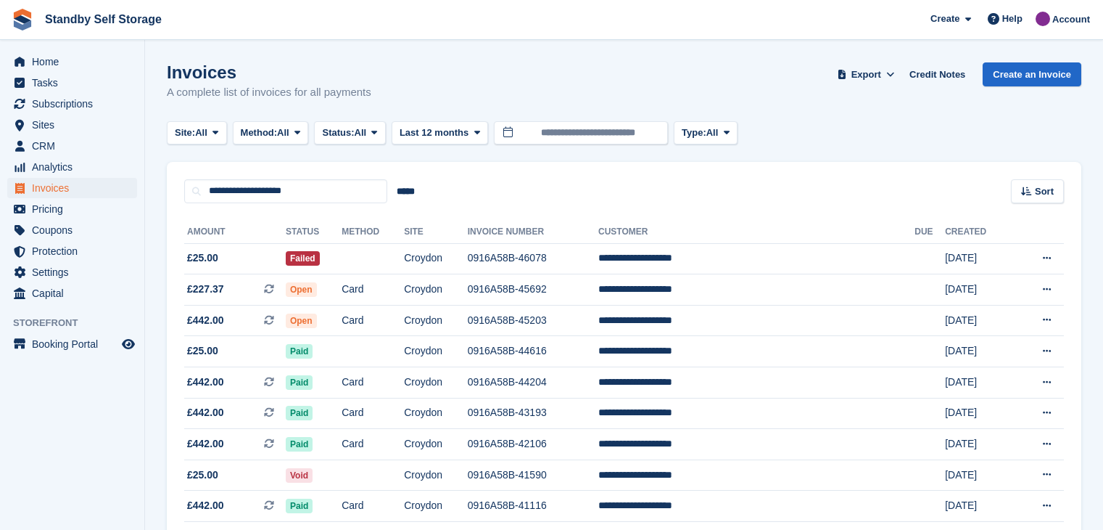
scroll to position [145, 0]
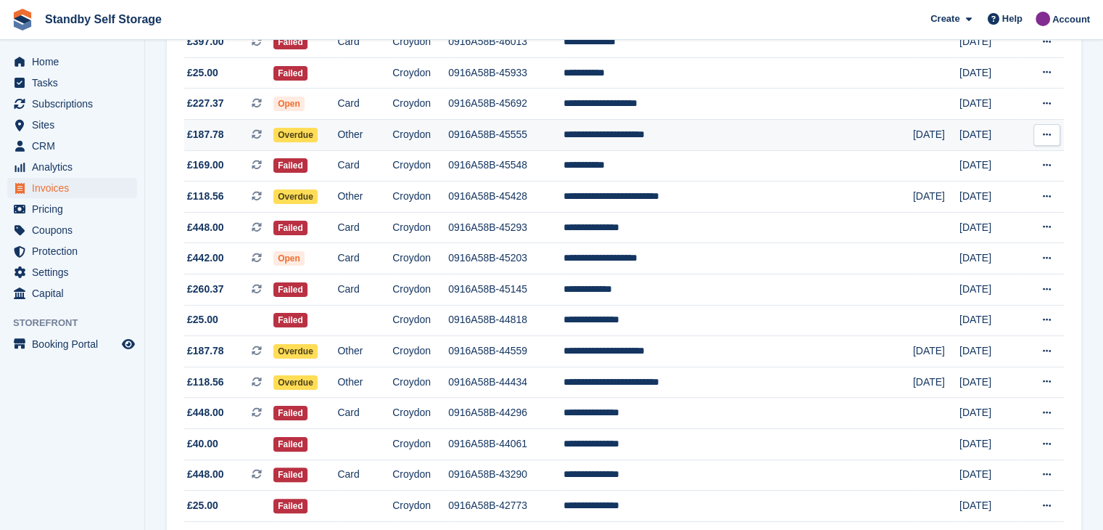
scroll to position [158, 0]
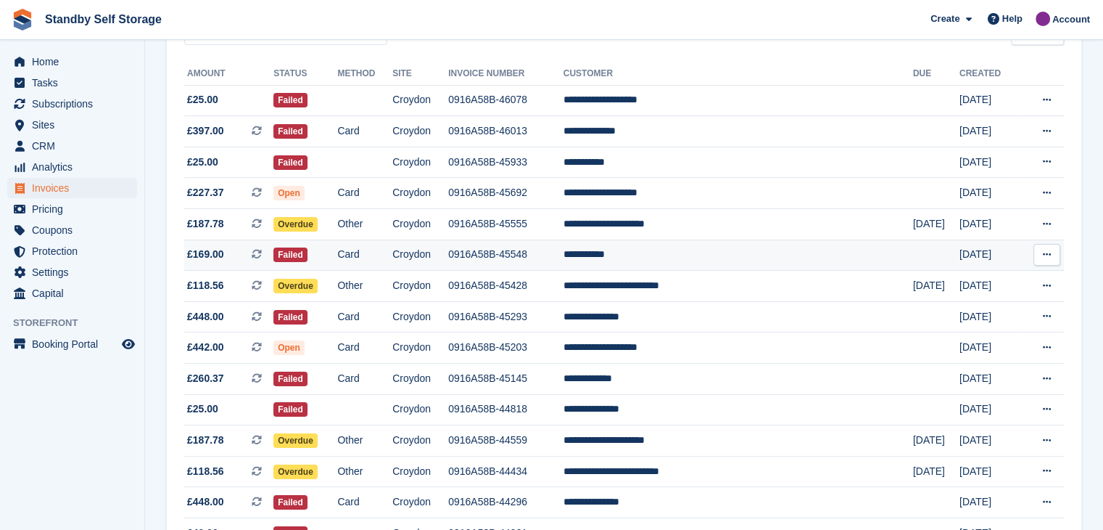
click at [527, 255] on td "0916A58B-45548" at bounding box center [505, 254] width 115 height 31
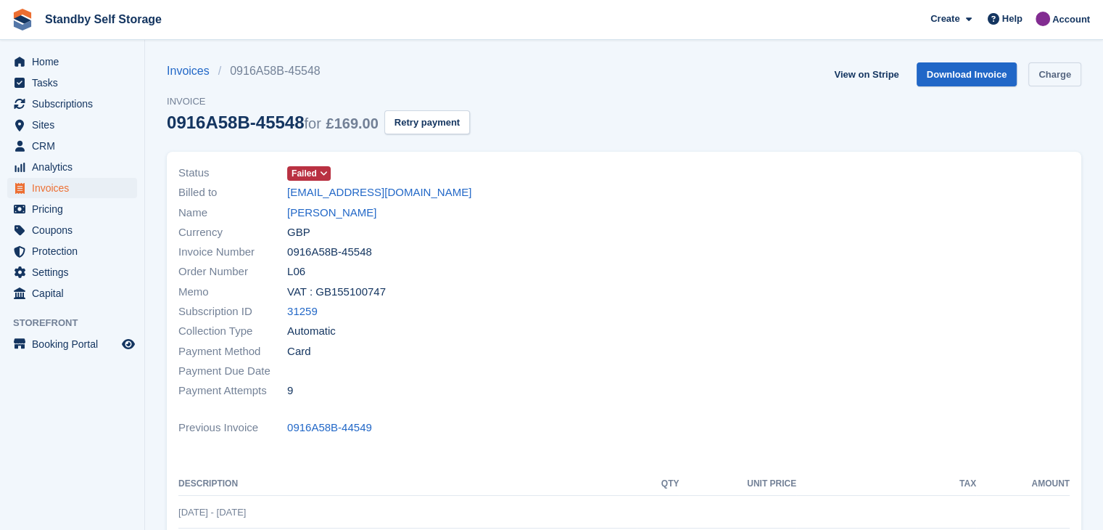
click at [1036, 75] on link "Charge" at bounding box center [1055, 74] width 53 height 24
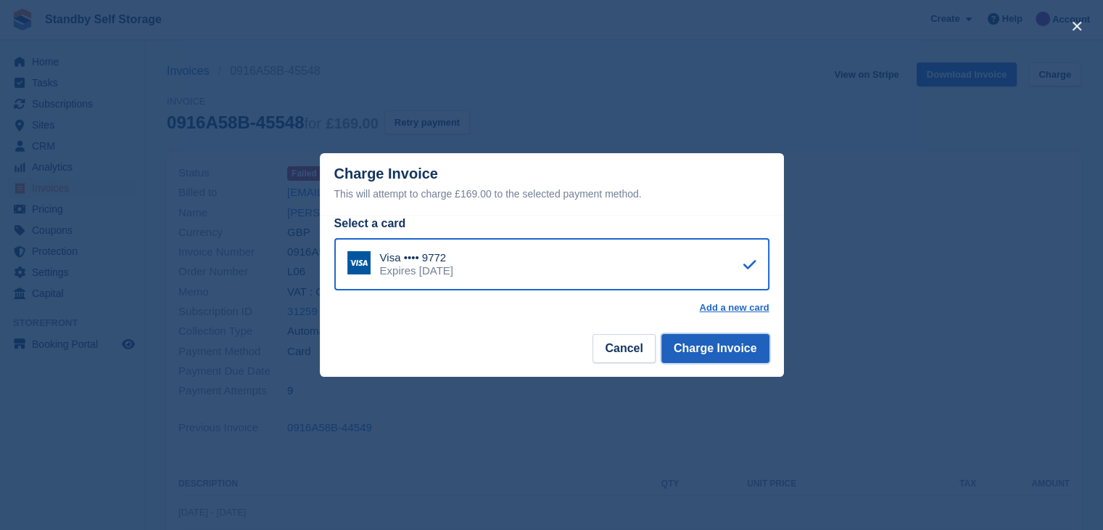
click at [692, 346] on button "Charge Invoice" at bounding box center [716, 348] width 108 height 29
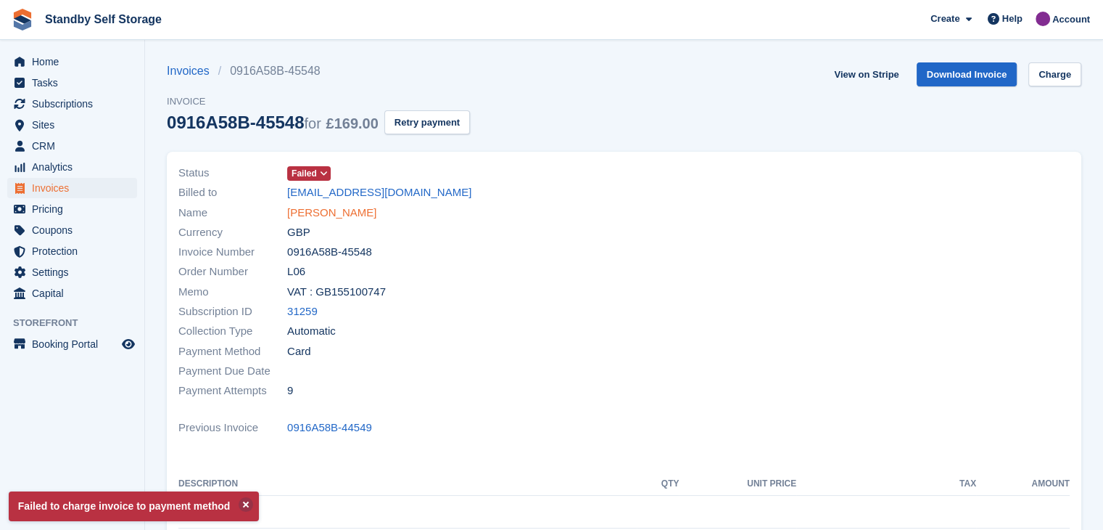
click at [299, 214] on link "Ulvi Ferati" at bounding box center [331, 213] width 89 height 17
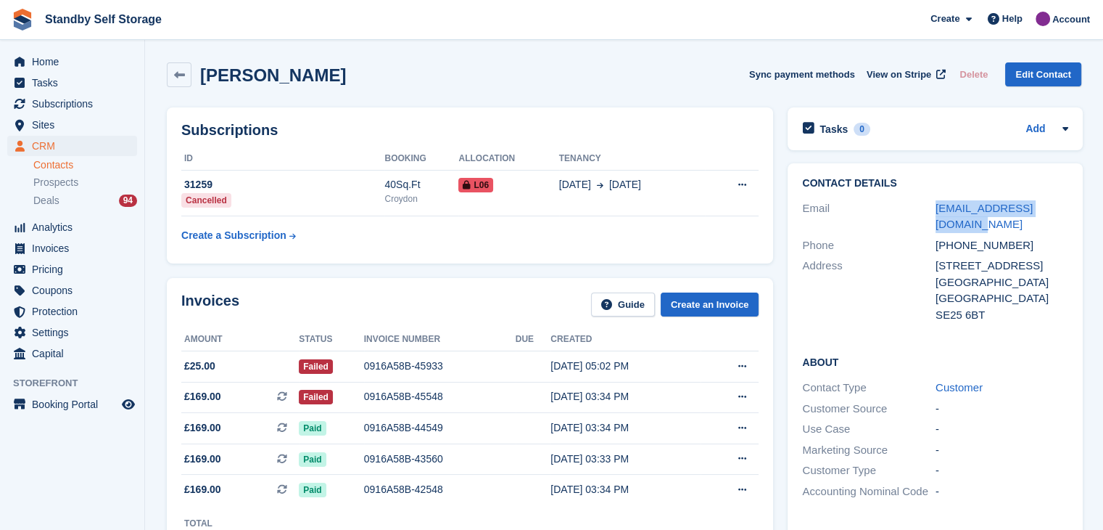
drag, startPoint x: 911, startPoint y: 208, endPoint x: 1114, endPoint y: 216, distance: 202.6
click at [1103, 216] on html "Standby Self Storage Create Subscription Invoice Contact Deal Discount Page Hel…" at bounding box center [551, 265] width 1103 height 530
copy div "indritsadiku@icloud.com"
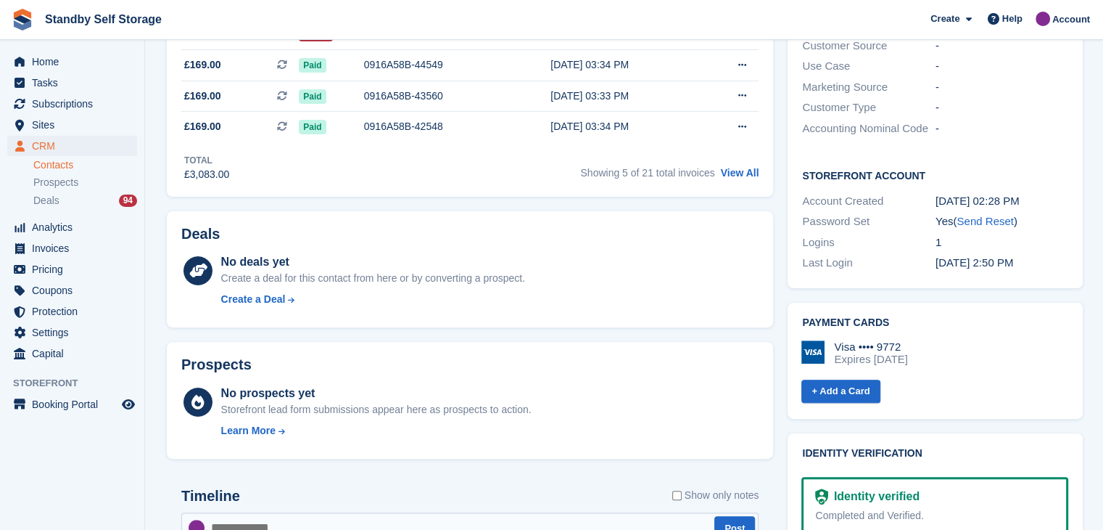
scroll to position [508, 0]
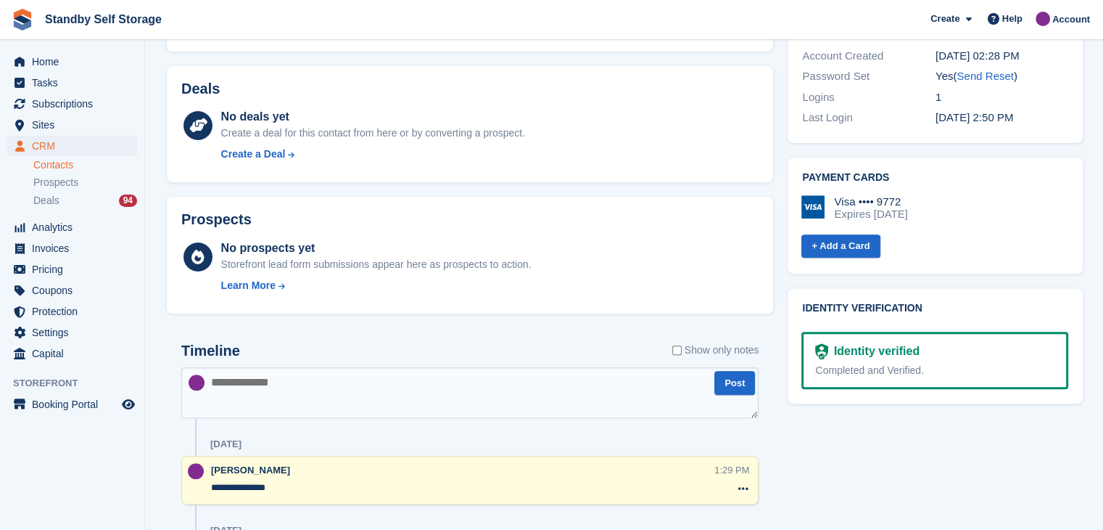
click at [320, 385] on textarea at bounding box center [469, 392] width 577 height 51
type textarea "**********"
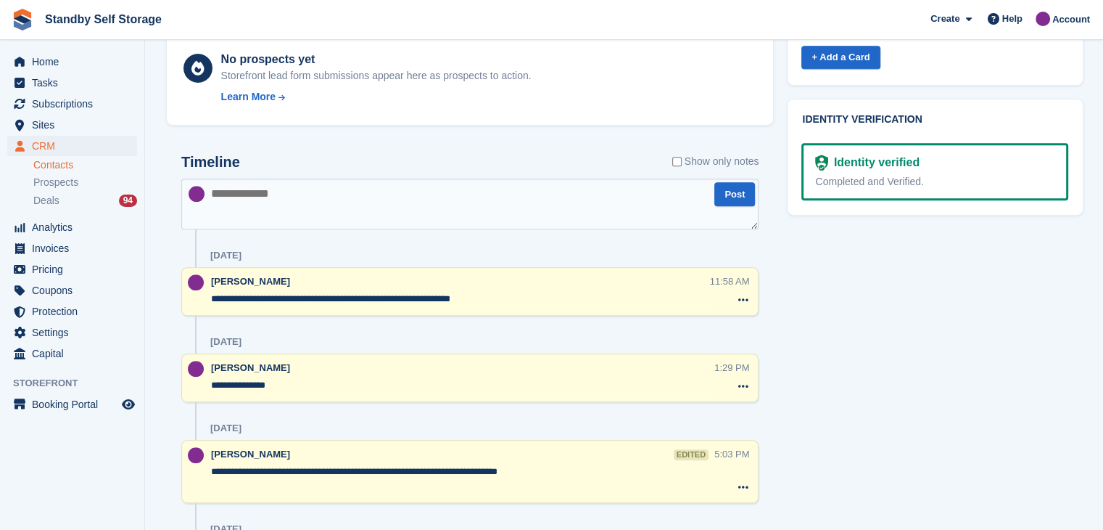
scroll to position [725, 0]
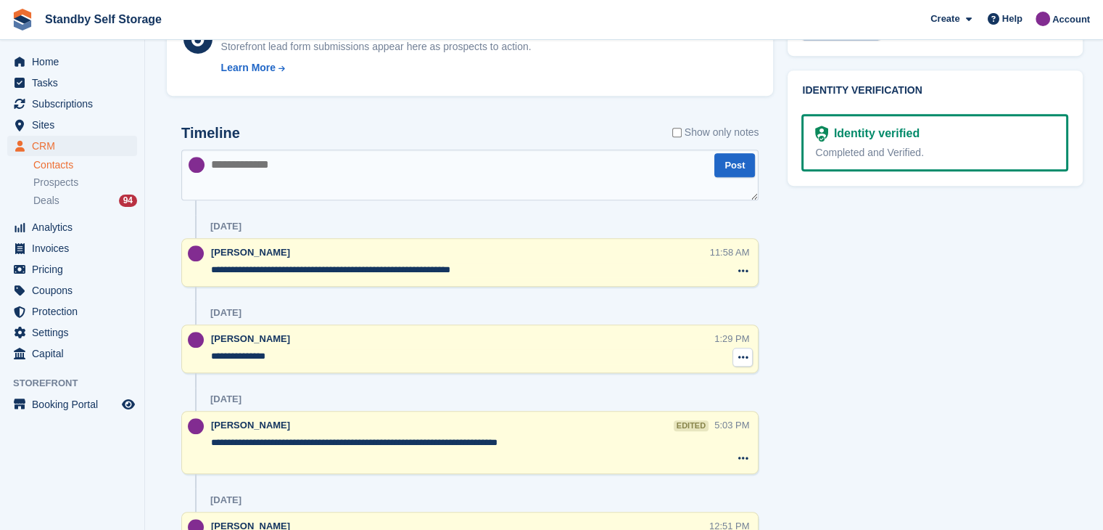
click at [736, 355] on button at bounding box center [743, 357] width 20 height 19
drag, startPoint x: 652, startPoint y: 387, endPoint x: 624, endPoint y: 74, distance: 314.0
click at [651, 387] on p "Delete note" at bounding box center [683, 383] width 126 height 19
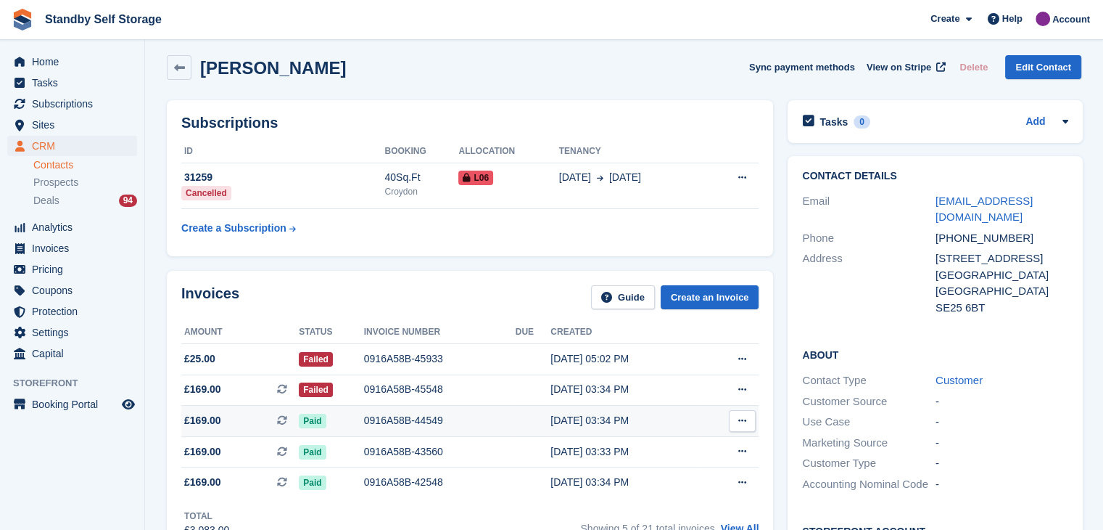
scroll to position [0, 0]
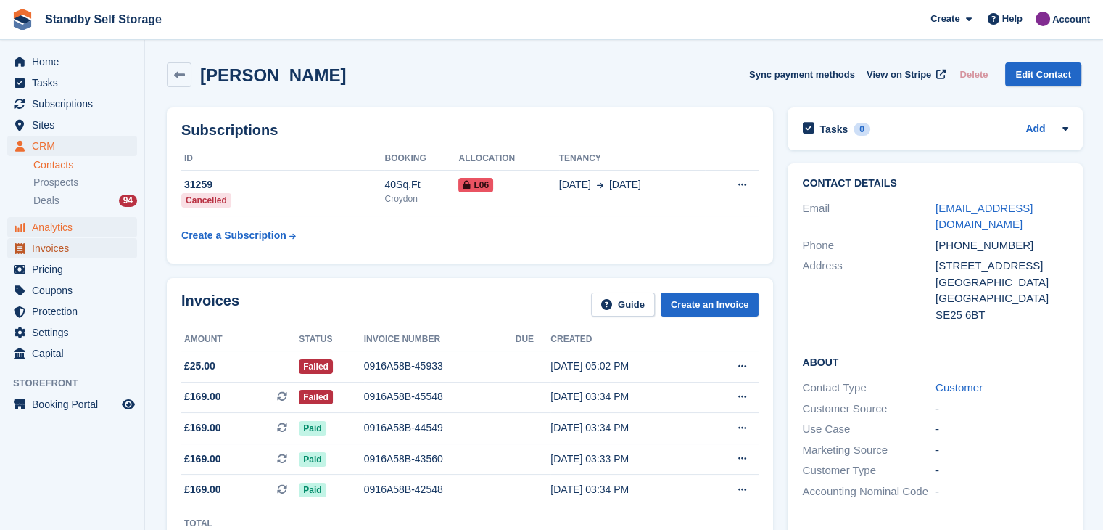
drag, startPoint x: 47, startPoint y: 247, endPoint x: 56, endPoint y: 235, distance: 14.5
click at [47, 247] on span "Invoices" at bounding box center [75, 248] width 87 height 20
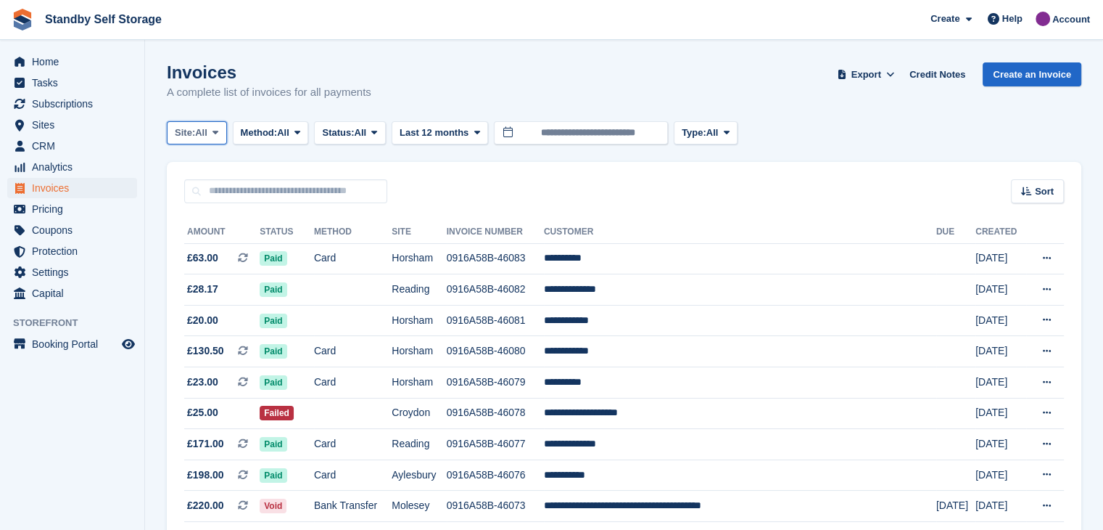
drag, startPoint x: 218, startPoint y: 131, endPoint x: 222, endPoint y: 150, distance: 19.4
click at [218, 131] on icon at bounding box center [216, 132] width 6 height 9
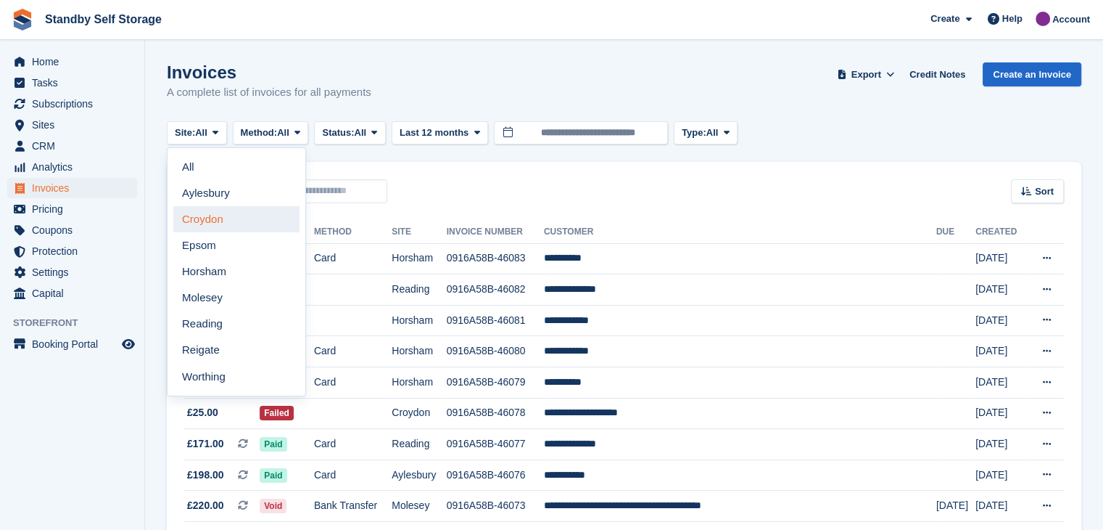
click at [221, 219] on link "Croydon" at bounding box center [236, 219] width 126 height 26
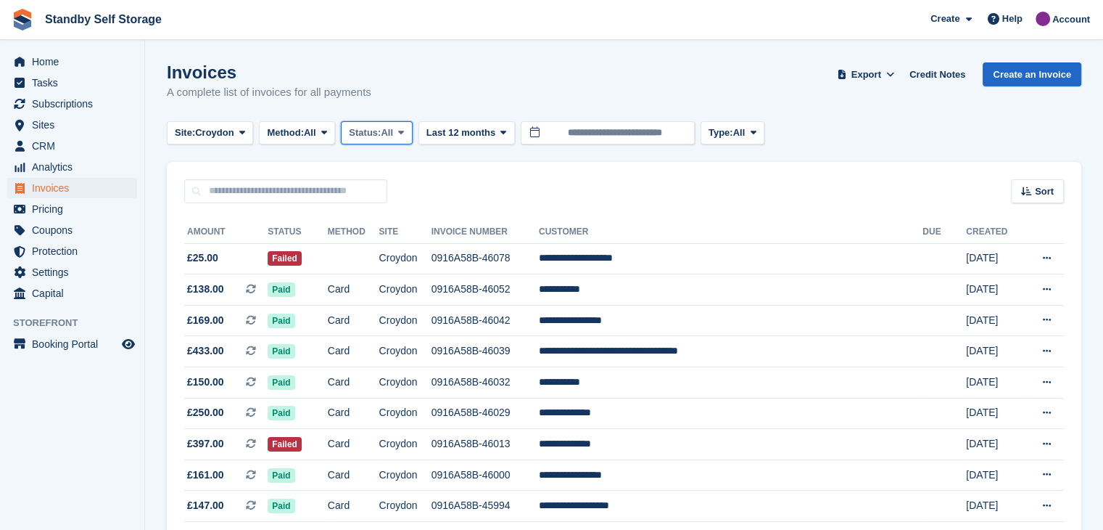
click at [404, 133] on icon at bounding box center [401, 132] width 6 height 9
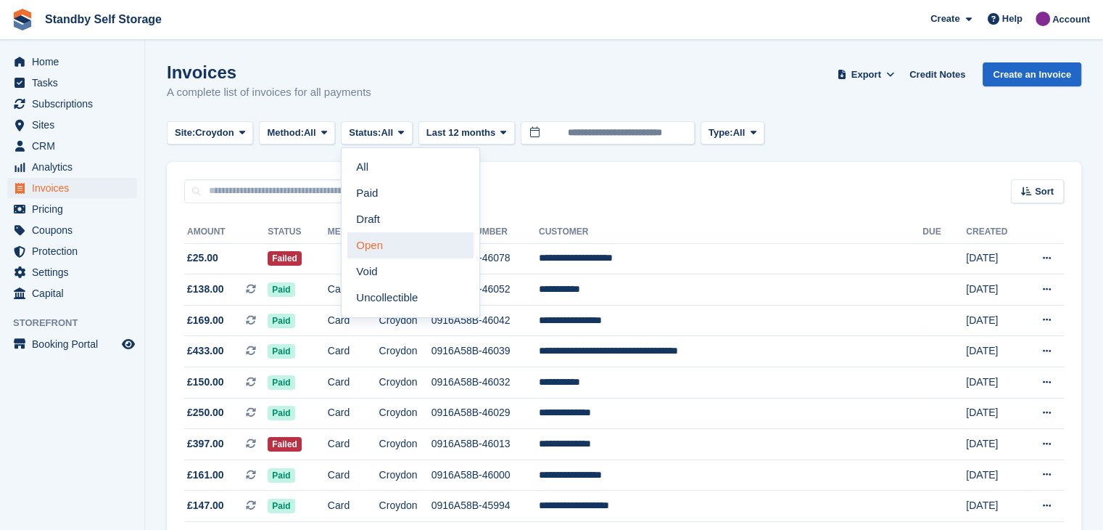
click at [390, 250] on link "Open" at bounding box center [411, 245] width 126 height 26
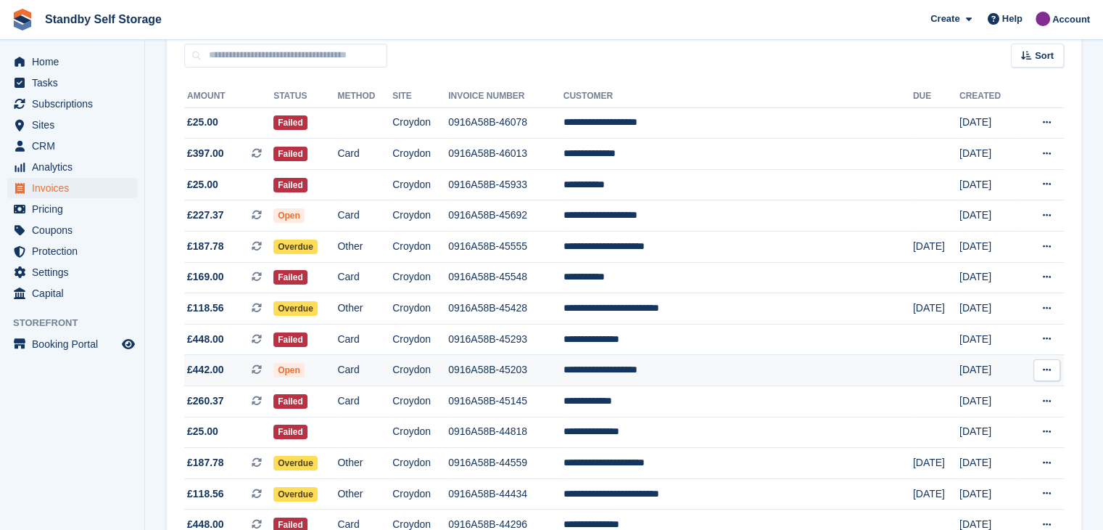
scroll to position [73, 0]
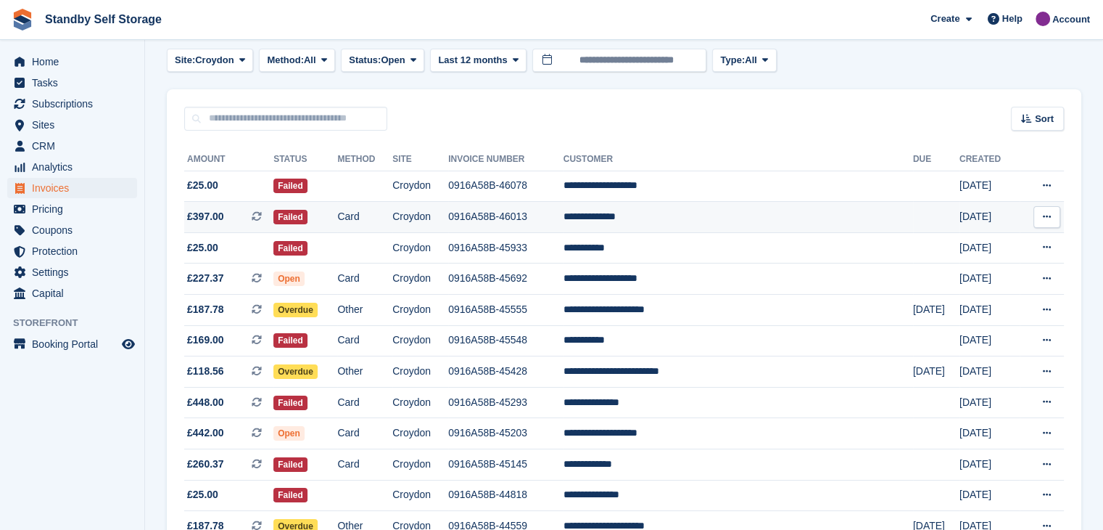
click at [662, 215] on td "**********" at bounding box center [739, 217] width 350 height 31
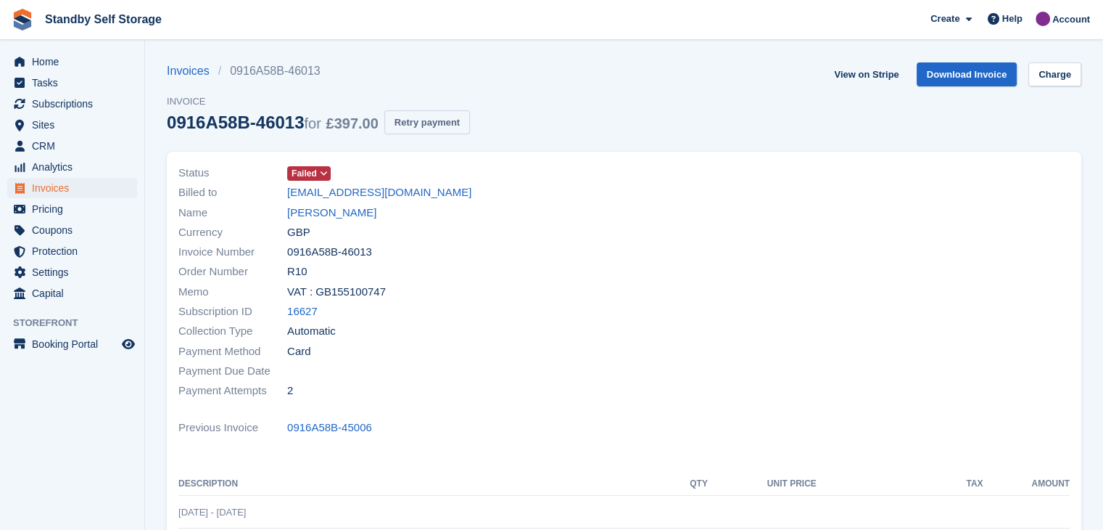
click at [434, 119] on button "Retry payment" at bounding box center [428, 122] width 86 height 24
drag, startPoint x: 268, startPoint y: 191, endPoint x: 525, endPoint y: 194, distance: 257.6
click at [525, 194] on div "Billed to robcooksey2009@hotmail.co.uk" at bounding box center [396, 193] width 437 height 20
copy div "robcooksey2009@hotmail.co.uk"
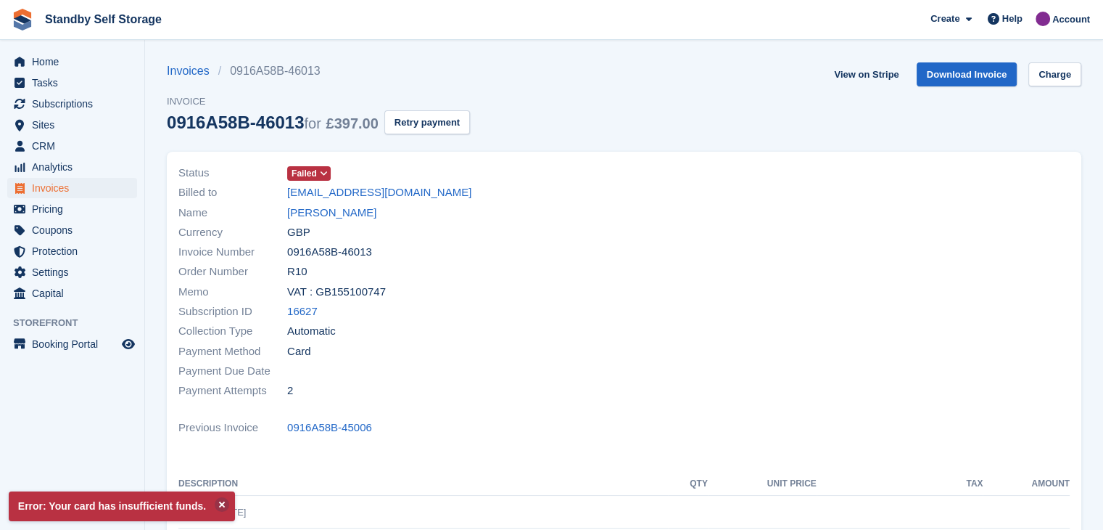
click at [446, 286] on div "Memo VAT : GB155100747" at bounding box center [396, 291] width 437 height 20
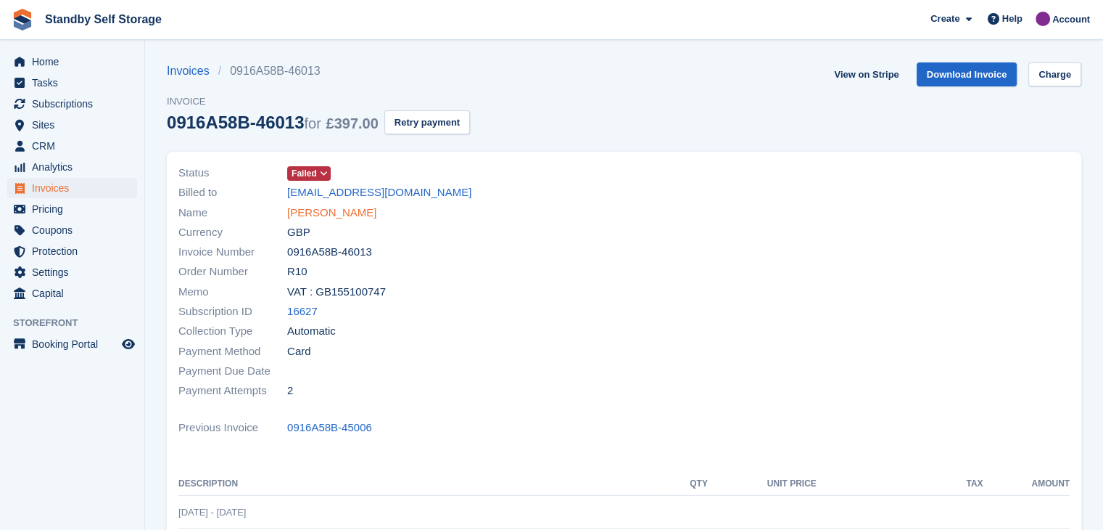
click at [299, 215] on link "Robert Cooksey" at bounding box center [331, 213] width 89 height 17
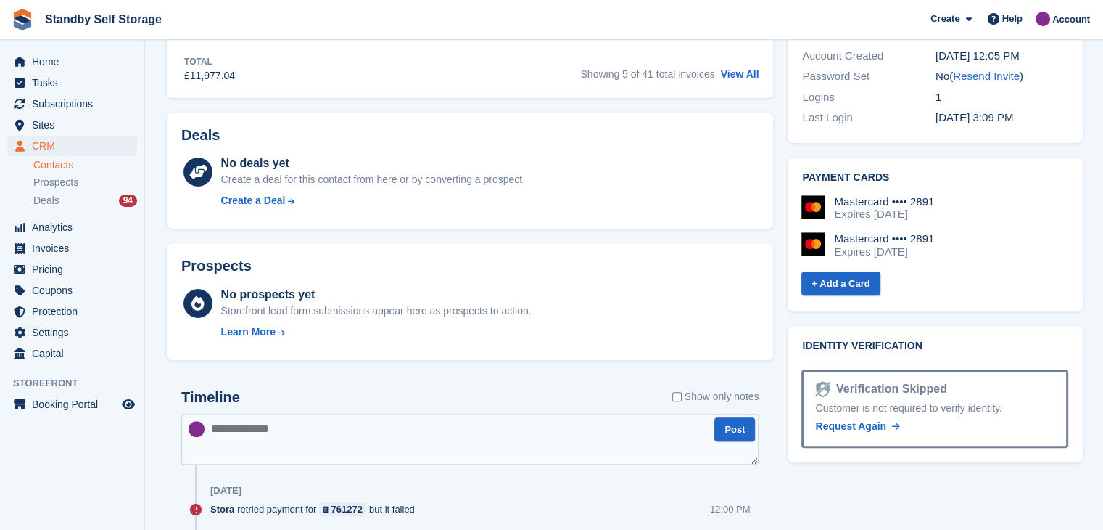
scroll to position [653, 0]
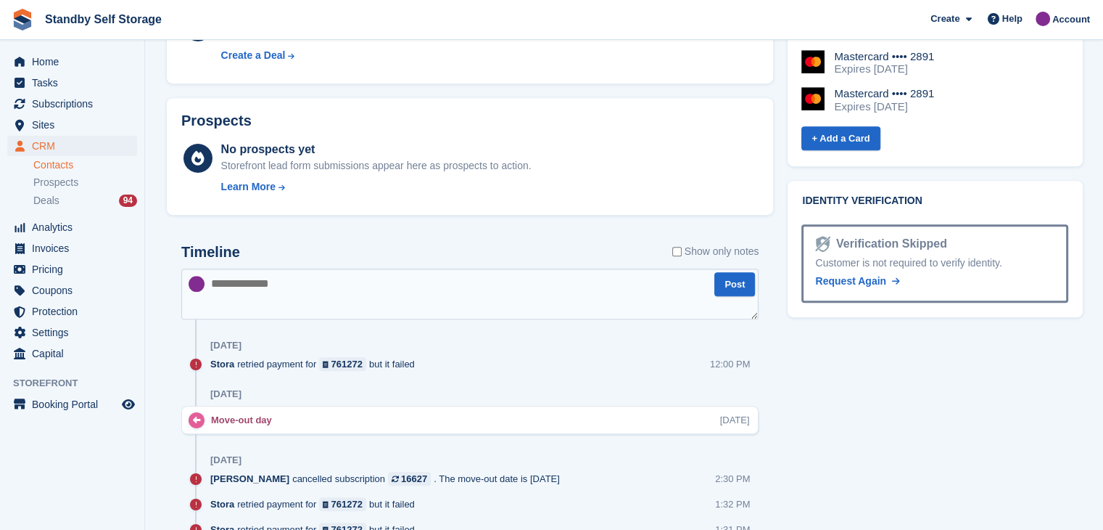
click at [377, 296] on textarea at bounding box center [469, 293] width 577 height 51
type textarea "**********"
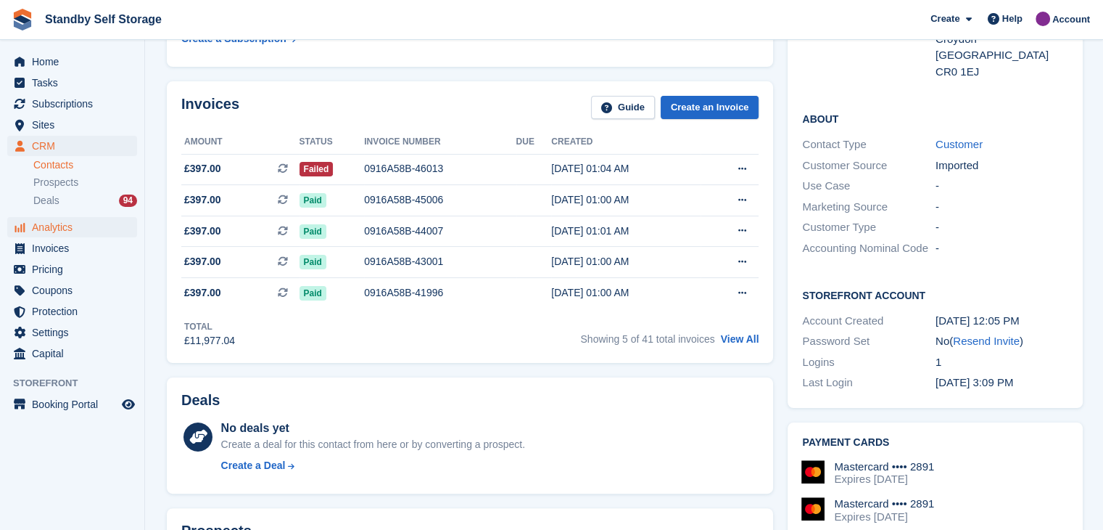
scroll to position [363, 0]
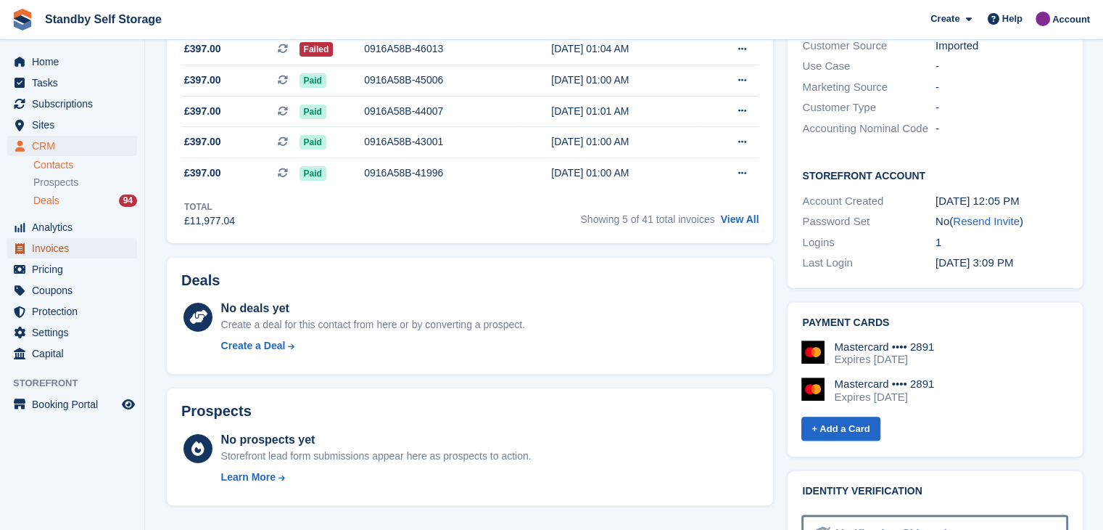
drag, startPoint x: 41, startPoint y: 250, endPoint x: 135, endPoint y: 200, distance: 106.4
click at [41, 250] on span "Invoices" at bounding box center [75, 248] width 87 height 20
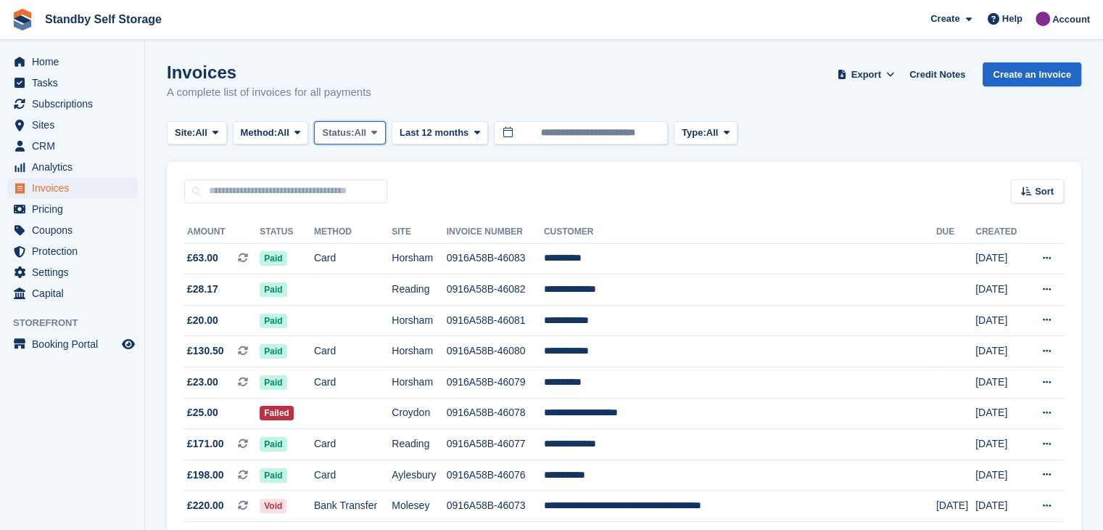
click at [380, 136] on span at bounding box center [375, 133] width 12 height 12
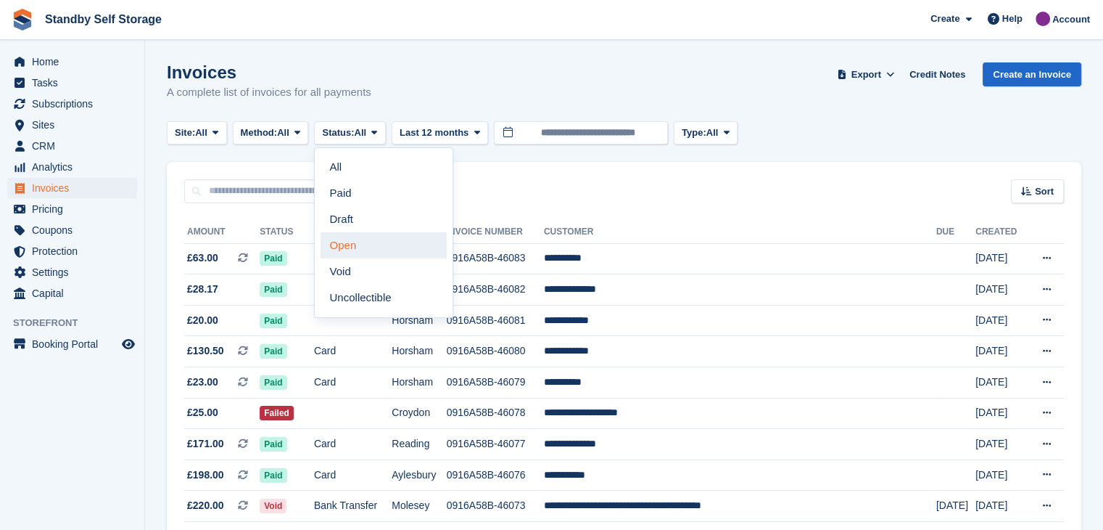
click at [353, 251] on link "Open" at bounding box center [384, 245] width 126 height 26
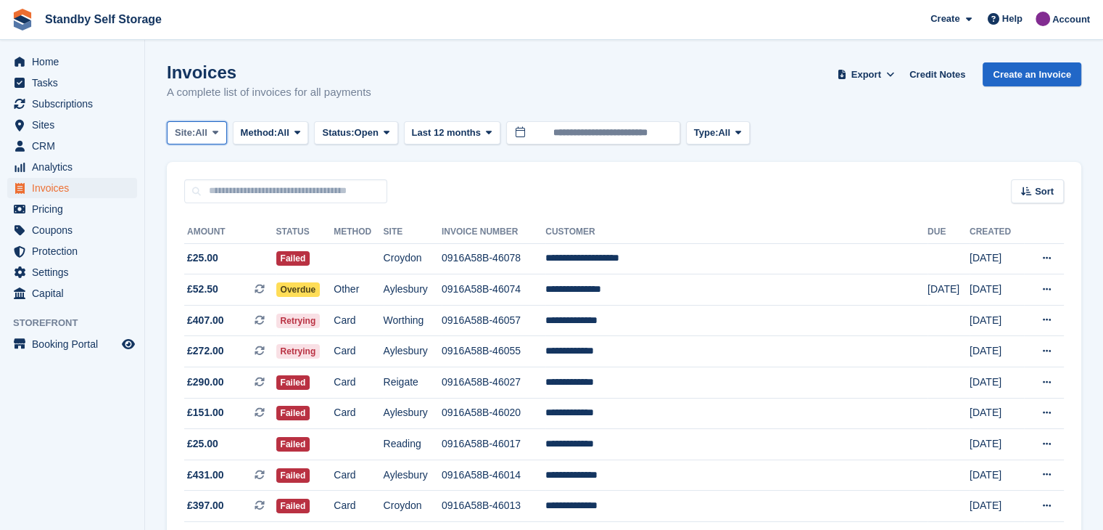
click at [216, 131] on icon at bounding box center [216, 132] width 6 height 9
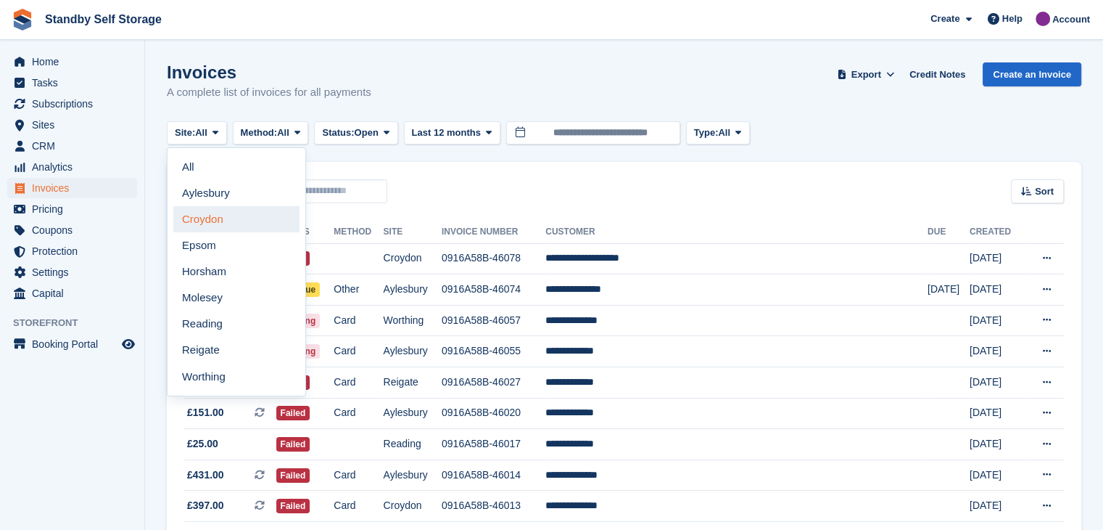
click at [201, 218] on link "Croydon" at bounding box center [236, 219] width 126 height 26
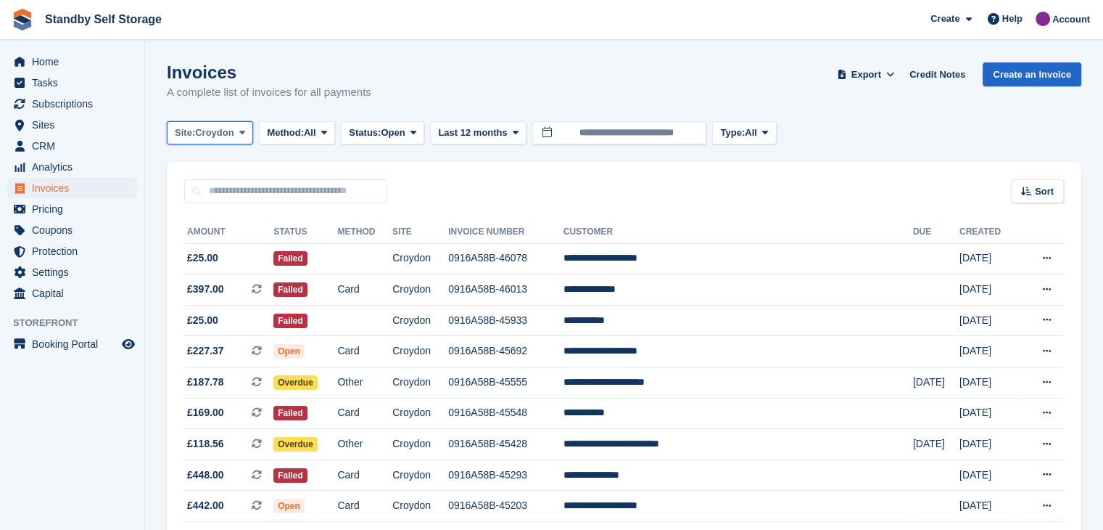
click at [244, 132] on icon at bounding box center [242, 132] width 6 height 9
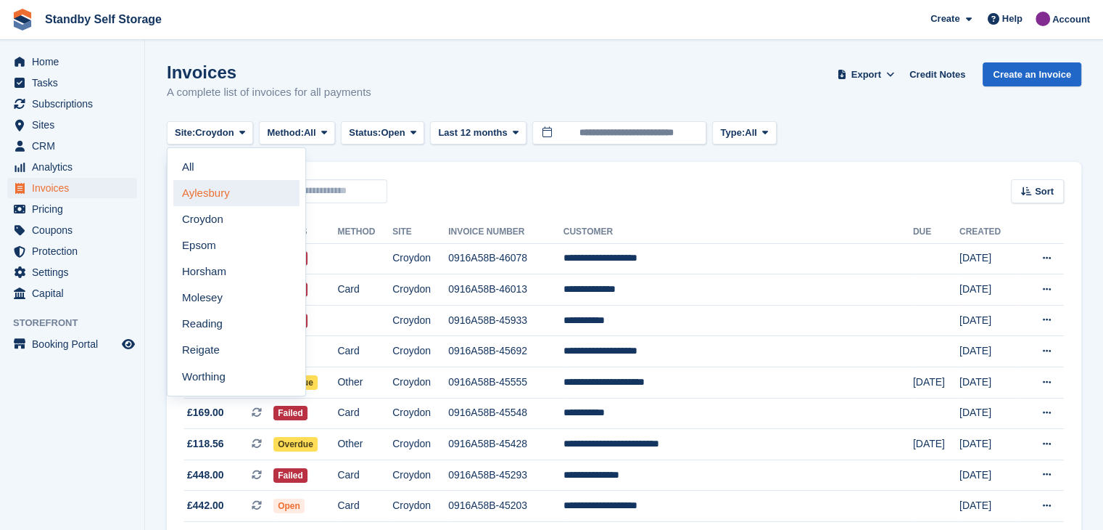
click at [223, 196] on link "Aylesbury" at bounding box center [236, 193] width 126 height 26
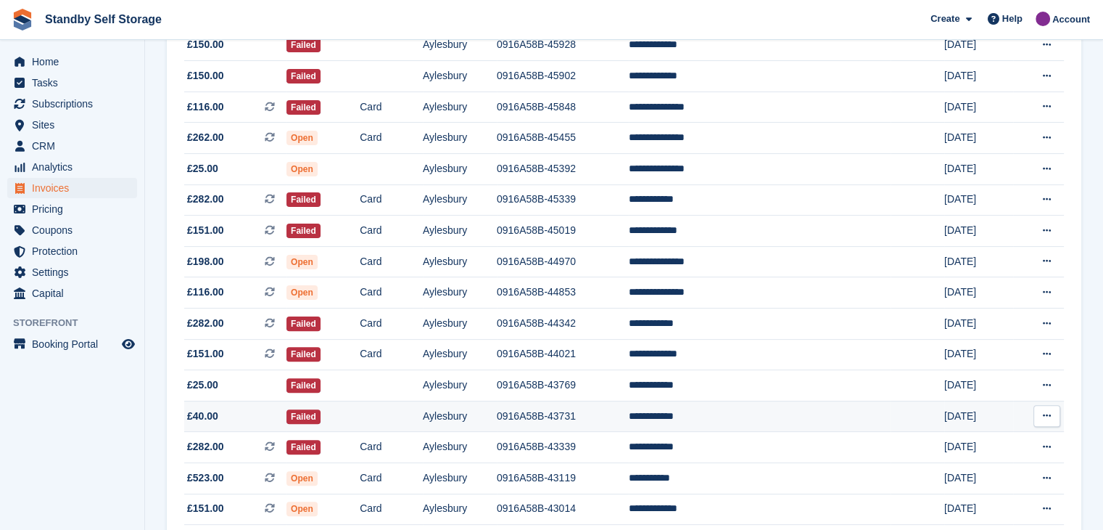
scroll to position [345, 0]
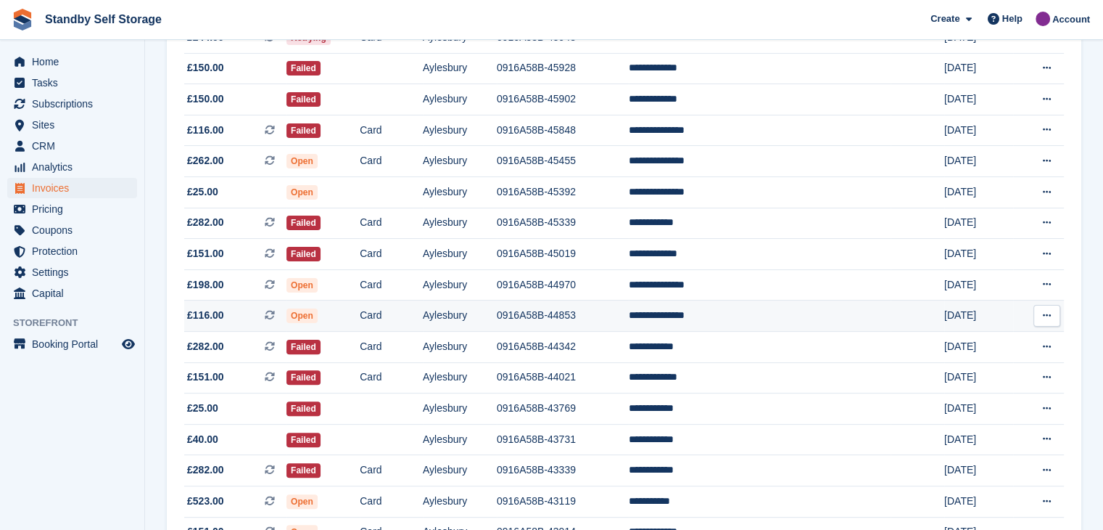
click at [733, 317] on td "**********" at bounding box center [760, 315] width 263 height 31
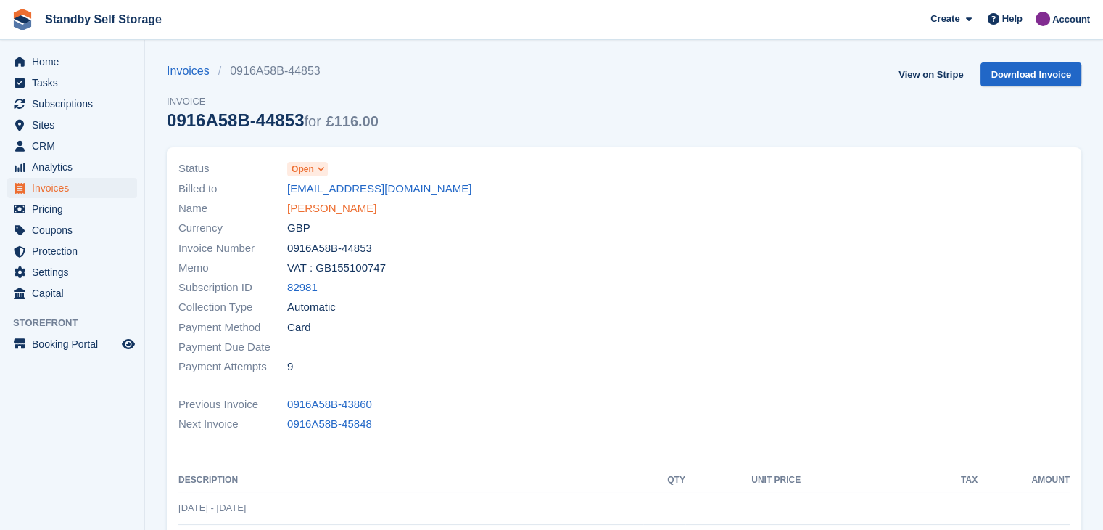
click at [353, 209] on link "[PERSON_NAME]" at bounding box center [331, 208] width 89 height 17
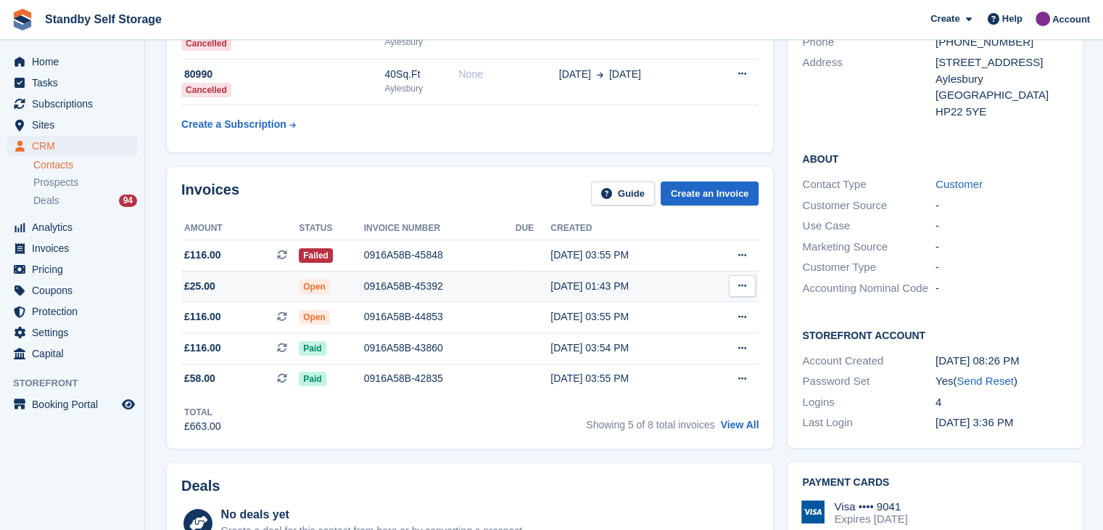
scroll to position [218, 0]
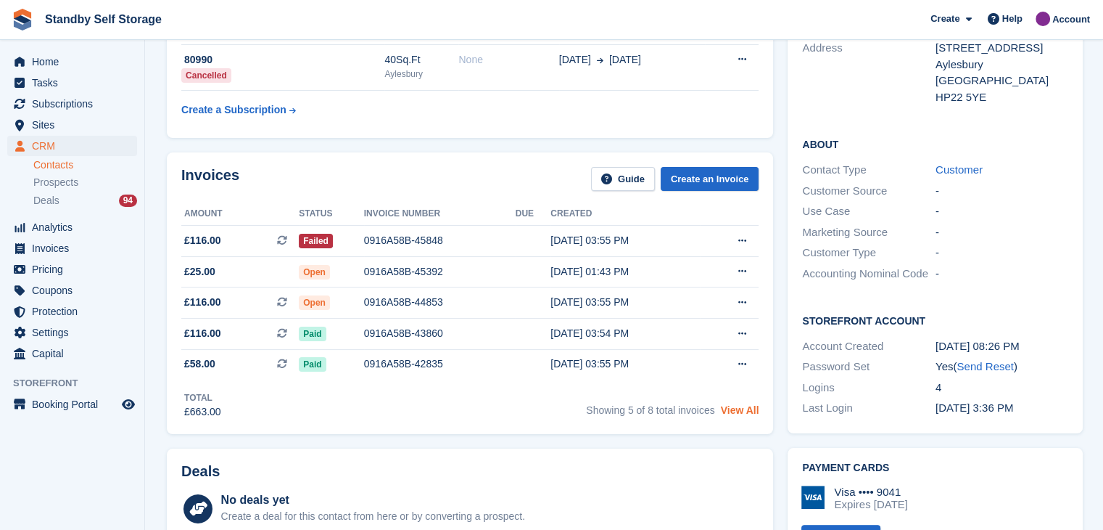
click at [751, 413] on link "View All" at bounding box center [740, 410] width 38 height 12
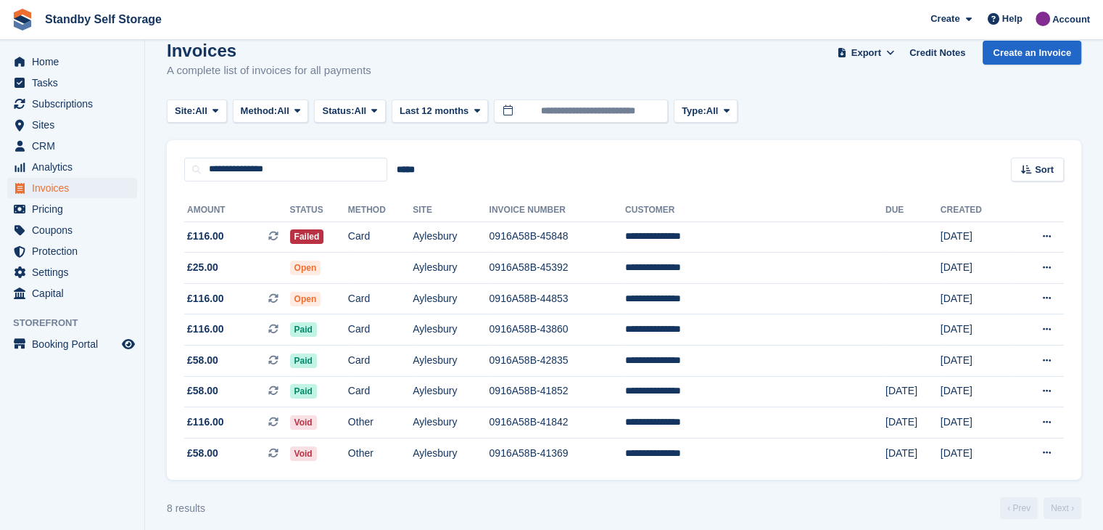
scroll to position [34, 0]
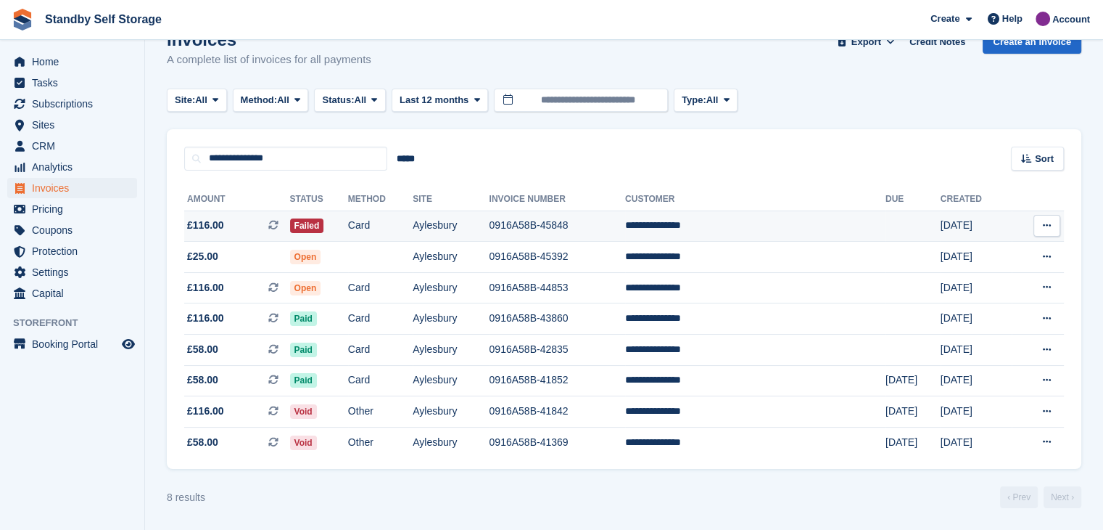
click at [625, 223] on td "0916A58B-45848" at bounding box center [557, 225] width 136 height 31
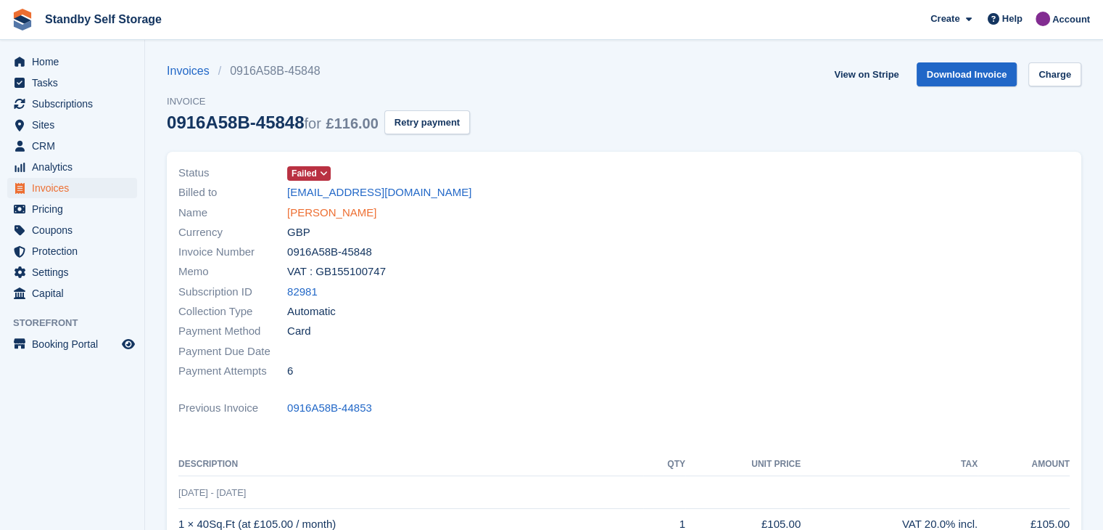
click at [317, 215] on link "[PERSON_NAME]" at bounding box center [331, 213] width 89 height 17
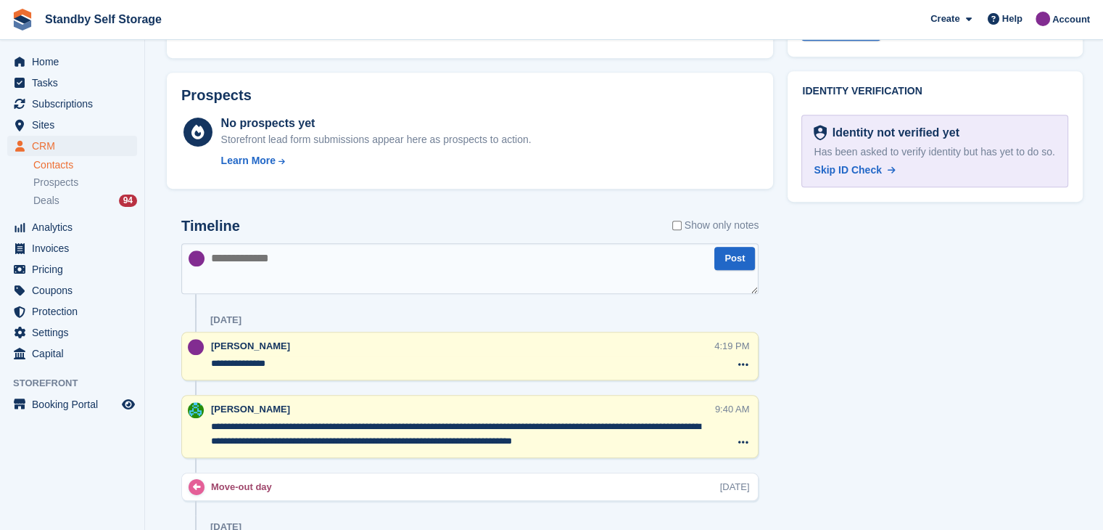
scroll to position [725, 0]
click at [322, 250] on textarea at bounding box center [469, 267] width 577 height 51
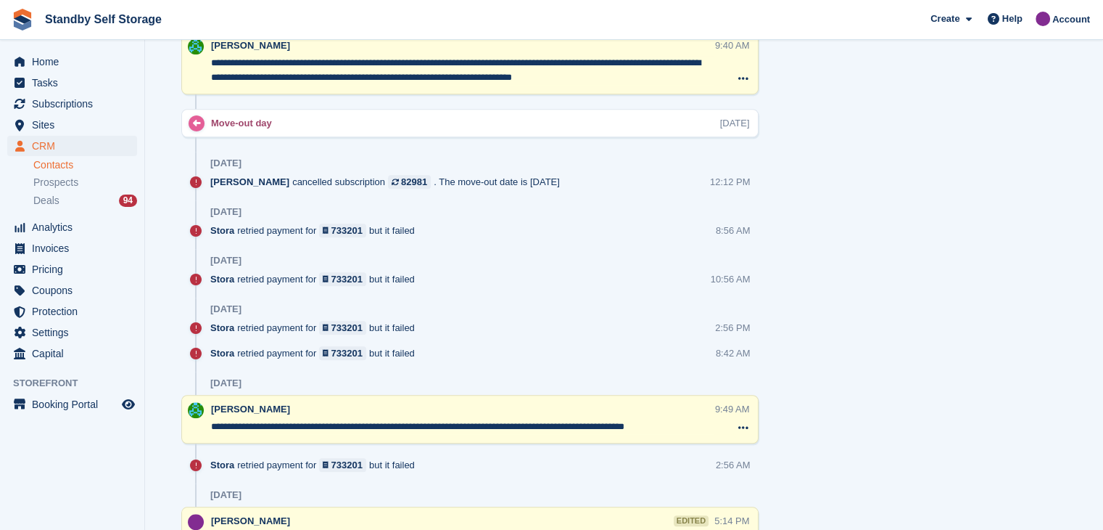
scroll to position [580, 0]
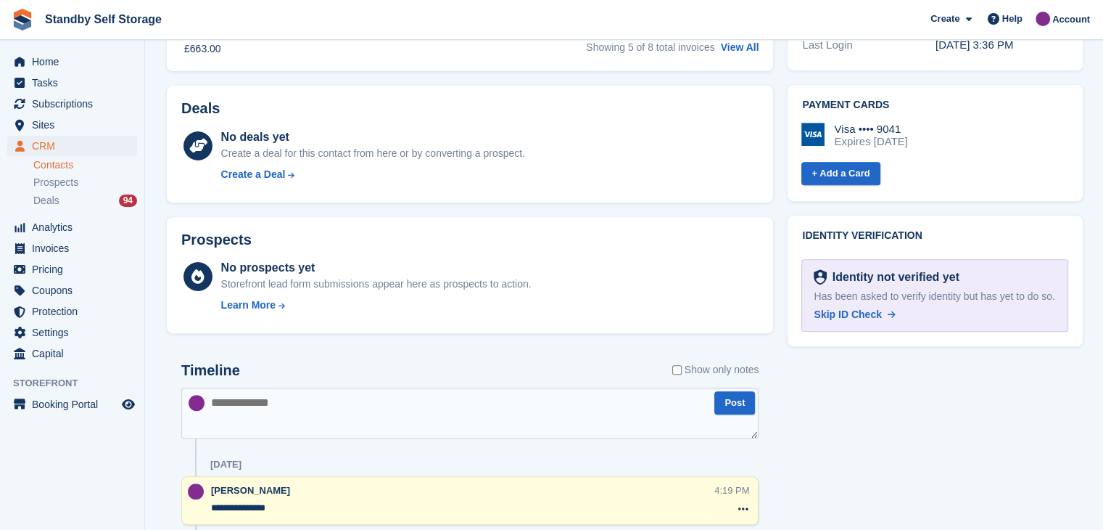
click at [297, 412] on textarea at bounding box center [469, 412] width 577 height 51
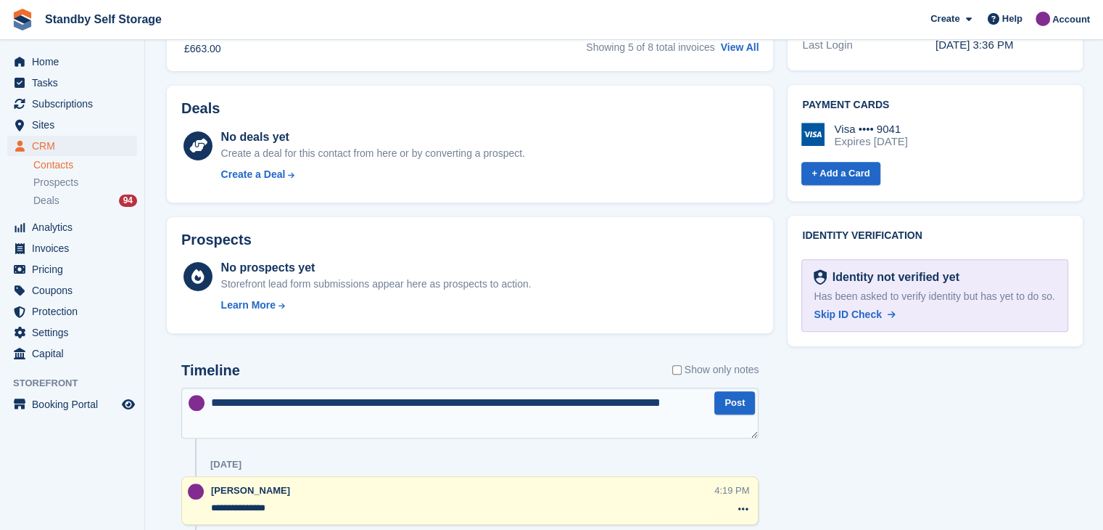
drag, startPoint x: 269, startPoint y: 424, endPoint x: 210, endPoint y: 400, distance: 63.5
click at [210, 400] on textarea "**********" at bounding box center [469, 412] width 577 height 51
type textarea "**********"
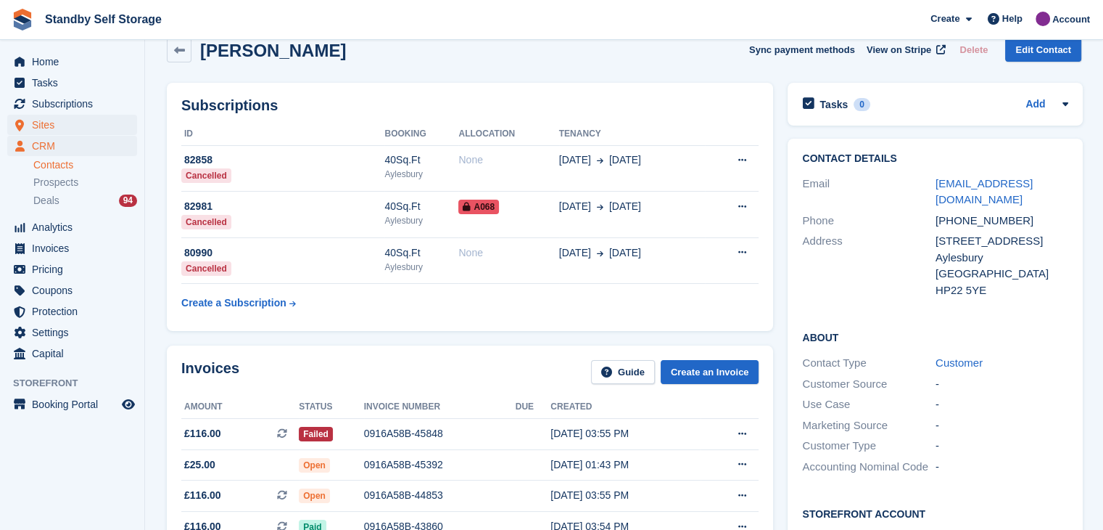
scroll to position [0, 0]
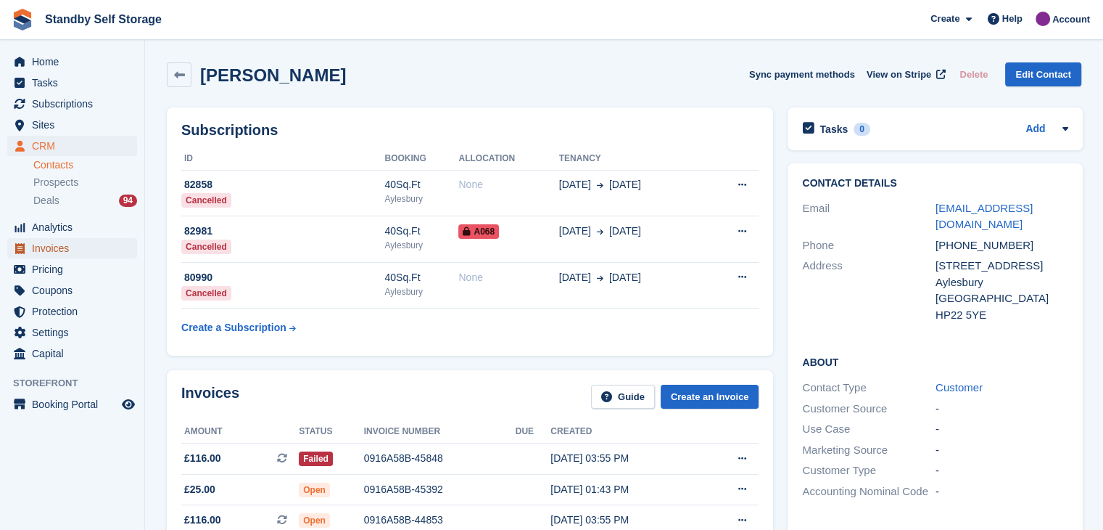
click at [42, 248] on span "Invoices" at bounding box center [75, 248] width 87 height 20
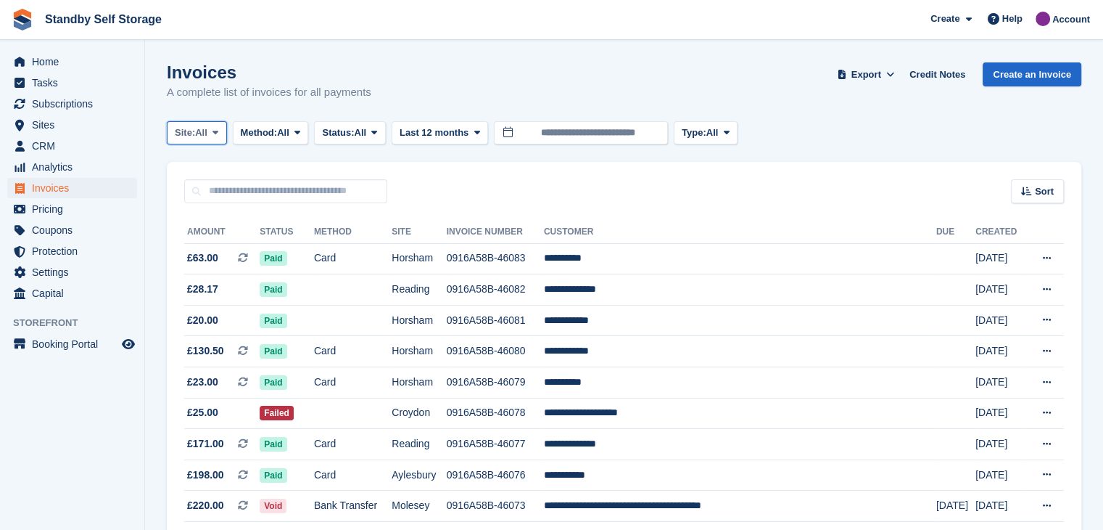
click at [218, 136] on icon at bounding box center [216, 132] width 6 height 9
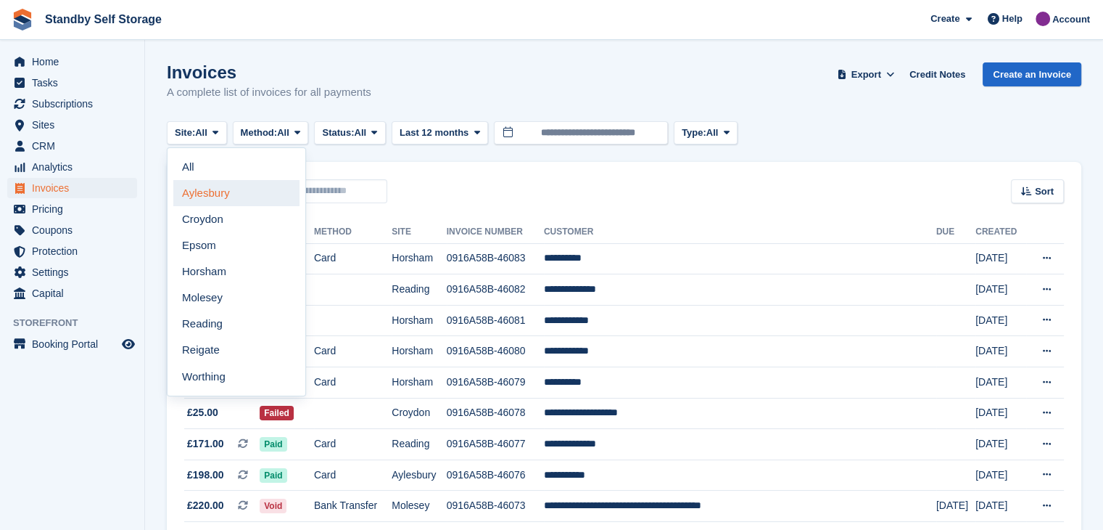
click at [205, 192] on link "Aylesbury" at bounding box center [236, 193] width 126 height 26
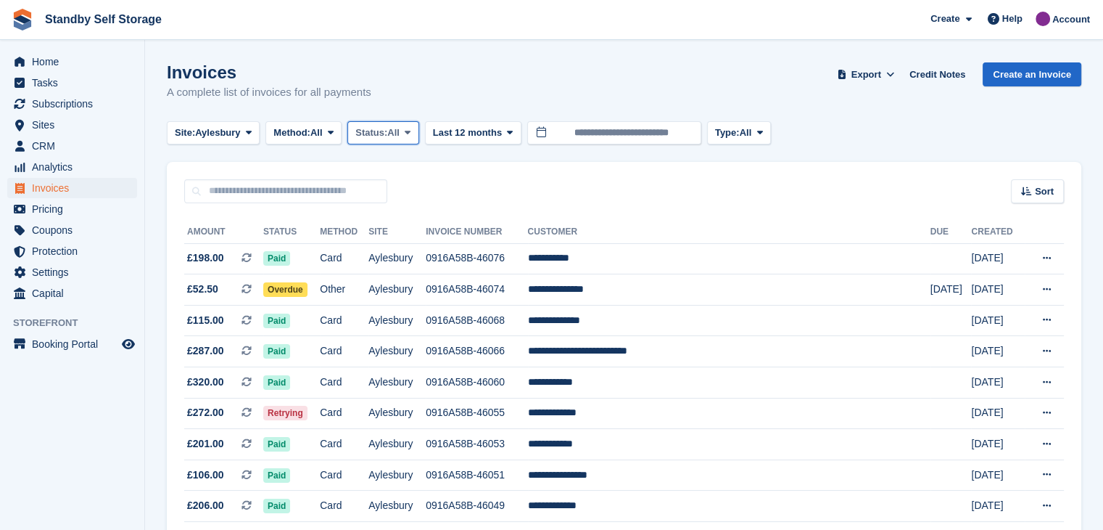
click at [414, 133] on span at bounding box center [408, 133] width 12 height 12
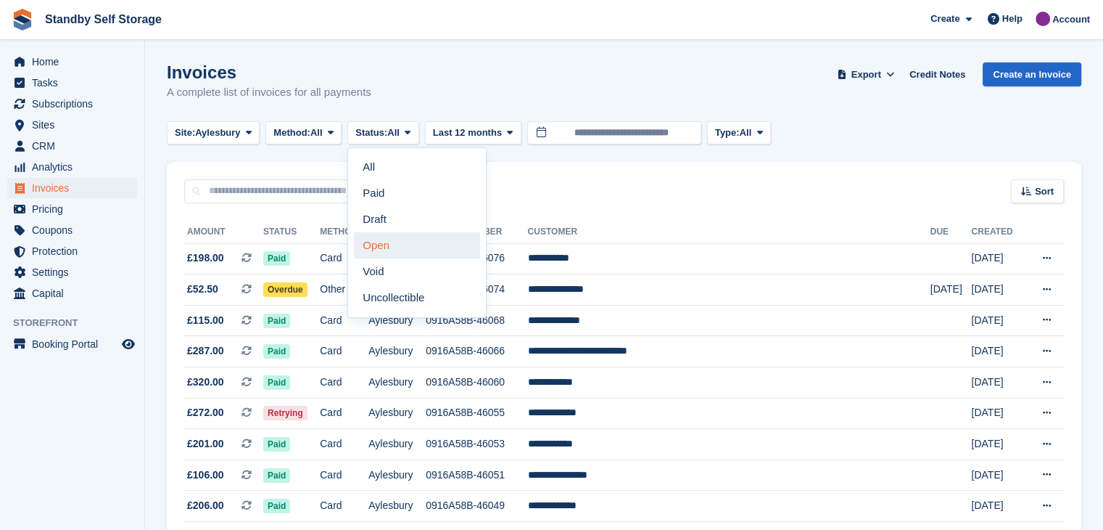
click at [380, 241] on link "Open" at bounding box center [417, 245] width 126 height 26
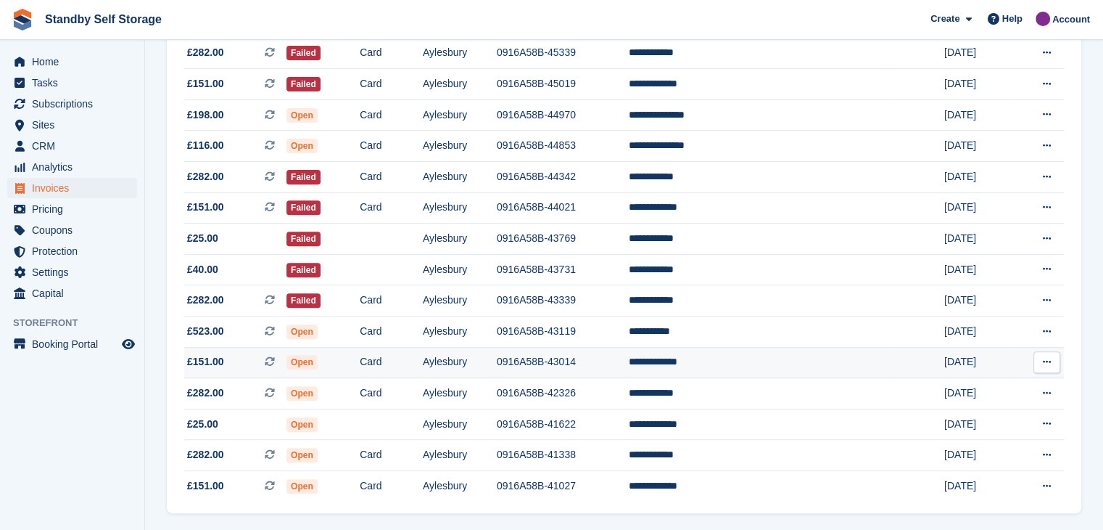
scroll to position [490, 0]
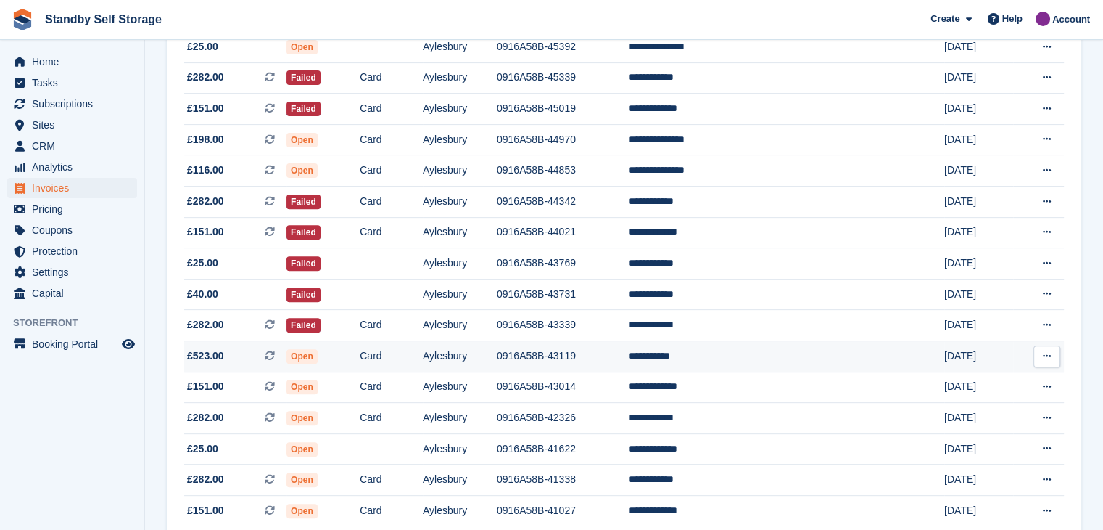
click at [733, 358] on td "**********" at bounding box center [760, 355] width 263 height 31
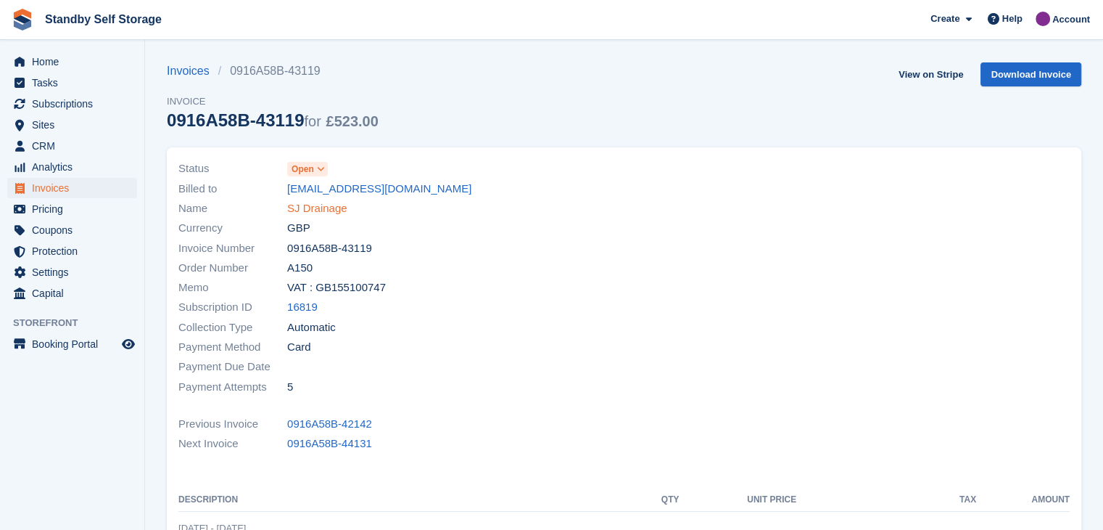
click at [325, 213] on link "SJ Drainage" at bounding box center [317, 208] width 60 height 17
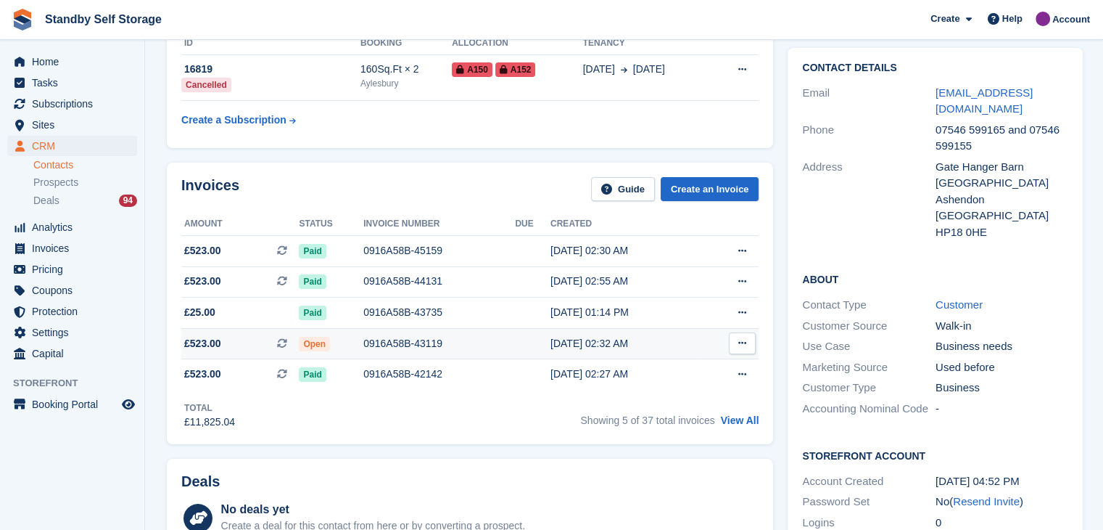
scroll to position [145, 0]
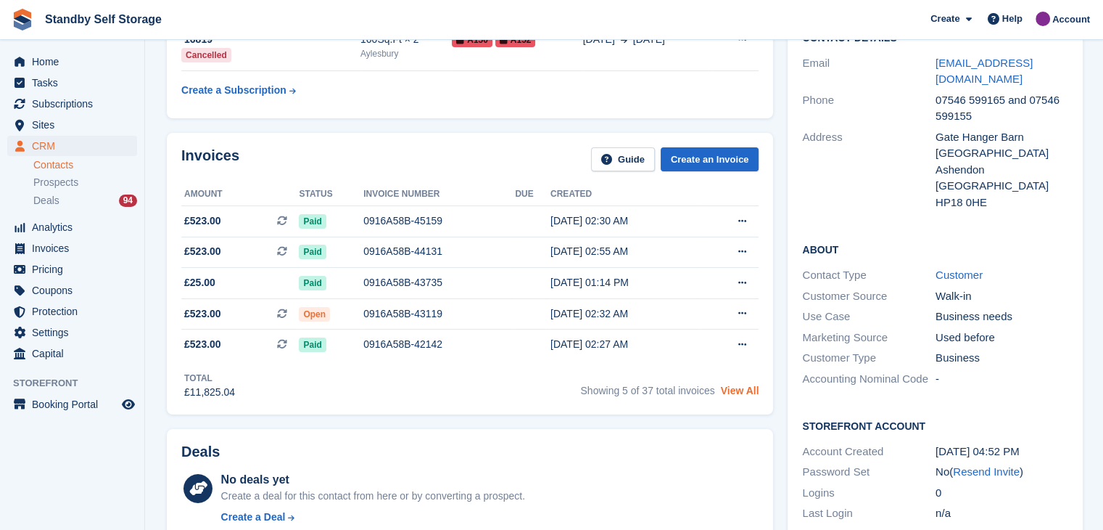
click at [733, 394] on link "View All" at bounding box center [740, 391] width 38 height 12
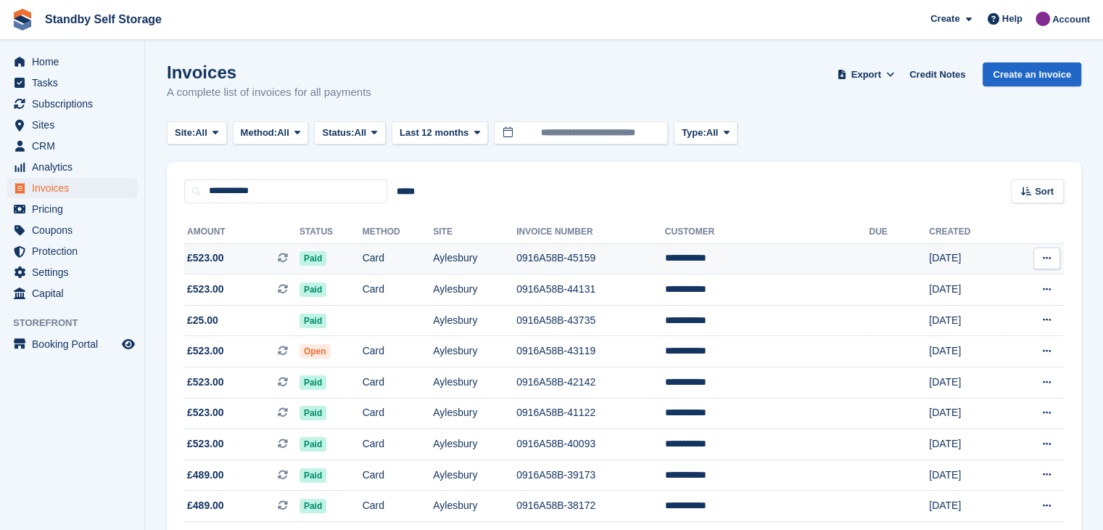
click at [714, 259] on td "**********" at bounding box center [767, 258] width 205 height 31
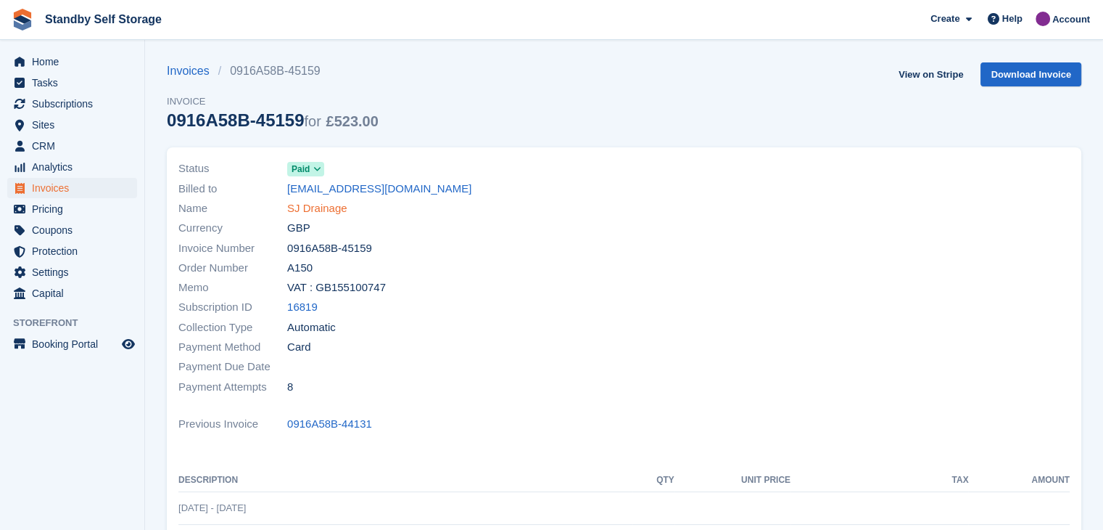
click at [301, 207] on link "SJ Drainage" at bounding box center [317, 208] width 60 height 17
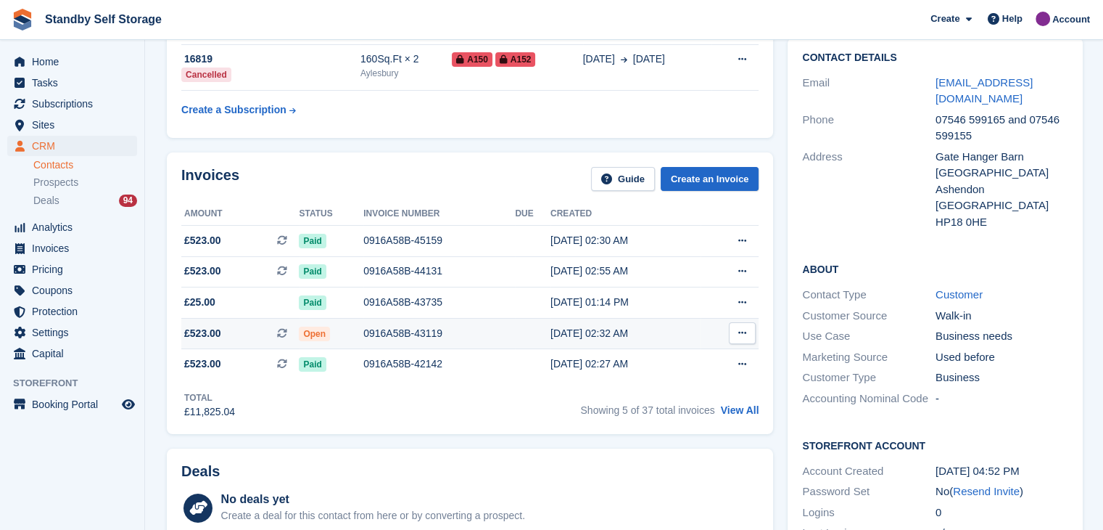
scroll to position [145, 0]
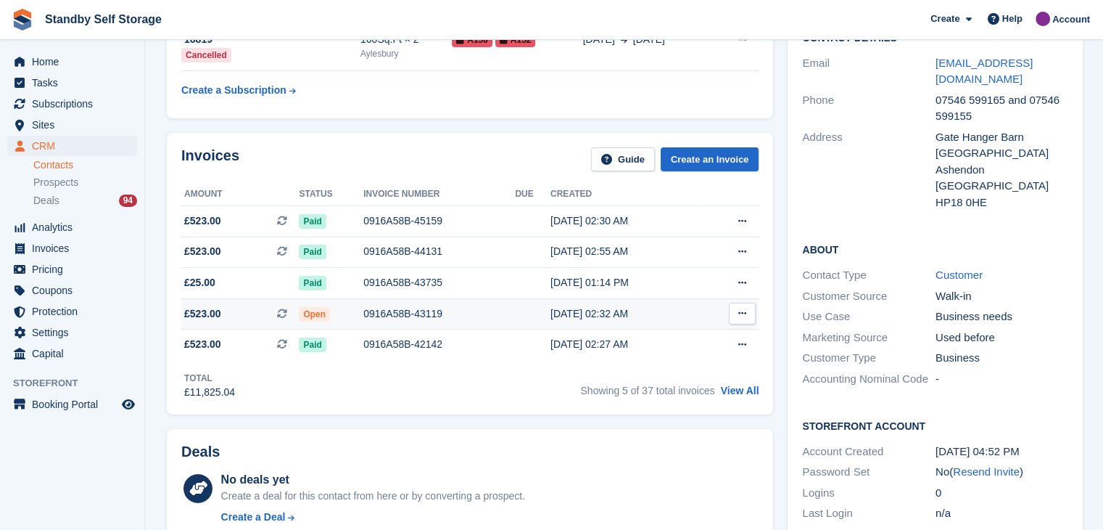
click at [392, 312] on div "0916A58B-43119" at bounding box center [439, 313] width 152 height 15
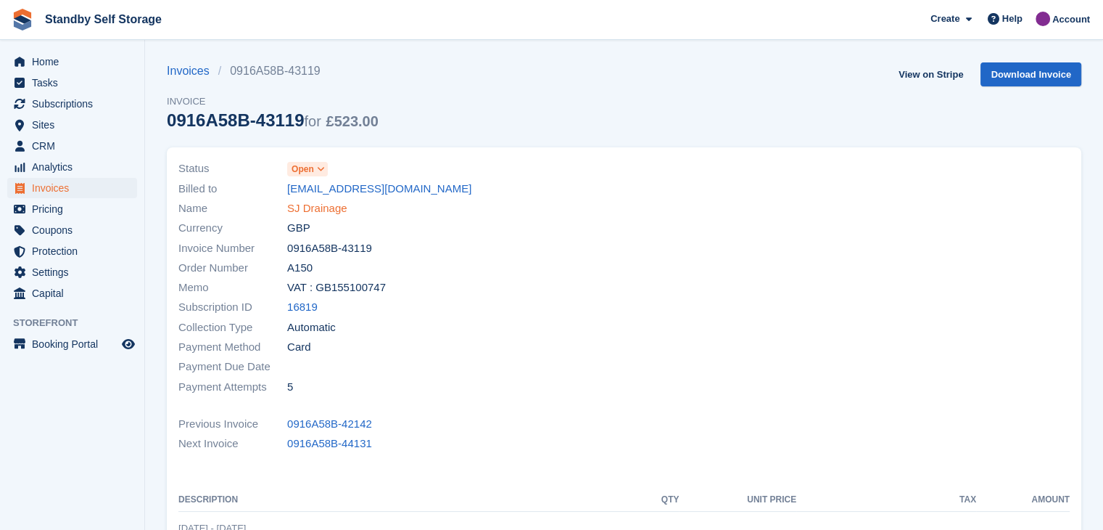
click at [324, 213] on link "SJ Drainage" at bounding box center [317, 208] width 60 height 17
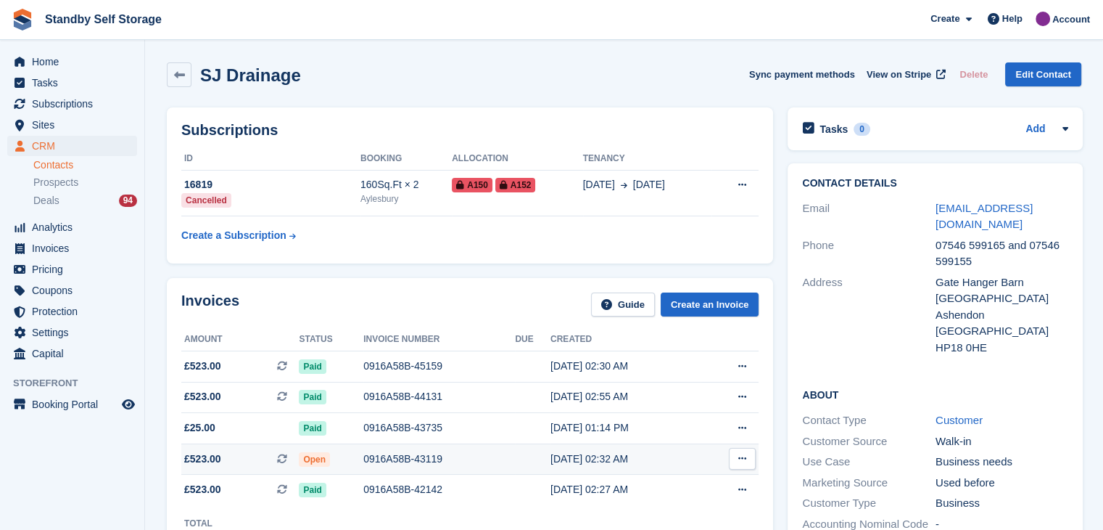
click at [377, 459] on div "0916A58B-43119" at bounding box center [439, 458] width 152 height 15
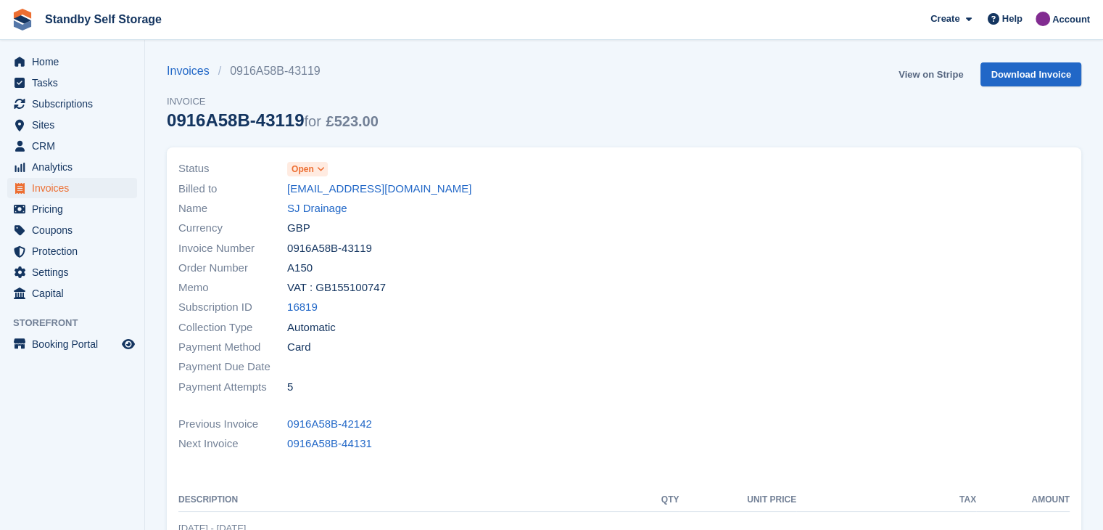
click at [945, 74] on link "View on Stripe" at bounding box center [931, 74] width 76 height 24
click at [325, 207] on link "SJ Drainage" at bounding box center [317, 208] width 60 height 17
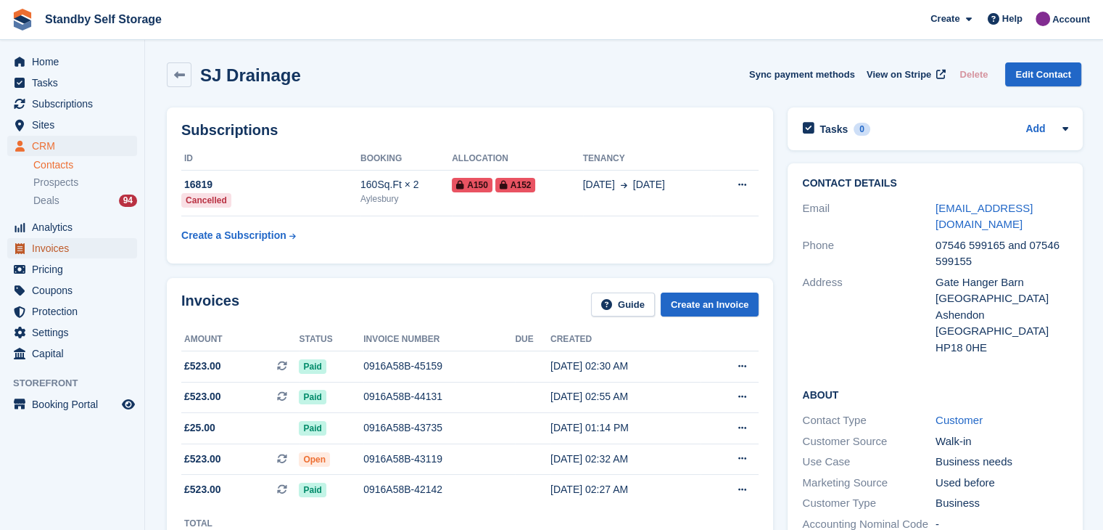
click at [43, 247] on span "Invoices" at bounding box center [75, 248] width 87 height 20
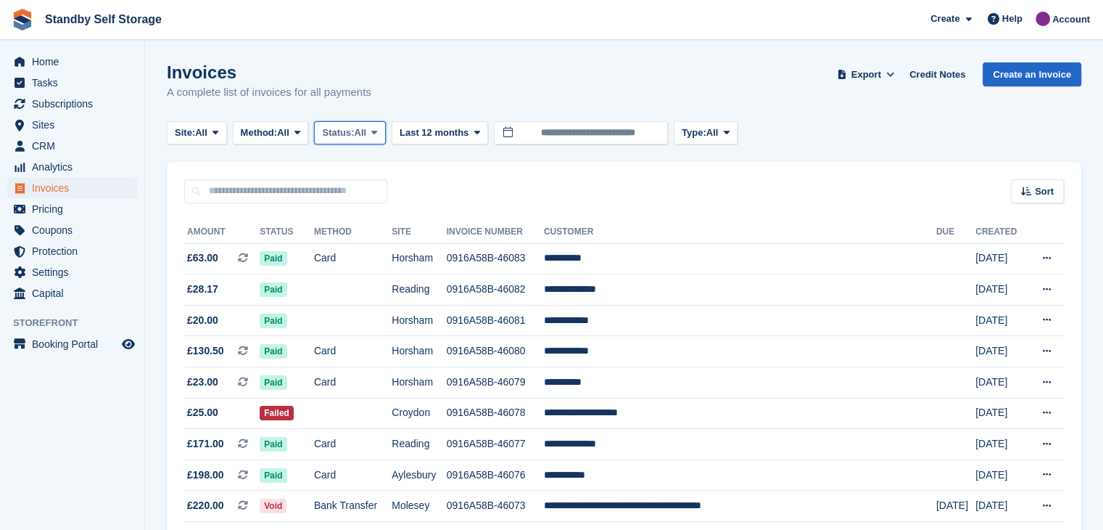
click at [377, 133] on icon at bounding box center [374, 132] width 6 height 9
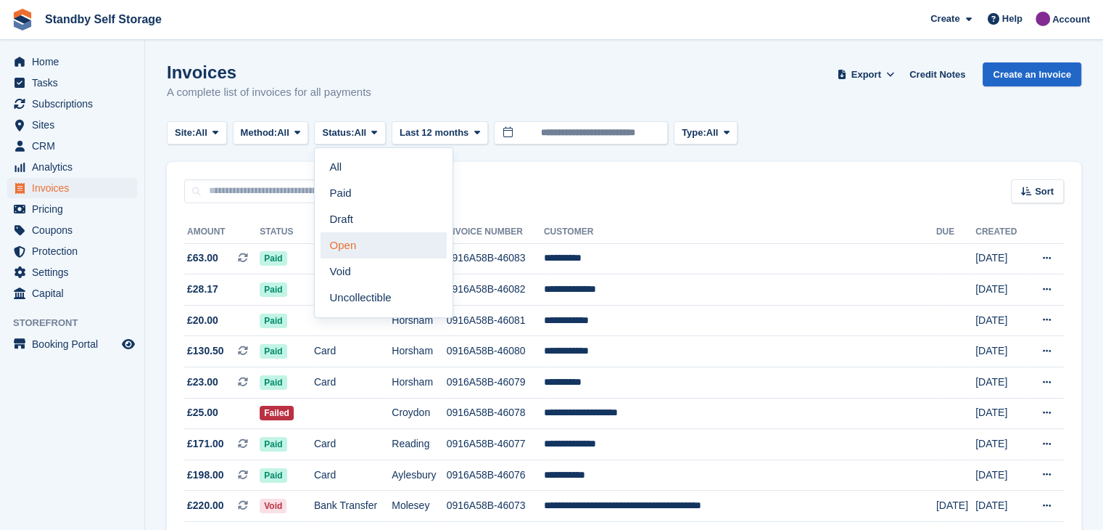
click at [366, 242] on link "Open" at bounding box center [384, 245] width 126 height 26
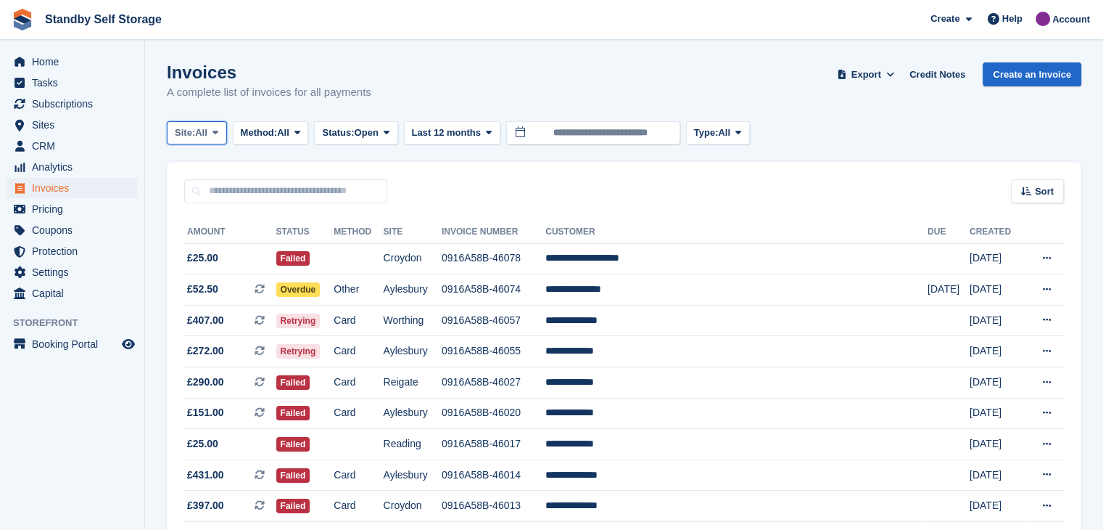
click at [212, 130] on span at bounding box center [216, 133] width 12 height 12
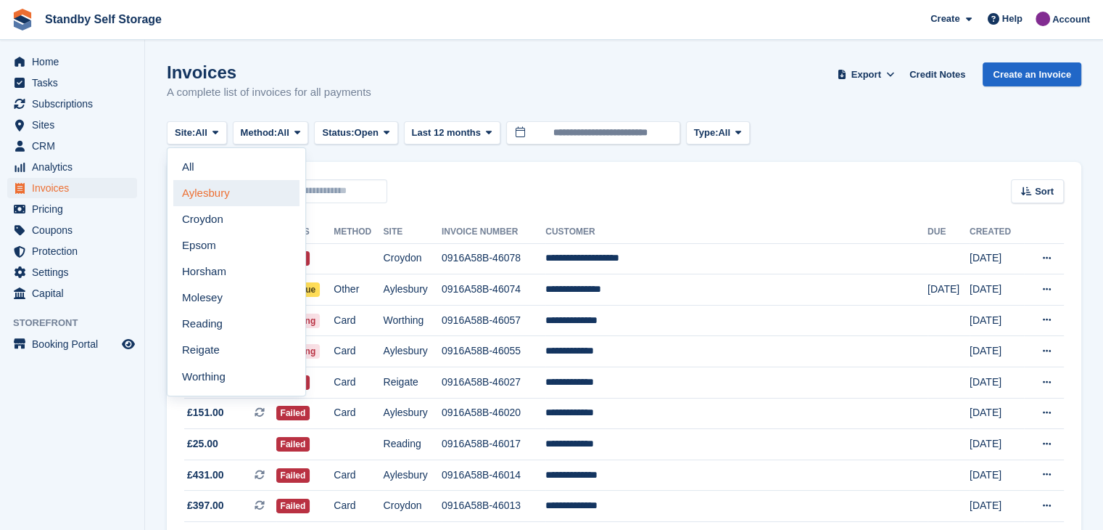
click at [203, 195] on link "Aylesbury" at bounding box center [236, 193] width 126 height 26
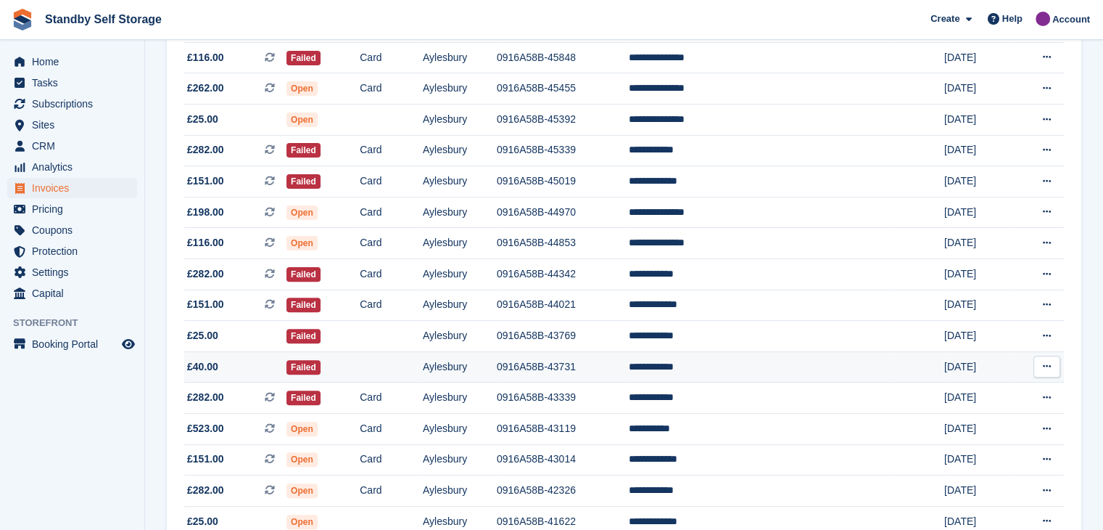
scroll to position [345, 0]
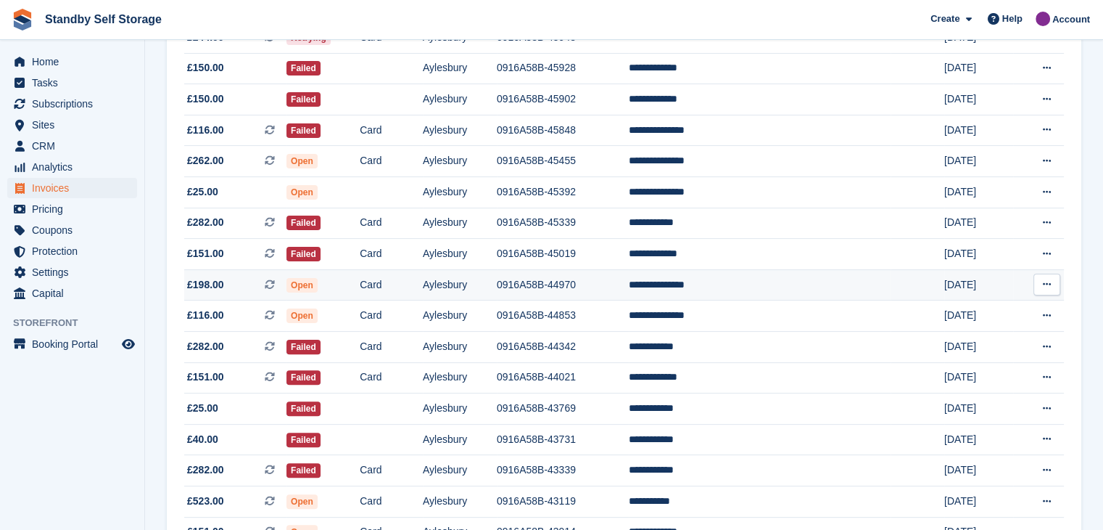
click at [736, 284] on td "**********" at bounding box center [760, 284] width 263 height 31
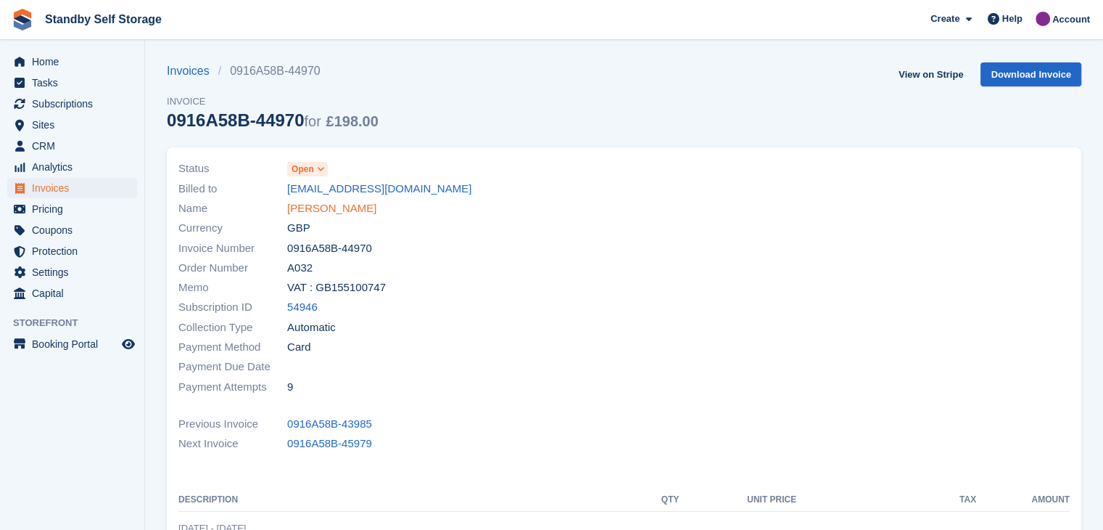
click at [311, 207] on link "Lawrence Wiffin" at bounding box center [331, 208] width 89 height 17
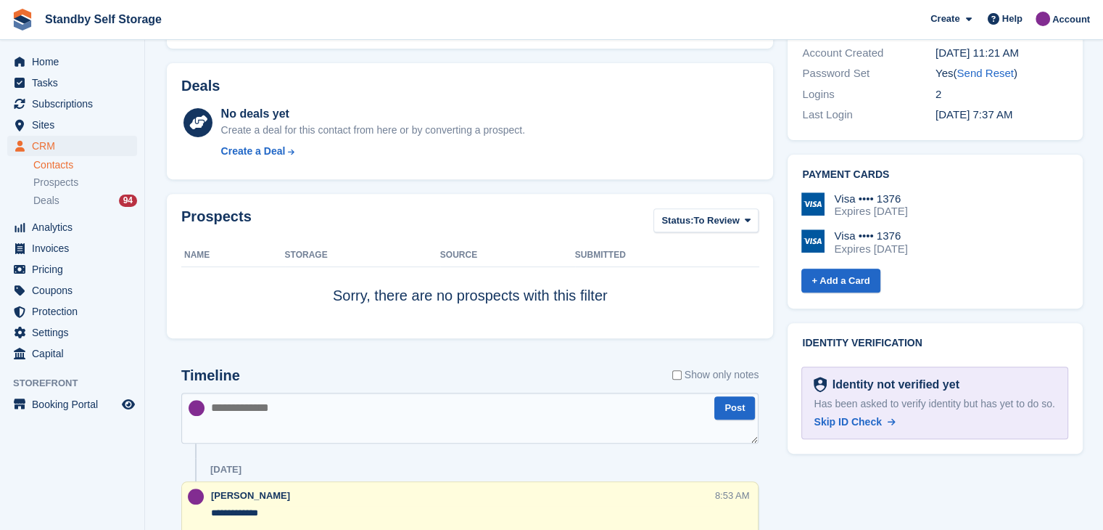
scroll to position [218, 0]
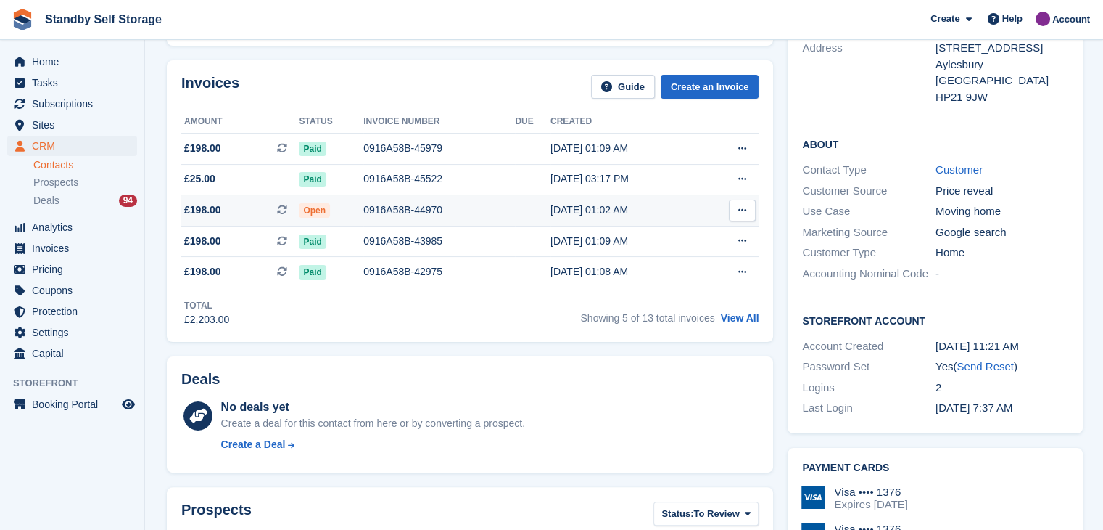
click at [388, 205] on div "0916A58B-44970" at bounding box center [439, 209] width 152 height 15
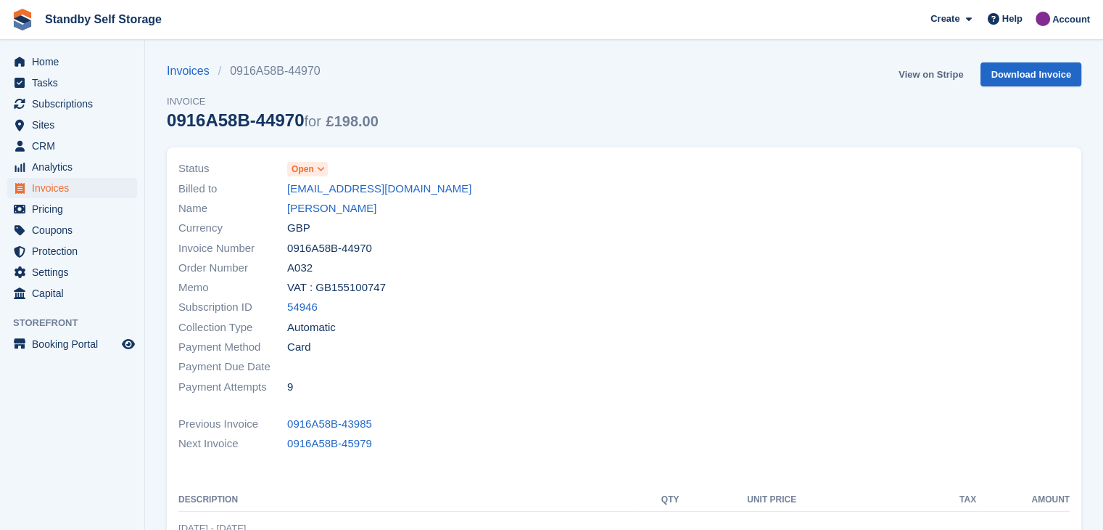
click at [917, 73] on link "View on Stripe" at bounding box center [931, 74] width 76 height 24
click at [42, 189] on span "Invoices" at bounding box center [75, 188] width 87 height 20
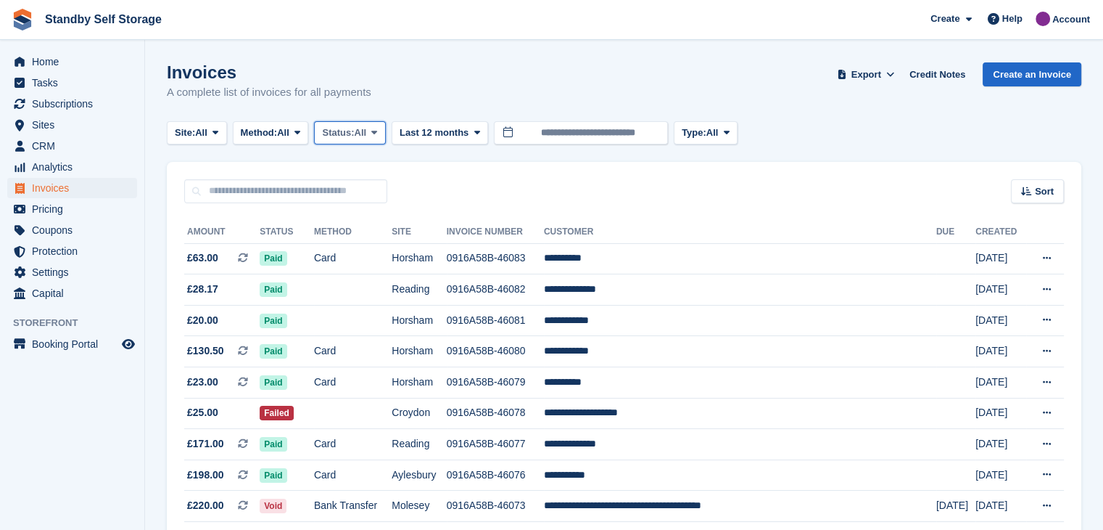
click at [377, 132] on icon at bounding box center [374, 132] width 6 height 9
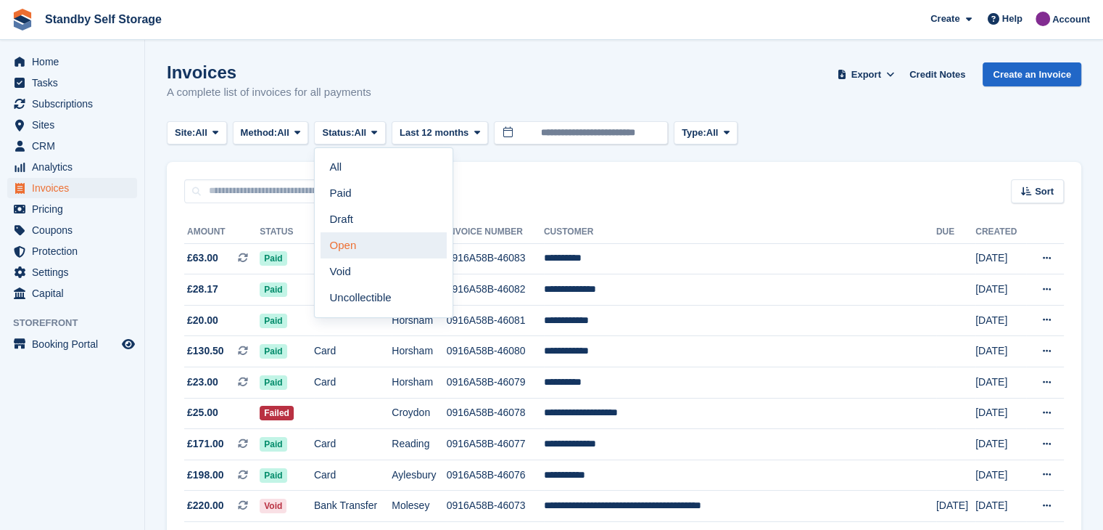
click at [348, 246] on link "Open" at bounding box center [384, 245] width 126 height 26
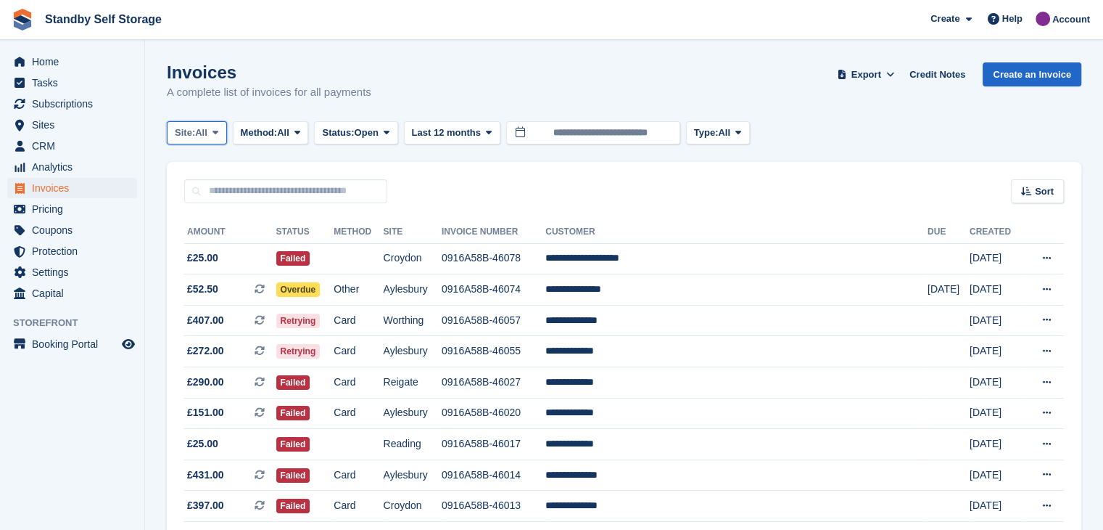
click at [218, 131] on icon at bounding box center [216, 132] width 6 height 9
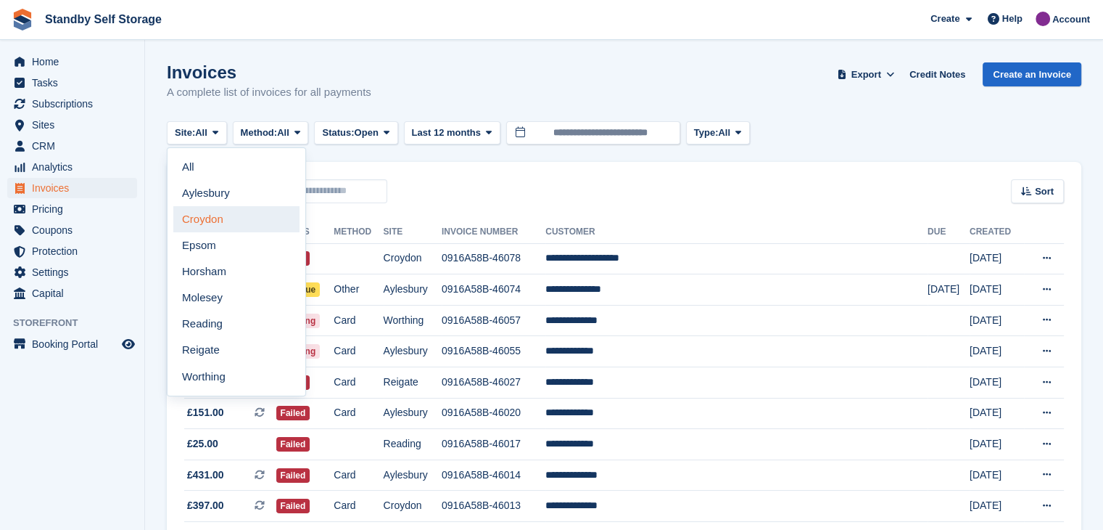
click at [202, 224] on link "Croydon" at bounding box center [236, 219] width 126 height 26
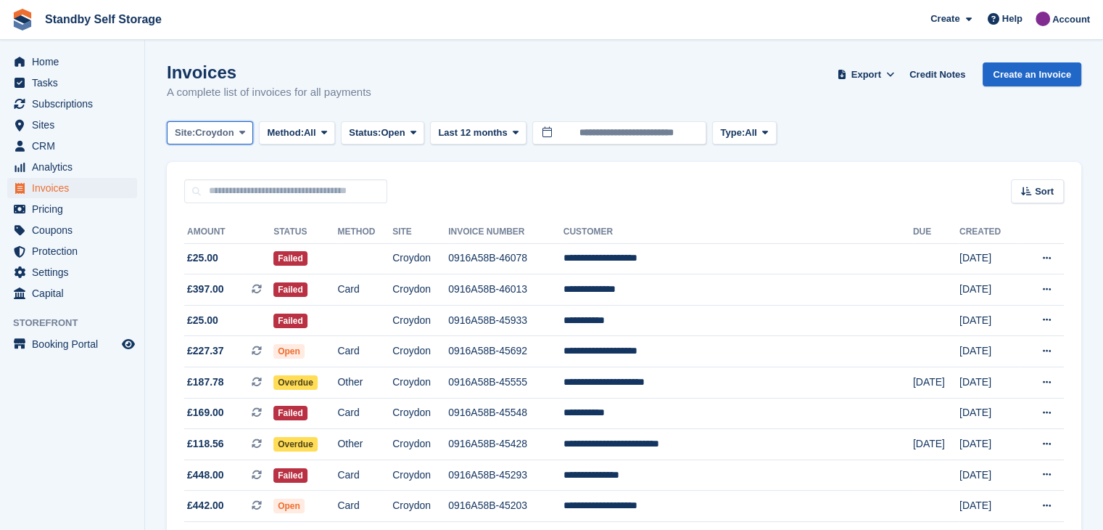
click at [246, 130] on span at bounding box center [243, 133] width 12 height 12
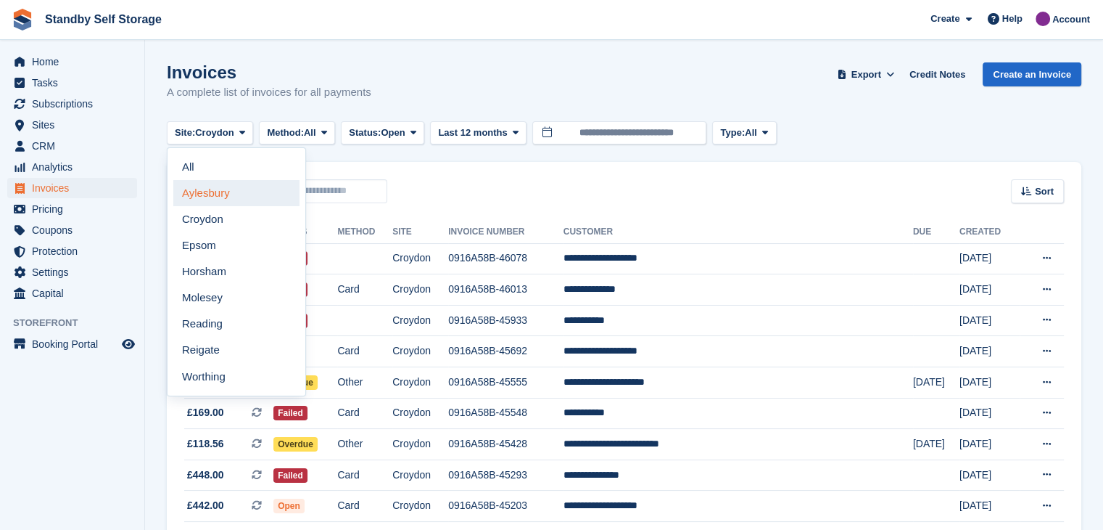
click at [221, 195] on link "Aylesbury" at bounding box center [236, 193] width 126 height 26
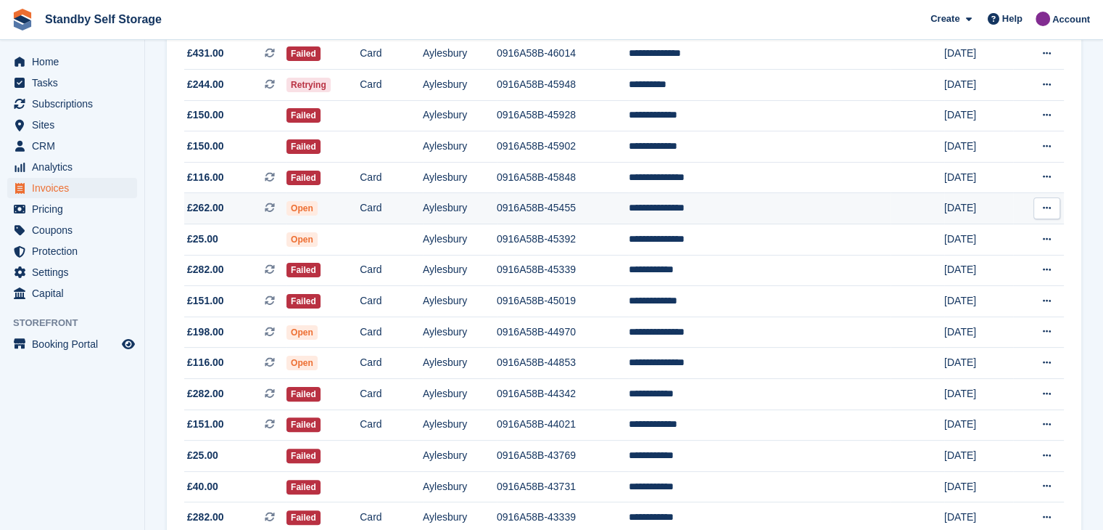
scroll to position [272, 0]
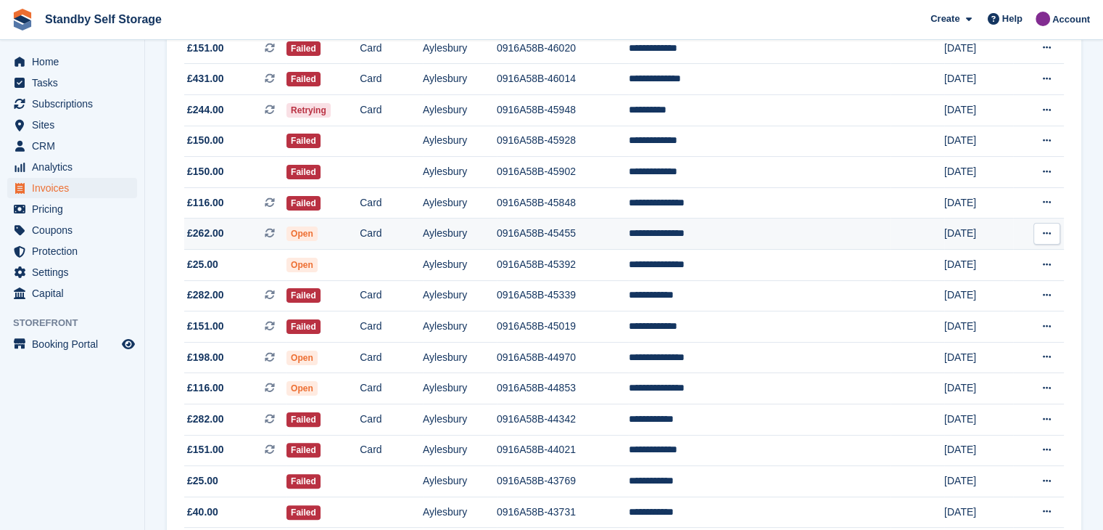
click at [731, 234] on td "**********" at bounding box center [760, 233] width 263 height 31
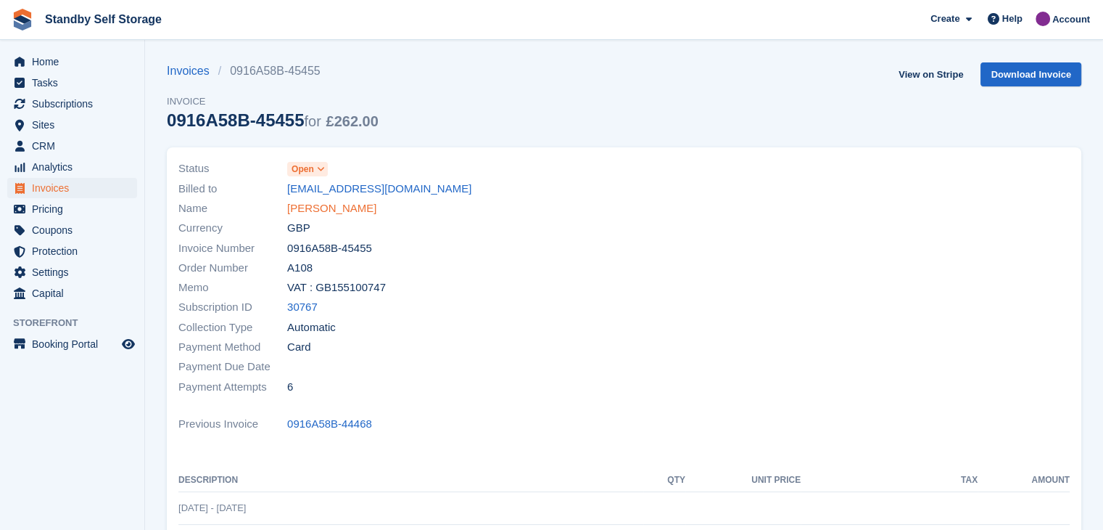
click at [313, 205] on link "[PERSON_NAME]" at bounding box center [331, 208] width 89 height 17
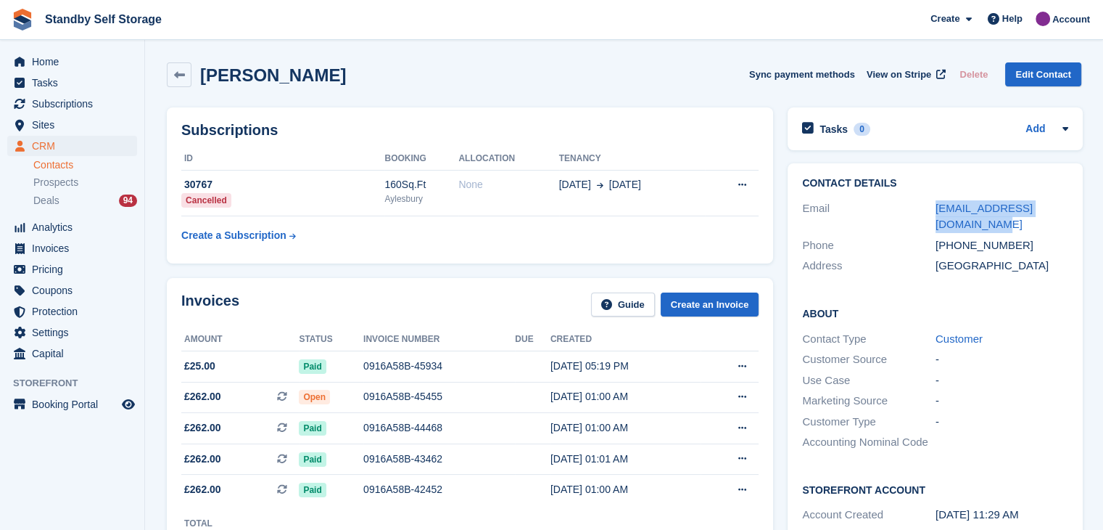
drag, startPoint x: 958, startPoint y: 221, endPoint x: 907, endPoint y: 221, distance: 51.5
click at [907, 221] on div "Email [EMAIL_ADDRESS][DOMAIN_NAME]" at bounding box center [935, 216] width 266 height 37
copy div "[EMAIL_ADDRESS][DOMAIN_NAME]"
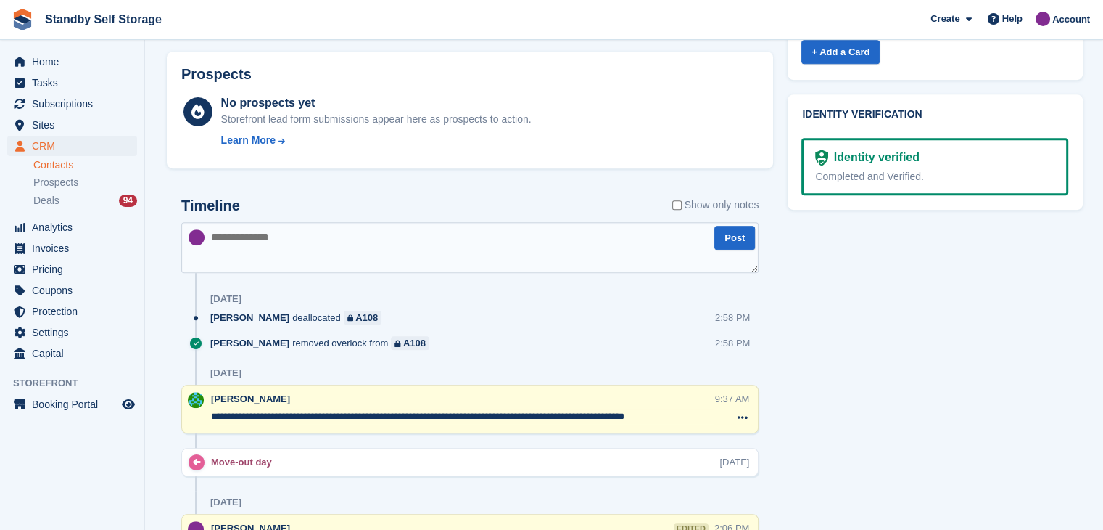
scroll to position [580, 0]
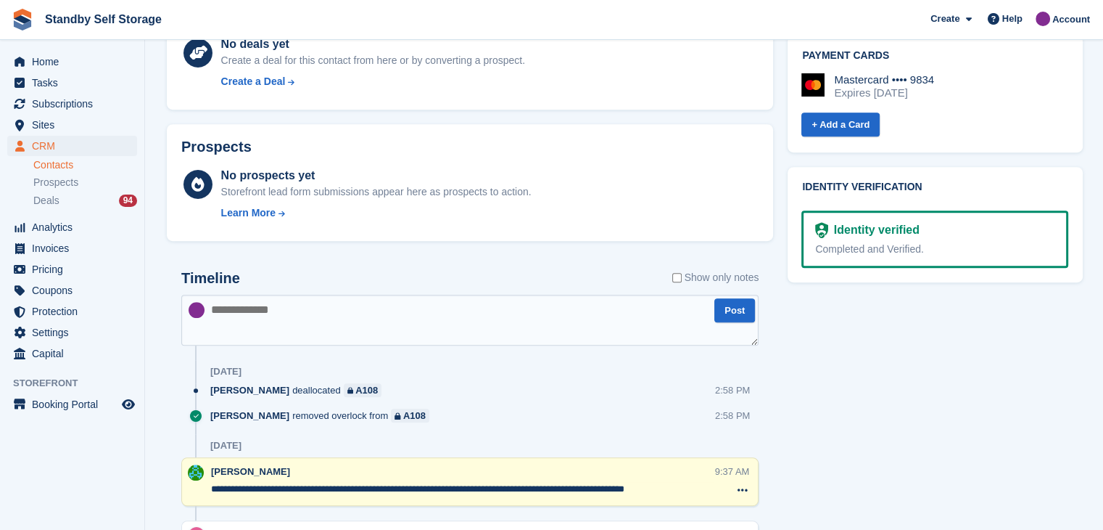
click at [336, 318] on textarea at bounding box center [469, 320] width 577 height 51
type textarea "**********"
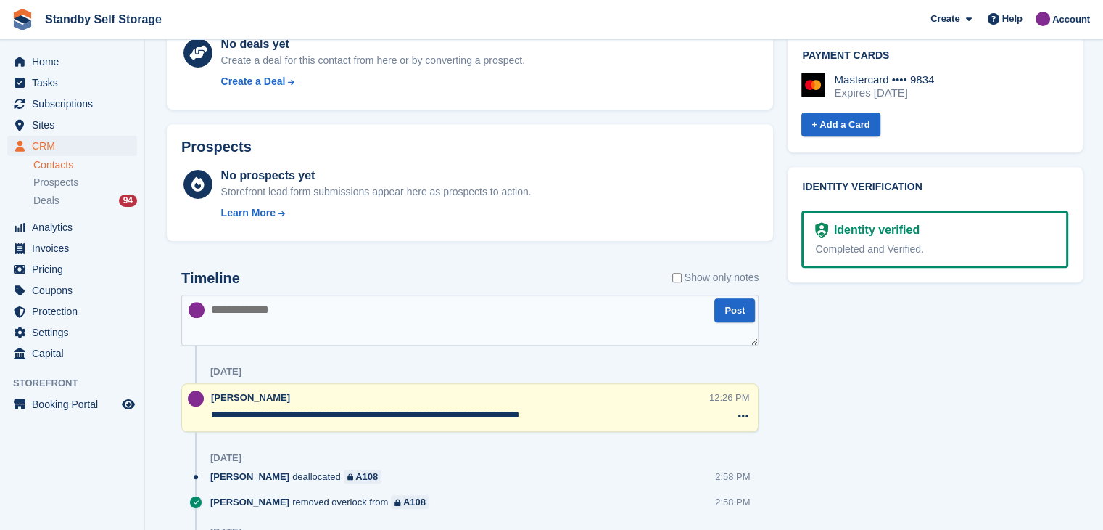
click at [616, 414] on textarea "**********" at bounding box center [460, 415] width 498 height 15
drag, startPoint x: 616, startPoint y: 414, endPoint x: 191, endPoint y: 395, distance: 425.6
click at [191, 395] on div "**********" at bounding box center [469, 407] width 577 height 49
type textarea "**********"
click at [291, 308] on textarea at bounding box center [469, 320] width 577 height 51
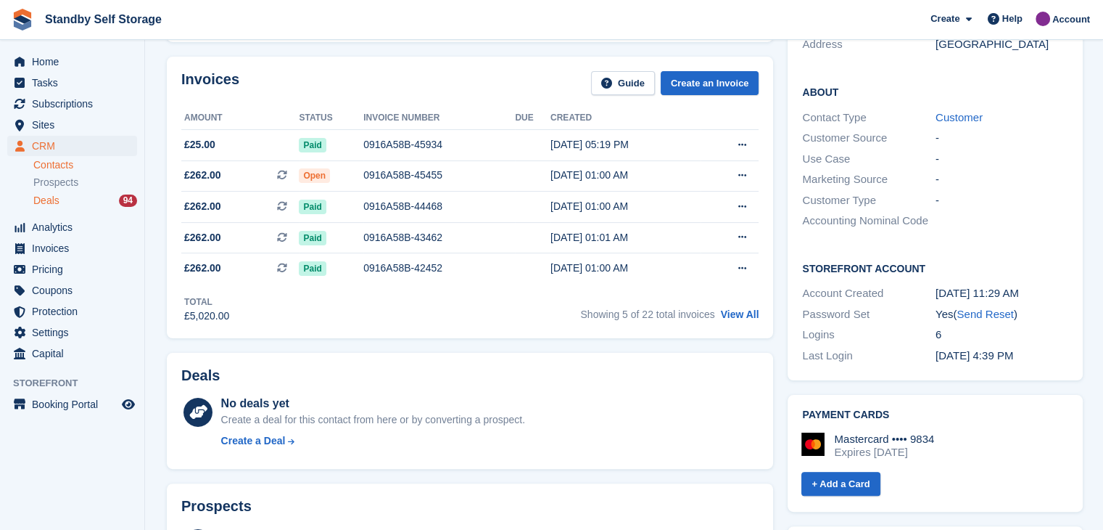
scroll to position [0, 0]
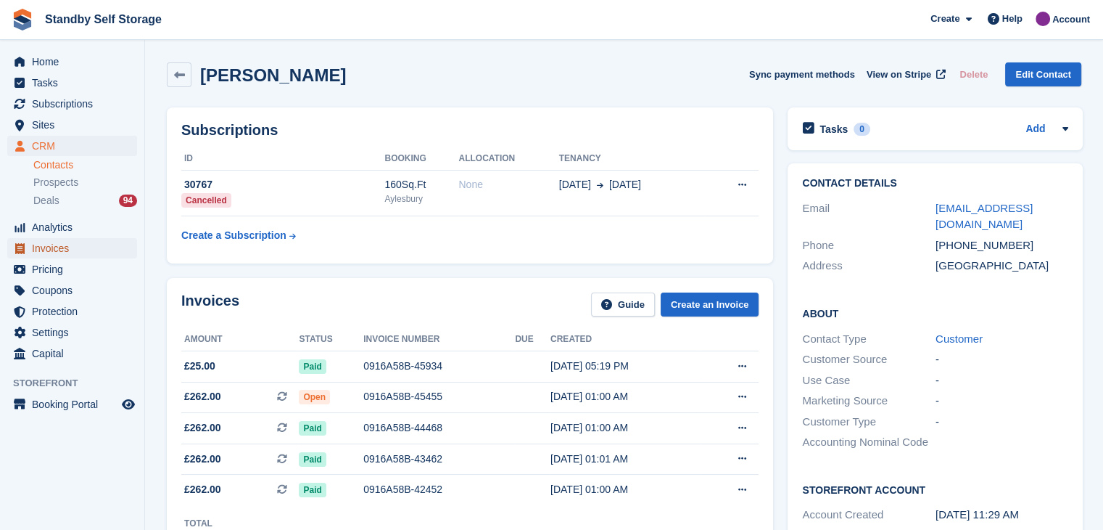
click at [44, 244] on span "Invoices" at bounding box center [75, 248] width 87 height 20
click at [45, 169] on link "Contacts" at bounding box center [85, 165] width 104 height 14
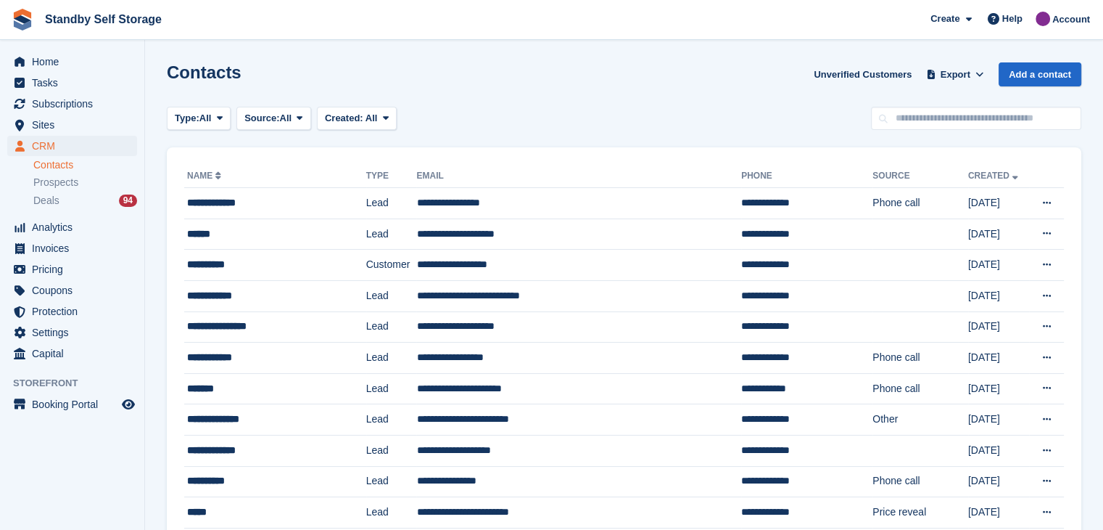
click at [46, 166] on link "Contacts" at bounding box center [85, 165] width 104 height 14
click at [979, 123] on input "text" at bounding box center [976, 119] width 210 height 24
paste input "**********"
type input "**********"
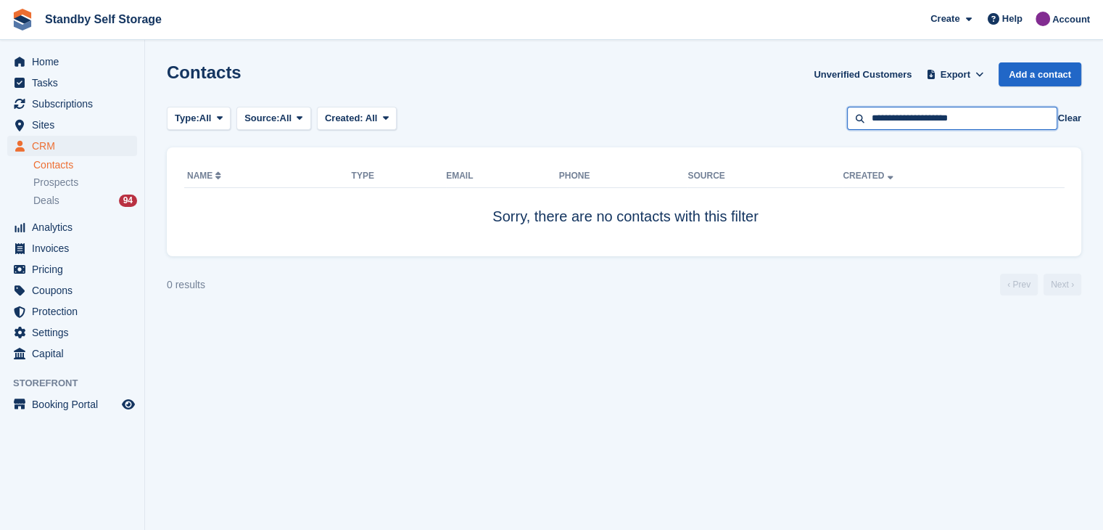
drag, startPoint x: 989, startPoint y: 118, endPoint x: 653, endPoint y: 131, distance: 336.2
click at [667, 126] on div "Type: All All Lead Customer Source: All All Storefront Backoffice Pre-Opening i…" at bounding box center [624, 119] width 915 height 24
type input "****"
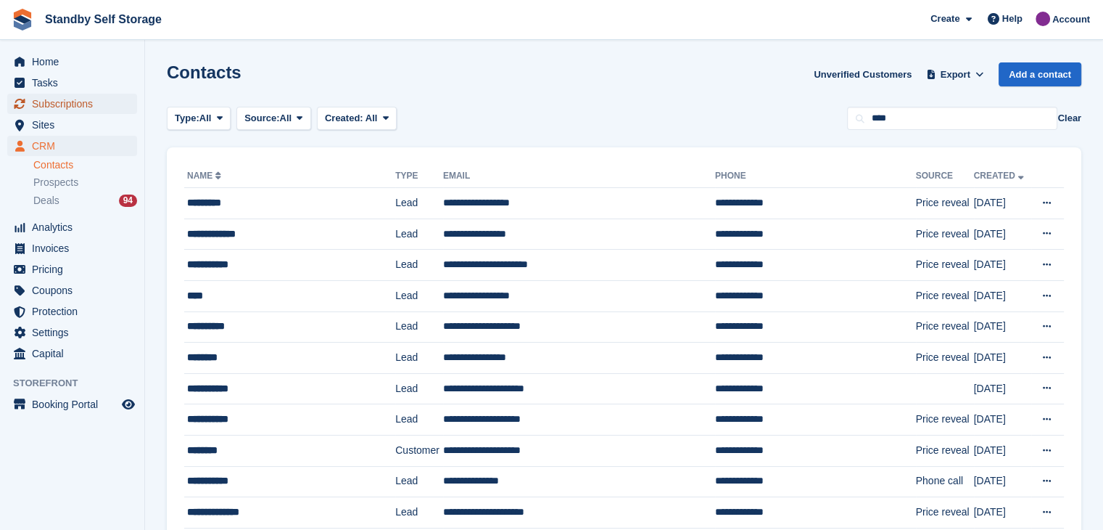
drag, startPoint x: 44, startPoint y: 99, endPoint x: 104, endPoint y: 96, distance: 60.3
click at [44, 99] on span "Subscriptions" at bounding box center [75, 104] width 87 height 20
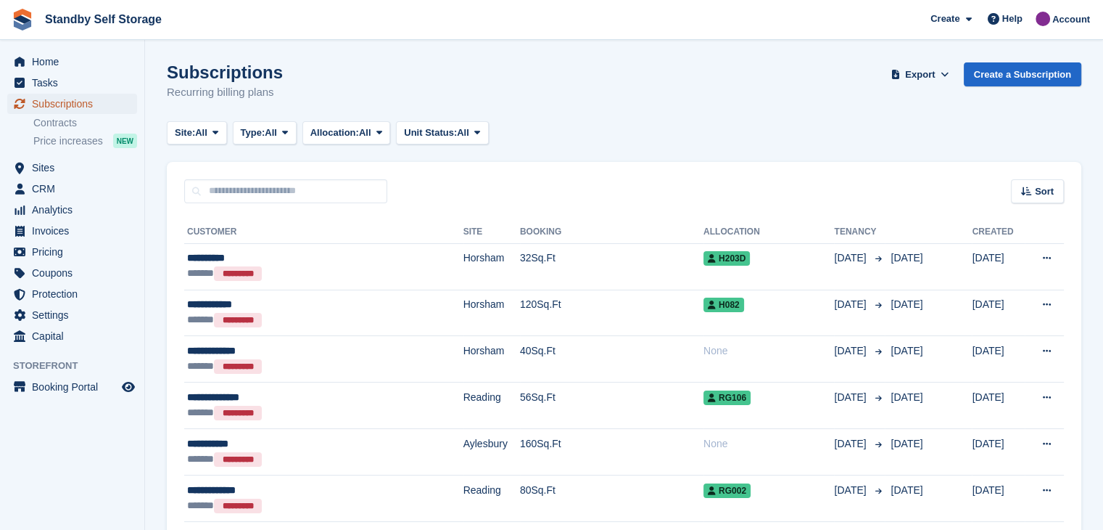
drag, startPoint x: 49, startPoint y: 101, endPoint x: 122, endPoint y: 103, distance: 73.3
click at [49, 101] on span "Subscriptions" at bounding box center [75, 104] width 87 height 20
click at [218, 133] on icon at bounding box center [216, 132] width 6 height 9
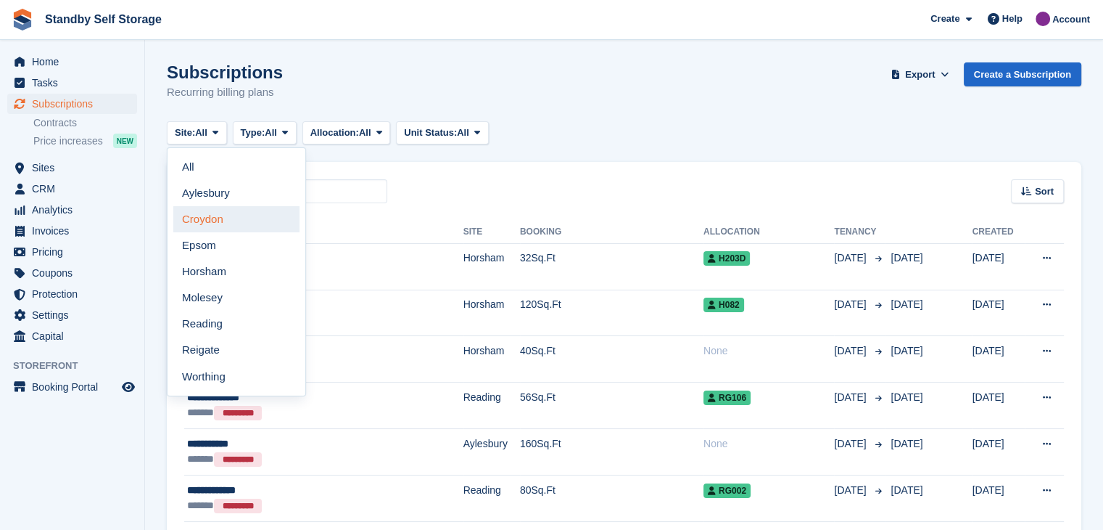
click at [208, 226] on link "Croydon" at bounding box center [236, 219] width 126 height 26
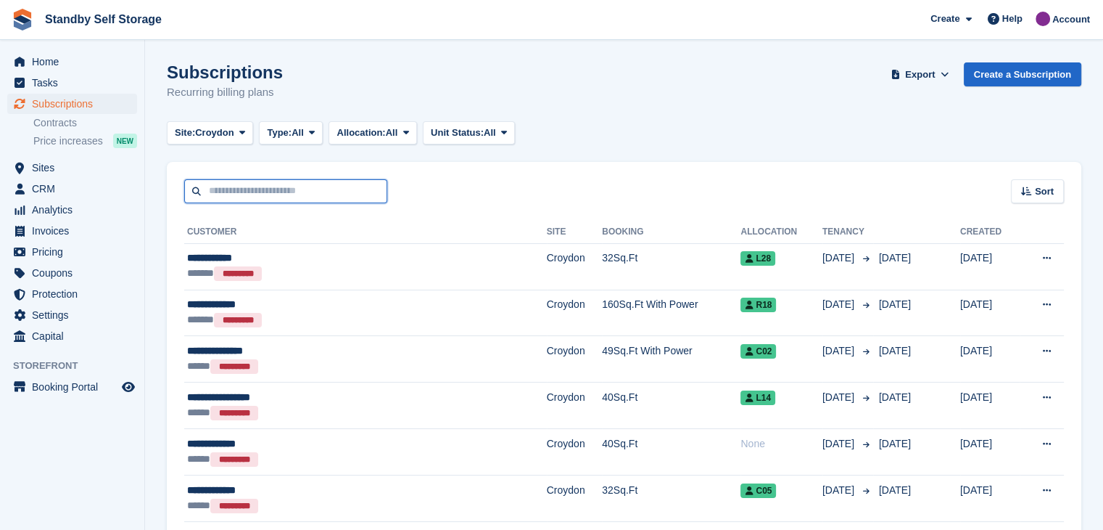
click at [255, 193] on input "text" at bounding box center [285, 191] width 203 height 24
type input "*"
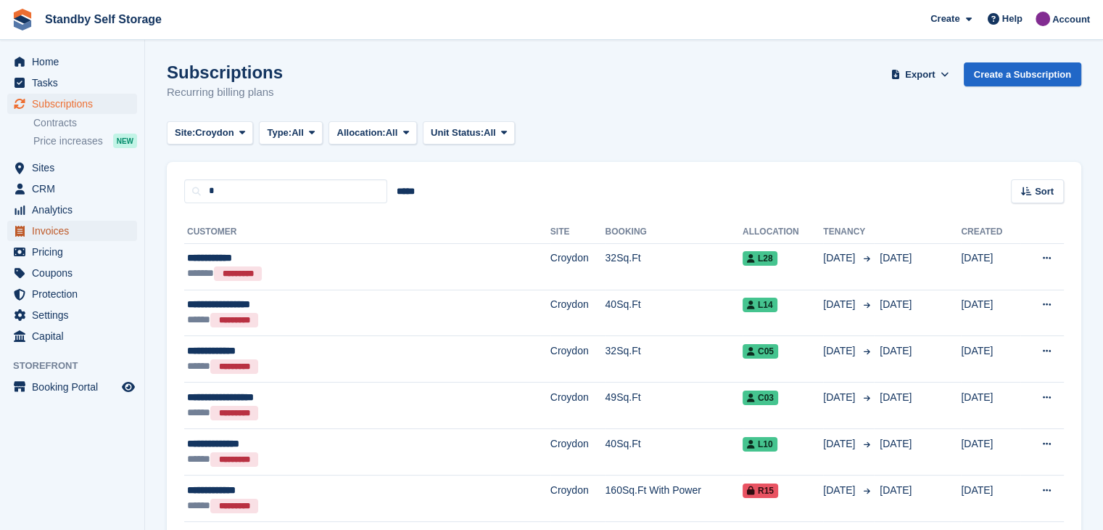
click at [33, 233] on span "Invoices" at bounding box center [75, 231] width 87 height 20
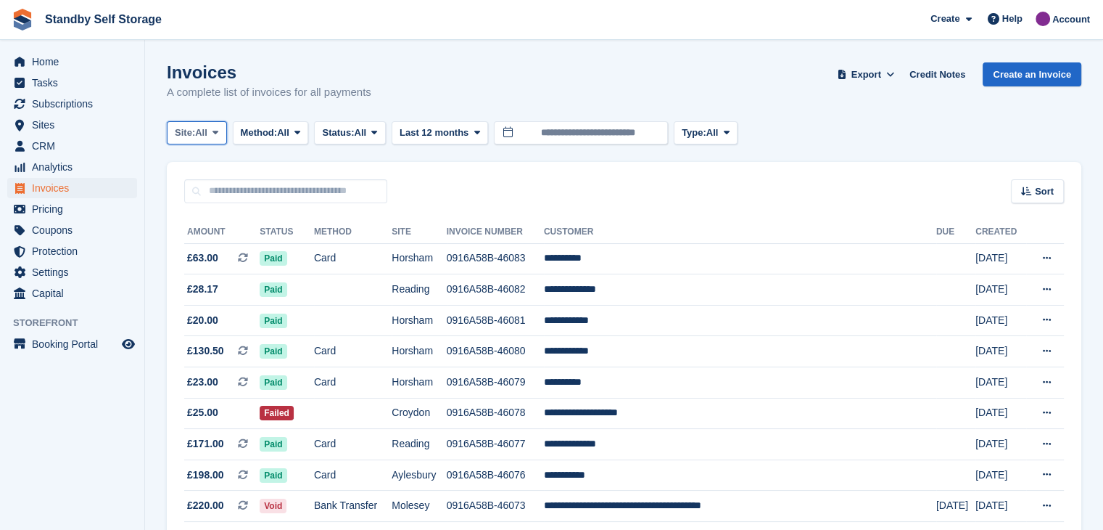
click at [221, 131] on span at bounding box center [216, 133] width 12 height 12
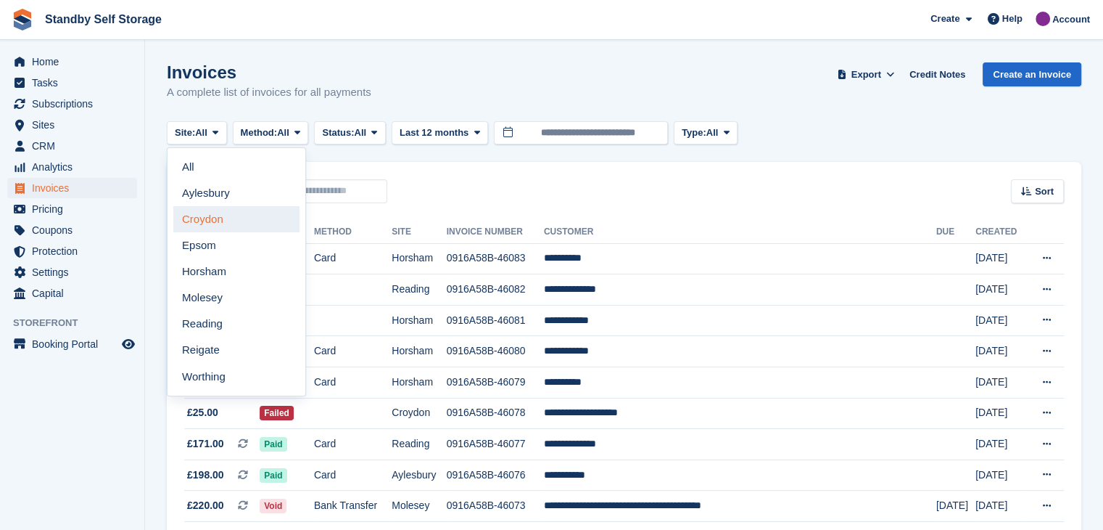
click at [210, 221] on link "Croydon" at bounding box center [236, 219] width 126 height 26
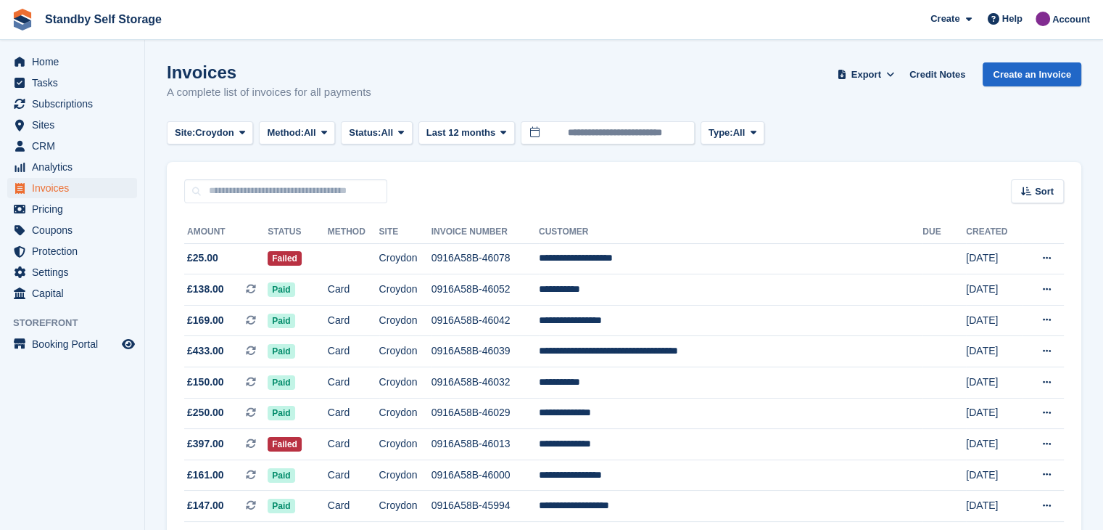
click at [417, 129] on div "Site: Croydon All Aylesbury Croydon Epsom Horsham Molesey Reading Reigate Worth…" at bounding box center [469, 133] width 604 height 24
click at [404, 134] on icon at bounding box center [401, 132] width 6 height 9
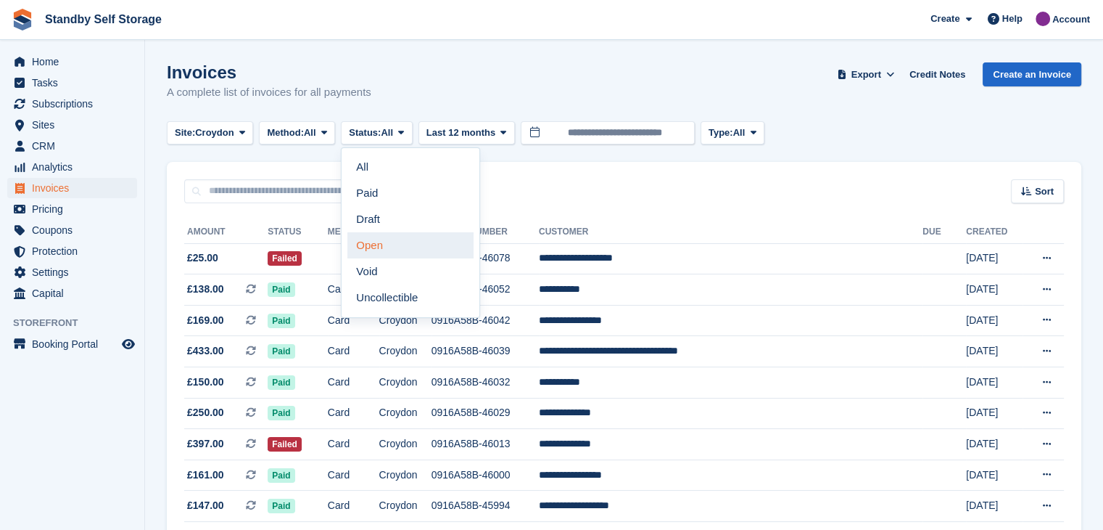
click at [376, 244] on link "Open" at bounding box center [411, 245] width 126 height 26
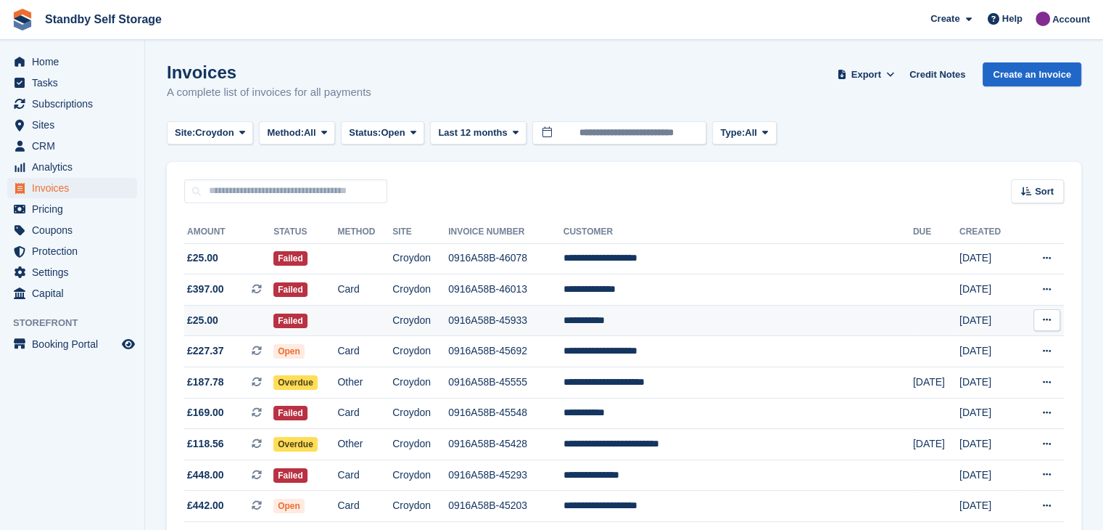
click at [662, 320] on td "**********" at bounding box center [739, 320] width 350 height 31
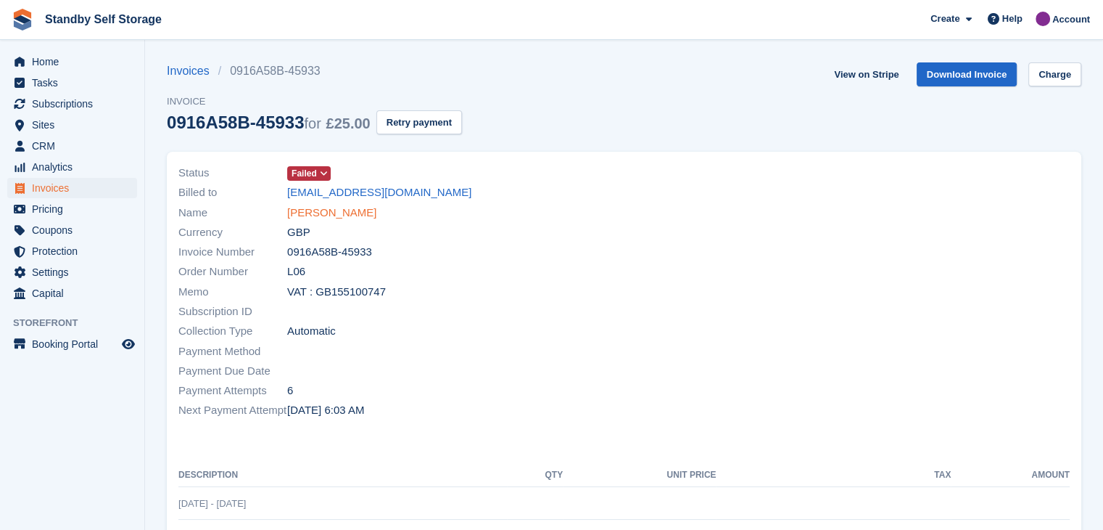
click at [310, 213] on link "[PERSON_NAME]" at bounding box center [331, 213] width 89 height 17
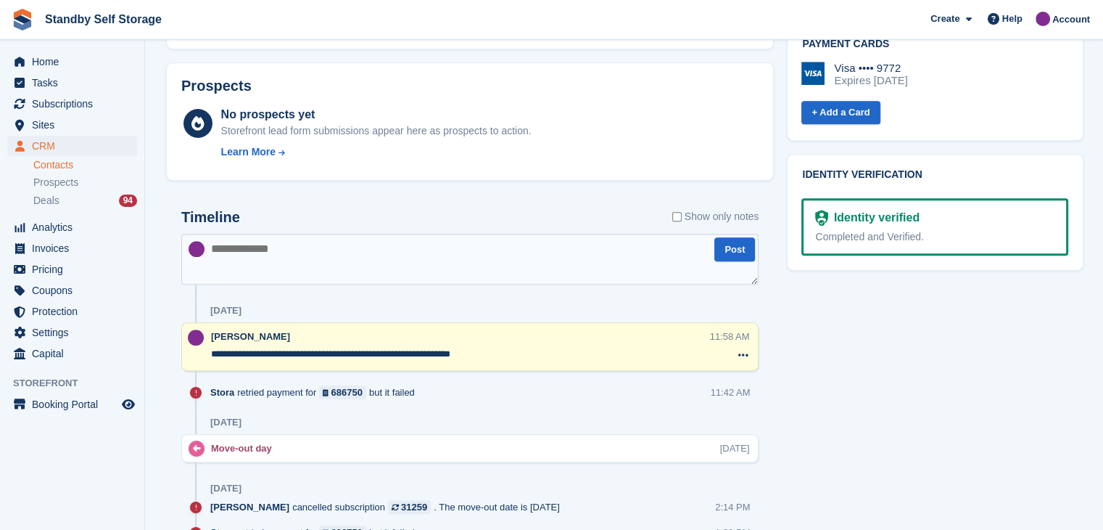
scroll to position [653, 0]
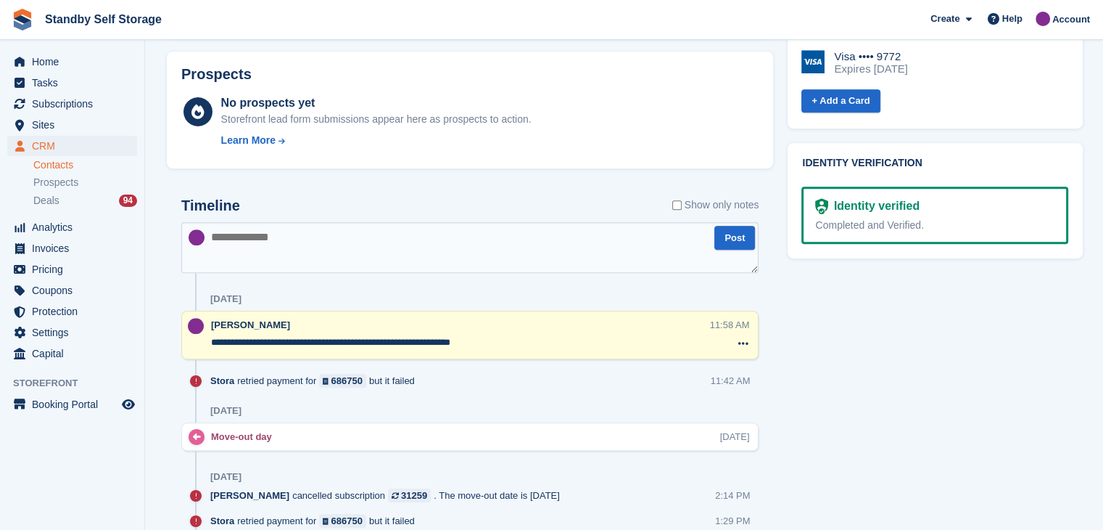
click at [509, 346] on textarea "**********" at bounding box center [460, 342] width 498 height 15
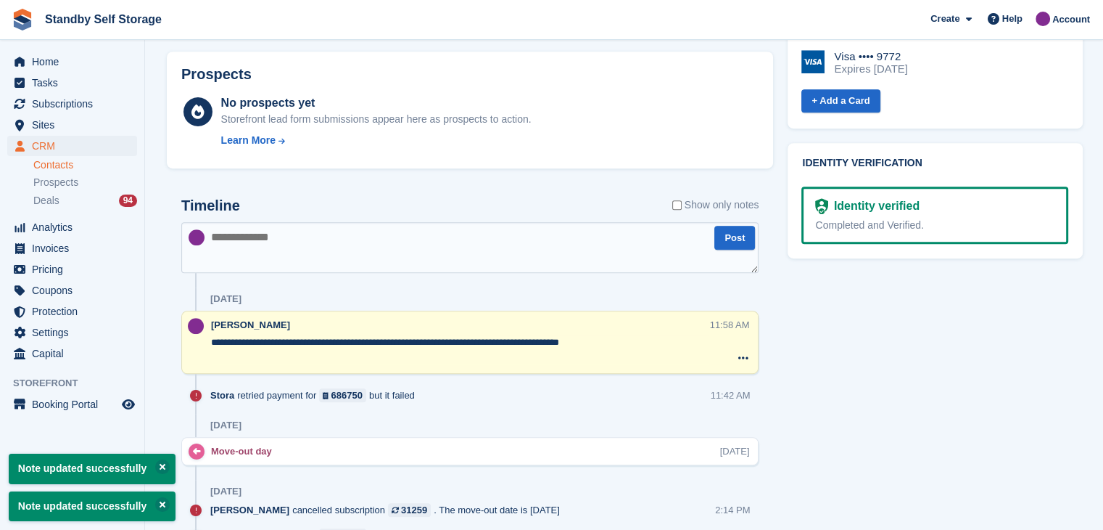
type textarea "**********"
click at [372, 248] on textarea at bounding box center [469, 247] width 577 height 51
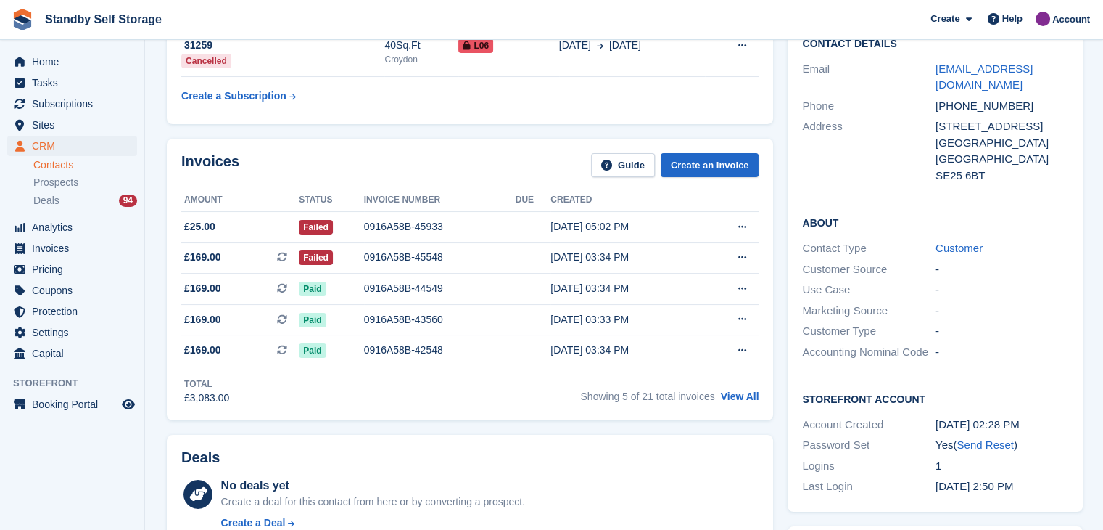
scroll to position [0, 0]
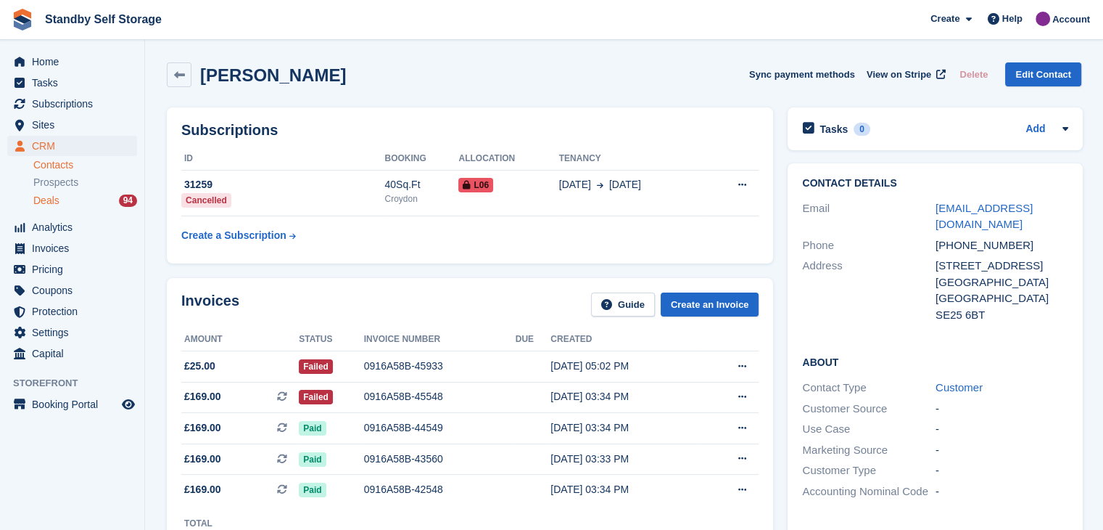
click at [46, 201] on span "Deals" at bounding box center [46, 201] width 26 height 14
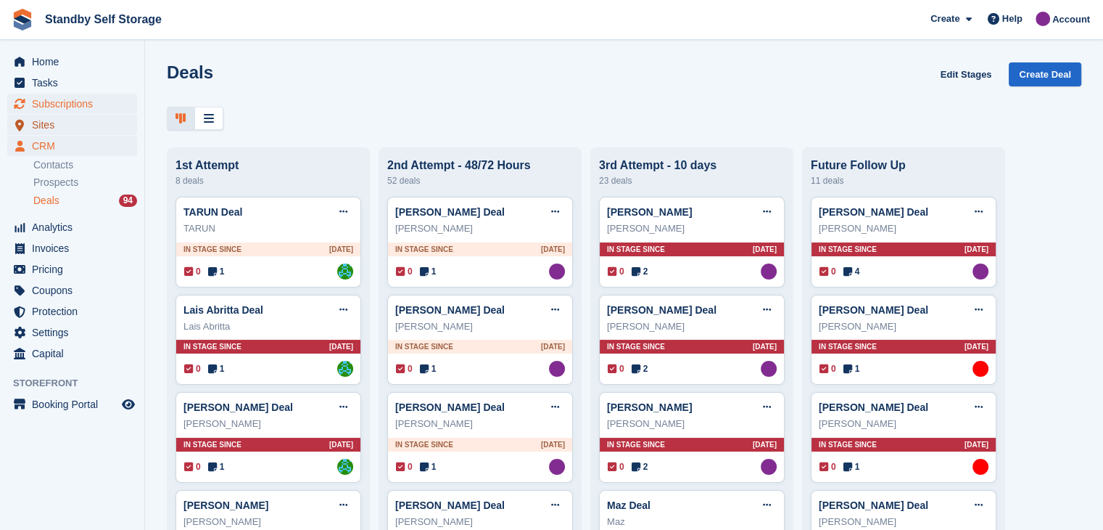
click at [56, 117] on span "Sites" at bounding box center [75, 125] width 87 height 20
click at [54, 106] on span "Subscriptions" at bounding box center [75, 104] width 87 height 20
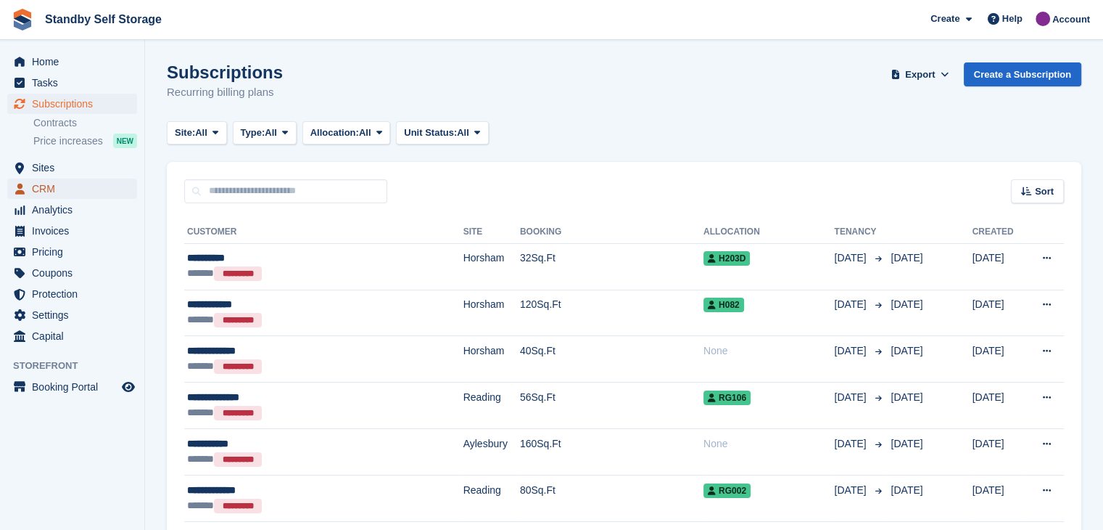
click at [36, 192] on span "CRM" at bounding box center [75, 188] width 87 height 20
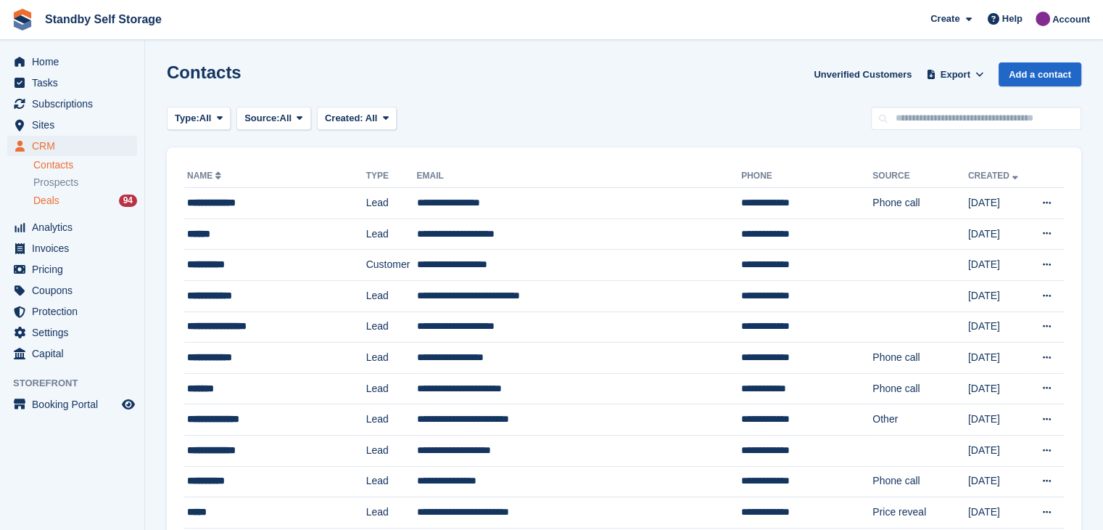
click at [49, 197] on span "Deals" at bounding box center [46, 201] width 26 height 14
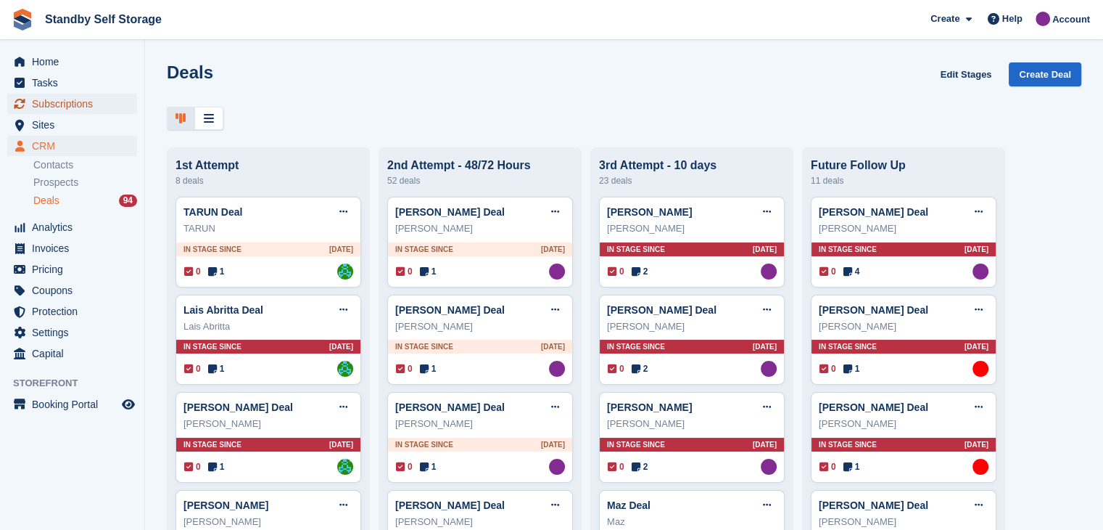
click at [52, 100] on span "Subscriptions" at bounding box center [75, 104] width 87 height 20
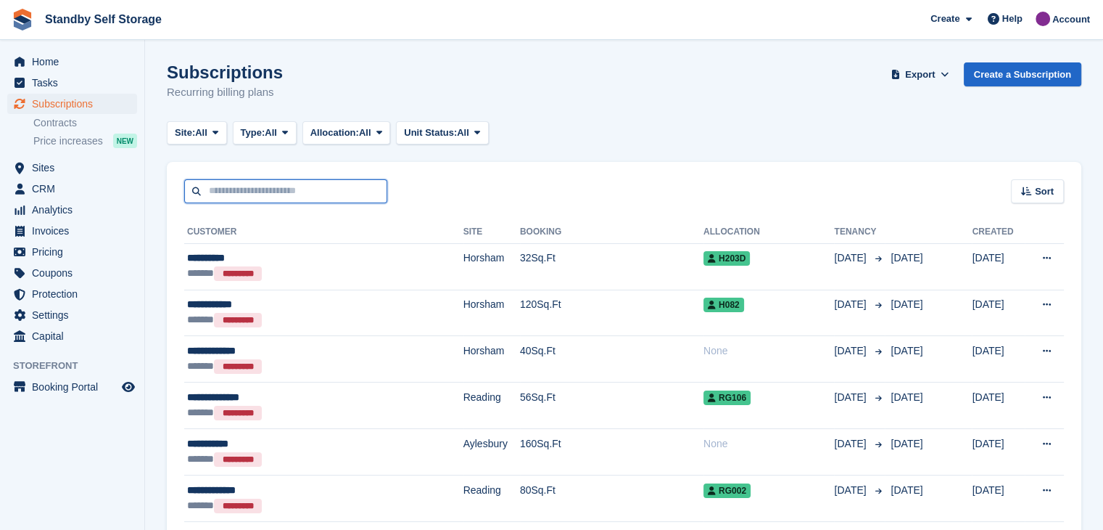
click at [268, 189] on input "text" at bounding box center [285, 191] width 203 height 24
type input "******"
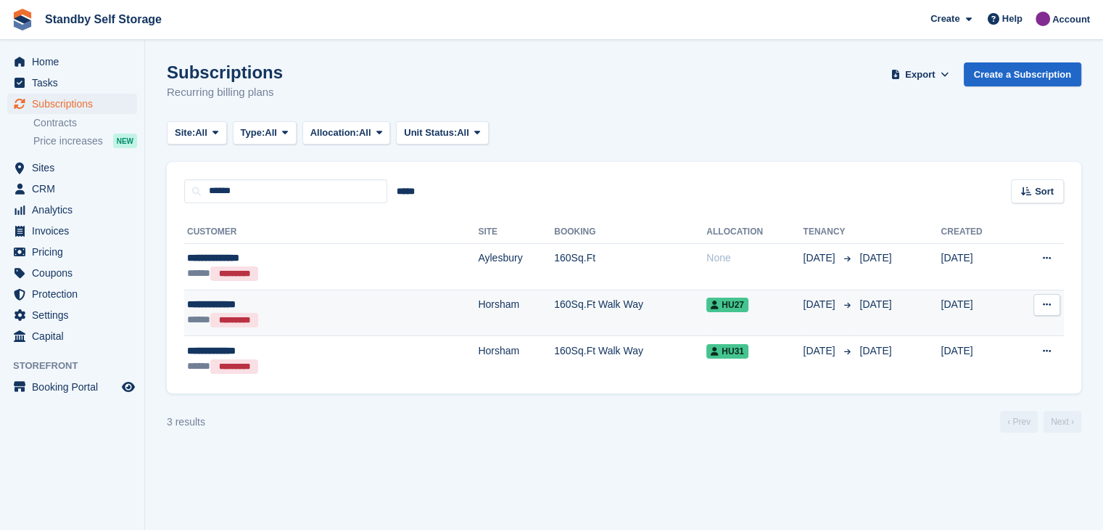
click at [214, 303] on div "**********" at bounding box center [271, 304] width 169 height 15
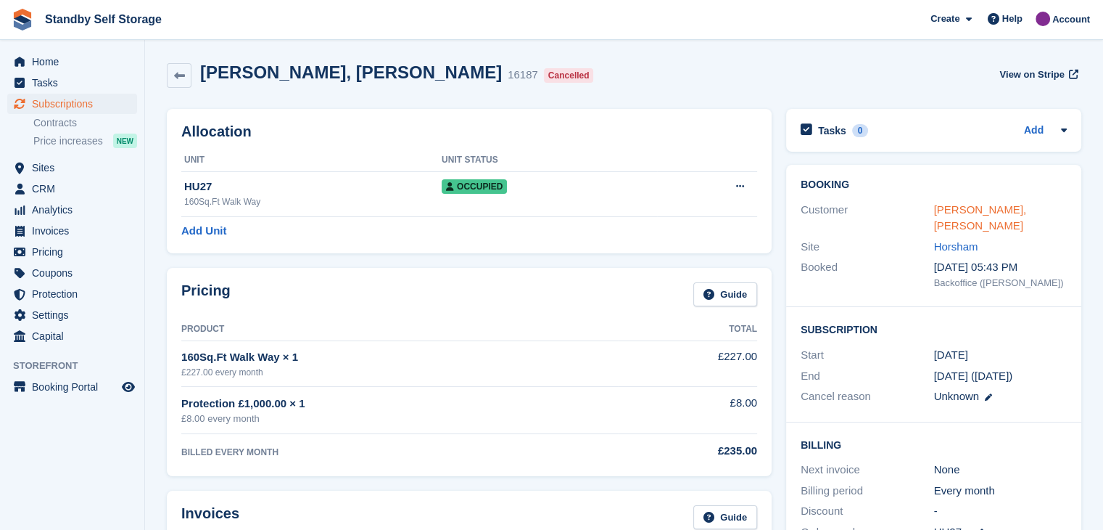
click at [963, 210] on link "[PERSON_NAME], [PERSON_NAME]" at bounding box center [980, 217] width 93 height 29
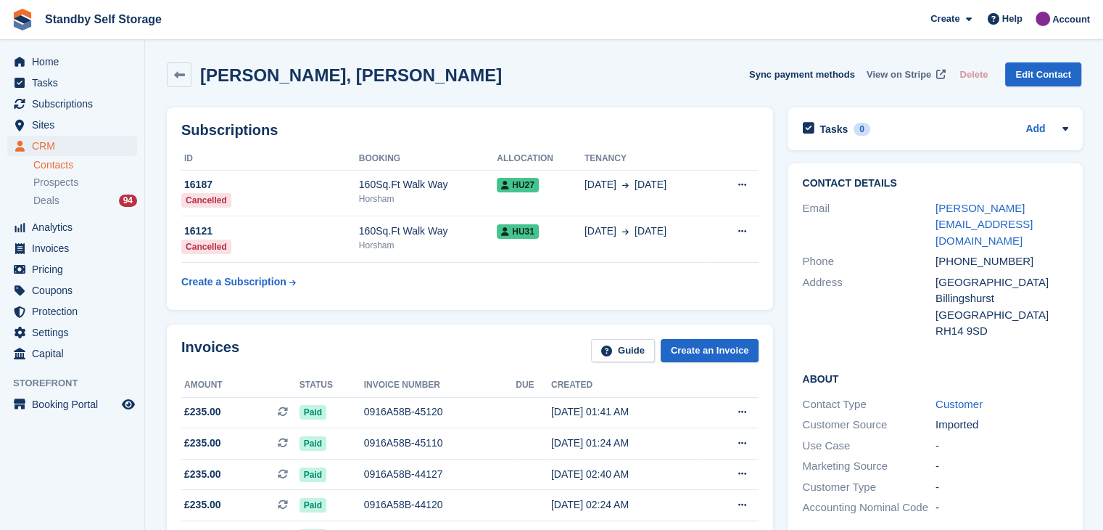
click at [901, 73] on span "View on Stripe" at bounding box center [899, 74] width 65 height 15
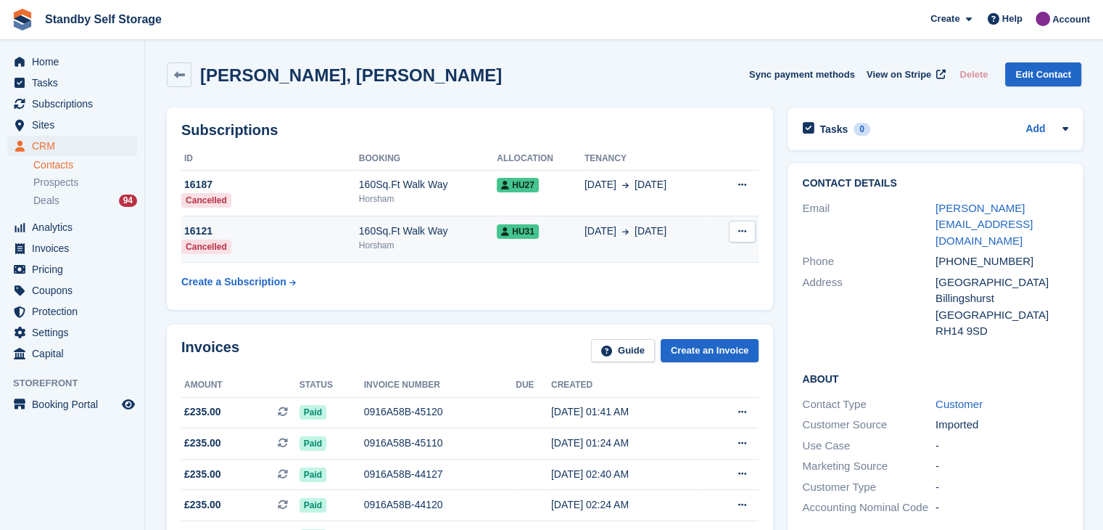
click at [467, 236] on div "160Sq.Ft Walk Way" at bounding box center [428, 230] width 138 height 15
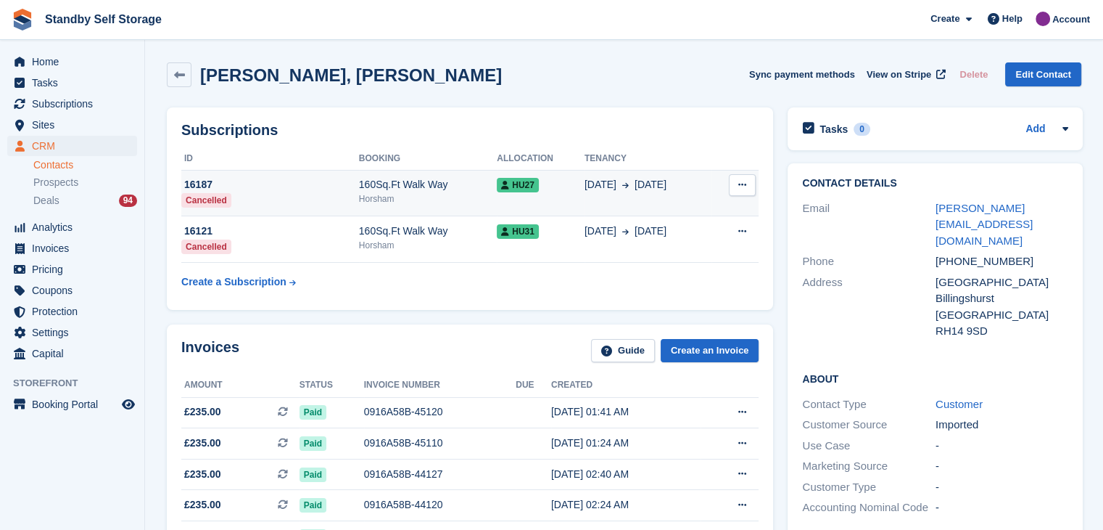
click at [451, 192] on div "160Sq.Ft Walk Way" at bounding box center [428, 184] width 138 height 15
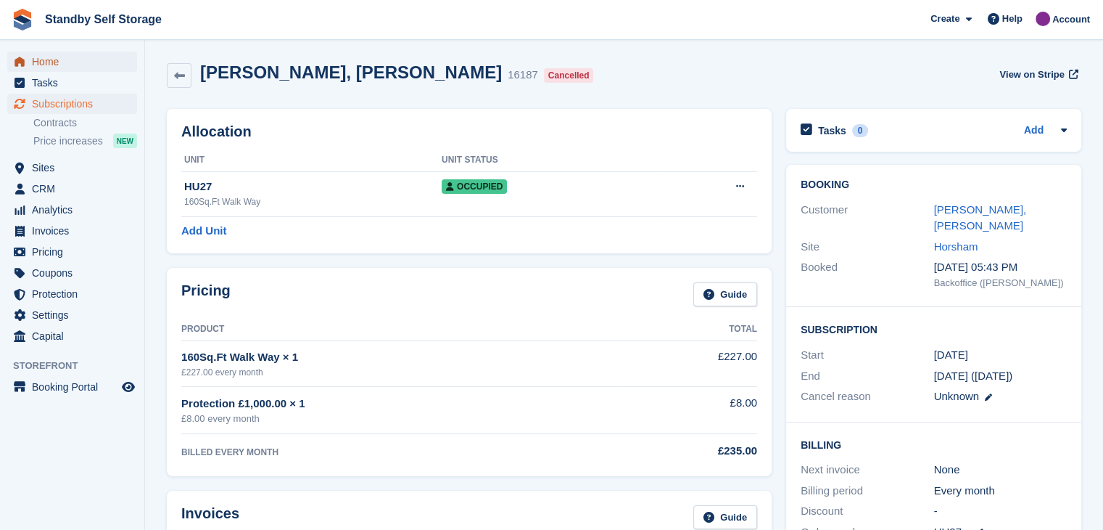
click at [49, 64] on span "Home" at bounding box center [75, 62] width 87 height 20
